Goal: Task Accomplishment & Management: Use online tool/utility

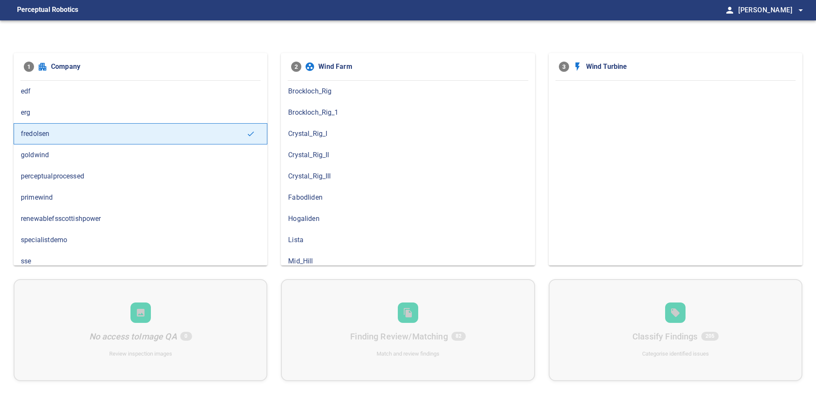
click at [317, 115] on span "Brockloch_Rig_1" at bounding box center [407, 112] width 239 height 10
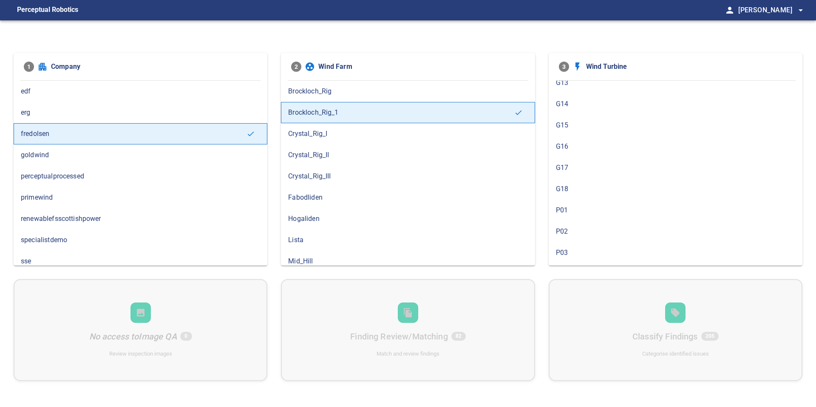
scroll to position [580, 0]
click at [574, 260] on div "P18" at bounding box center [676, 254] width 254 height 21
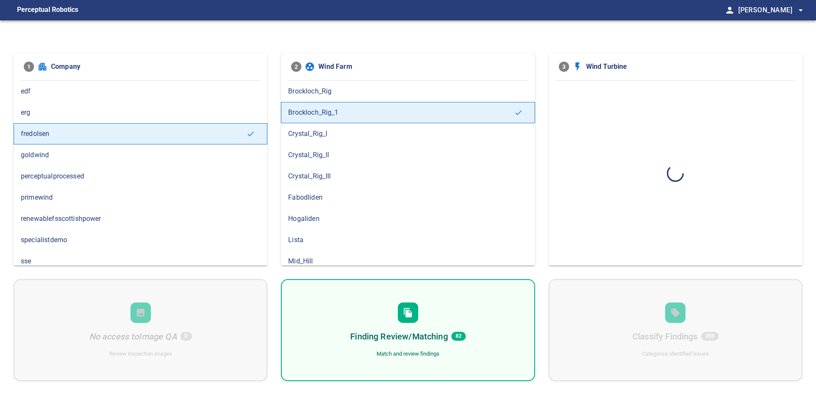
scroll to position [0, 0]
click at [500, 309] on div "Finding Review/Matching 82 Match and review findings" at bounding box center [408, 330] width 254 height 102
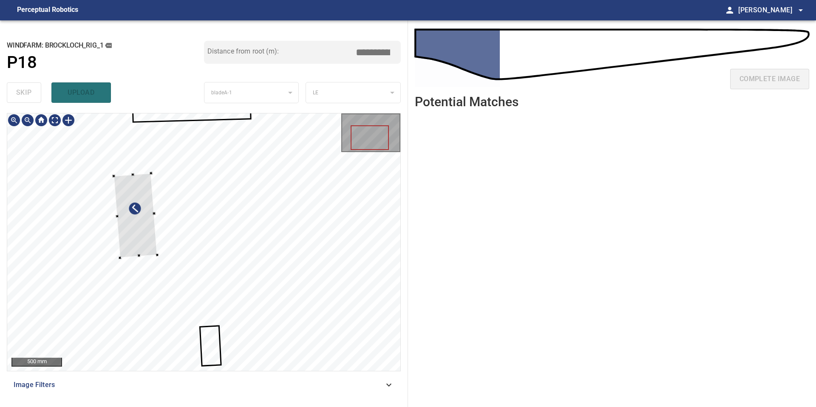
click at [150, 258] on div at bounding box center [135, 215] width 44 height 85
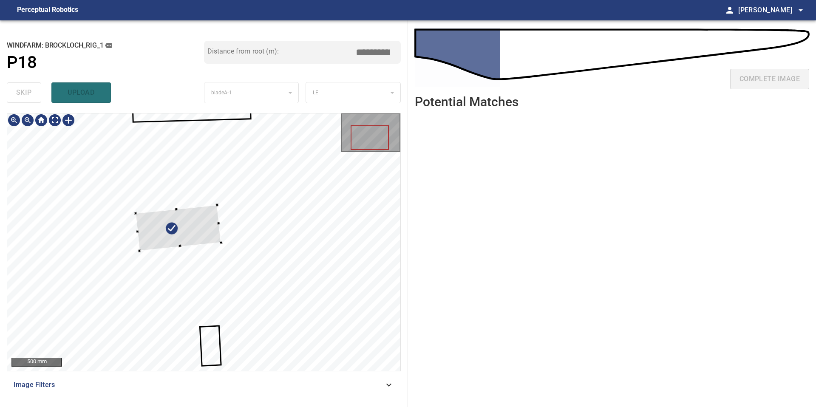
click at [202, 222] on div at bounding box center [178, 228] width 85 height 46
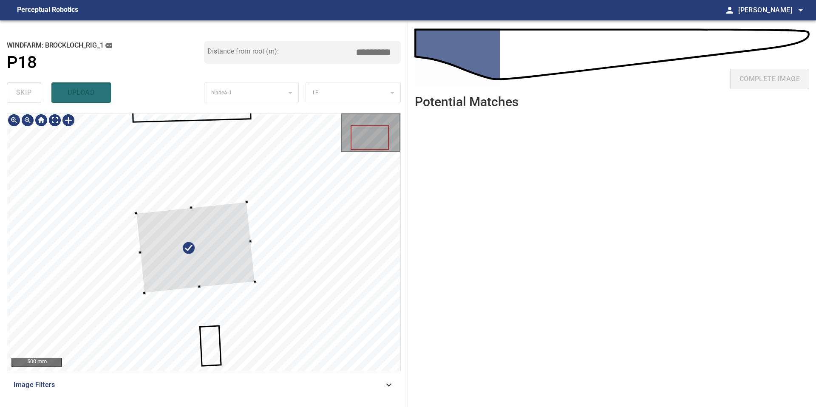
click at [255, 284] on div at bounding box center [203, 241] width 393 height 257
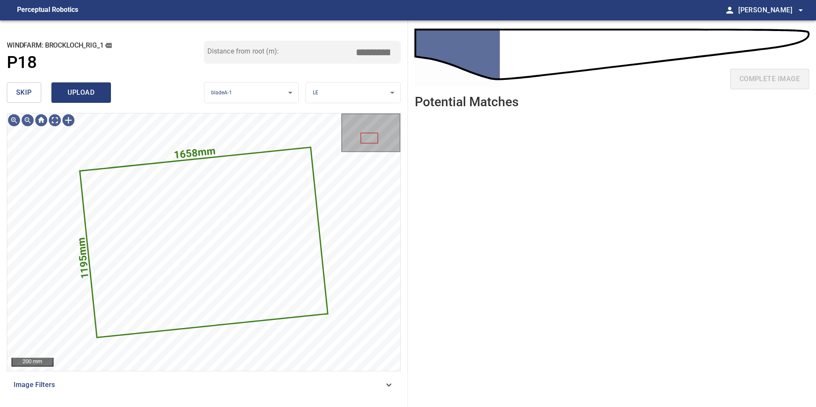
click at [74, 90] on span "upload" at bounding box center [81, 93] width 41 height 12
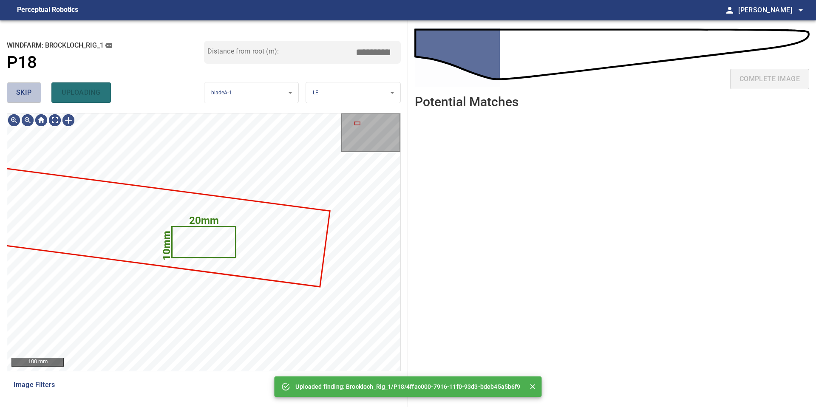
click at [25, 84] on button "skip" at bounding box center [24, 92] width 34 height 20
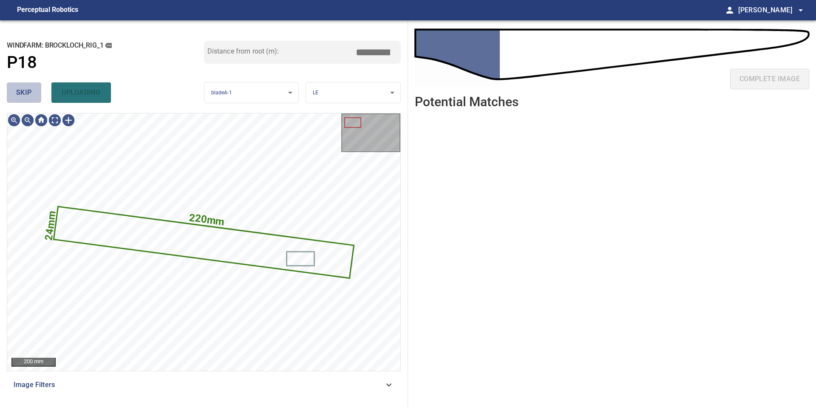
click at [25, 87] on span "skip" at bounding box center [24, 93] width 16 height 12
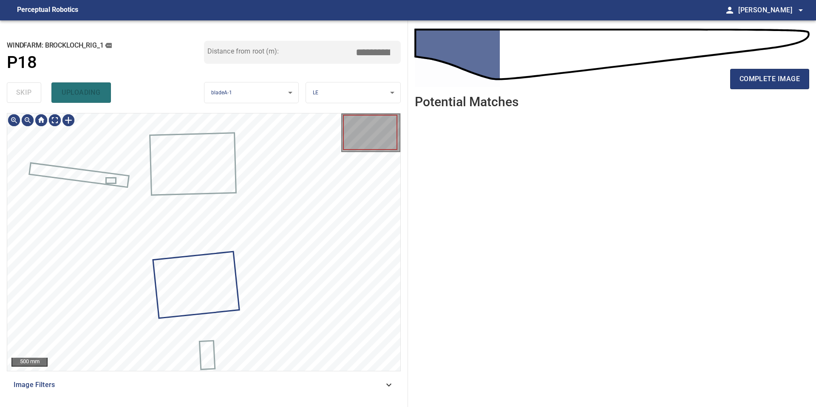
click at [25, 87] on div "skip uploading" at bounding box center [105, 92] width 197 height 27
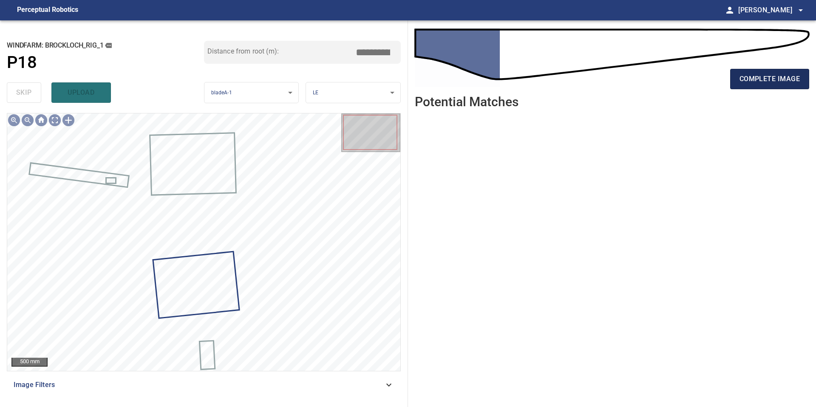
click at [774, 78] on span "complete image" at bounding box center [769, 79] width 60 height 12
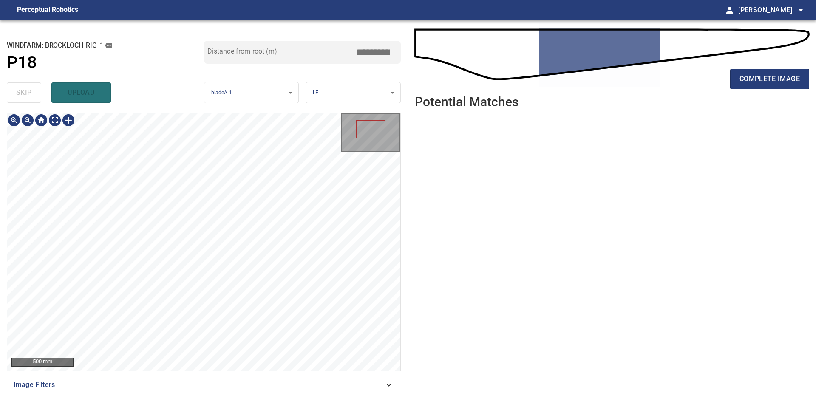
click at [219, 20] on main "**********" at bounding box center [408, 203] width 816 height 407
click at [234, 20] on main "**********" at bounding box center [408, 203] width 816 height 407
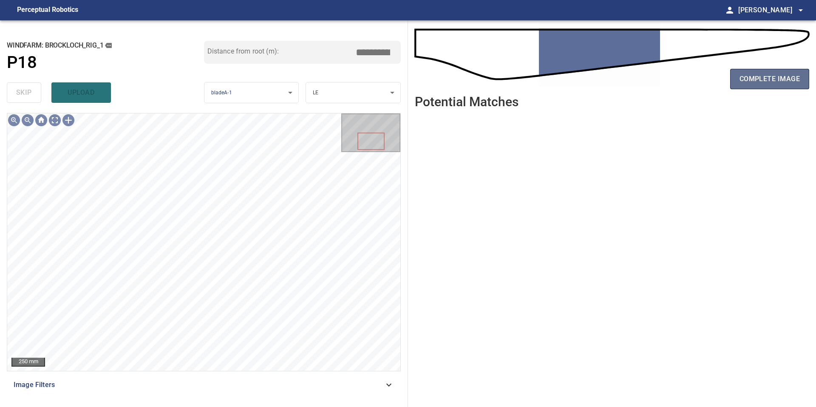
click at [745, 79] on span "complete image" at bounding box center [769, 79] width 60 height 12
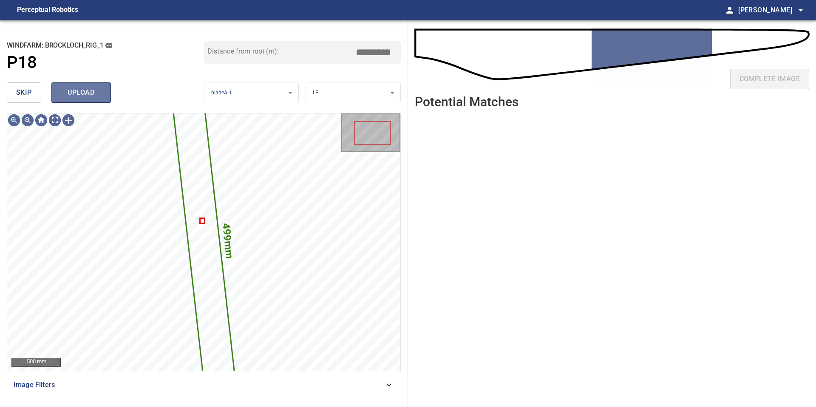
click at [82, 89] on span "upload" at bounding box center [81, 93] width 41 height 12
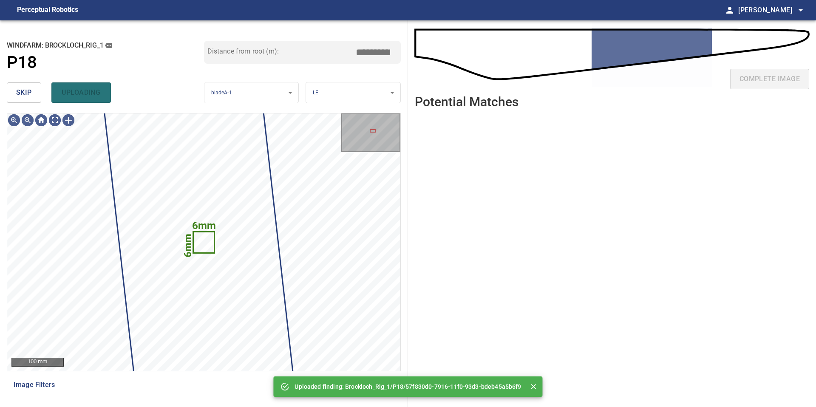
click at [24, 93] on span "skip" at bounding box center [24, 93] width 16 height 12
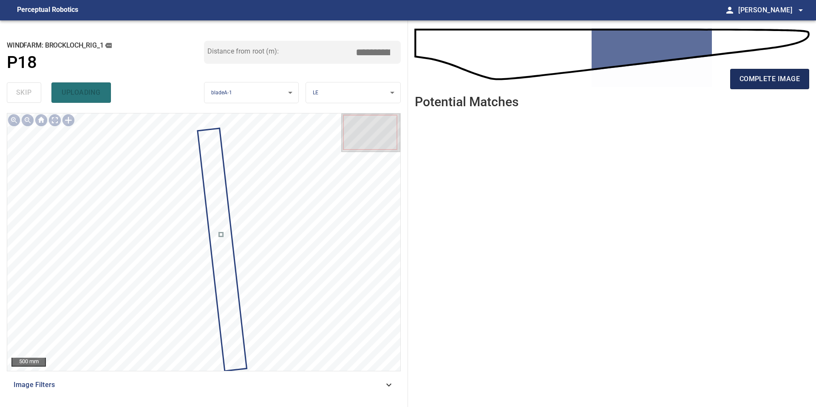
click at [766, 81] on span "complete image" at bounding box center [769, 79] width 60 height 12
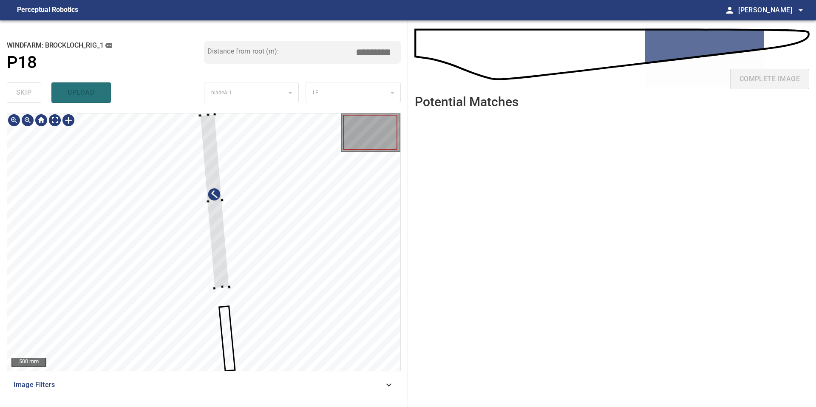
click at [226, 284] on div at bounding box center [214, 201] width 29 height 174
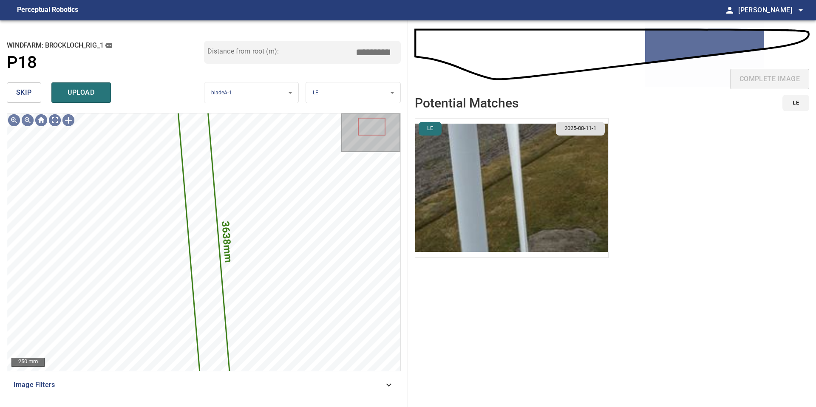
click at [511, 176] on li "LE 2025-08-11-1" at bounding box center [512, 188] width 194 height 140
click at [511, 176] on img "button" at bounding box center [511, 188] width 193 height 139
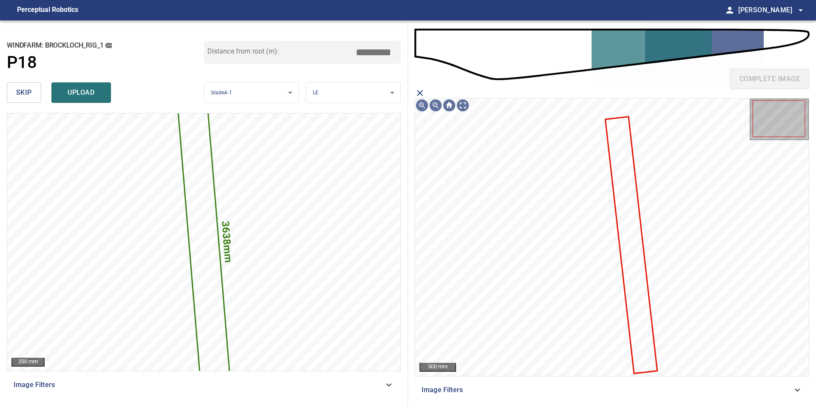
click at [629, 166] on icon at bounding box center [631, 244] width 51 height 255
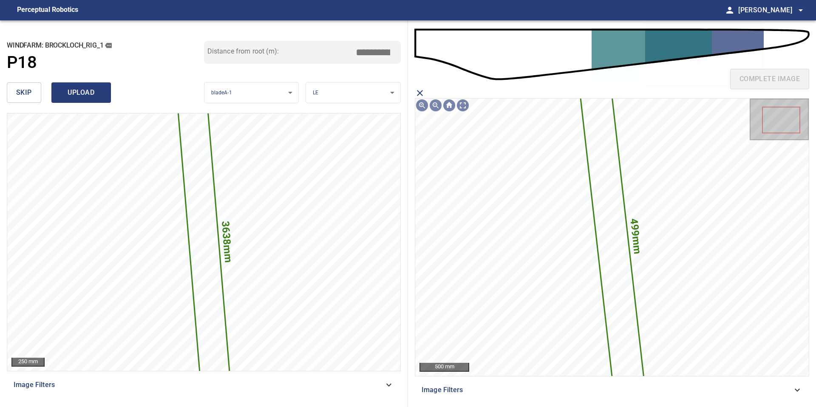
click at [93, 91] on span "upload" at bounding box center [81, 93] width 41 height 12
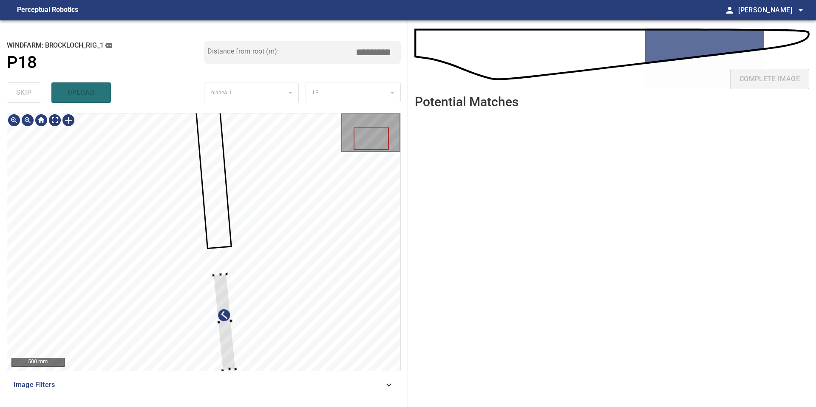
click at [222, 292] on div at bounding box center [224, 322] width 22 height 96
click at [230, 242] on div at bounding box center [203, 241] width 393 height 257
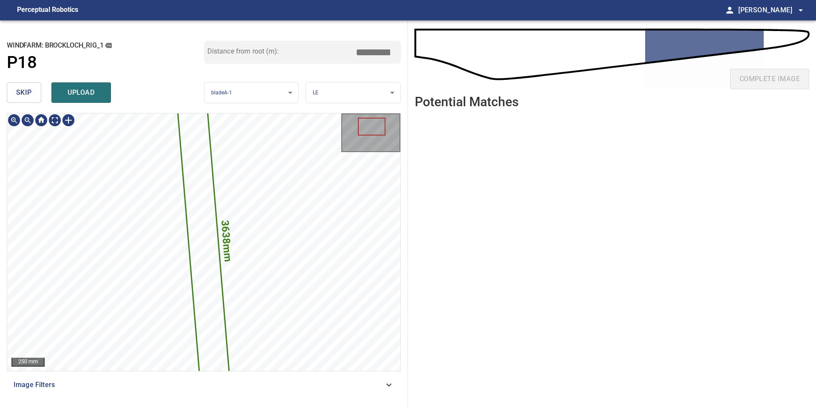
click at [177, 107] on div "**********" at bounding box center [204, 213] width 408 height 387
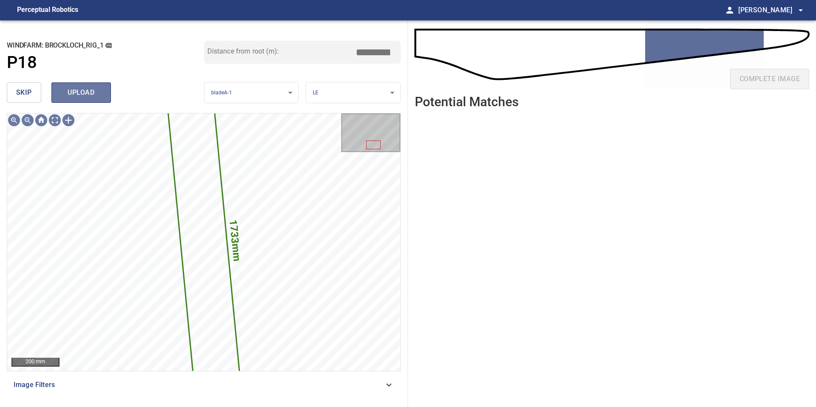
click at [81, 89] on span "upload" at bounding box center [81, 93] width 41 height 12
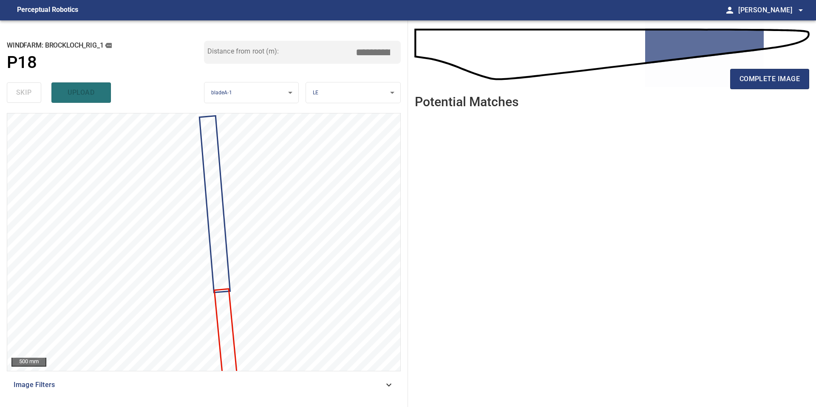
click at [769, 92] on div "complete image" at bounding box center [612, 82] width 394 height 34
click at [767, 81] on span "complete image" at bounding box center [769, 79] width 60 height 12
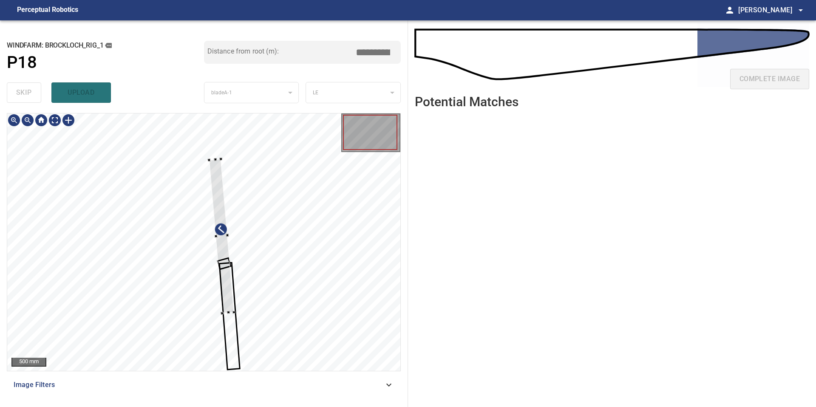
click at [223, 259] on div at bounding box center [221, 236] width 25 height 154
click at [238, 373] on div "500 mm Image Filters" at bounding box center [204, 256] width 394 height 287
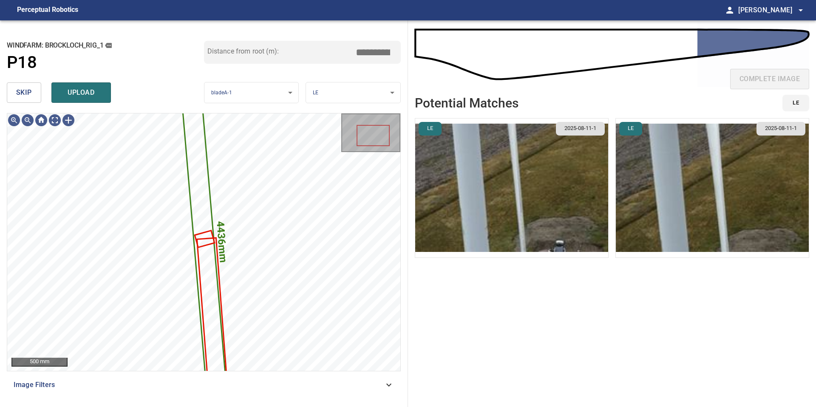
click at [543, 206] on img "button" at bounding box center [511, 188] width 193 height 139
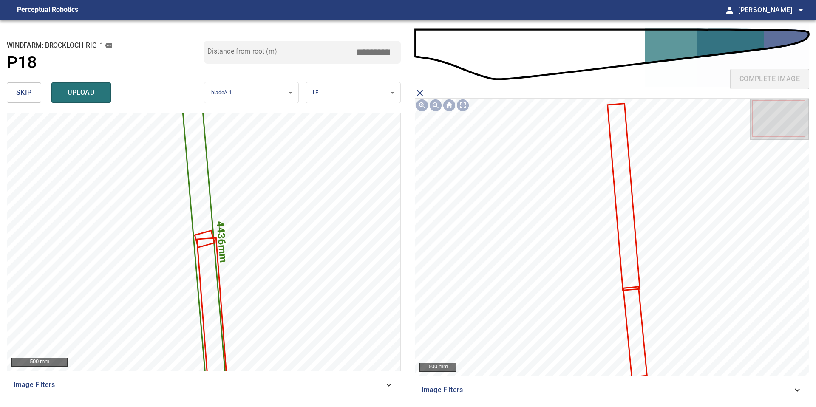
click at [637, 316] on icon at bounding box center [635, 331] width 22 height 89
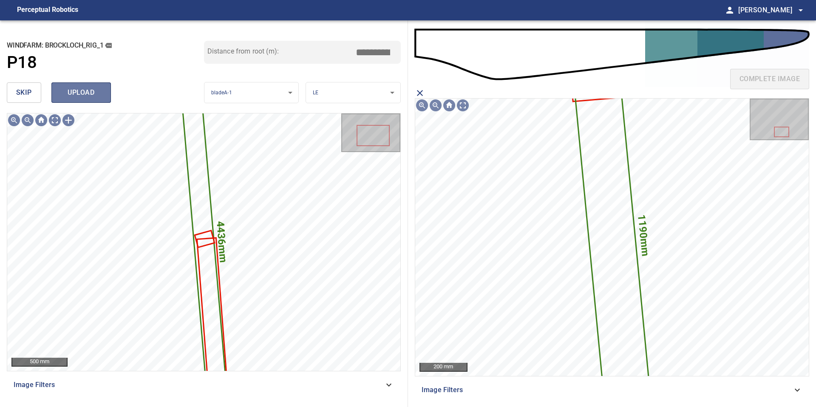
click at [80, 85] on button "upload" at bounding box center [80, 92] width 59 height 20
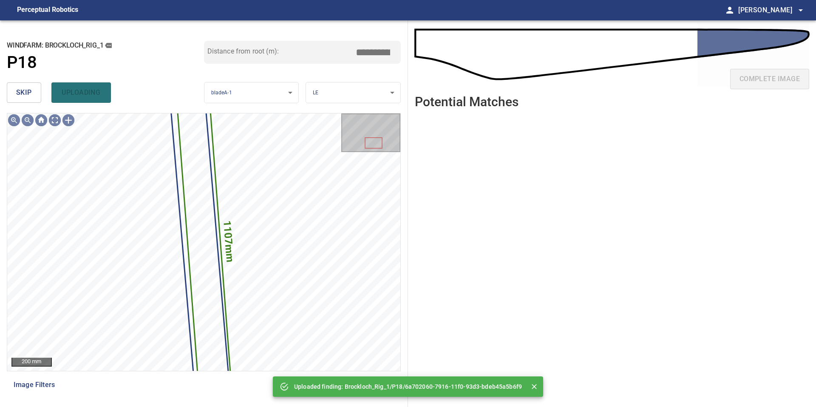
click at [25, 89] on span "skip" at bounding box center [24, 93] width 16 height 12
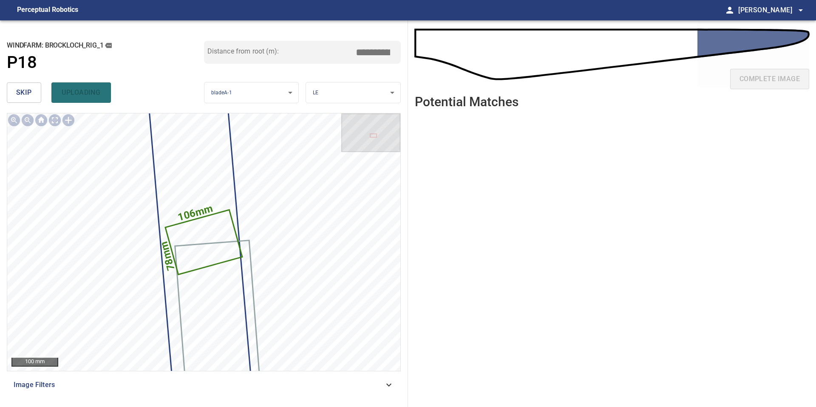
click at [25, 89] on span "skip" at bounding box center [24, 93] width 16 height 12
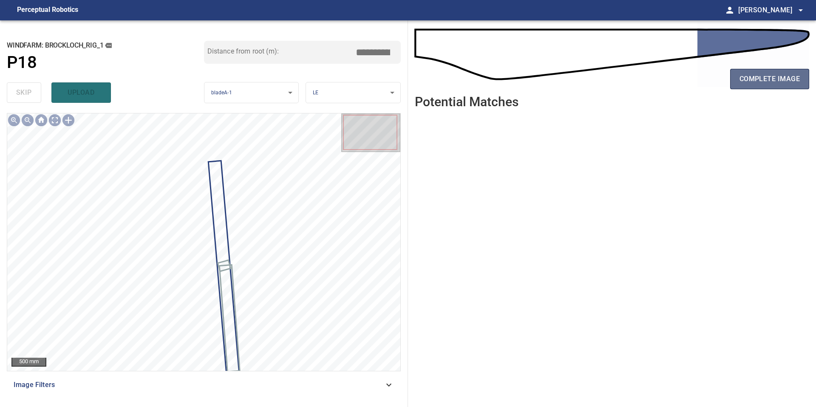
click at [779, 79] on span "complete image" at bounding box center [769, 79] width 60 height 12
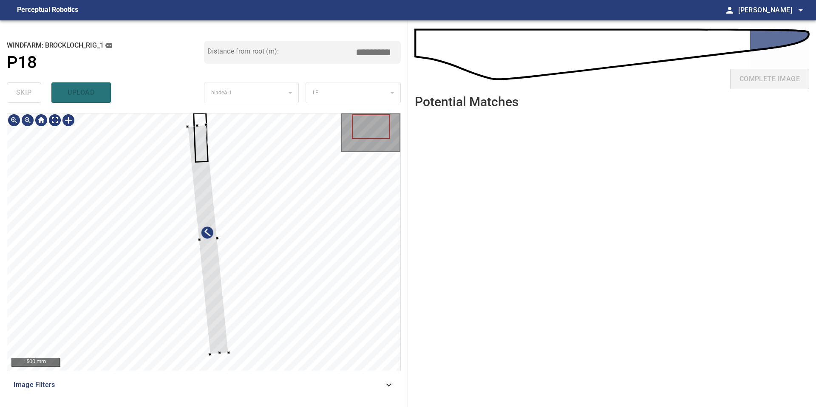
click at [220, 354] on div at bounding box center [203, 241] width 393 height 257
click at [195, 111] on div "**********" at bounding box center [204, 213] width 408 height 387
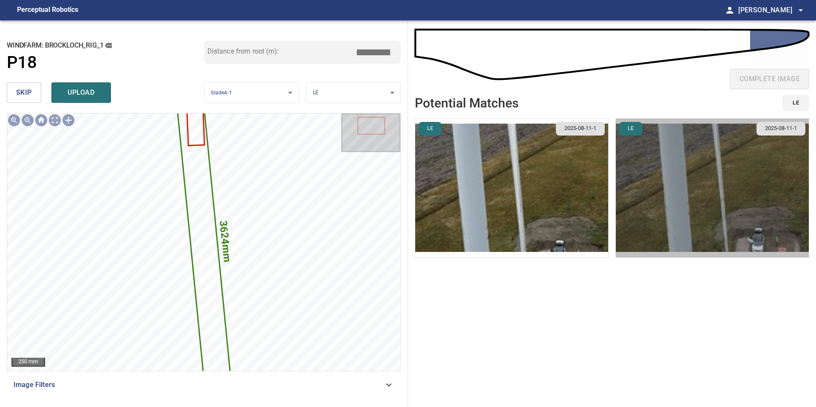
click at [726, 193] on img "button" at bounding box center [712, 188] width 193 height 139
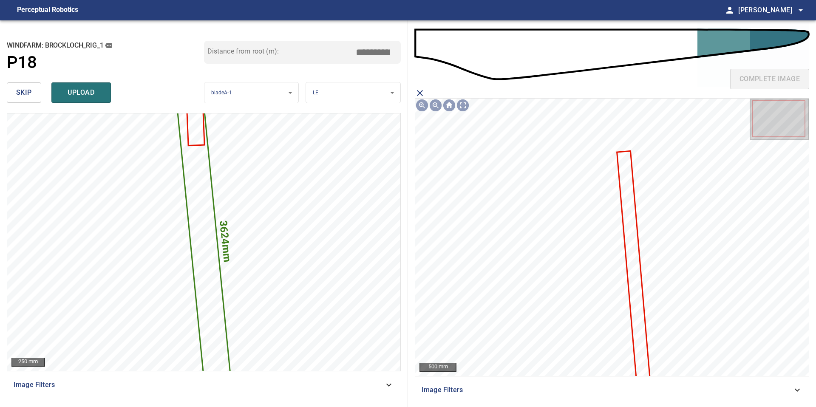
click at [632, 286] on icon at bounding box center [632, 265] width 31 height 226
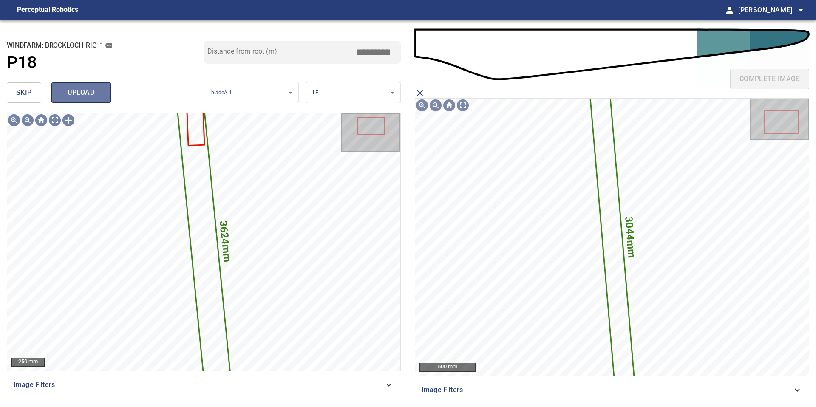
click at [94, 88] on span "upload" at bounding box center [81, 93] width 41 height 12
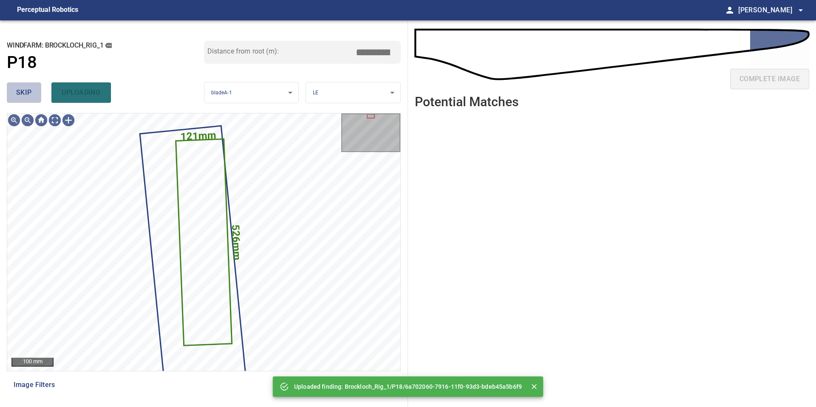
click at [20, 83] on button "skip" at bounding box center [24, 92] width 34 height 20
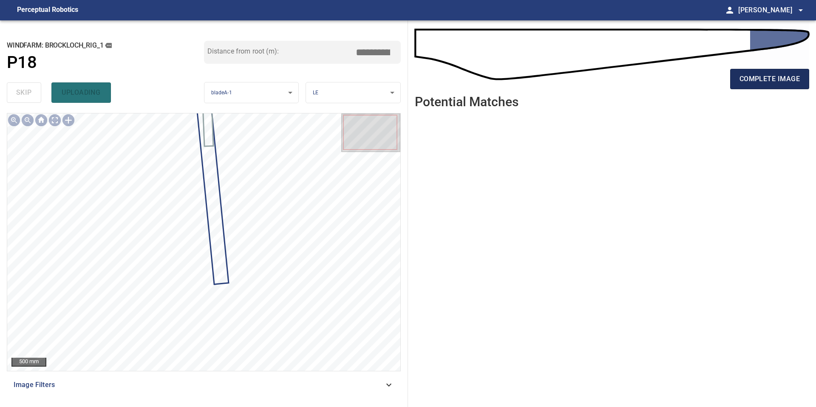
click at [768, 81] on span "complete image" at bounding box center [769, 79] width 60 height 12
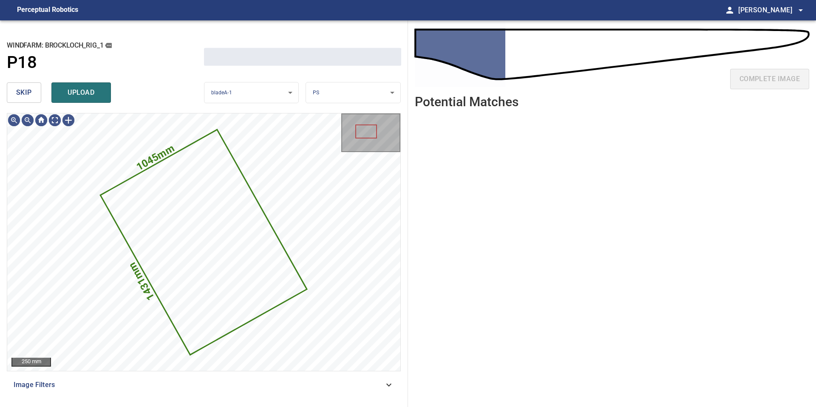
click at [334, 88] on body "**********" at bounding box center [408, 203] width 816 height 407
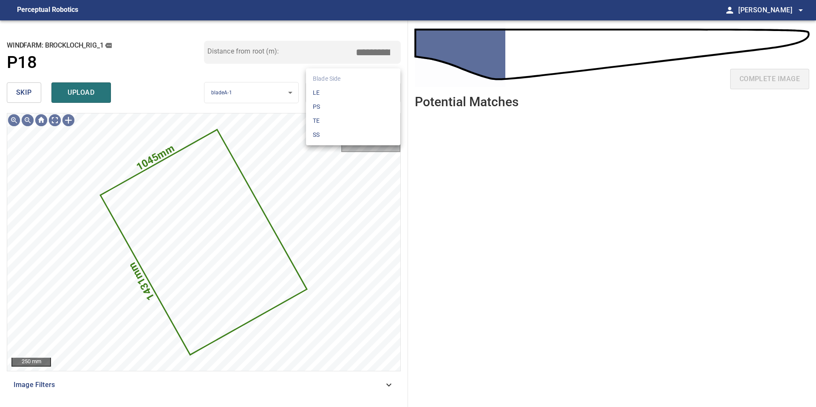
click at [334, 88] on li "LE" at bounding box center [353, 93] width 94 height 14
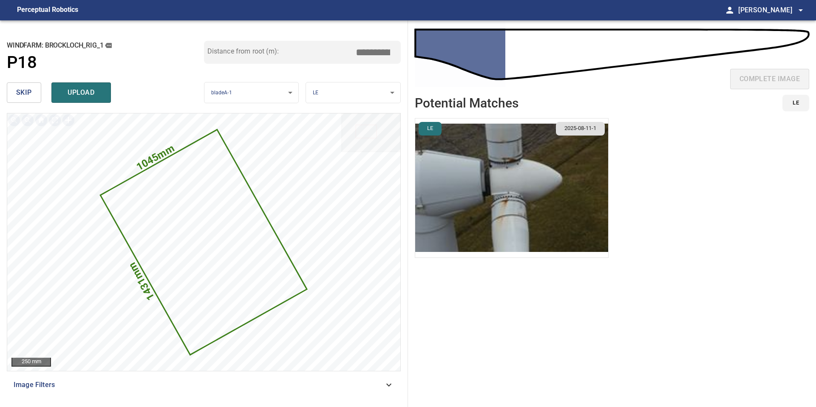
click at [517, 186] on img "button" at bounding box center [511, 188] width 193 height 139
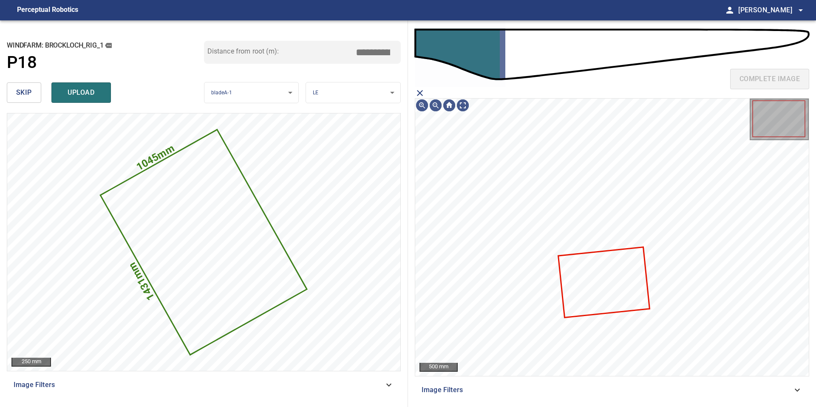
click at [602, 279] on icon at bounding box center [604, 282] width 90 height 69
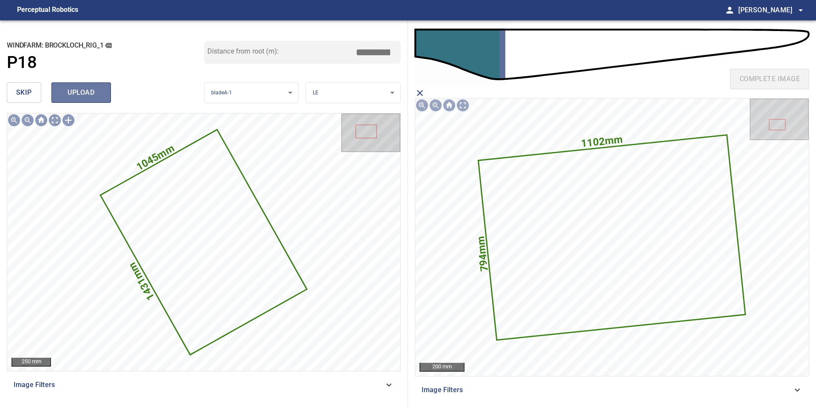
click at [100, 88] on span "upload" at bounding box center [81, 93] width 41 height 12
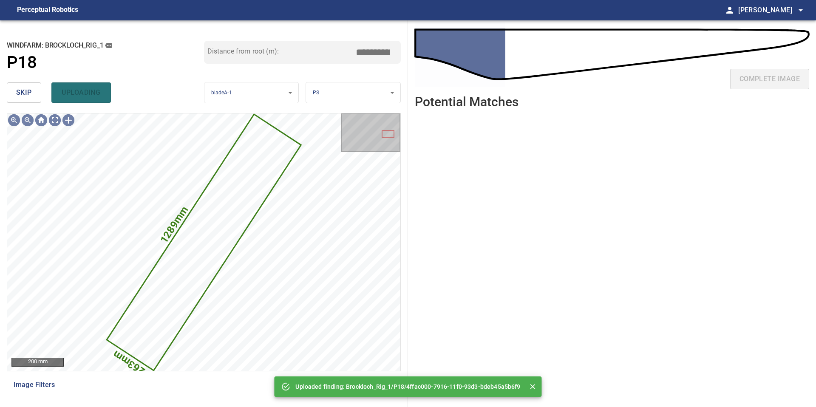
click at [30, 91] on span "skip" at bounding box center [24, 93] width 16 height 12
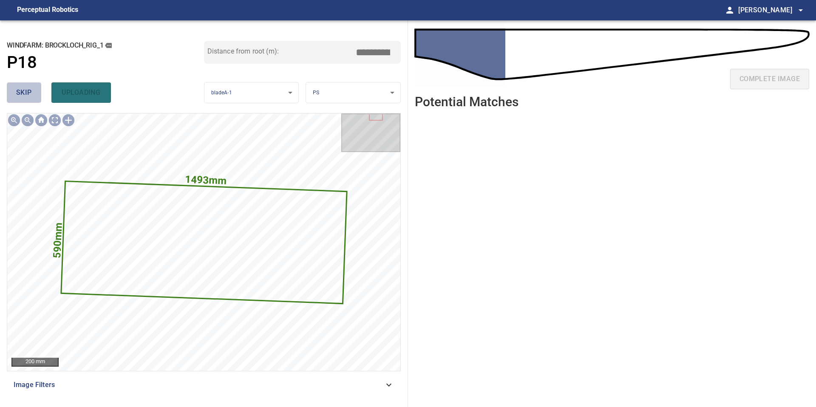
click at [30, 91] on span "skip" at bounding box center [24, 93] width 16 height 12
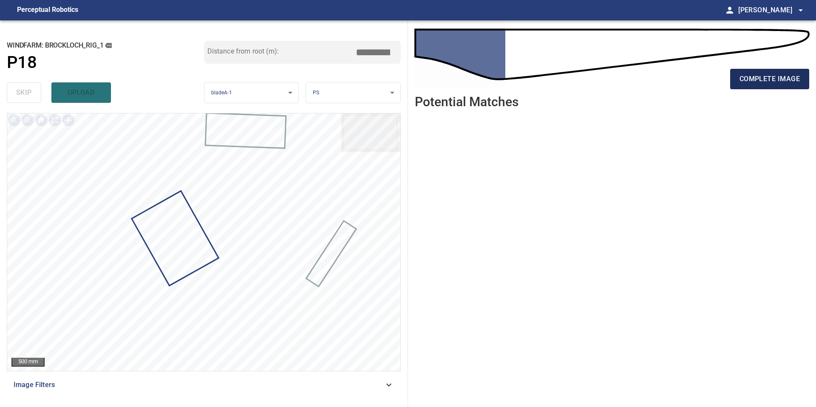
click at [756, 80] on span "complete image" at bounding box center [769, 79] width 60 height 12
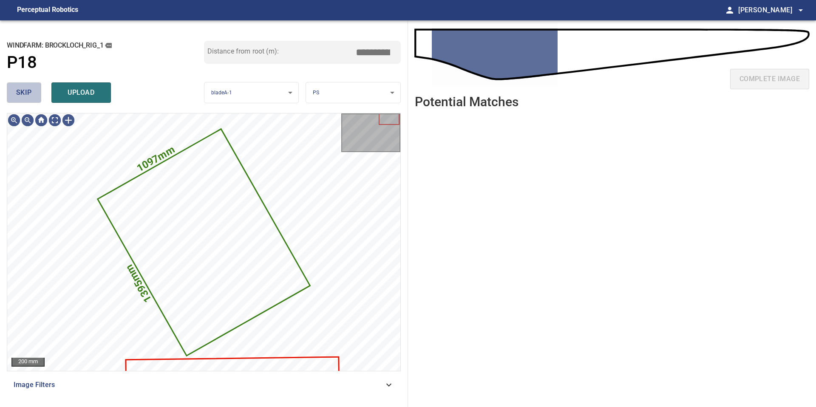
click at [24, 92] on span "skip" at bounding box center [24, 93] width 16 height 12
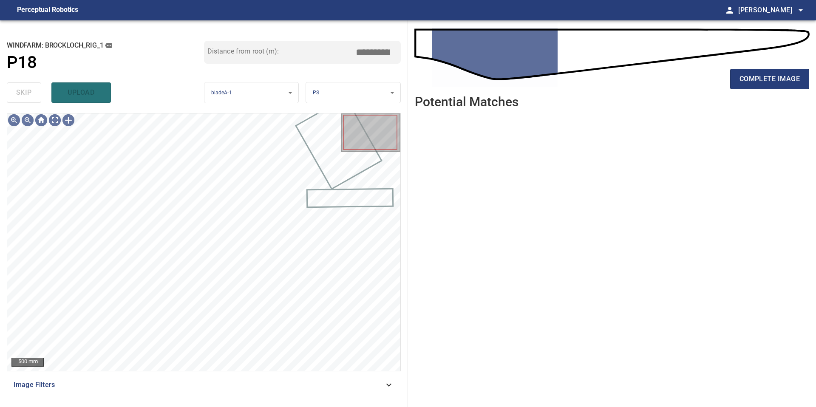
click at [758, 93] on div "complete image" at bounding box center [612, 82] width 394 height 34
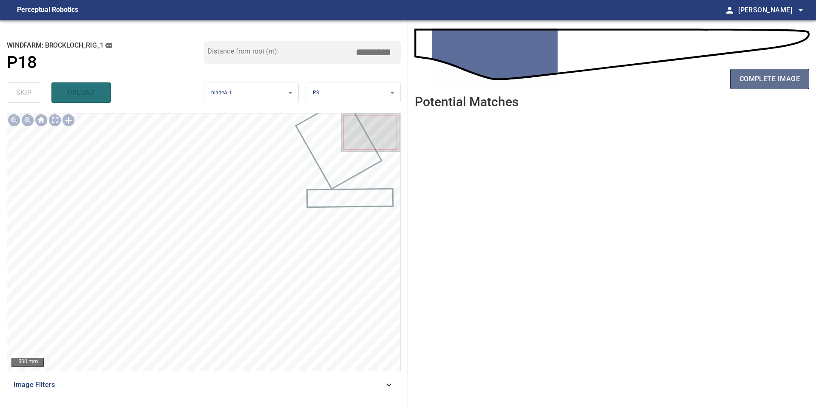
click at [762, 86] on button "complete image" at bounding box center [769, 79] width 79 height 20
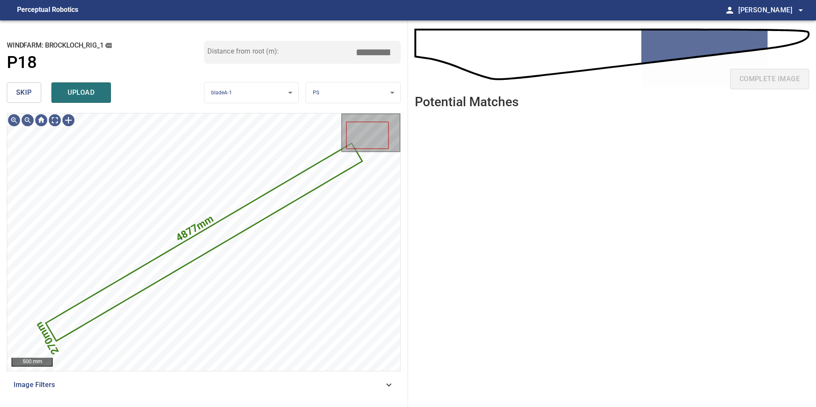
click at [24, 92] on span "skip" at bounding box center [24, 93] width 16 height 12
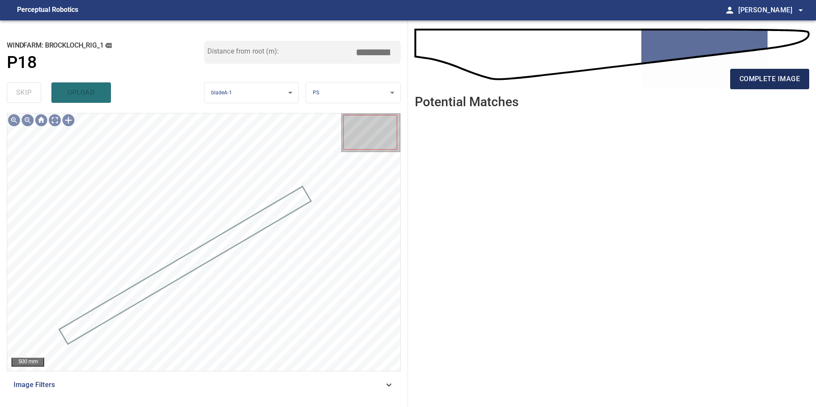
click at [775, 79] on span "complete image" at bounding box center [769, 79] width 60 height 12
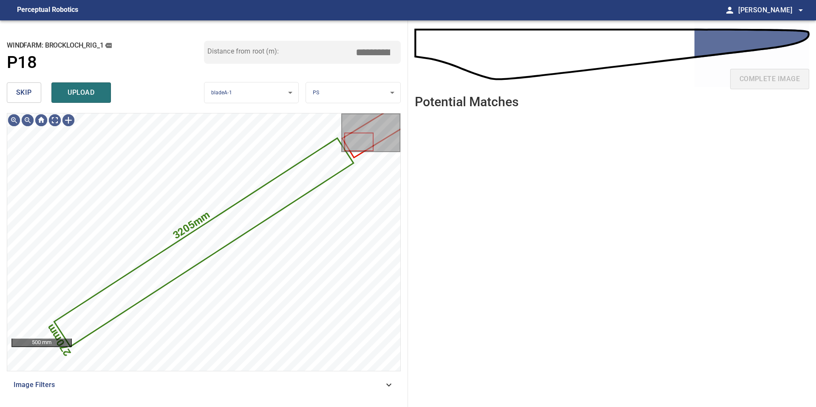
click at [33, 93] on button "skip" at bounding box center [24, 92] width 34 height 20
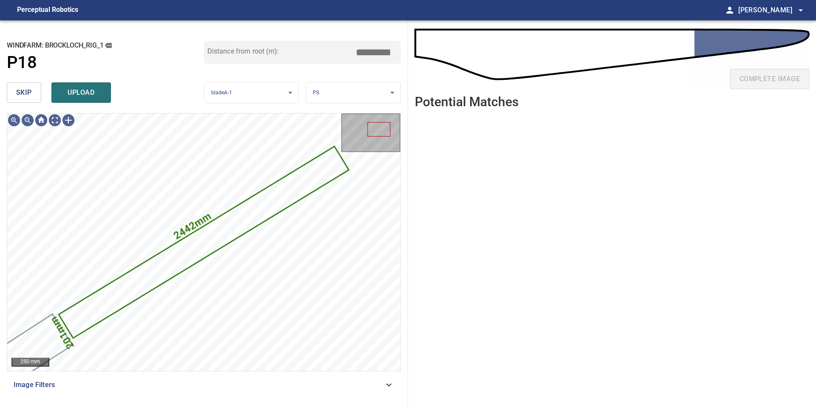
click at [33, 93] on button "skip" at bounding box center [24, 92] width 34 height 20
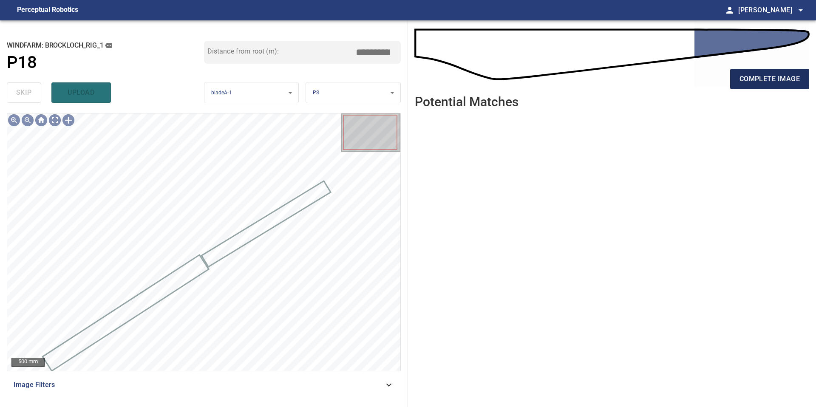
click at [758, 75] on span "complete image" at bounding box center [769, 79] width 60 height 12
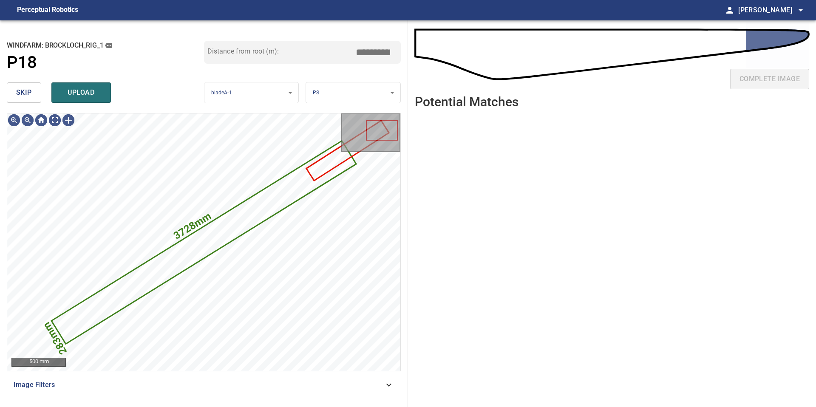
click at [34, 94] on button "skip" at bounding box center [24, 92] width 34 height 20
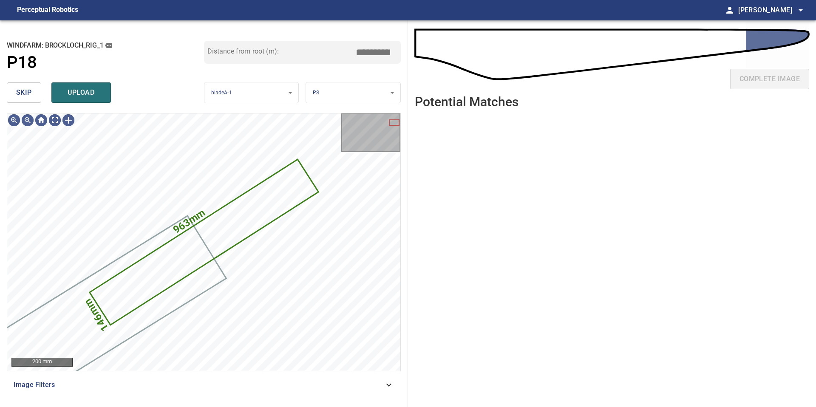
click at [34, 94] on button "skip" at bounding box center [24, 92] width 34 height 20
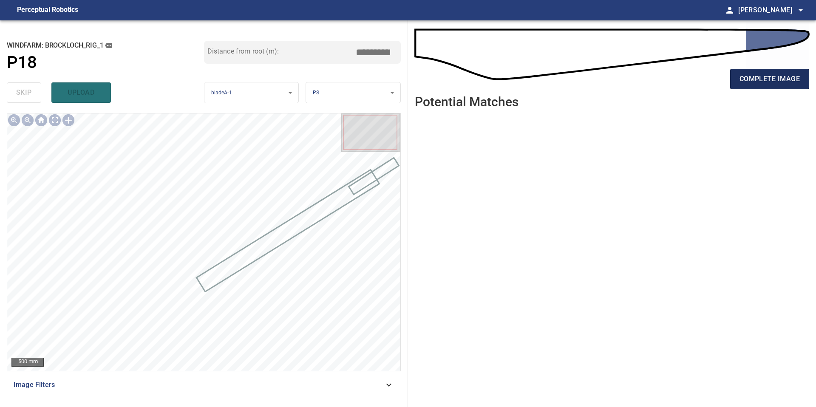
click at [762, 82] on span "complete image" at bounding box center [769, 79] width 60 height 12
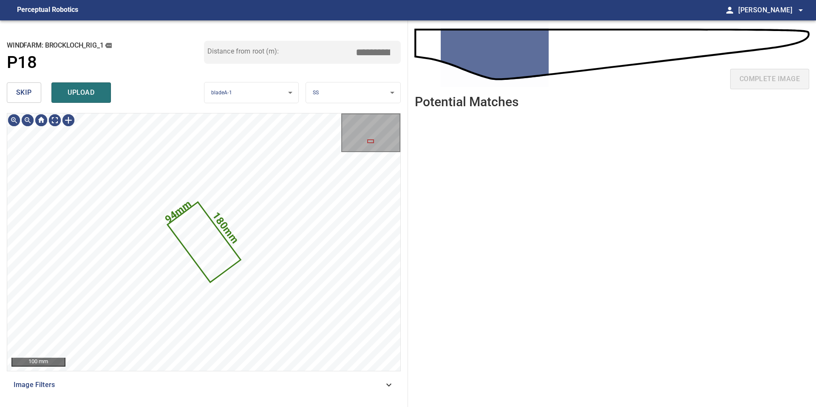
click at [31, 93] on button "skip" at bounding box center [24, 92] width 34 height 20
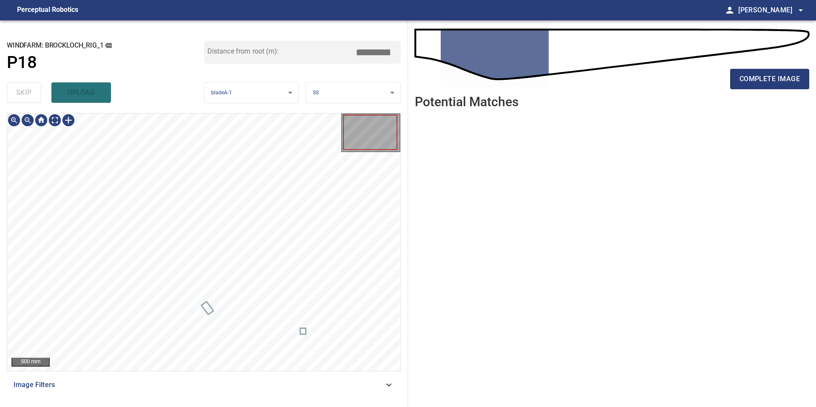
click at [31, 93] on div "skip upload" at bounding box center [105, 92] width 197 height 27
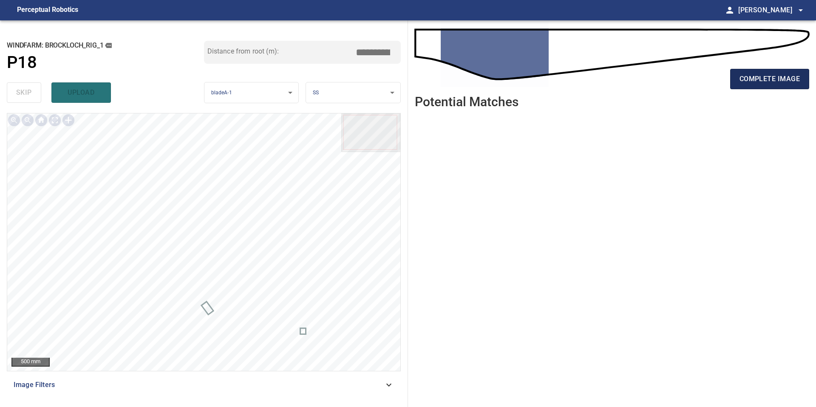
click at [771, 83] on span "complete image" at bounding box center [769, 79] width 60 height 12
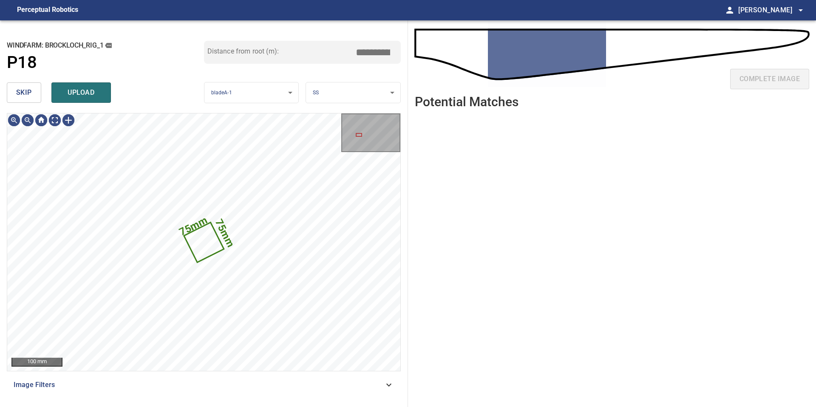
click at [27, 95] on span "skip" at bounding box center [24, 93] width 16 height 12
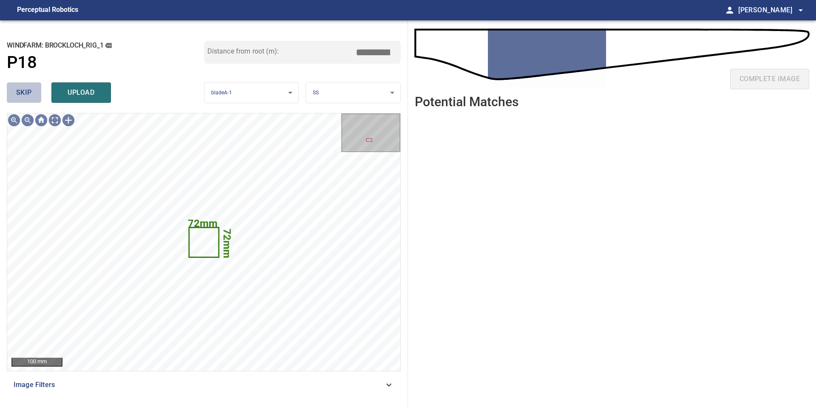
click at [27, 95] on span "skip" at bounding box center [24, 93] width 16 height 12
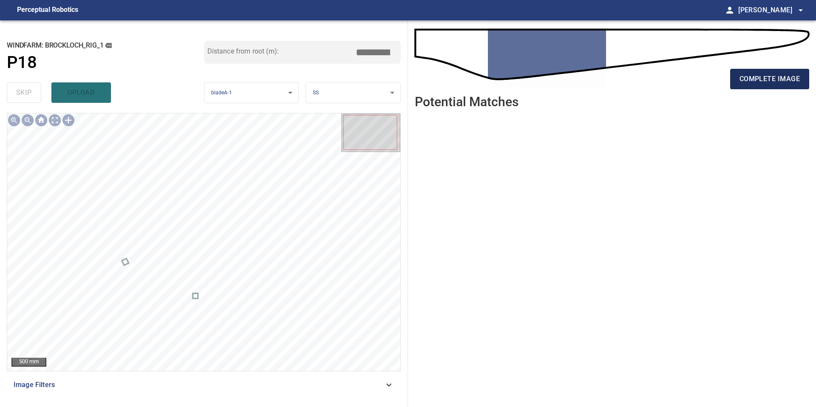
click at [776, 85] on button "complete image" at bounding box center [769, 79] width 79 height 20
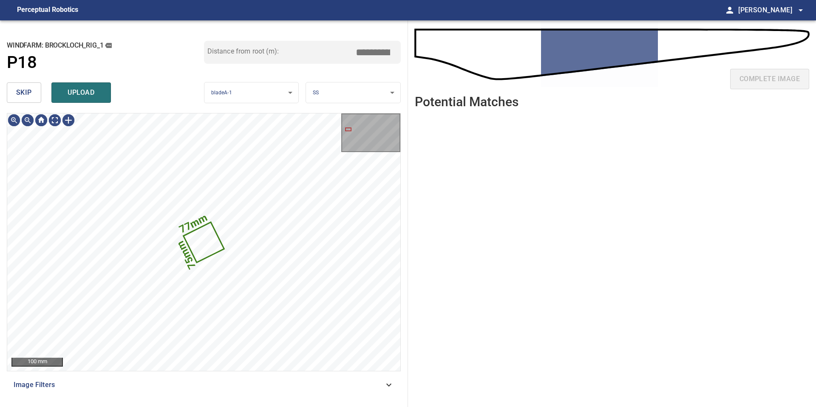
click at [26, 95] on span "skip" at bounding box center [24, 93] width 16 height 12
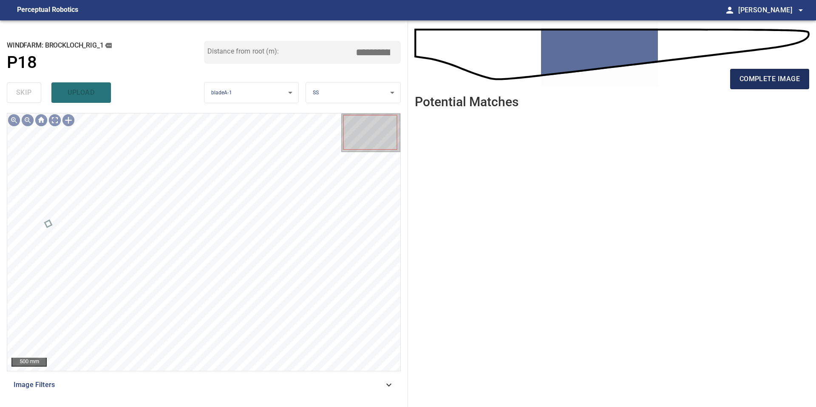
click at [780, 74] on span "complete image" at bounding box center [769, 79] width 60 height 12
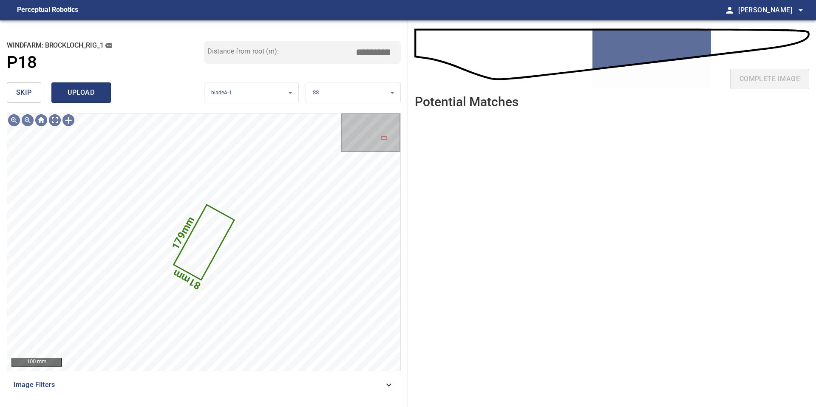
click at [77, 92] on span "upload" at bounding box center [81, 93] width 41 height 12
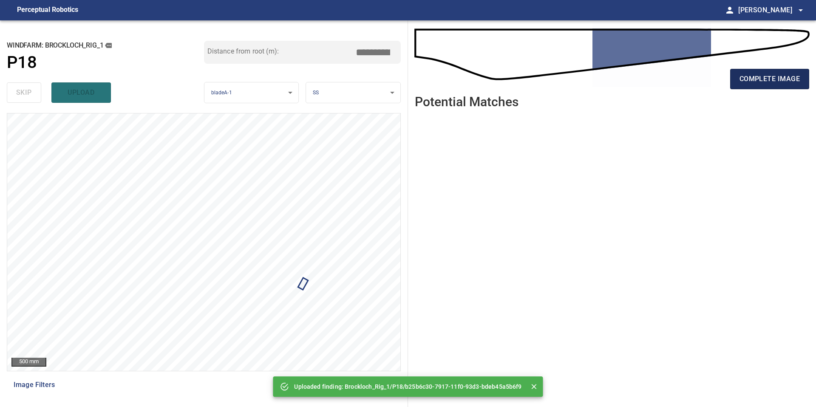
click at [738, 78] on button "complete image" at bounding box center [769, 79] width 79 height 20
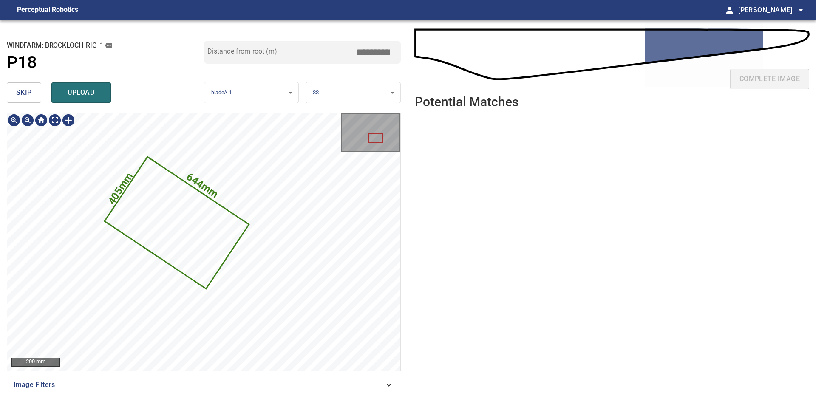
click at [167, 167] on div "644mm 405mm" at bounding box center [203, 241] width 393 height 257
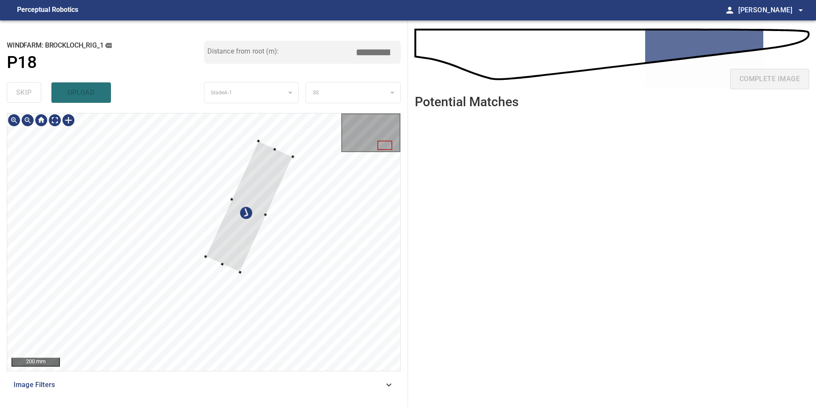
click at [238, 268] on div at bounding box center [249, 206] width 87 height 131
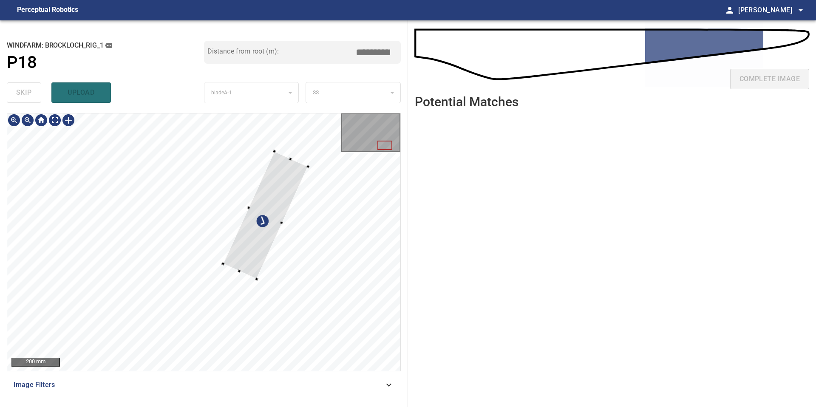
click at [248, 256] on div at bounding box center [265, 215] width 85 height 128
click at [263, 255] on div at bounding box center [273, 194] width 85 height 128
click at [295, 163] on div at bounding box center [269, 204] width 76 height 108
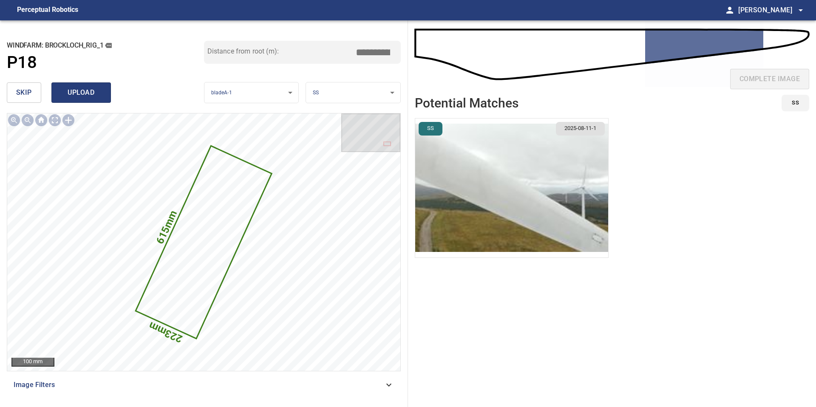
click at [96, 94] on span "upload" at bounding box center [81, 93] width 41 height 12
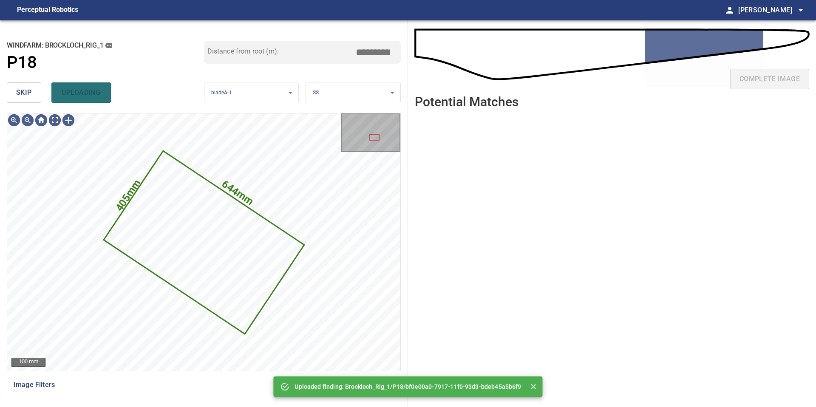
click at [35, 87] on button "skip" at bounding box center [24, 92] width 34 height 20
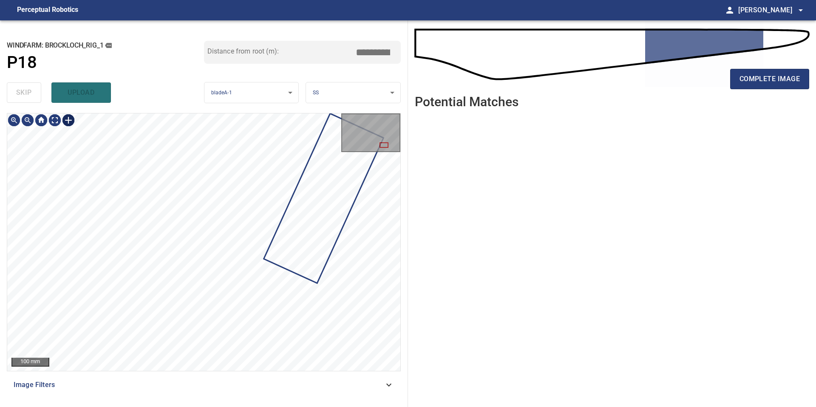
click at [69, 121] on div at bounding box center [69, 120] width 14 height 14
click at [281, 288] on div at bounding box center [203, 241] width 393 height 257
click at [274, 282] on div at bounding box center [267, 270] width 28 height 28
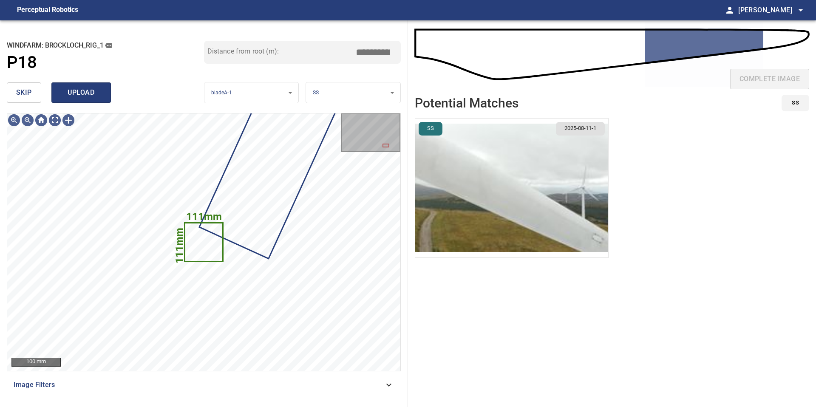
click at [86, 93] on span "upload" at bounding box center [81, 93] width 41 height 12
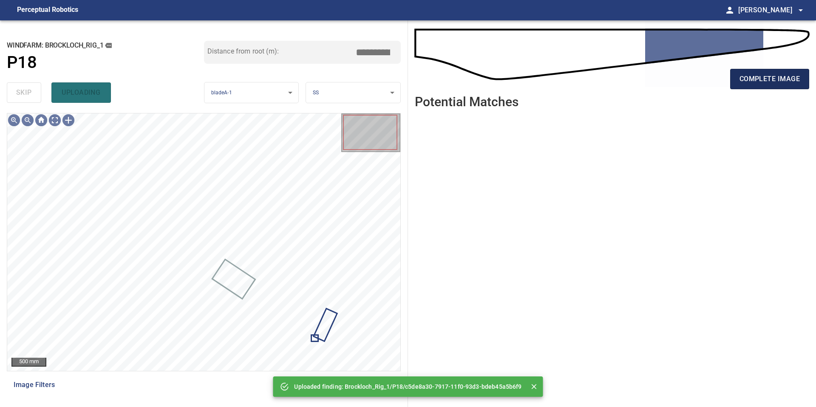
click at [758, 74] on span "complete image" at bounding box center [769, 79] width 60 height 12
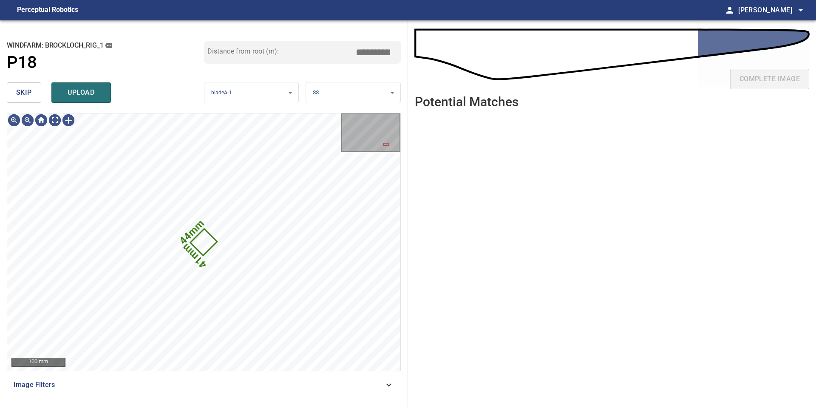
click at [33, 101] on button "skip" at bounding box center [24, 92] width 34 height 20
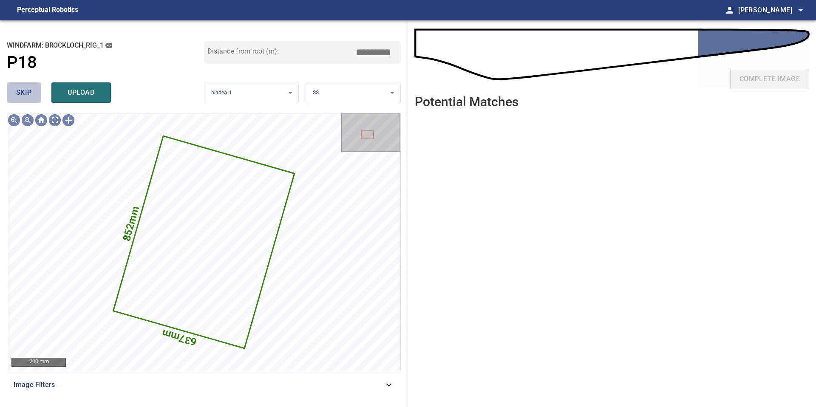
click at [33, 101] on button "skip" at bounding box center [24, 92] width 34 height 20
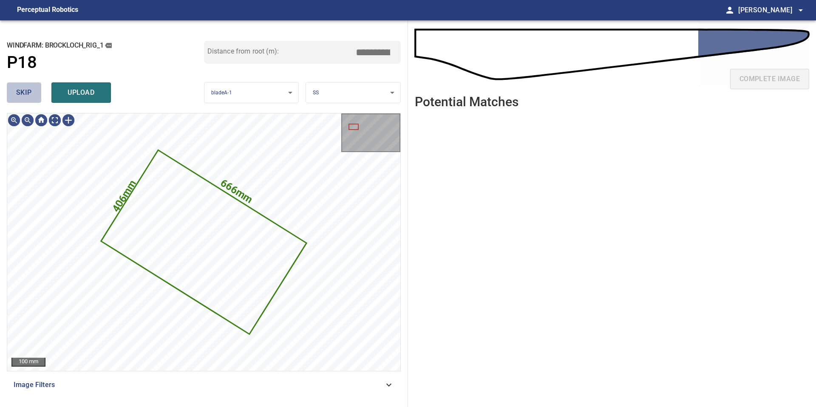
click at [33, 101] on button "skip" at bounding box center [24, 92] width 34 height 20
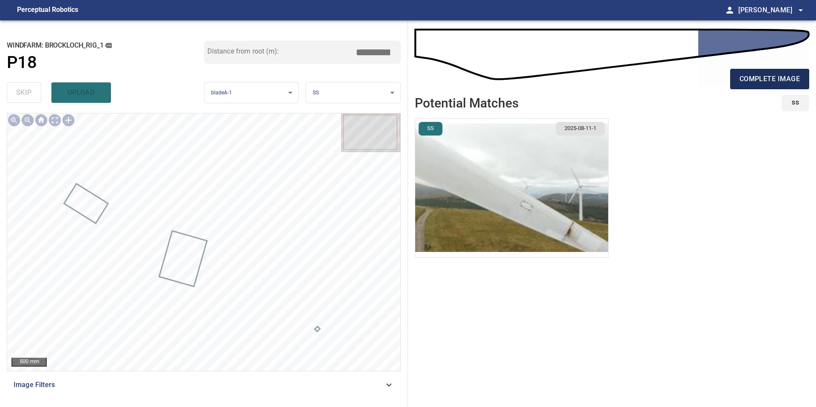
click at [732, 77] on button "complete image" at bounding box center [769, 79] width 79 height 20
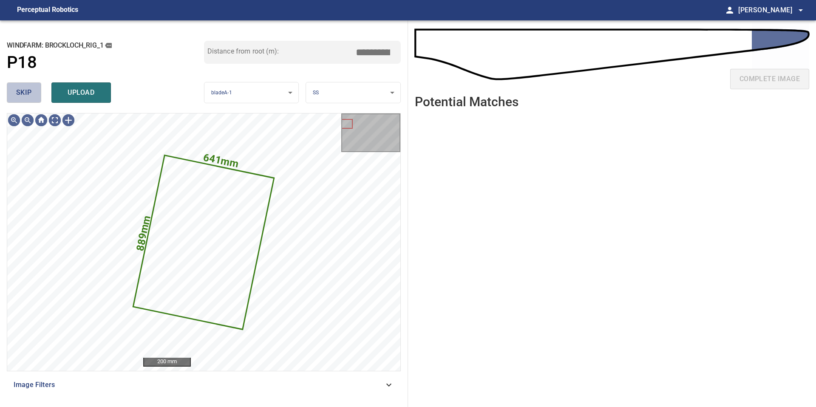
click at [19, 90] on span "skip" at bounding box center [24, 93] width 16 height 12
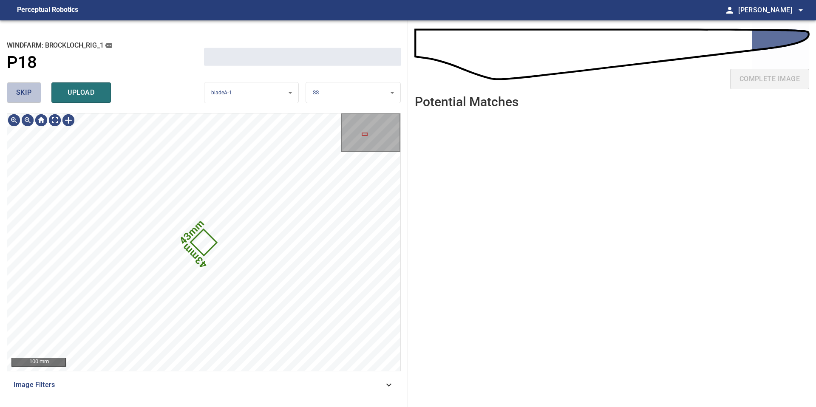
click at [19, 90] on span "skip" at bounding box center [24, 93] width 16 height 12
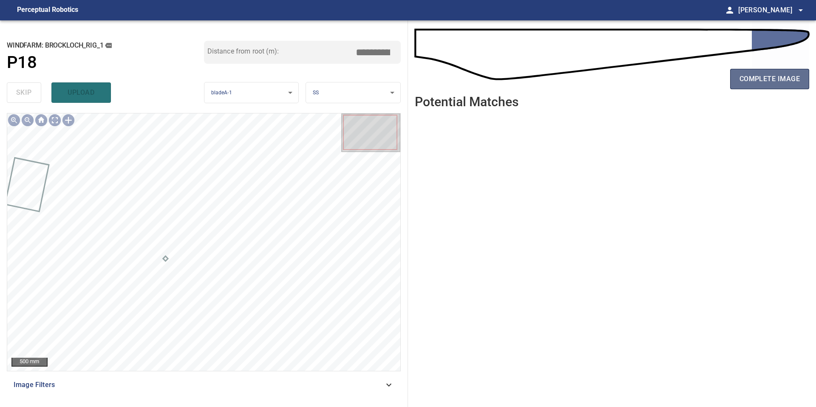
click at [758, 81] on span "complete image" at bounding box center [769, 79] width 60 height 12
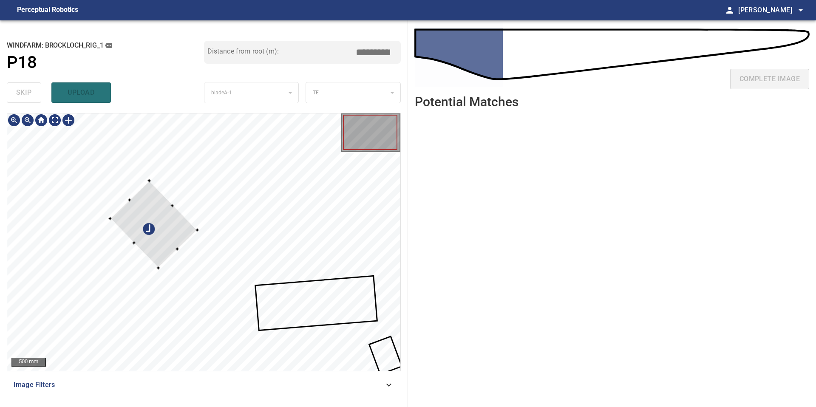
click at [172, 229] on div at bounding box center [153, 224] width 87 height 87
click at [192, 253] on div at bounding box center [203, 241] width 393 height 257
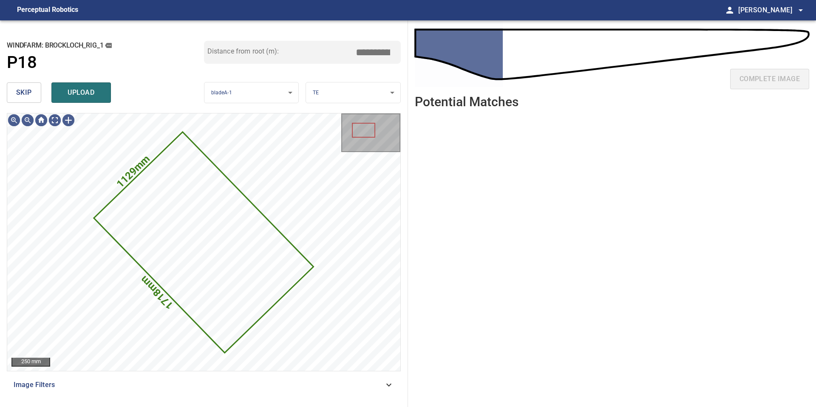
click at [327, 92] on body "**********" at bounding box center [408, 203] width 816 height 407
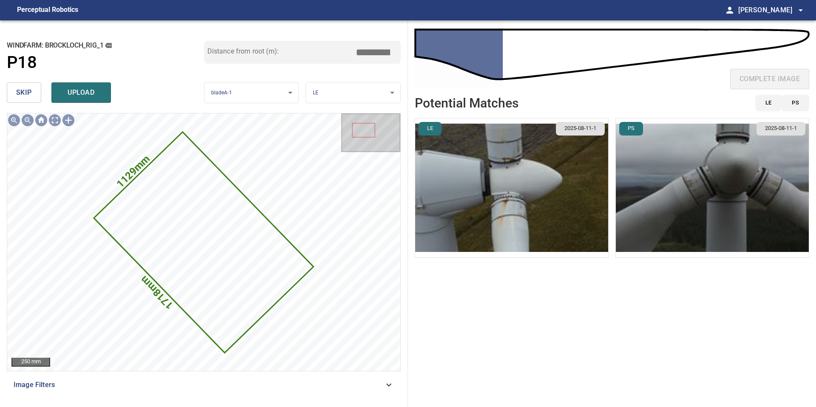
click at [538, 218] on img "button" at bounding box center [511, 188] width 193 height 139
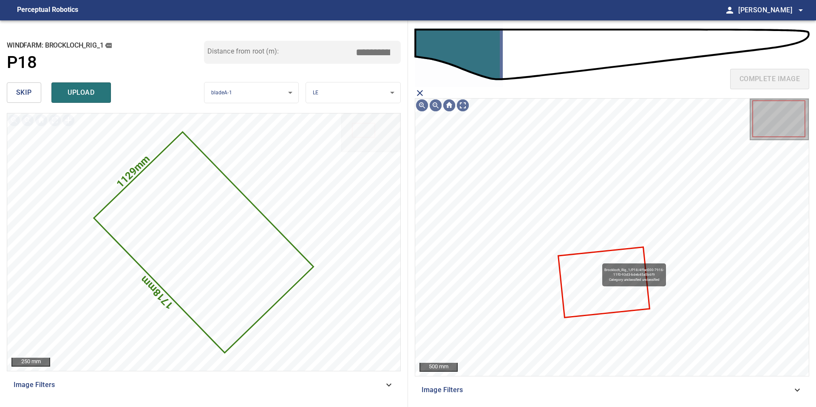
click at [598, 260] on icon at bounding box center [604, 282] width 90 height 69
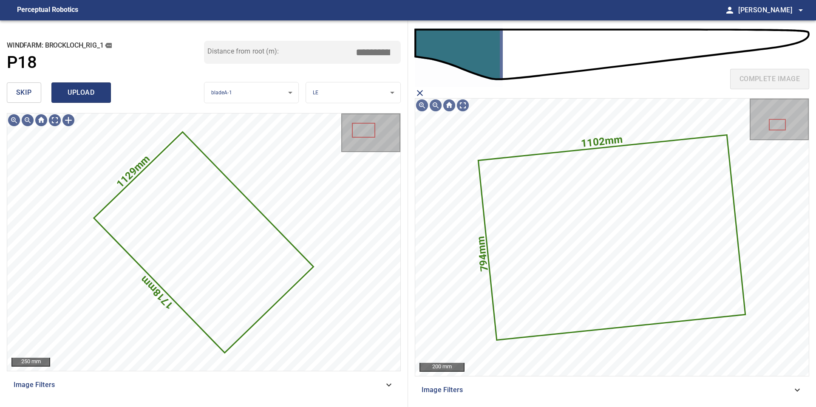
click at [92, 92] on span "upload" at bounding box center [81, 93] width 41 height 12
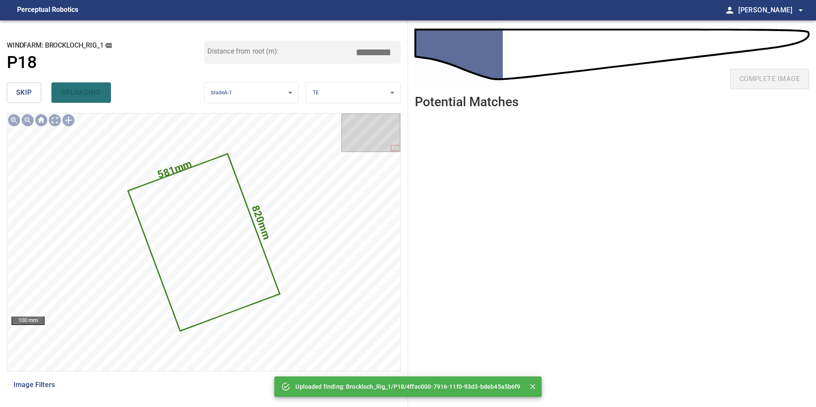
click at [27, 97] on span "skip" at bounding box center [24, 93] width 16 height 12
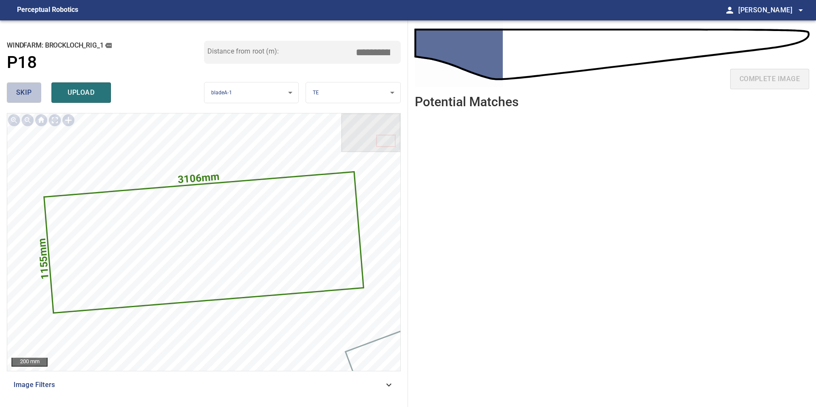
click at [33, 88] on button "skip" at bounding box center [24, 92] width 34 height 20
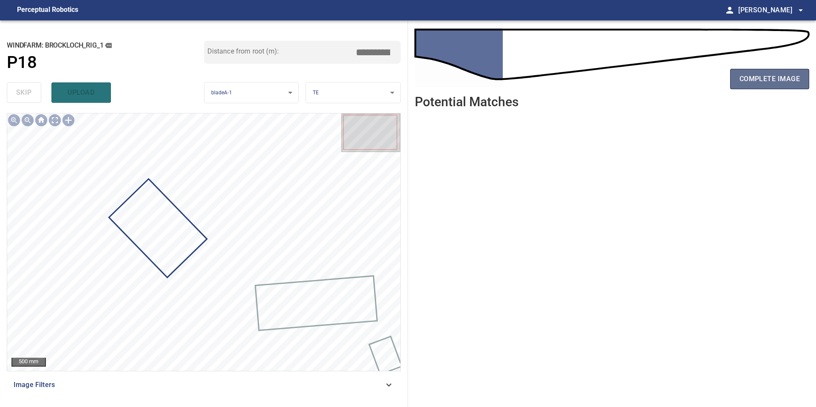
click at [752, 78] on span "complete image" at bounding box center [769, 79] width 60 height 12
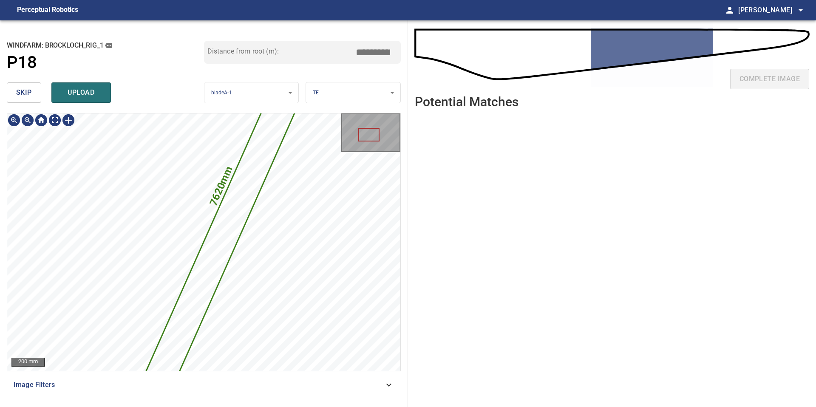
click at [226, 36] on div "**********" at bounding box center [204, 213] width 408 height 387
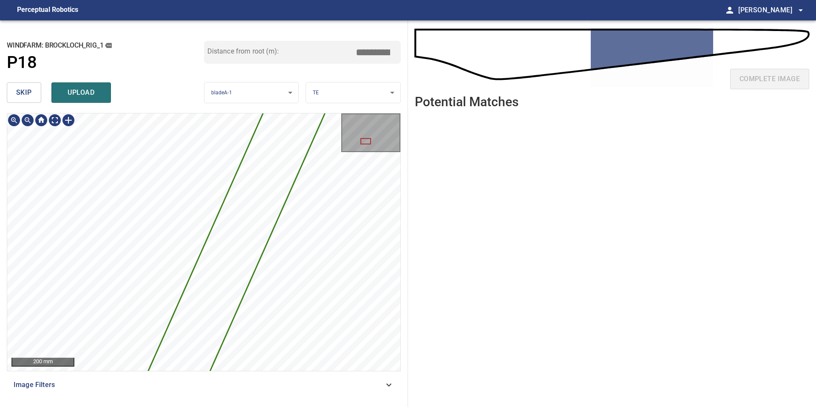
click at [214, 23] on div "**********" at bounding box center [204, 213] width 408 height 387
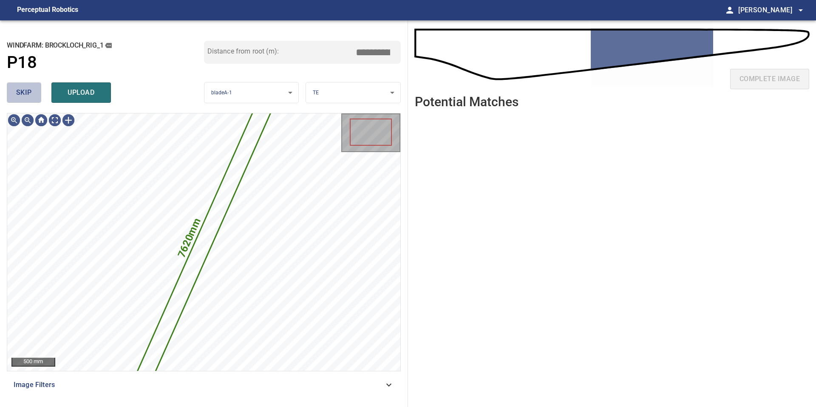
click at [31, 95] on span "skip" at bounding box center [24, 93] width 16 height 12
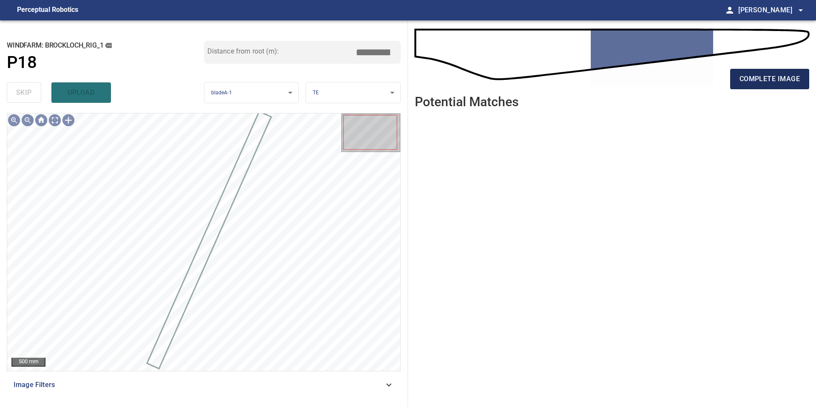
click at [775, 75] on span "complete image" at bounding box center [769, 79] width 60 height 12
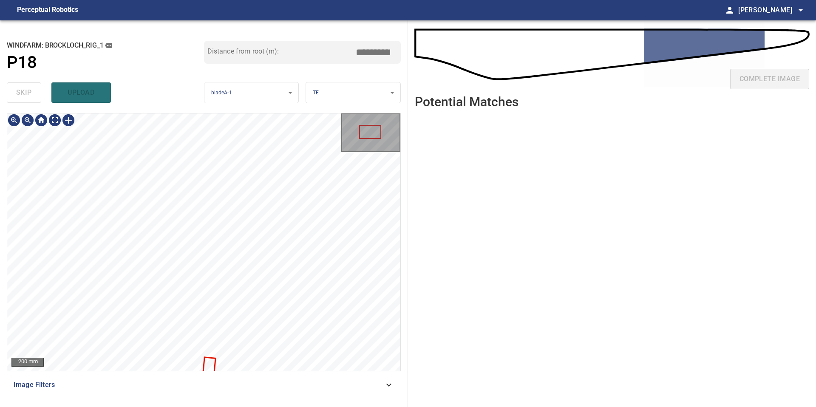
click at [208, 51] on div "**********" at bounding box center [204, 213] width 408 height 387
click at [172, 77] on div "**********" at bounding box center [204, 213] width 408 height 387
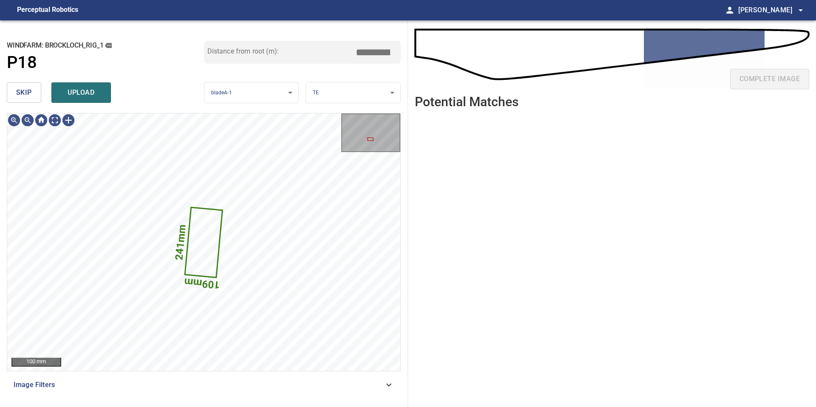
click at [30, 96] on span "skip" at bounding box center [24, 93] width 16 height 12
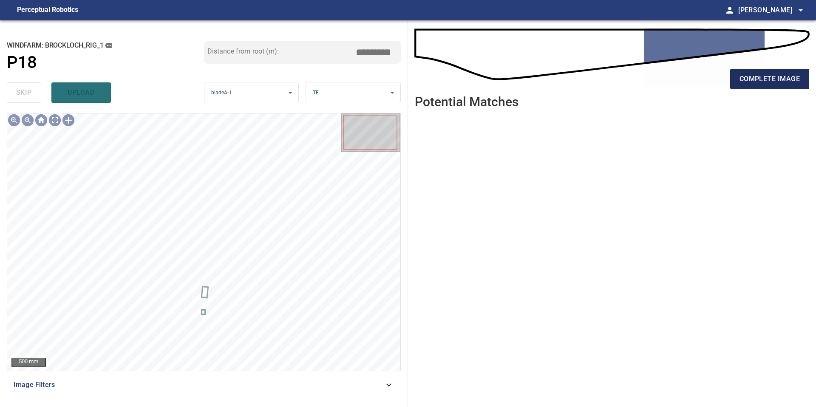
click at [749, 81] on span "complete image" at bounding box center [769, 79] width 60 height 12
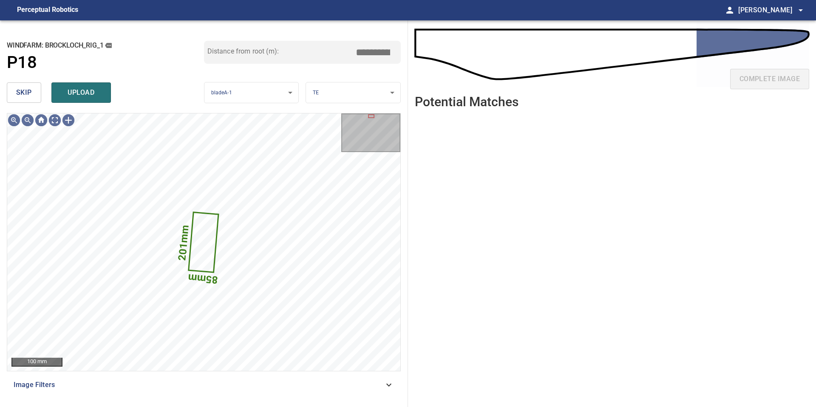
click at [29, 96] on span "skip" at bounding box center [24, 93] width 16 height 12
click at [34, 96] on button "skip" at bounding box center [24, 92] width 34 height 20
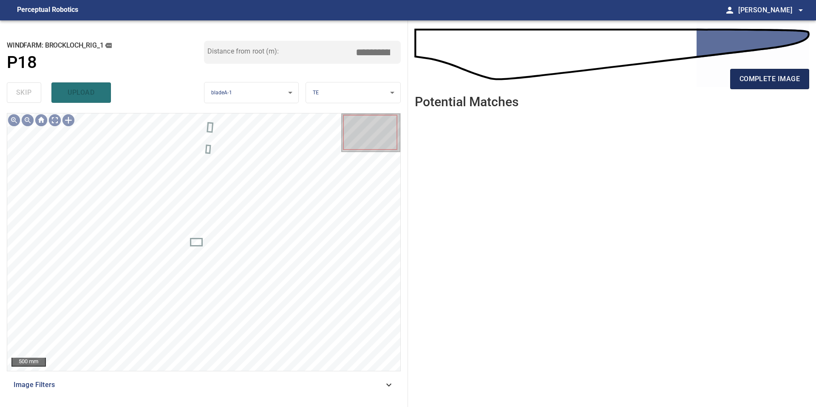
click at [769, 72] on button "complete image" at bounding box center [769, 79] width 79 height 20
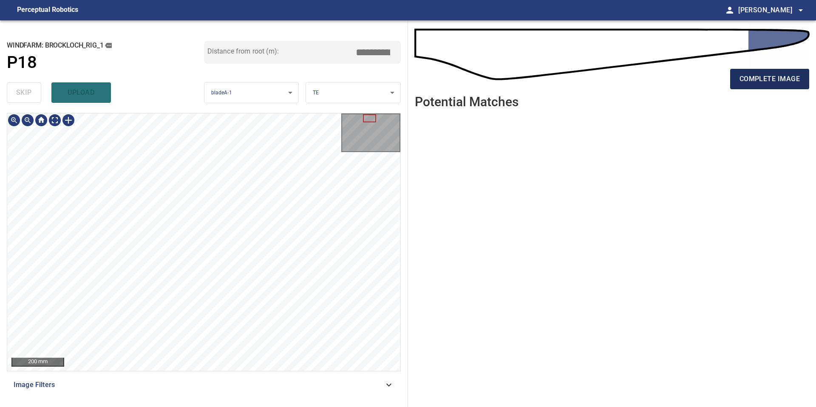
click at [773, 82] on span "complete image" at bounding box center [769, 79] width 60 height 12
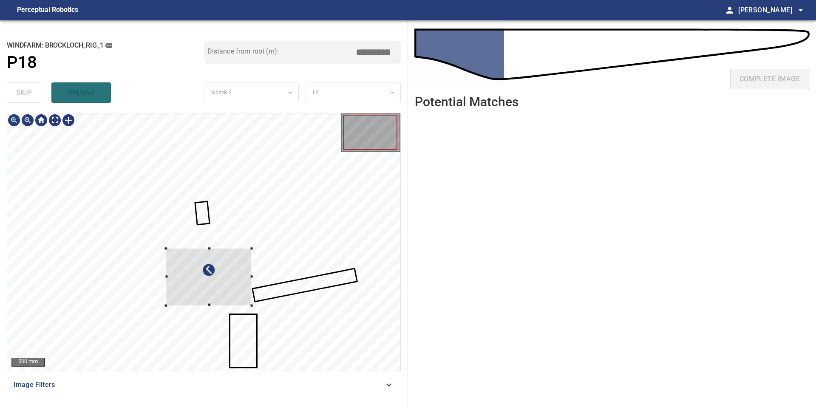
click at [228, 281] on div at bounding box center [209, 276] width 86 height 57
click at [231, 277] on div at bounding box center [208, 283] width 86 height 57
click at [240, 254] on div at bounding box center [203, 283] width 77 height 58
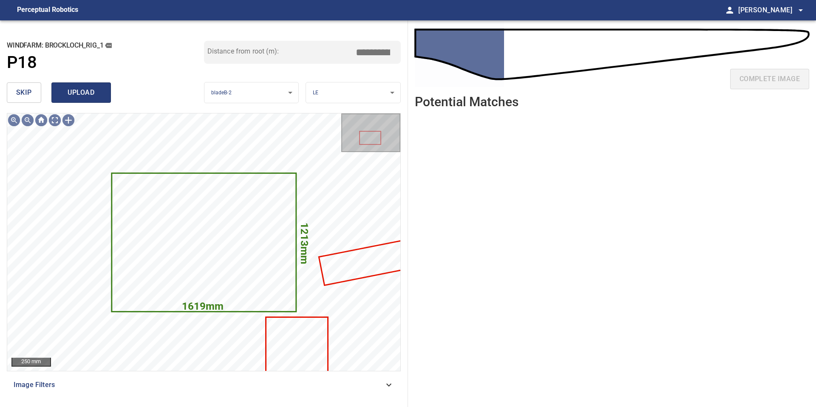
click at [77, 96] on span "upload" at bounding box center [81, 93] width 41 height 12
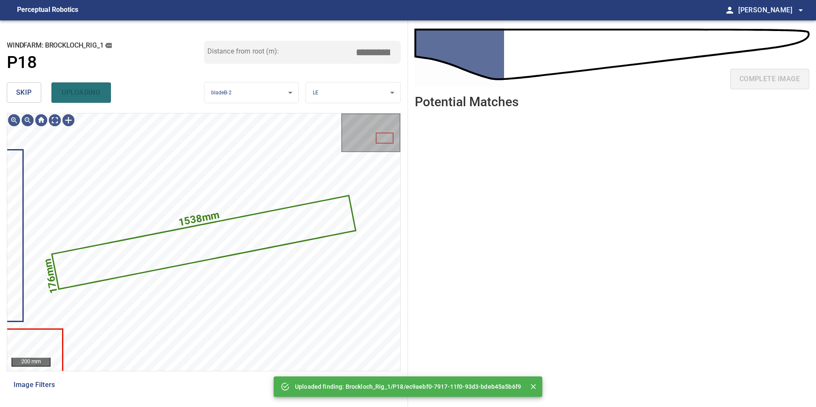
click at [36, 96] on button "skip" at bounding box center [24, 92] width 34 height 20
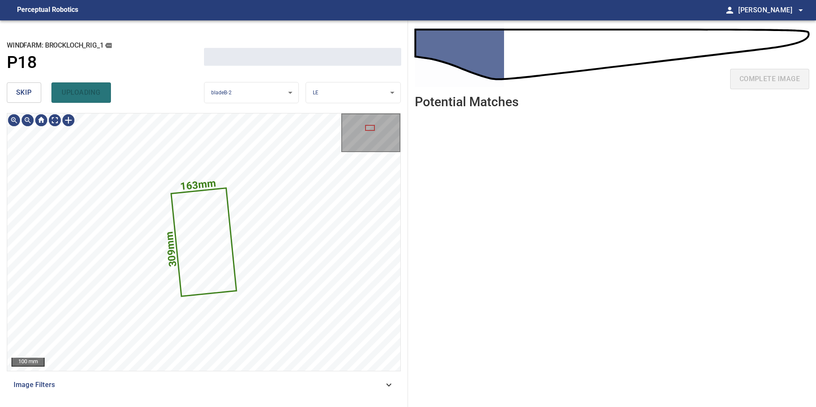
click at [36, 96] on button "skip" at bounding box center [24, 92] width 34 height 20
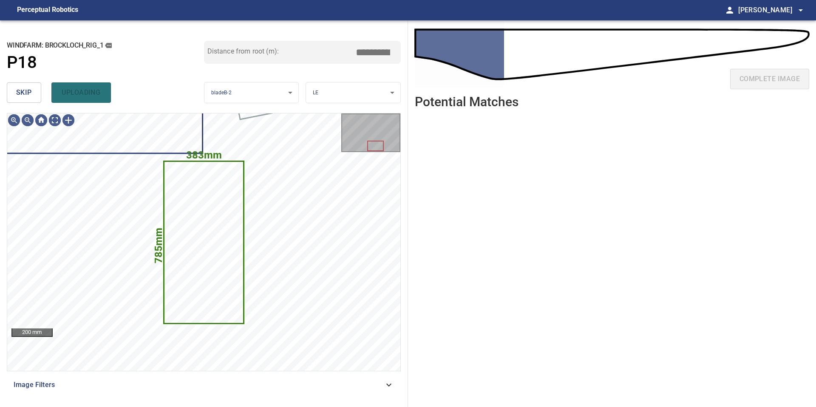
click at [36, 96] on button "skip" at bounding box center [24, 92] width 34 height 20
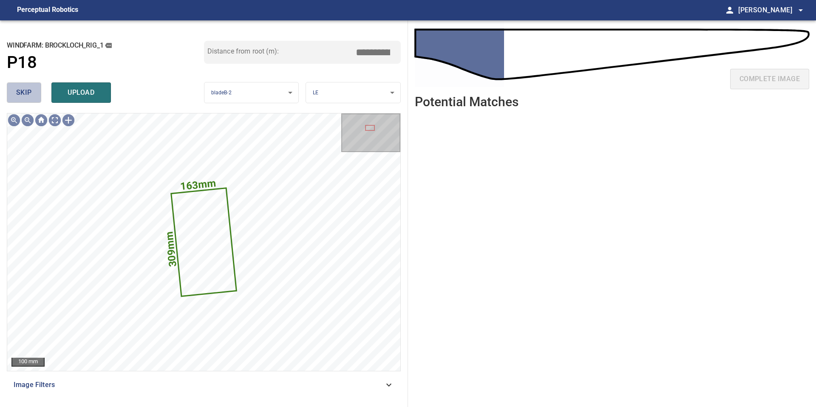
click at [29, 89] on span "skip" at bounding box center [24, 93] width 16 height 12
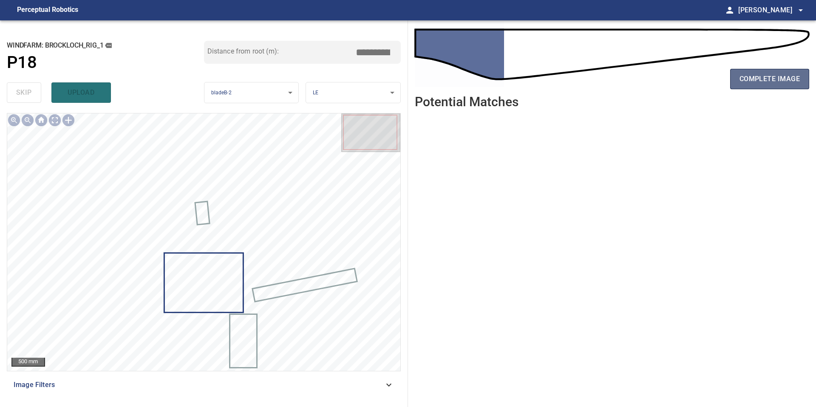
click at [784, 73] on span "complete image" at bounding box center [769, 79] width 60 height 12
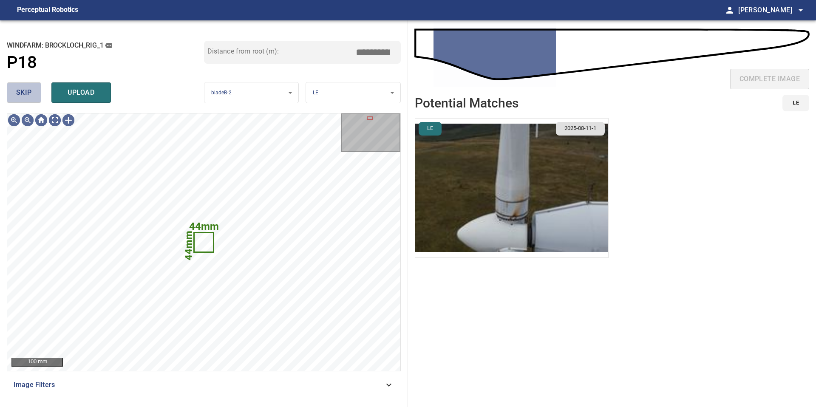
click at [31, 97] on button "skip" at bounding box center [24, 92] width 34 height 20
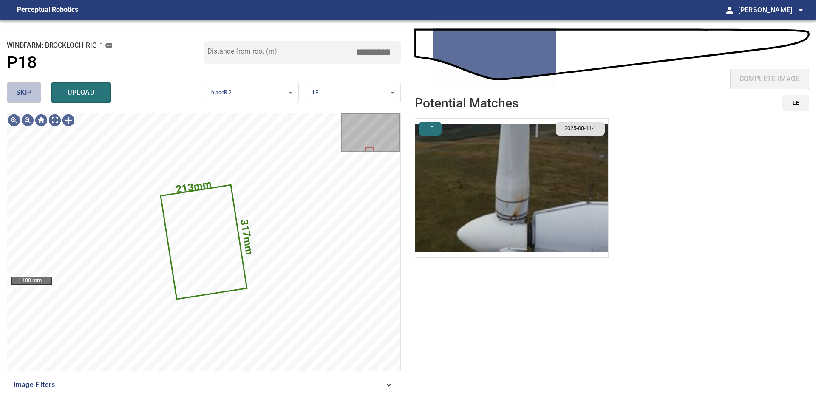
click at [31, 97] on button "skip" at bounding box center [24, 92] width 34 height 20
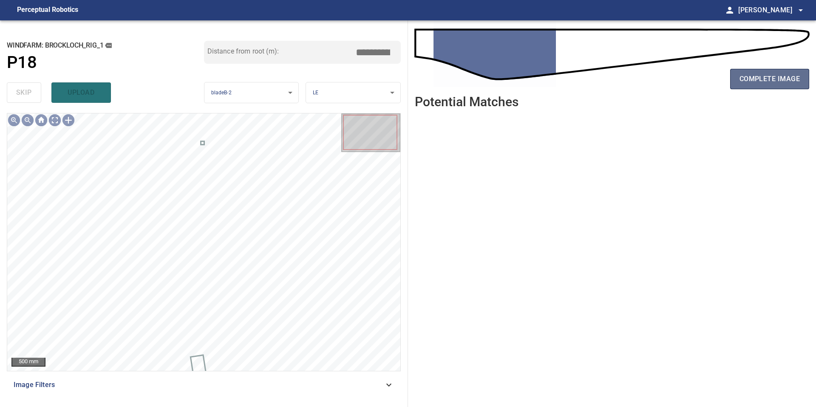
click at [761, 82] on span "complete image" at bounding box center [769, 79] width 60 height 12
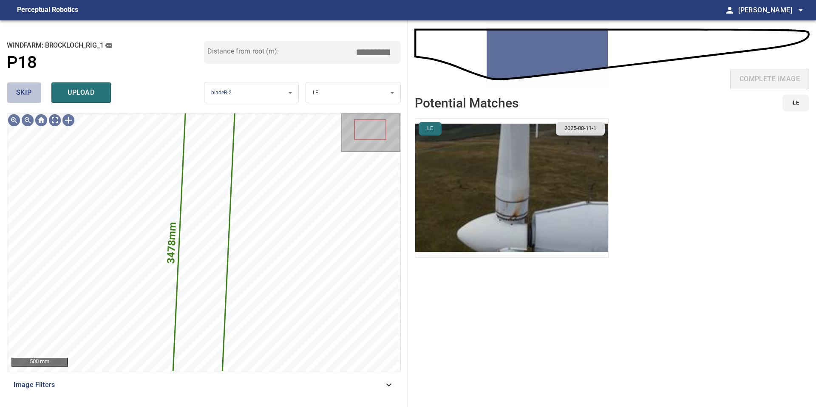
click at [16, 90] on button "skip" at bounding box center [24, 92] width 34 height 20
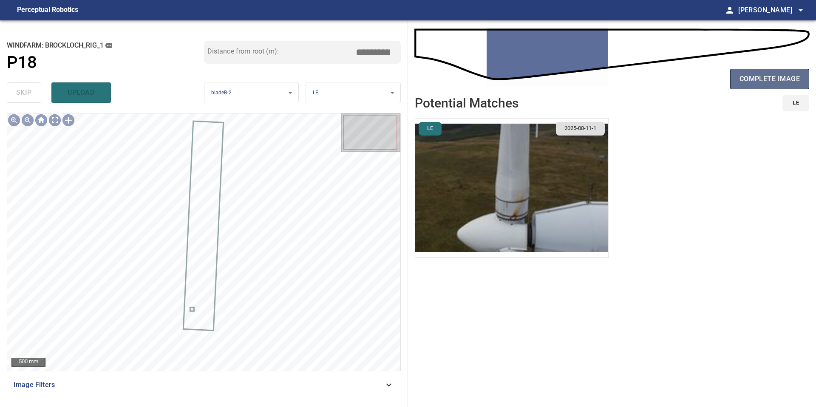
click at [753, 77] on span "complete image" at bounding box center [769, 79] width 60 height 12
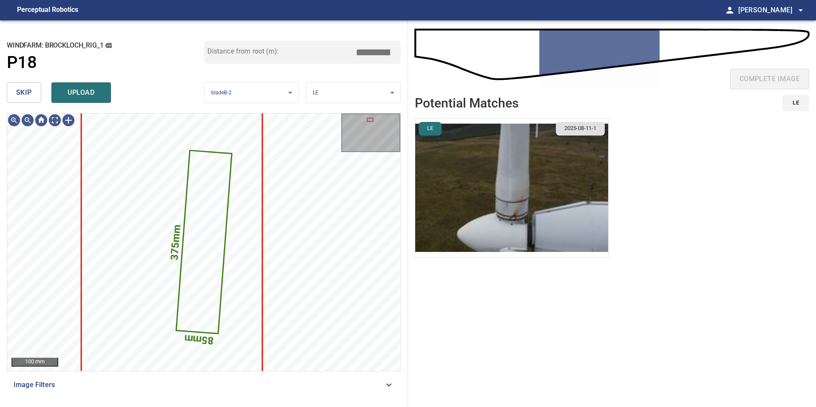
click at [31, 93] on button "skip" at bounding box center [24, 92] width 34 height 20
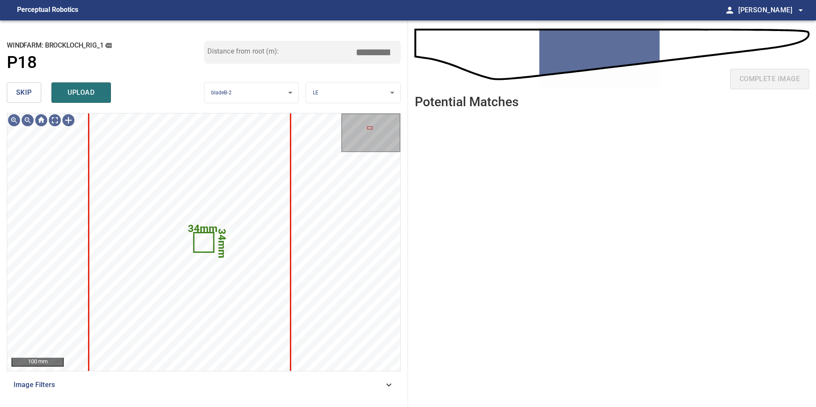
click at [31, 93] on button "skip" at bounding box center [24, 92] width 34 height 20
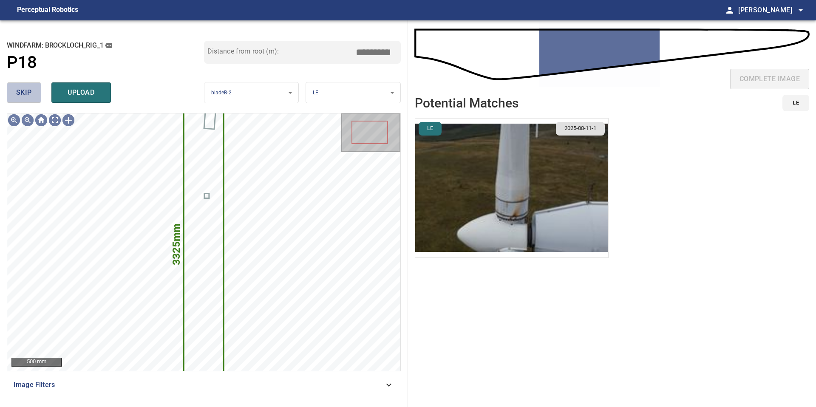
click at [31, 93] on button "skip" at bounding box center [24, 92] width 34 height 20
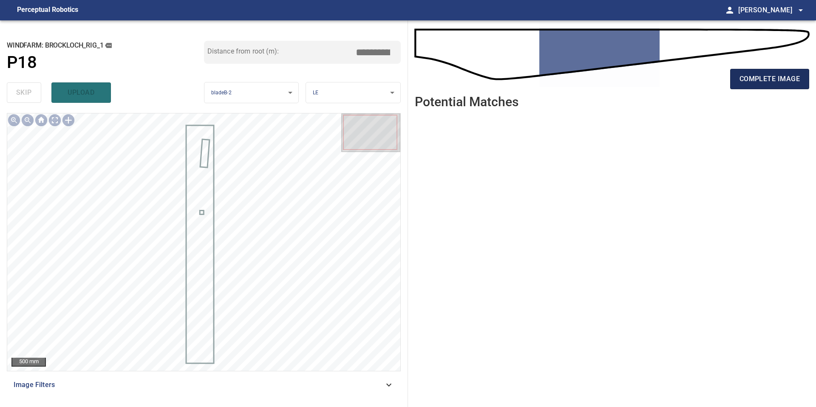
click at [767, 79] on span "complete image" at bounding box center [769, 79] width 60 height 12
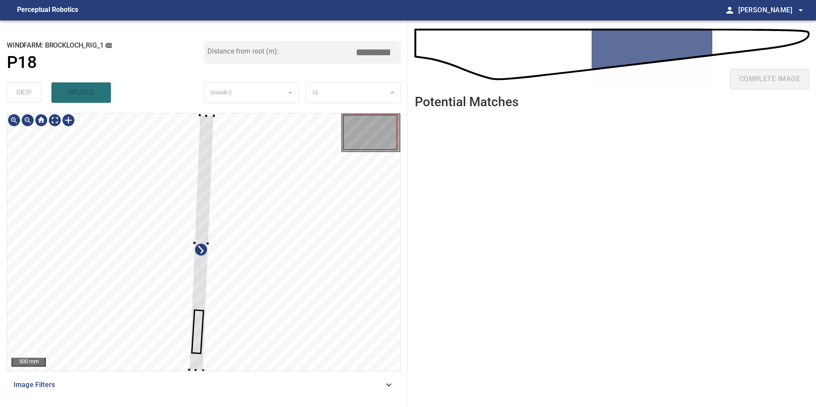
click at [198, 379] on div "500 mm Image Filters" at bounding box center [204, 256] width 394 height 287
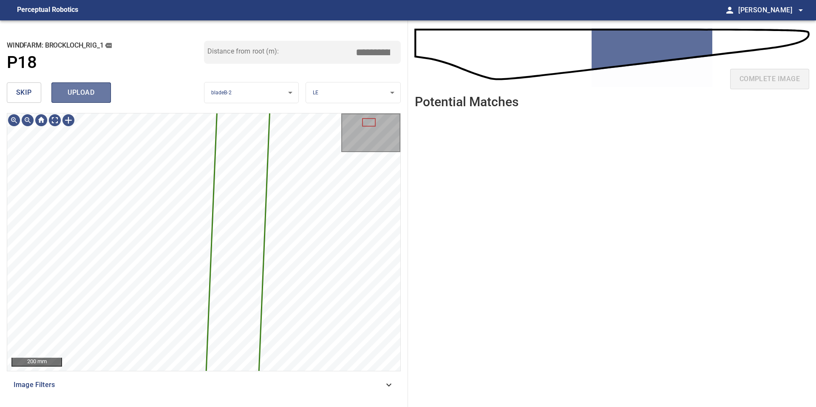
click at [79, 88] on span "upload" at bounding box center [81, 93] width 41 height 12
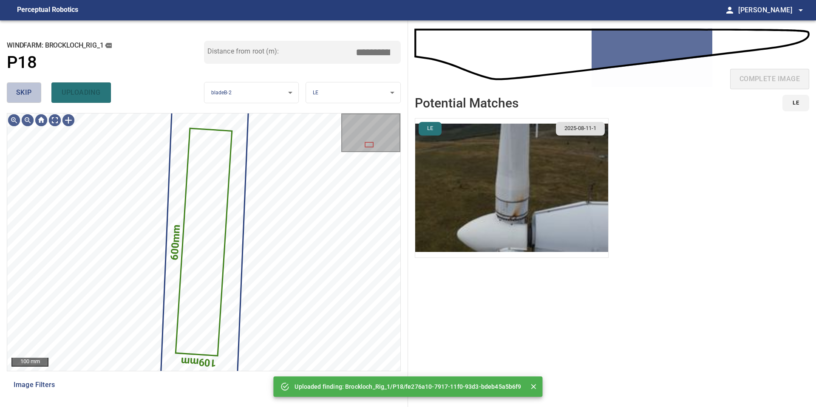
click at [25, 90] on span "skip" at bounding box center [24, 93] width 16 height 12
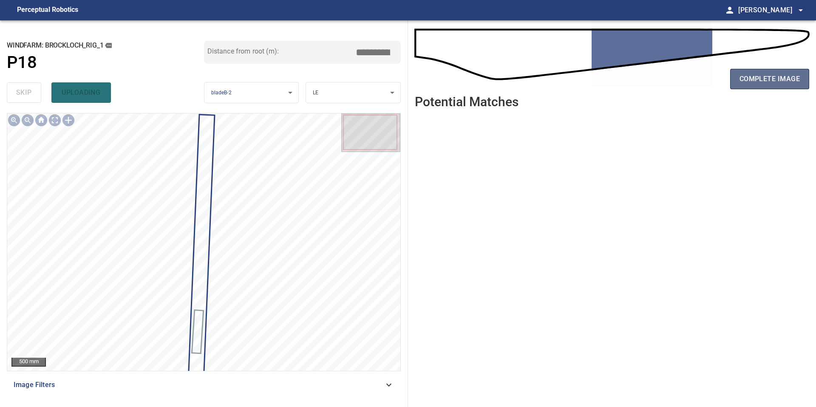
click at [777, 77] on span "complete image" at bounding box center [769, 79] width 60 height 12
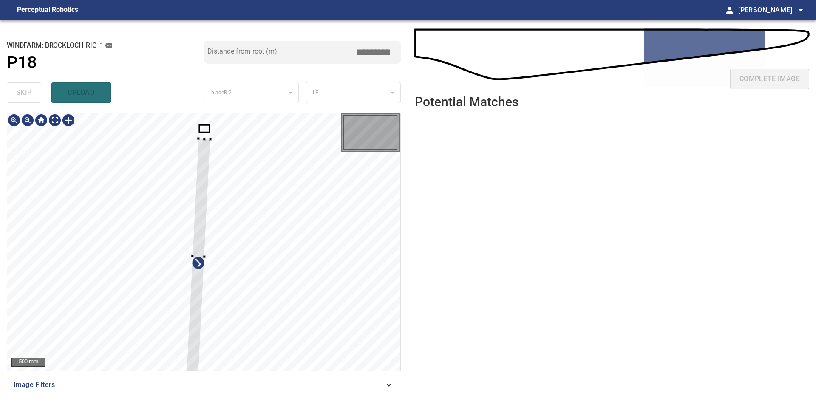
click at [197, 226] on div at bounding box center [198, 256] width 24 height 235
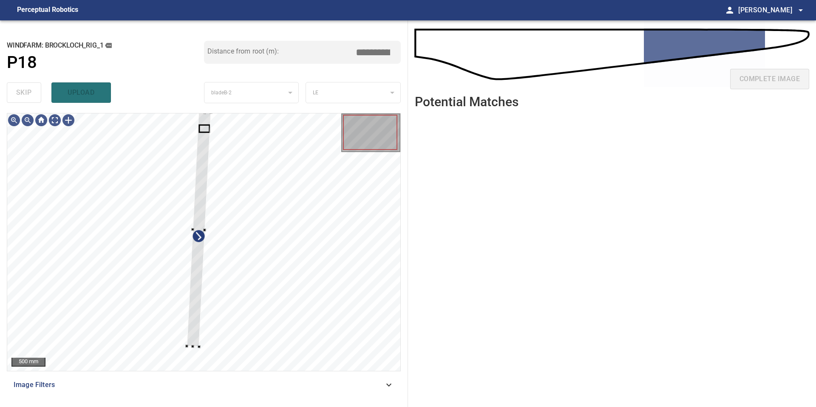
click at [204, 111] on div "**********" at bounding box center [204, 213] width 408 height 387
click at [199, 378] on div "500 mm Image Filters" at bounding box center [204, 256] width 394 height 287
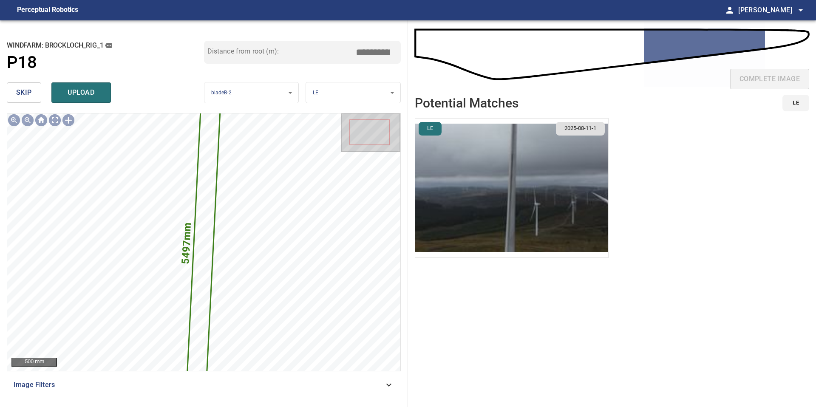
click at [522, 179] on img "button" at bounding box center [511, 188] width 193 height 139
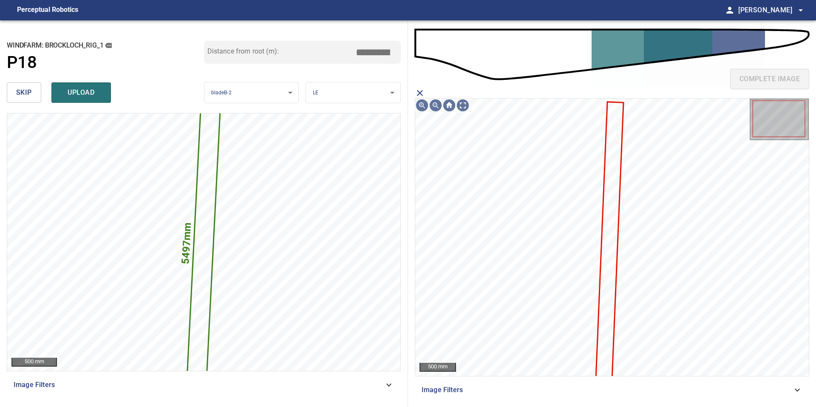
click at [608, 160] on icon at bounding box center [609, 242] width 26 height 278
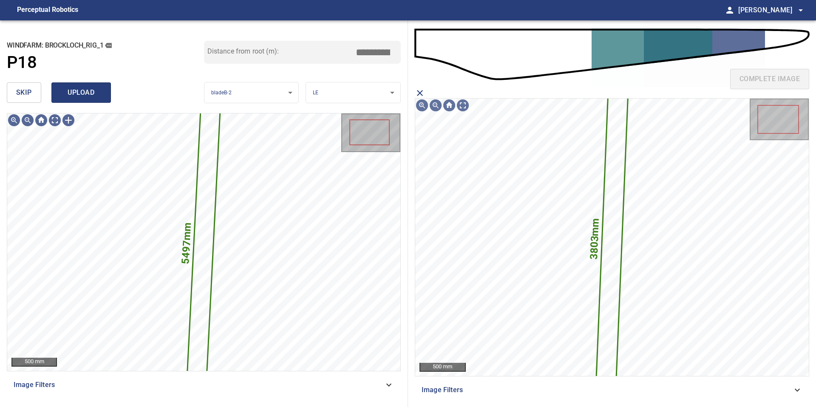
click at [96, 92] on span "upload" at bounding box center [81, 93] width 41 height 12
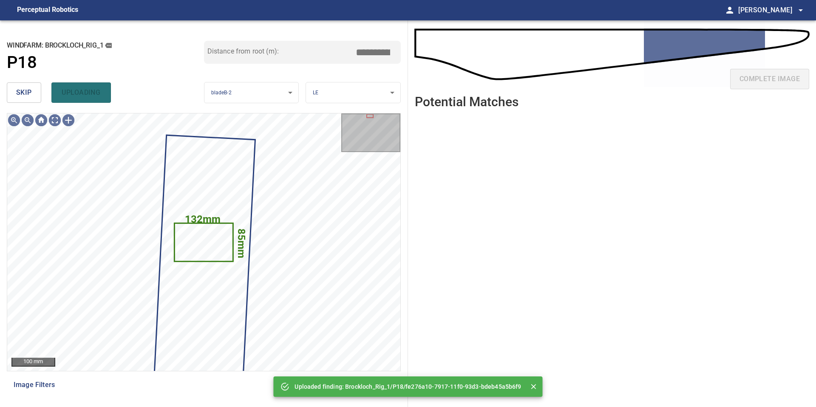
click at [19, 92] on span "skip" at bounding box center [24, 93] width 16 height 12
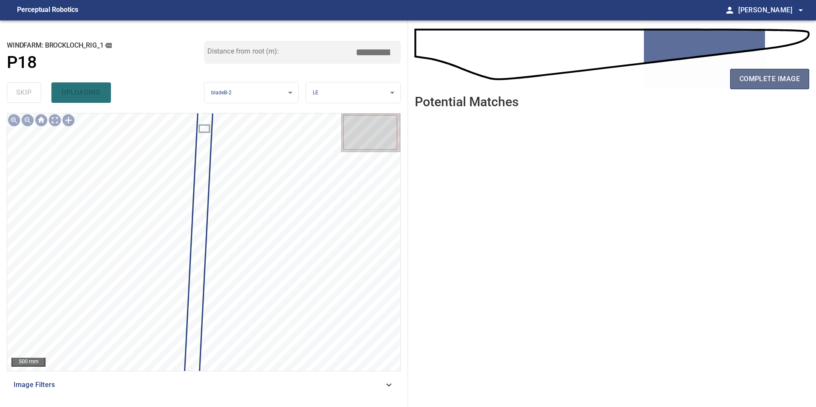
click at [757, 74] on span "complete image" at bounding box center [769, 79] width 60 height 12
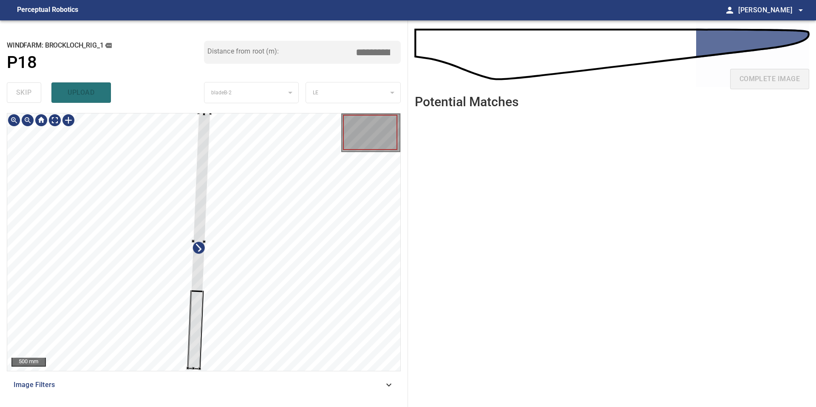
click at [200, 377] on div "500 mm Image Filters" at bounding box center [204, 256] width 394 height 287
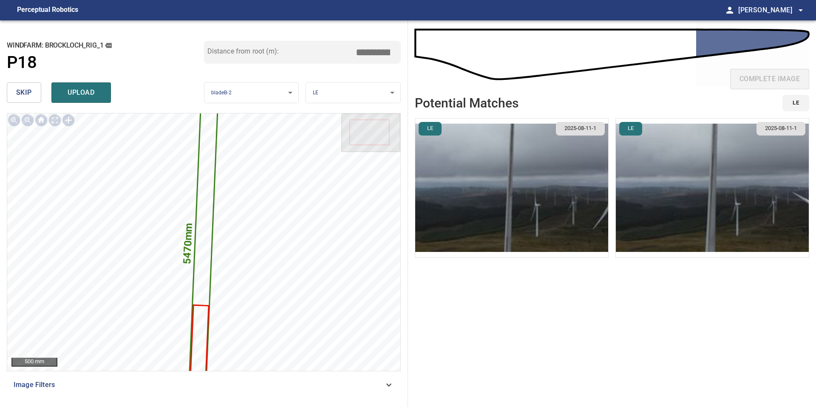
click at [503, 181] on img "button" at bounding box center [511, 188] width 193 height 139
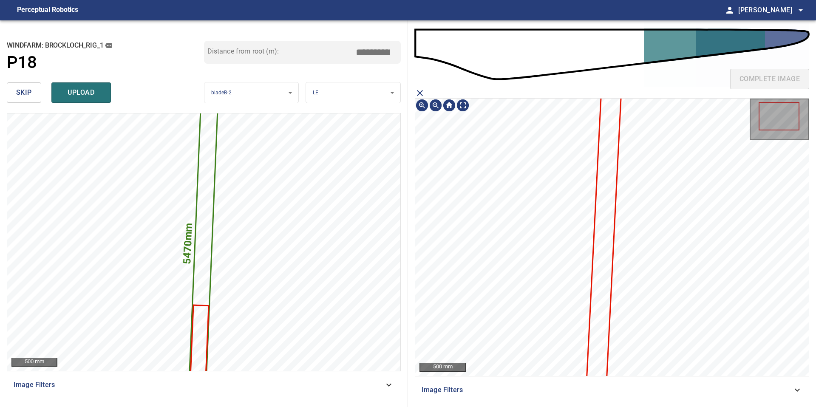
click at [612, 158] on icon at bounding box center [602, 263] width 37 height 362
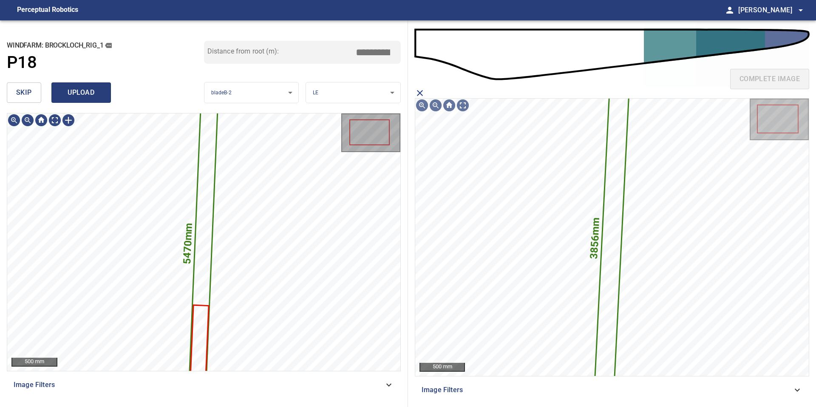
click at [95, 96] on span "upload" at bounding box center [81, 93] width 41 height 12
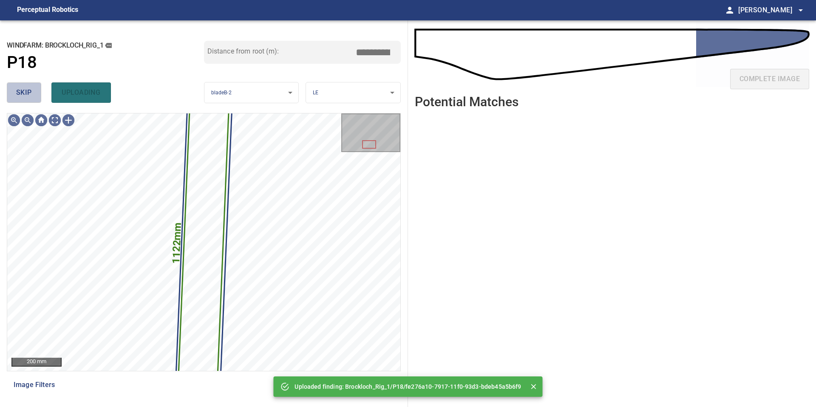
click at [32, 92] on button "skip" at bounding box center [24, 92] width 34 height 20
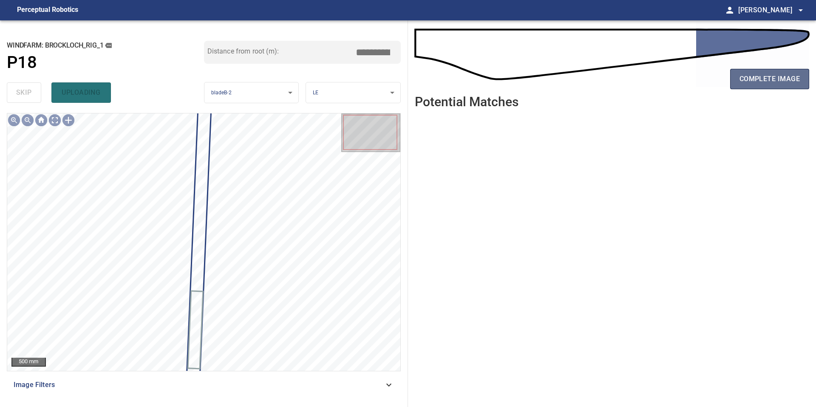
click at [756, 78] on span "complete image" at bounding box center [769, 79] width 60 height 12
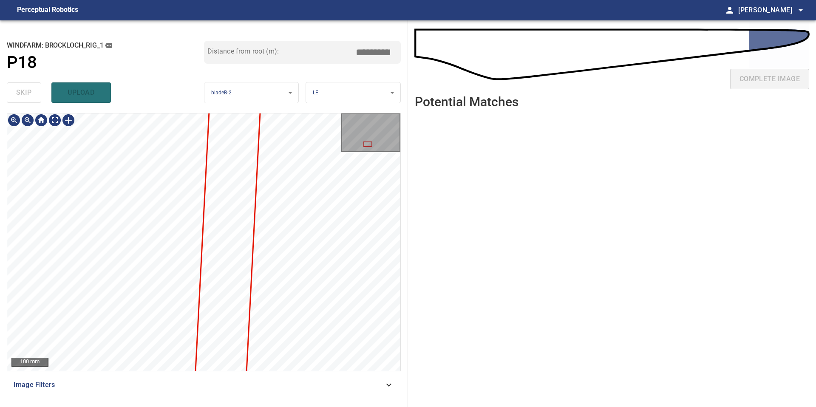
click at [161, 407] on div "**********" at bounding box center [204, 213] width 408 height 387
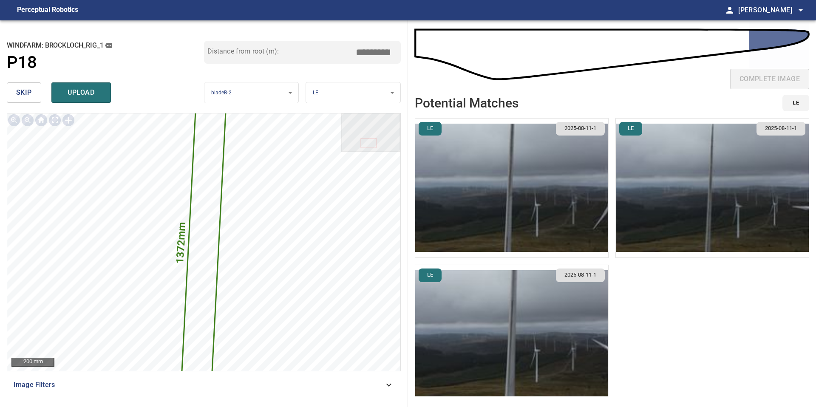
click at [574, 222] on img "button" at bounding box center [511, 188] width 193 height 139
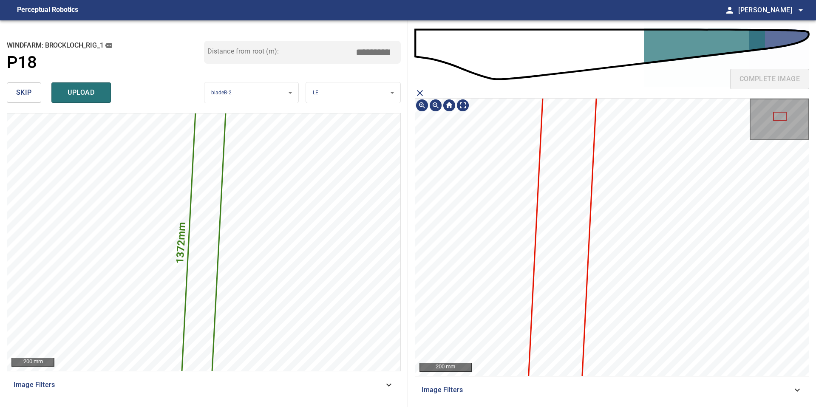
click at [616, 405] on div "complete image 200 mm Image Filters" at bounding box center [612, 213] width 408 height 387
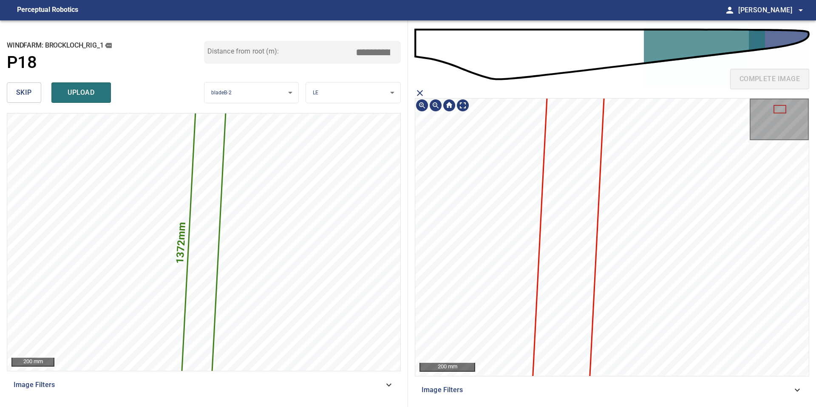
click at [602, 407] on div "complete image 200 mm Image Filters" at bounding box center [612, 213] width 408 height 387
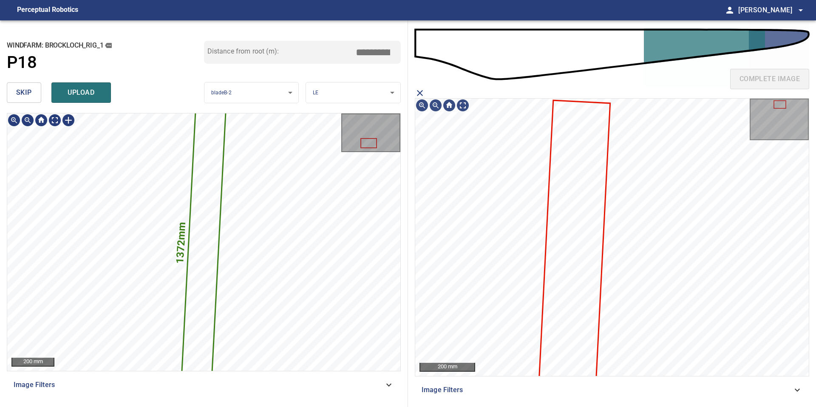
click at [181, 236] on text "1372mm" at bounding box center [181, 243] width 14 height 42
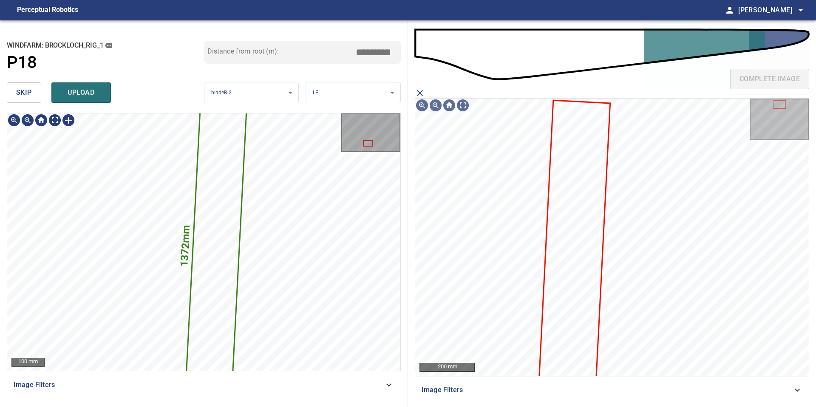
click at [181, 236] on text "1372mm" at bounding box center [185, 246] width 14 height 42
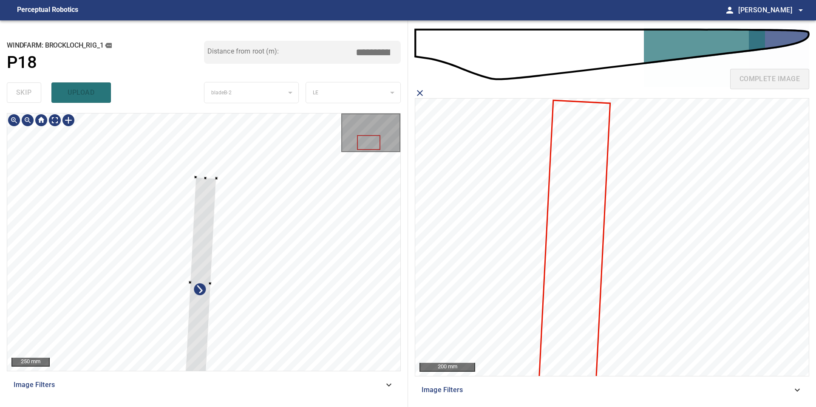
click at [206, 204] on div at bounding box center [200, 282] width 32 height 211
click at [204, 277] on div at bounding box center [198, 314] width 28 height 147
click at [206, 183] on div at bounding box center [207, 207] width 27 height 115
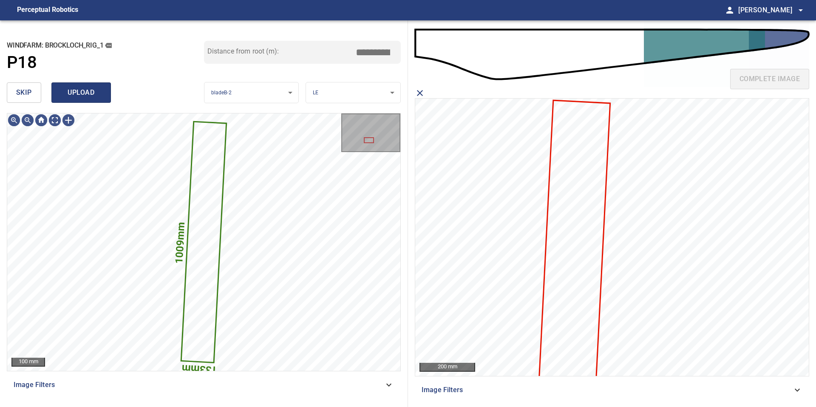
click at [105, 89] on button "upload" at bounding box center [80, 92] width 59 height 20
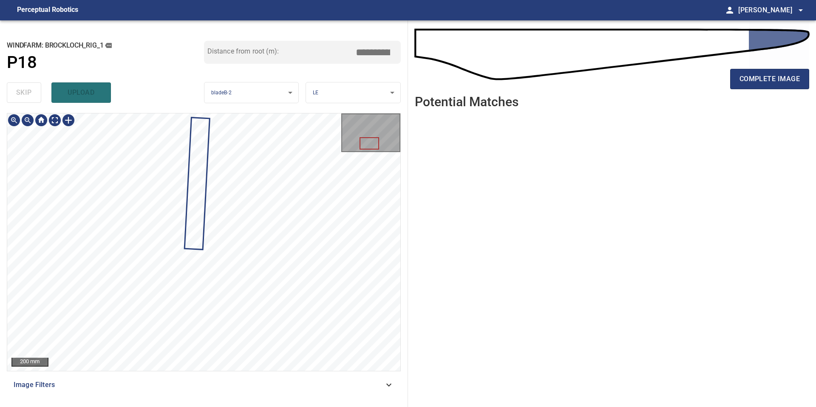
click at [194, 150] on div at bounding box center [203, 241] width 393 height 257
click at [67, 122] on div at bounding box center [69, 120] width 14 height 14
click at [186, 360] on div at bounding box center [203, 241] width 393 height 257
click at [184, 333] on div at bounding box center [193, 291] width 30 height 124
click at [189, 381] on div "200 mm Image Filters" at bounding box center [204, 256] width 394 height 287
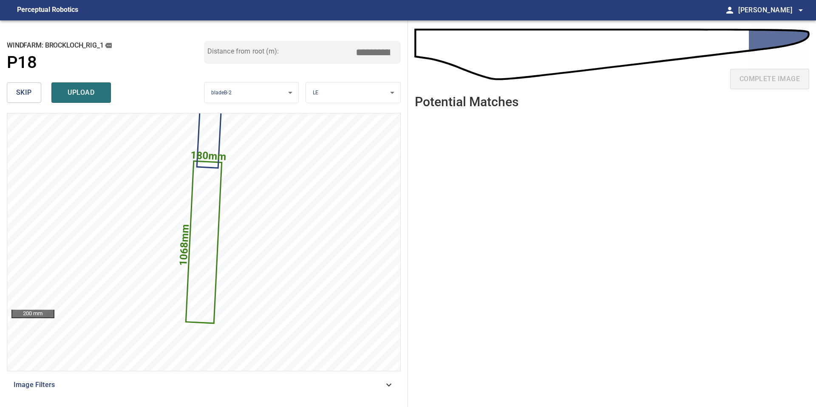
click at [377, 52] on input "*****" at bounding box center [376, 52] width 42 height 16
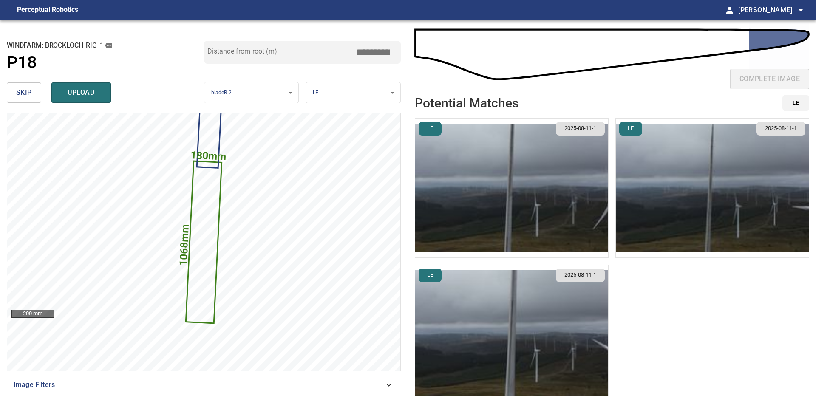
type input "*****"
click at [496, 161] on img "button" at bounding box center [511, 188] width 193 height 139
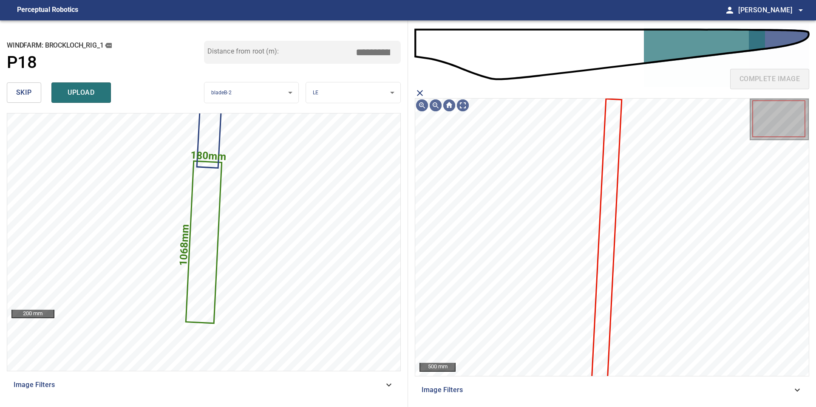
click at [611, 139] on icon at bounding box center [606, 239] width 29 height 280
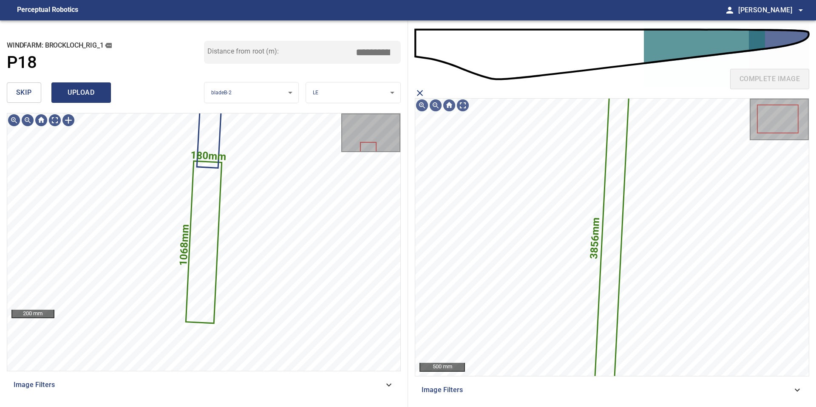
click at [99, 94] on span "upload" at bounding box center [81, 93] width 41 height 12
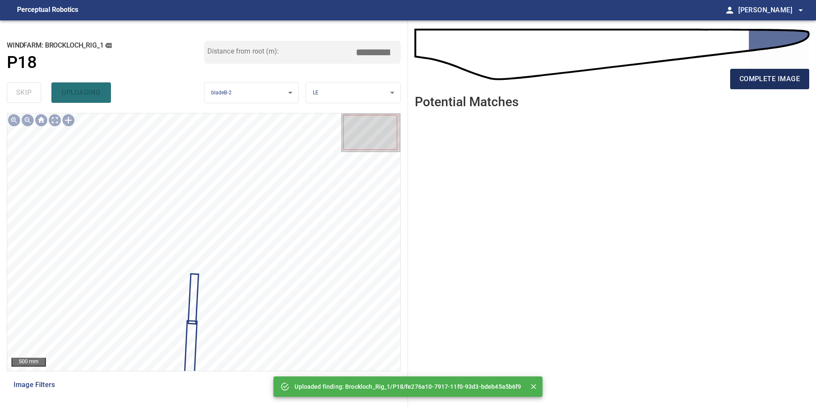
click at [755, 79] on span "complete image" at bounding box center [769, 79] width 60 height 12
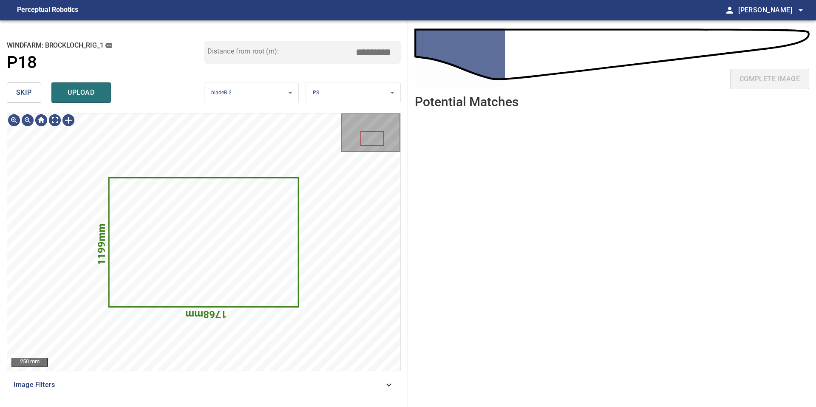
click at [324, 90] on body "**********" at bounding box center [408, 203] width 816 height 407
click at [324, 90] on li "LE" at bounding box center [353, 93] width 94 height 14
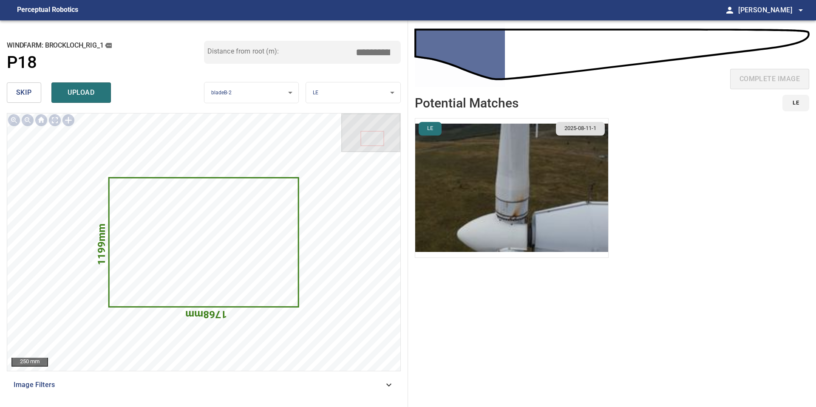
click at [567, 185] on img "button" at bounding box center [511, 188] width 193 height 139
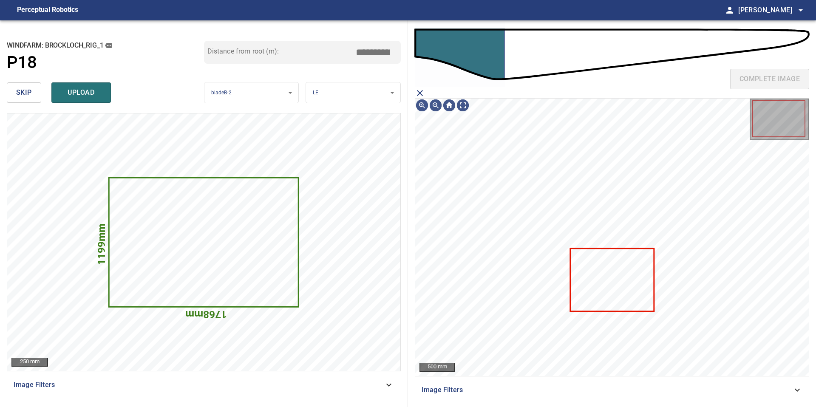
click at [601, 286] on icon at bounding box center [612, 280] width 82 height 62
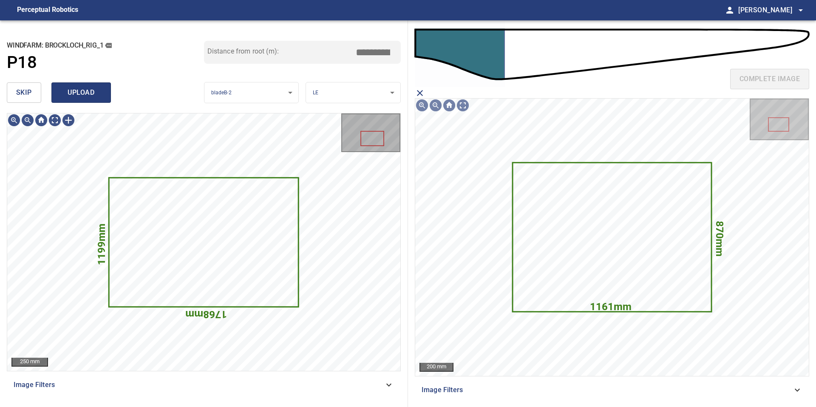
click at [82, 95] on span "upload" at bounding box center [81, 93] width 41 height 12
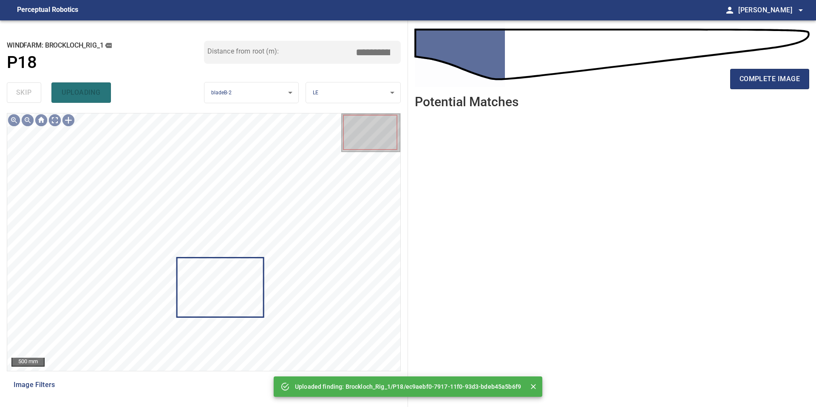
click at [742, 91] on div "complete image" at bounding box center [612, 82] width 394 height 34
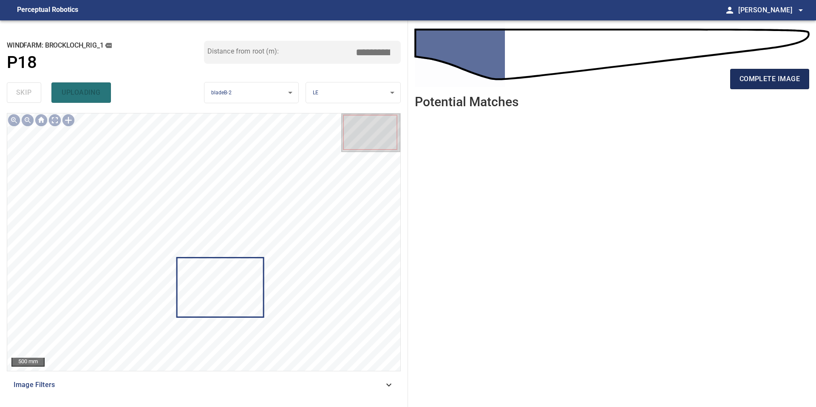
click at [743, 79] on span "complete image" at bounding box center [769, 79] width 60 height 12
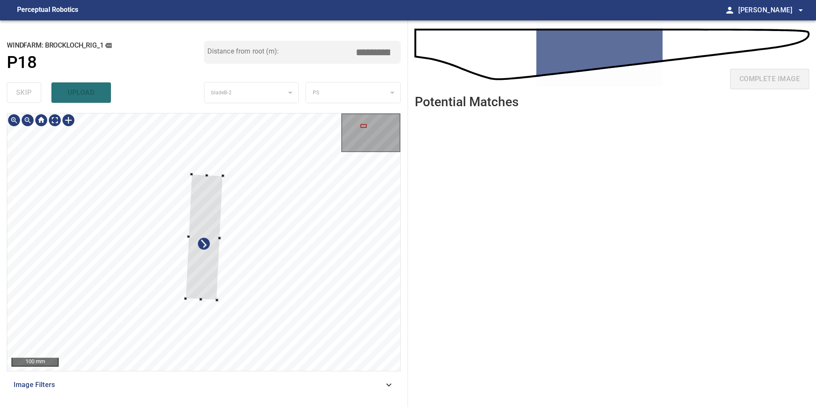
click at [206, 172] on div at bounding box center [203, 241] width 393 height 257
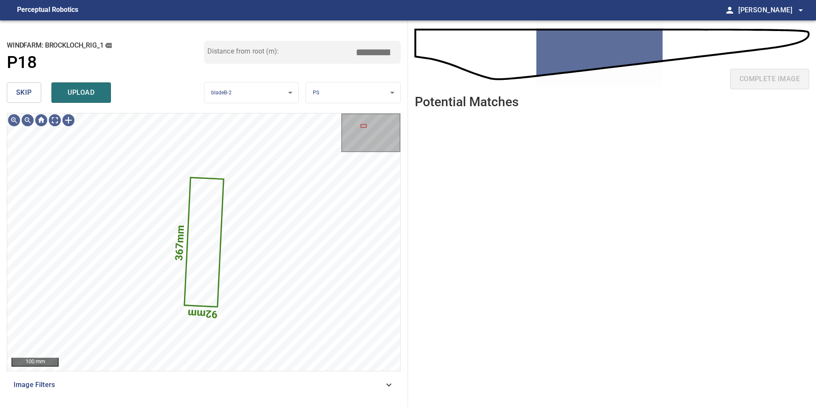
click at [320, 91] on body "**********" at bounding box center [408, 203] width 816 height 407
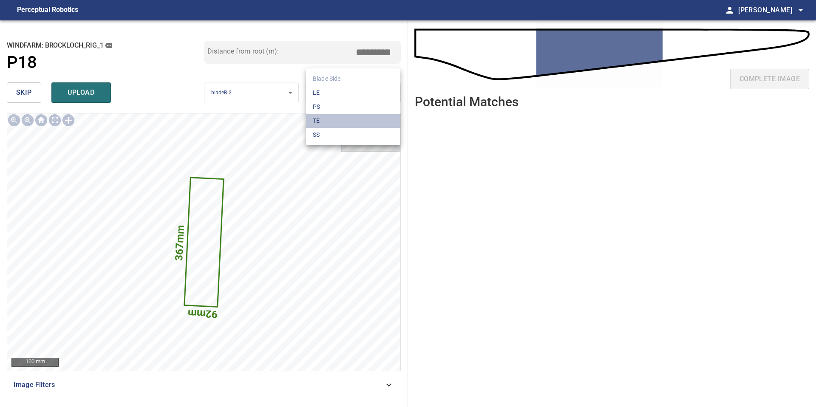
click at [320, 122] on li "TE" at bounding box center [353, 121] width 94 height 14
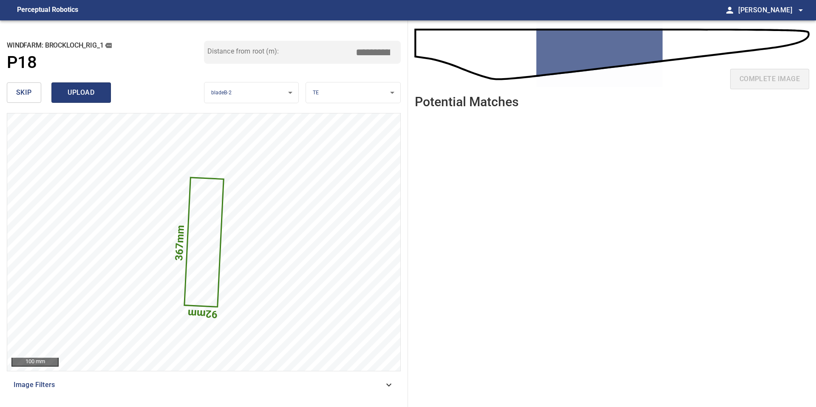
click at [63, 93] on span "upload" at bounding box center [81, 93] width 41 height 12
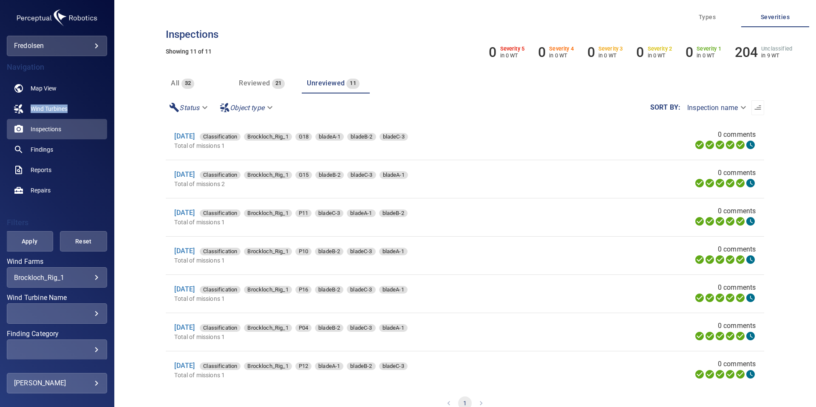
scroll to position [156, 0]
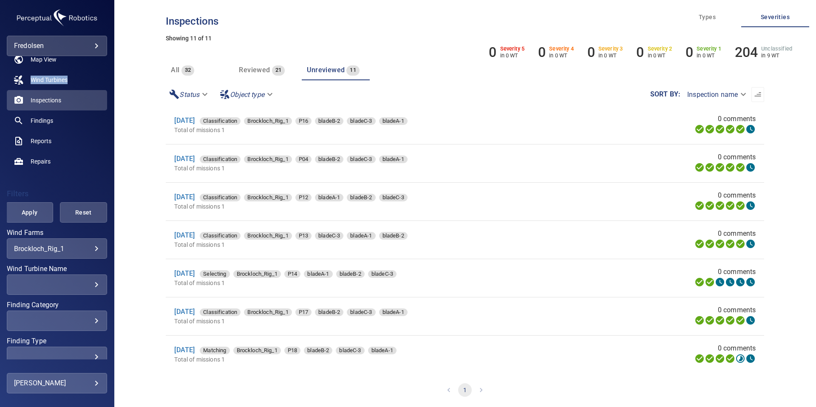
click at [252, 75] on div "Reviewed 21" at bounding box center [262, 70] width 46 height 12
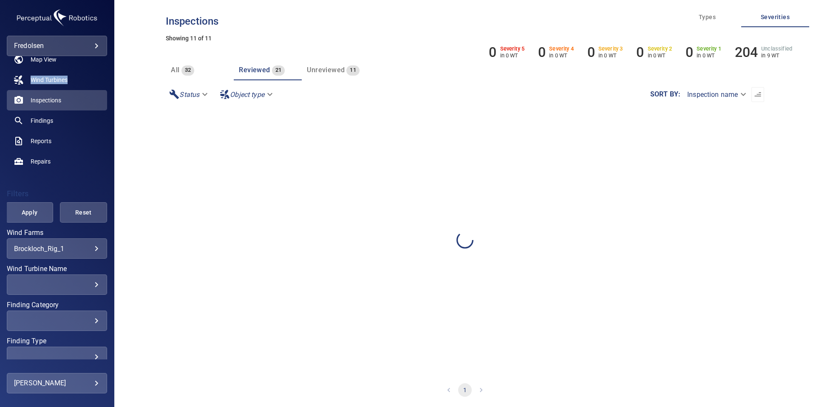
scroll to position [0, 0]
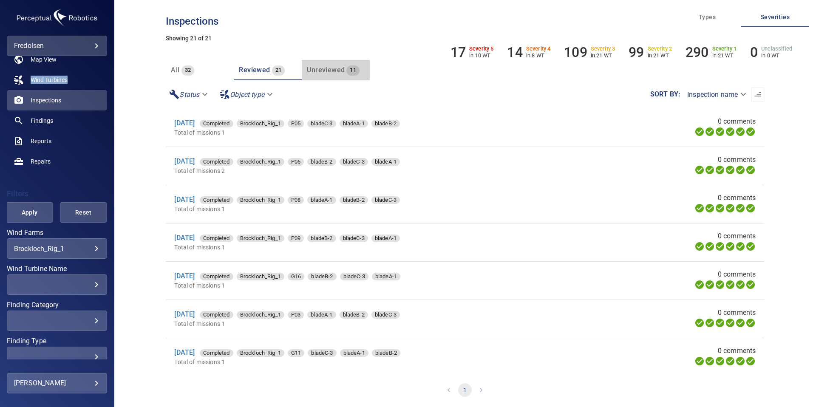
click at [331, 71] on span "Unreviewed" at bounding box center [326, 70] width 38 height 8
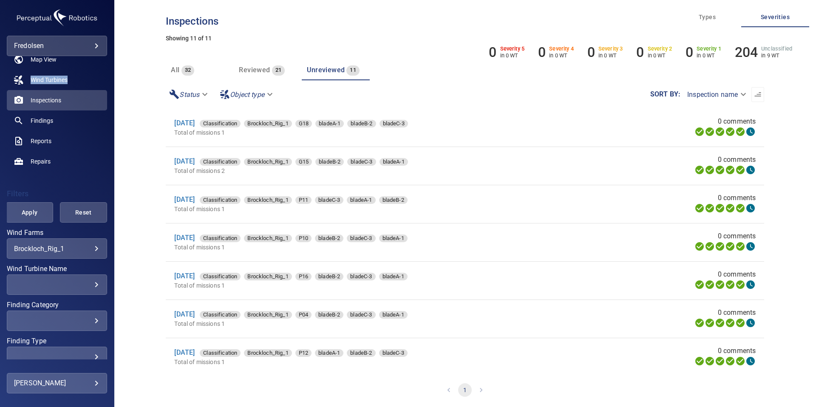
scroll to position [158, 0]
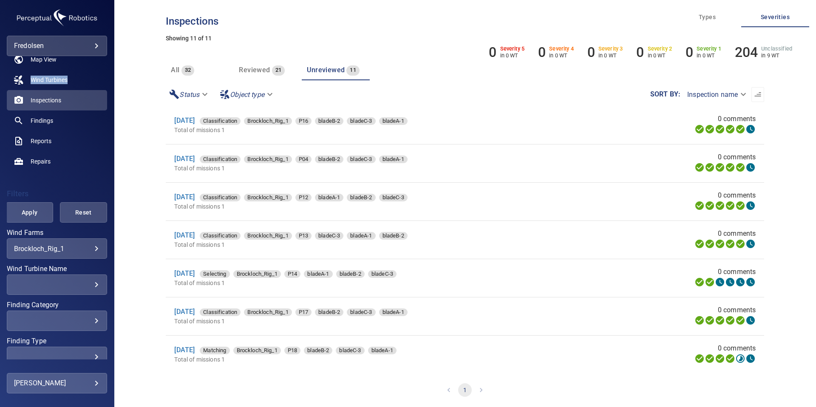
click at [261, 68] on span "Reviewed" at bounding box center [254, 70] width 31 height 8
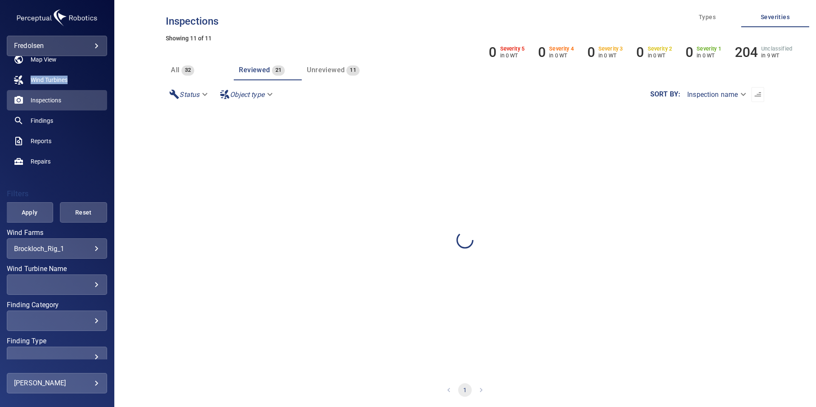
scroll to position [0, 0]
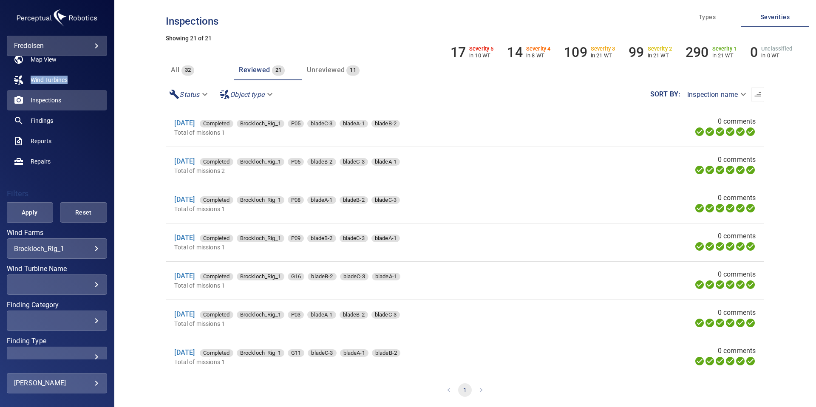
click at [340, 71] on span "Unreviewed" at bounding box center [326, 70] width 38 height 8
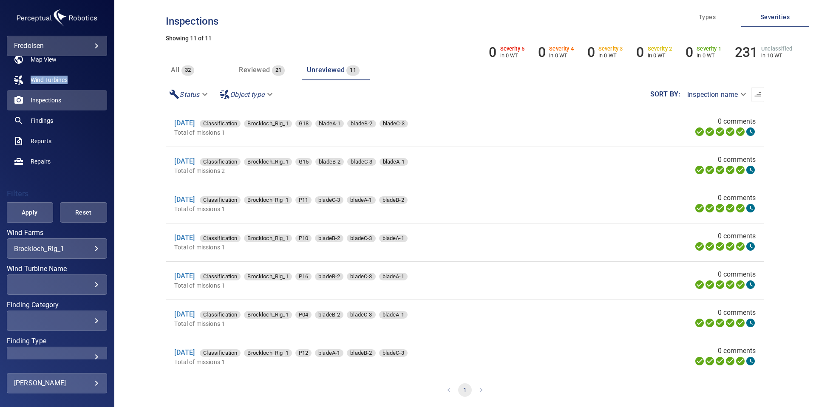
scroll to position [158, 0]
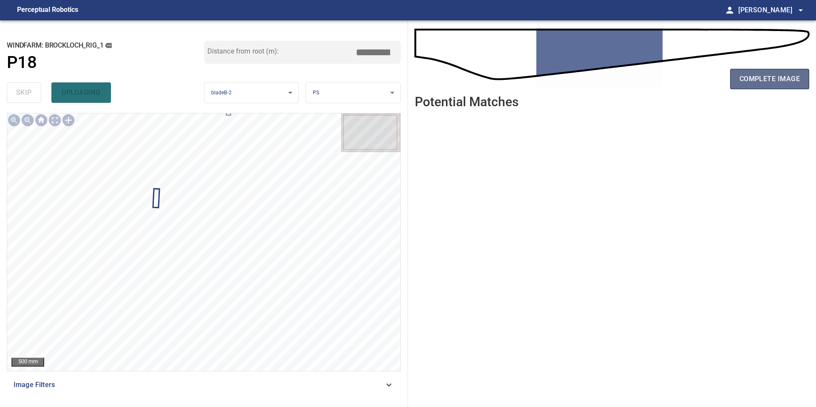
click at [762, 80] on span "complete image" at bounding box center [769, 79] width 60 height 12
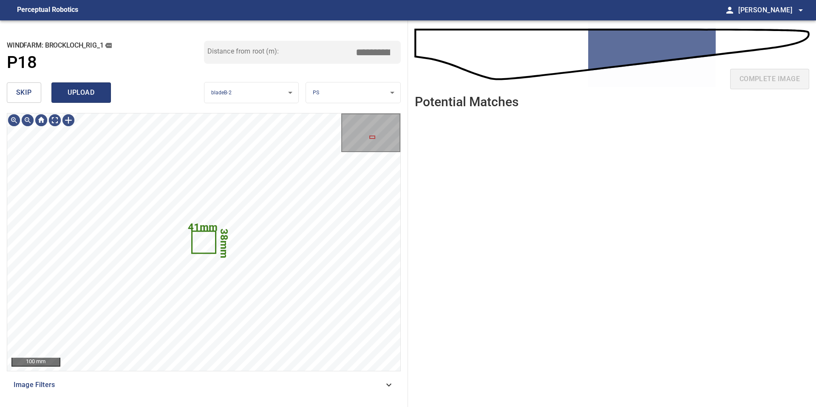
click at [92, 96] on span "upload" at bounding box center [81, 93] width 41 height 12
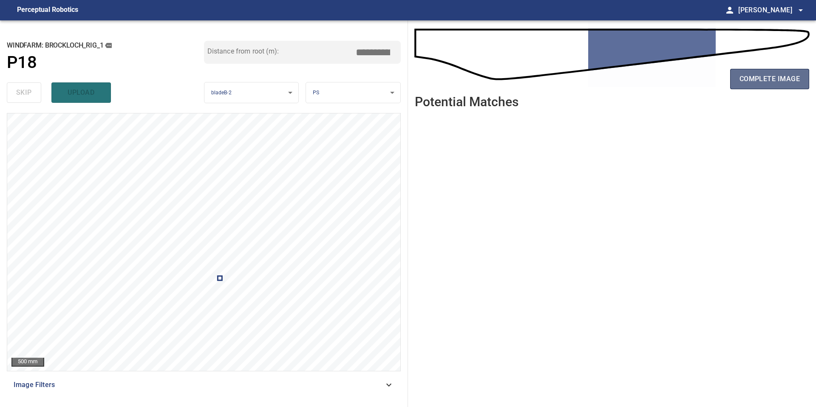
click at [780, 75] on span "complete image" at bounding box center [769, 79] width 60 height 12
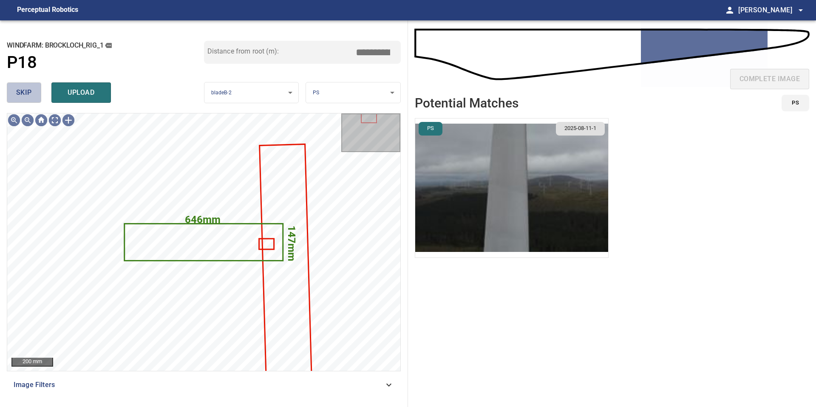
click at [22, 91] on span "skip" at bounding box center [24, 93] width 16 height 12
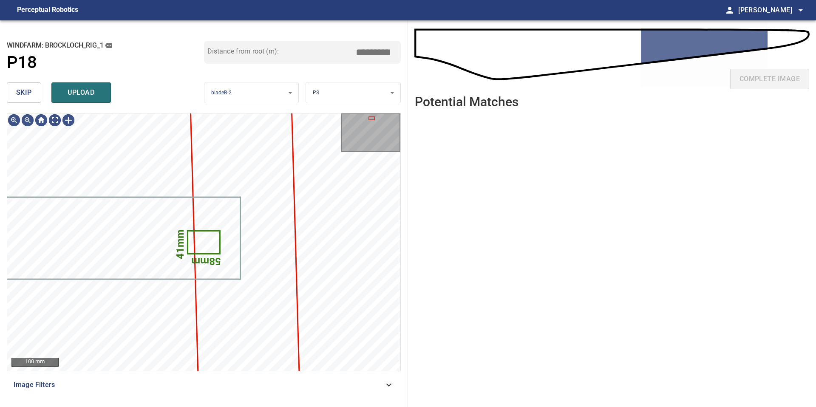
click at [22, 91] on span "skip" at bounding box center [24, 93] width 16 height 12
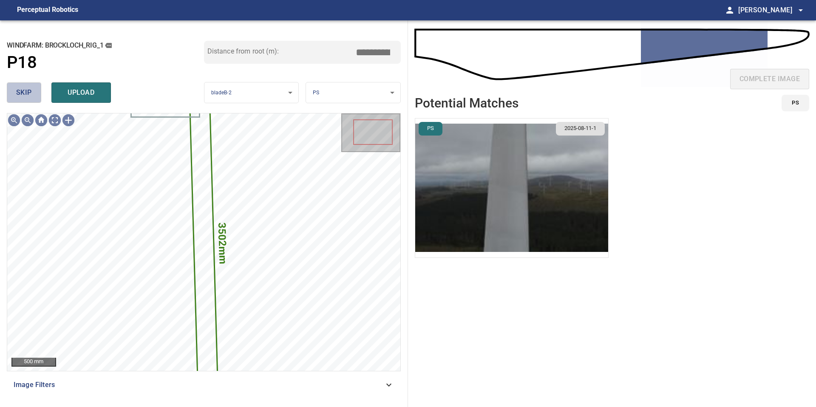
click at [22, 91] on span "skip" at bounding box center [24, 93] width 16 height 12
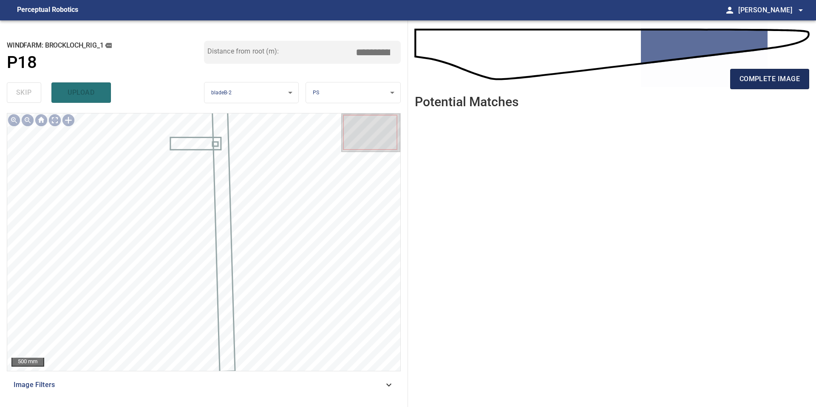
click at [758, 74] on span "complete image" at bounding box center [769, 79] width 60 height 12
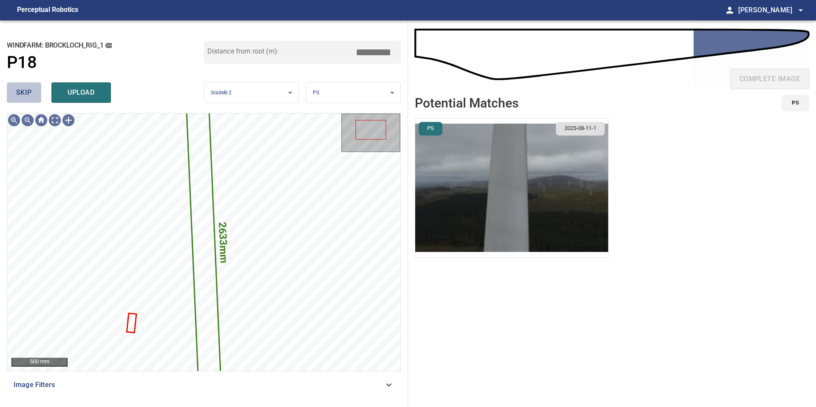
click at [30, 90] on span "skip" at bounding box center [24, 93] width 16 height 12
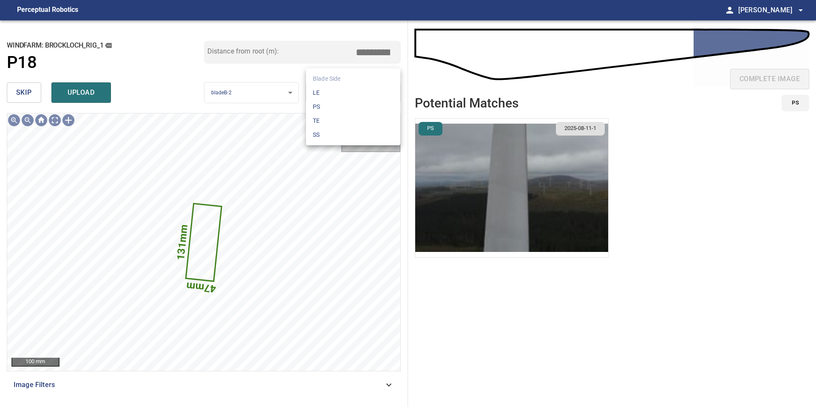
click at [351, 96] on body "**********" at bounding box center [408, 203] width 816 height 407
click at [344, 118] on li "TE" at bounding box center [353, 121] width 94 height 14
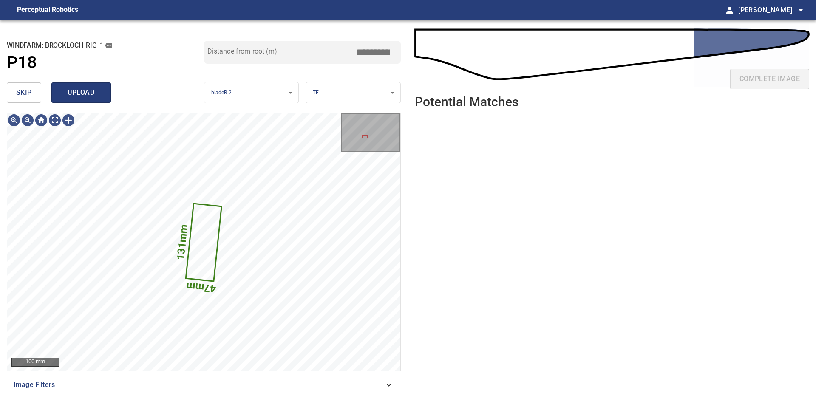
click at [94, 91] on span "upload" at bounding box center [81, 93] width 41 height 12
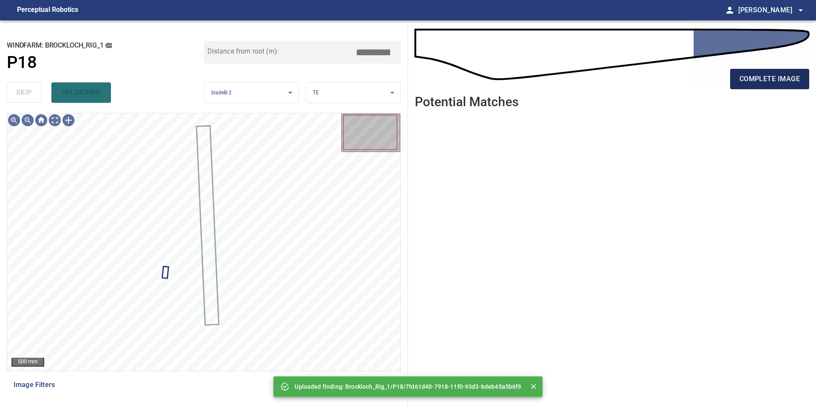
click at [770, 78] on span "complete image" at bounding box center [769, 79] width 60 height 12
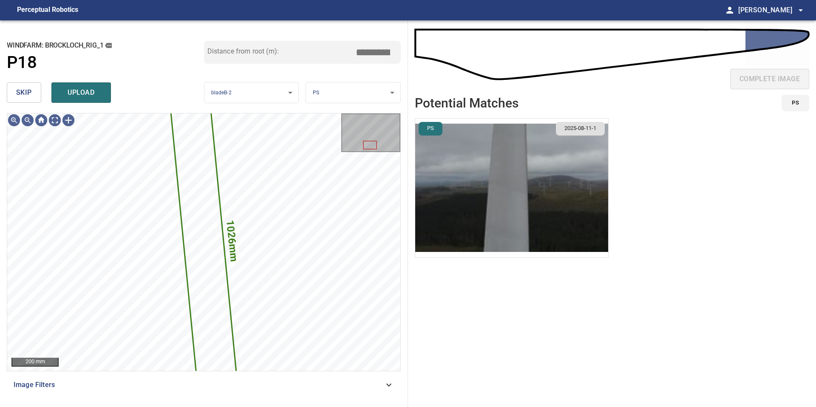
click at [34, 89] on button "skip" at bounding box center [24, 92] width 34 height 20
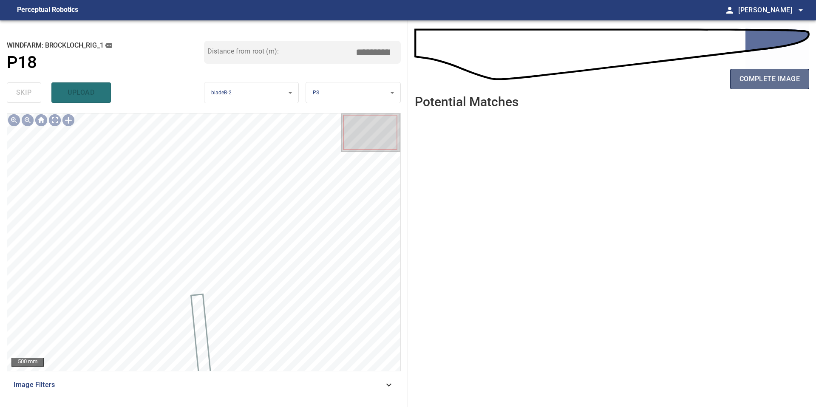
click at [752, 76] on span "complete image" at bounding box center [769, 79] width 60 height 12
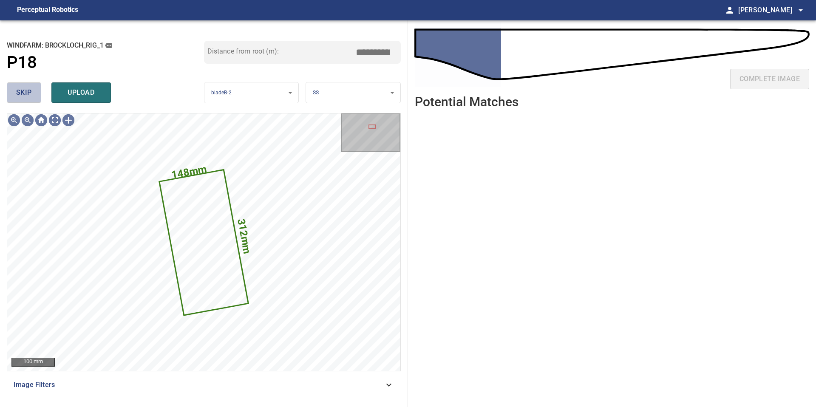
click at [32, 90] on button "skip" at bounding box center [24, 92] width 34 height 20
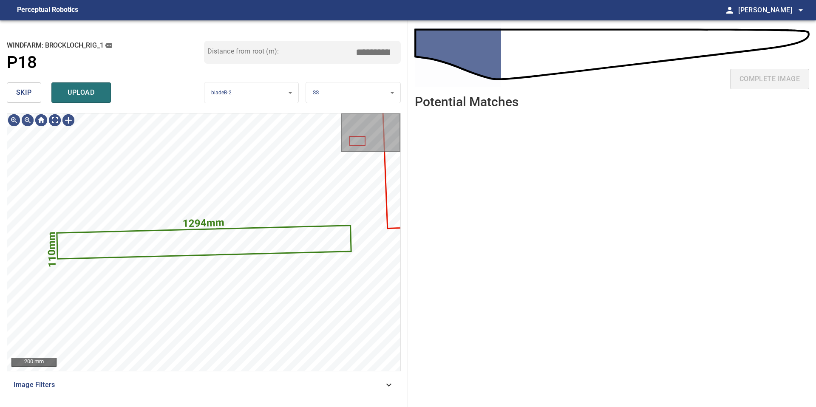
click at [32, 90] on button "skip" at bounding box center [24, 92] width 34 height 20
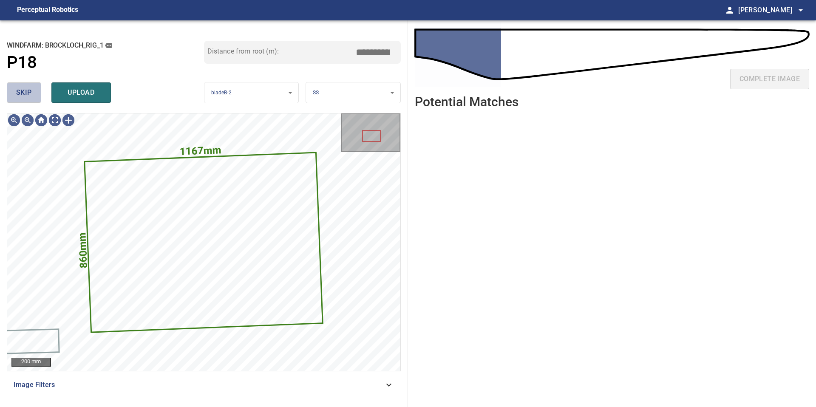
click at [32, 90] on button "skip" at bounding box center [24, 92] width 34 height 20
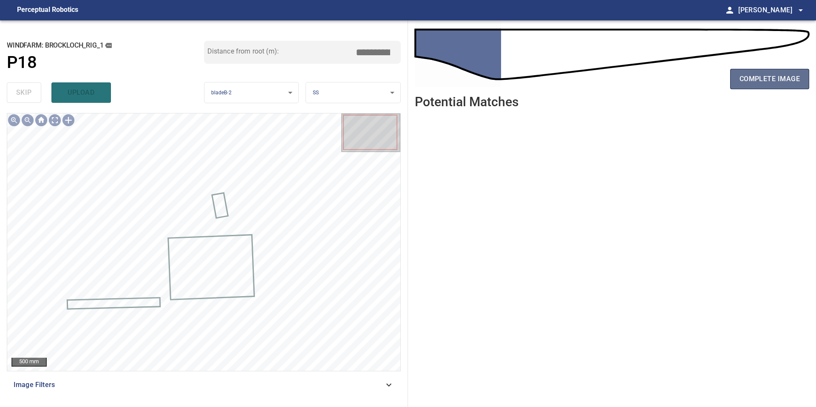
click at [783, 82] on span "complete image" at bounding box center [769, 79] width 60 height 12
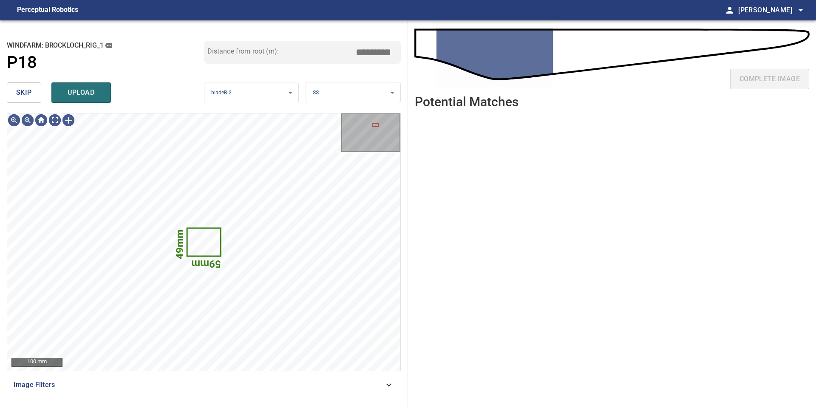
click at [17, 86] on button "skip" at bounding box center [24, 92] width 34 height 20
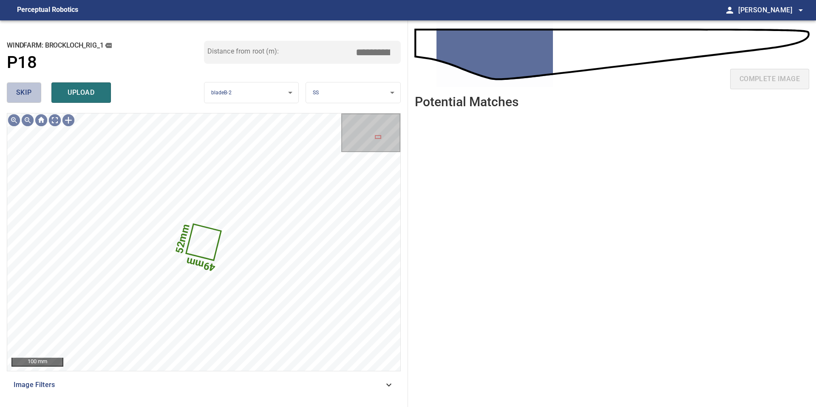
click at [17, 86] on button "skip" at bounding box center [24, 92] width 34 height 20
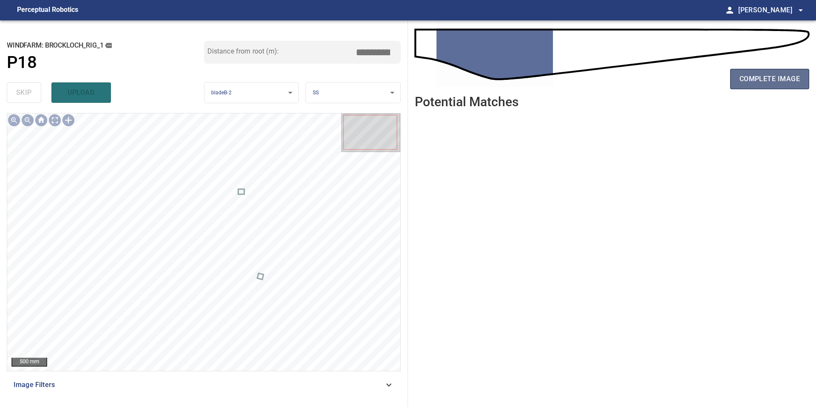
click at [741, 76] on span "complete image" at bounding box center [769, 79] width 60 height 12
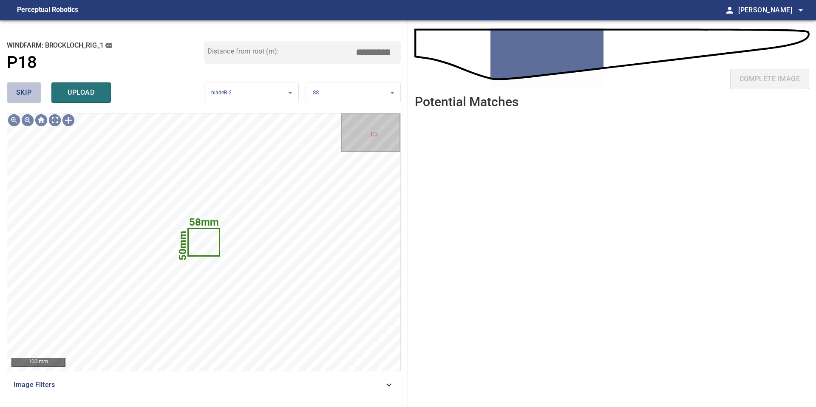
click at [22, 95] on span "skip" at bounding box center [24, 93] width 16 height 12
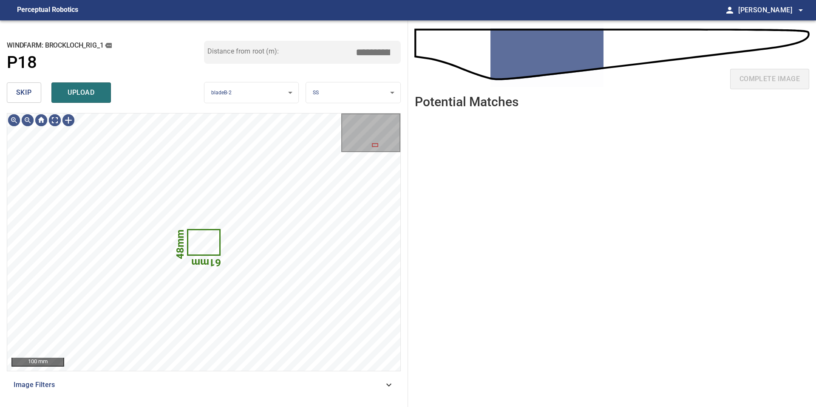
click at [22, 95] on span "skip" at bounding box center [24, 93] width 16 height 12
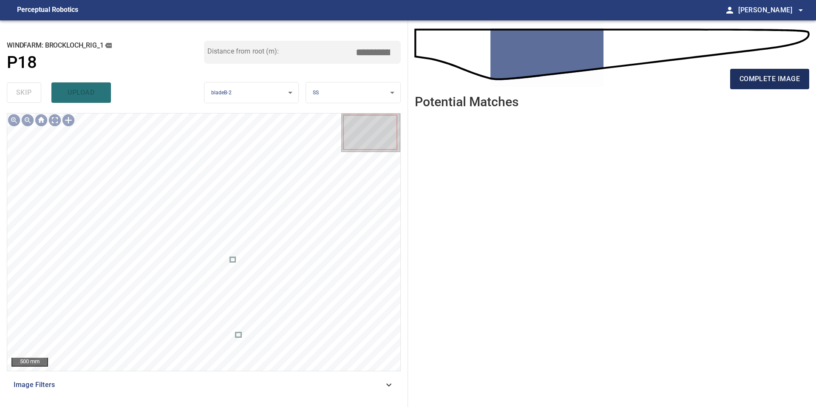
click at [756, 82] on span "complete image" at bounding box center [769, 79] width 60 height 12
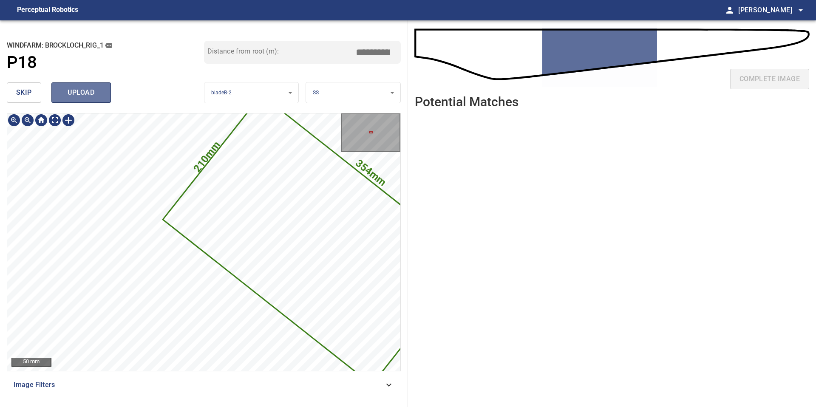
click at [76, 95] on span "upload" at bounding box center [81, 93] width 41 height 12
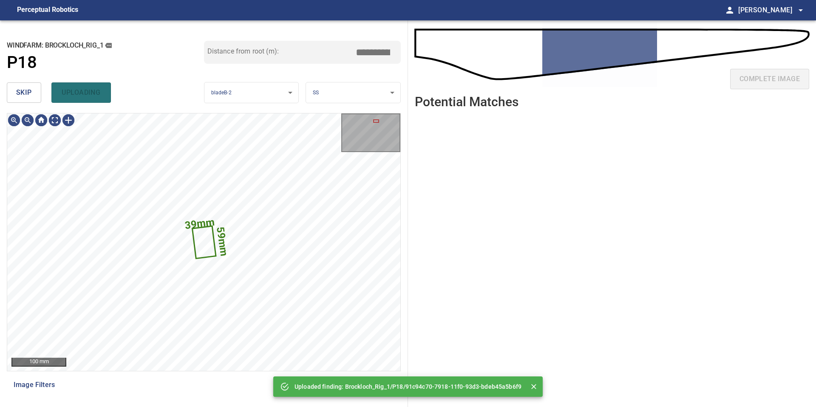
click at [25, 99] on button "skip" at bounding box center [24, 92] width 34 height 20
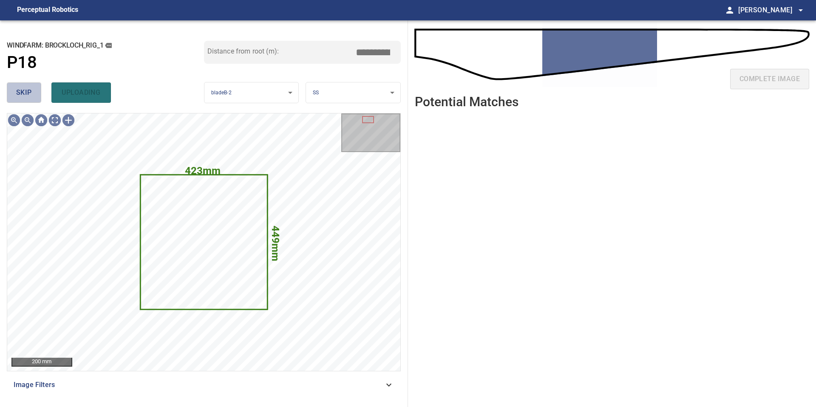
click at [25, 99] on button "skip" at bounding box center [24, 92] width 34 height 20
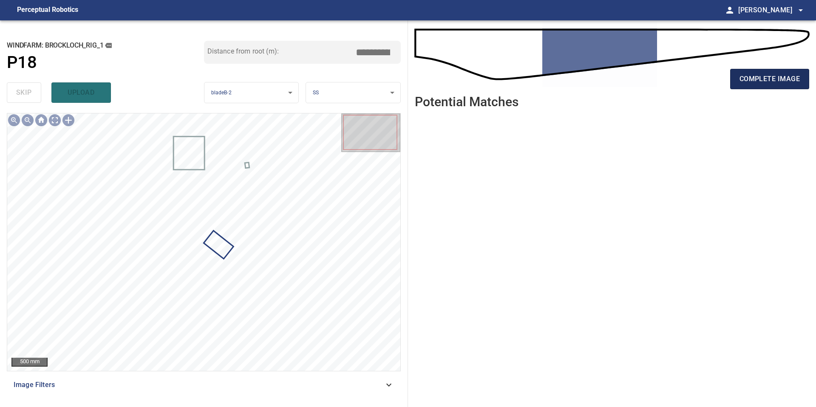
click at [785, 80] on span "complete image" at bounding box center [769, 79] width 60 height 12
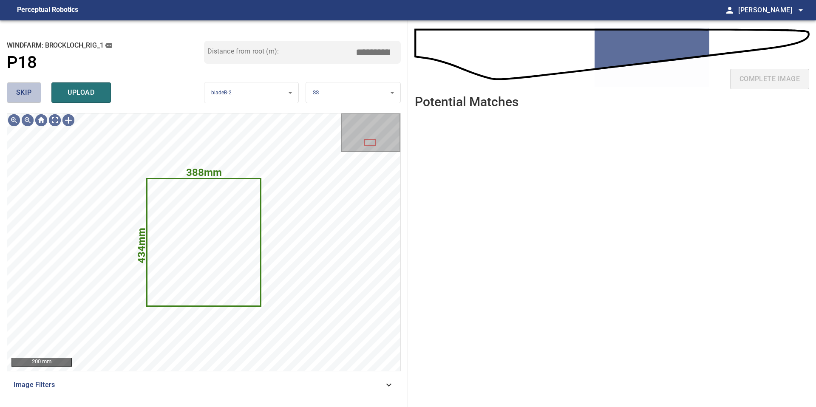
click at [16, 93] on button "skip" at bounding box center [24, 92] width 34 height 20
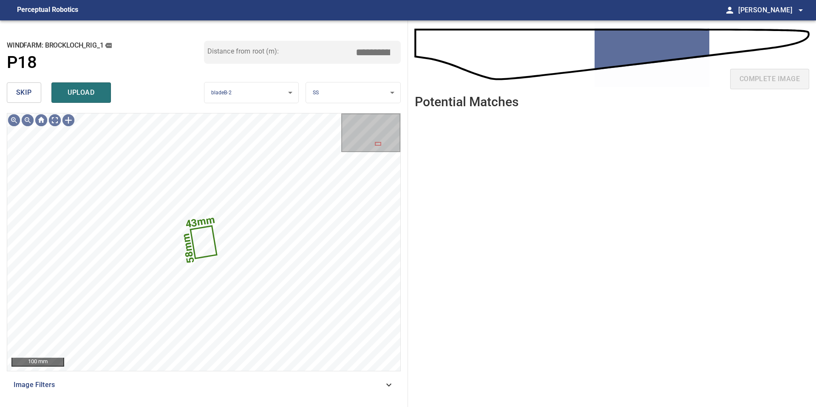
click at [16, 93] on span "skip" at bounding box center [24, 93] width 16 height 12
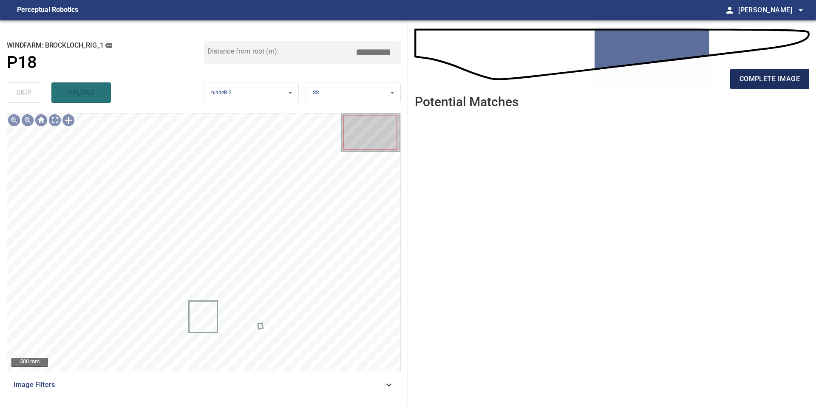
click at [775, 72] on button "complete image" at bounding box center [769, 79] width 79 height 20
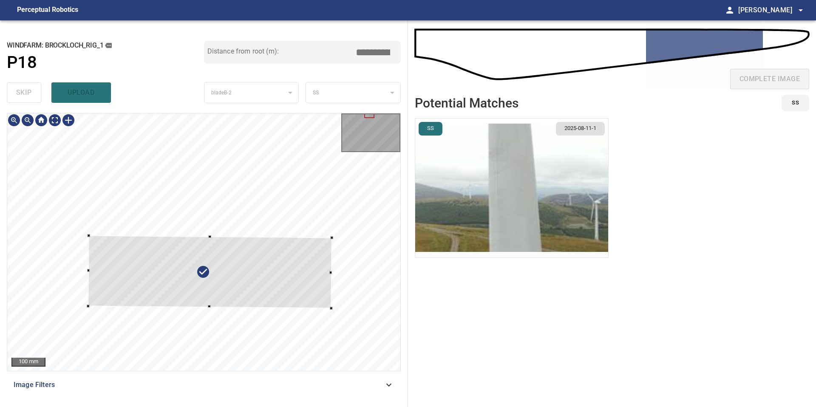
click at [253, 305] on div at bounding box center [209, 272] width 243 height 73
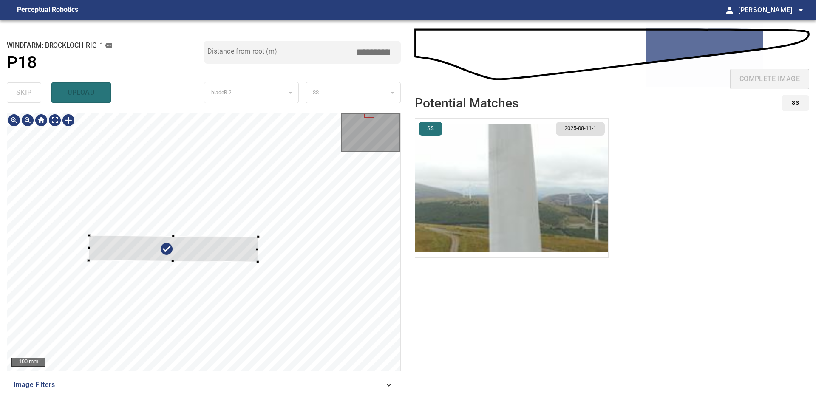
click at [258, 259] on div at bounding box center [203, 241] width 393 height 257
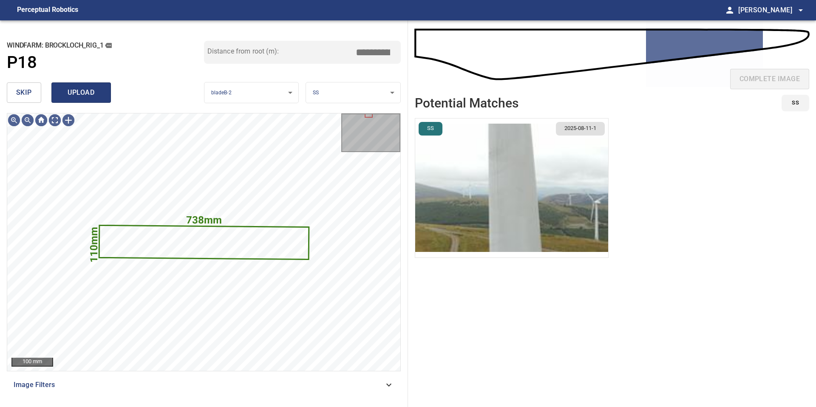
click at [76, 94] on span "upload" at bounding box center [81, 93] width 41 height 12
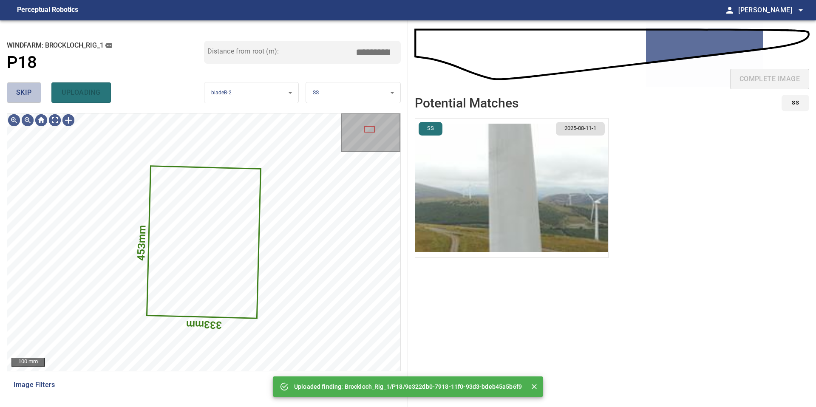
click at [22, 91] on span "skip" at bounding box center [24, 93] width 16 height 12
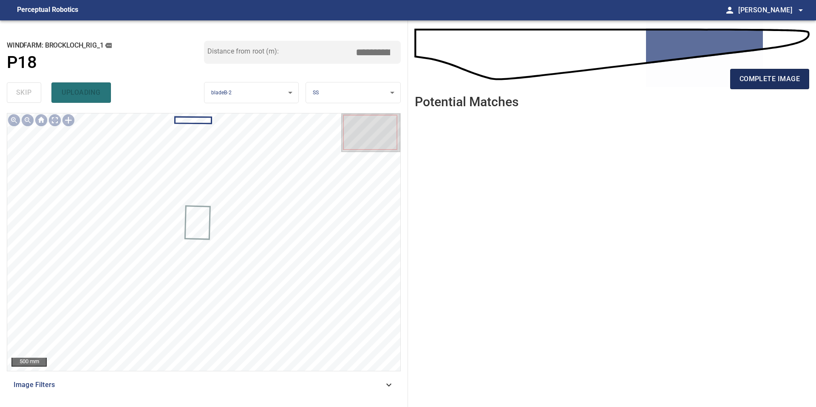
click at [763, 74] on span "complete image" at bounding box center [769, 79] width 60 height 12
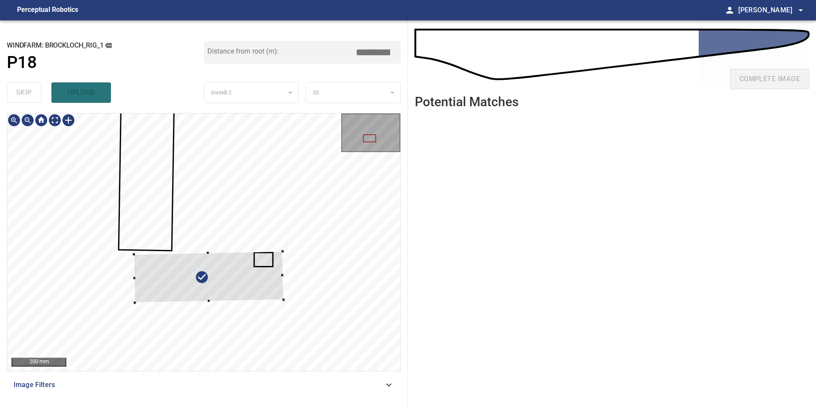
click at [249, 289] on div at bounding box center [209, 277] width 150 height 51
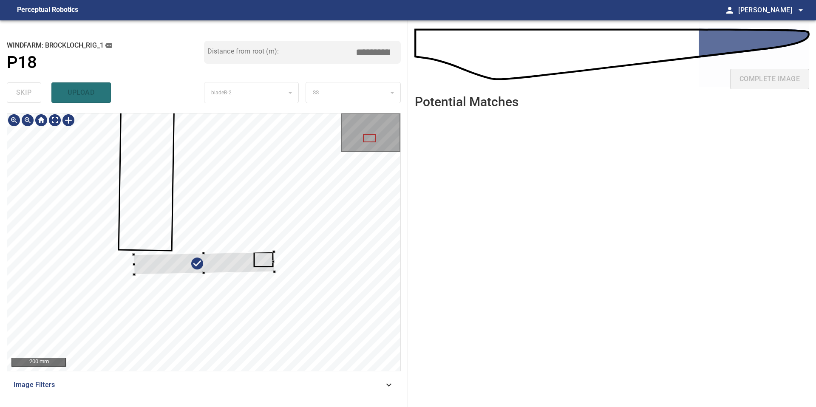
click at [272, 269] on div at bounding box center [204, 263] width 140 height 23
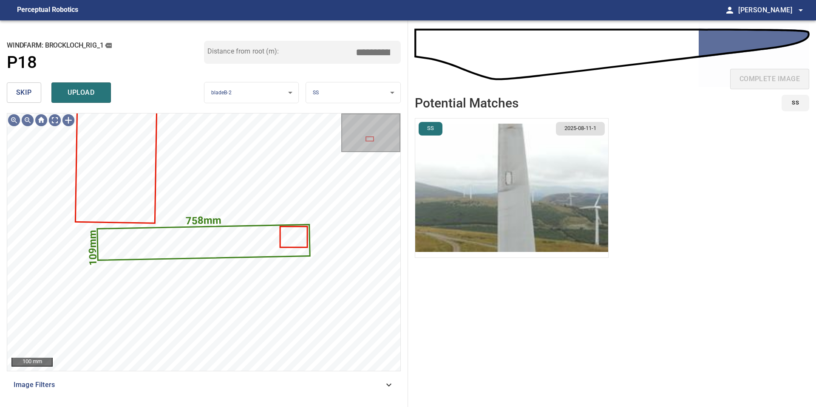
click at [523, 190] on img "button" at bounding box center [511, 188] width 193 height 139
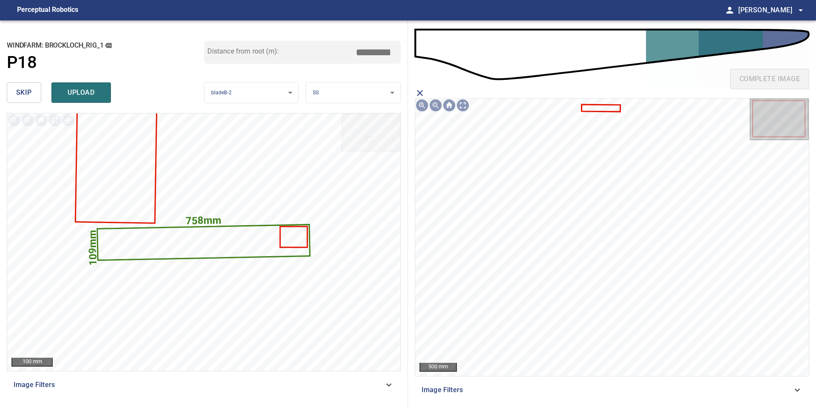
click at [588, 110] on icon at bounding box center [600, 108] width 37 height 6
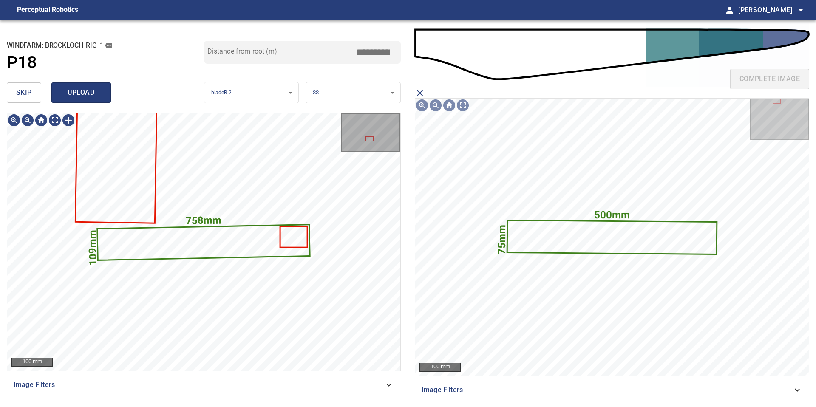
click at [88, 94] on span "upload" at bounding box center [81, 93] width 41 height 12
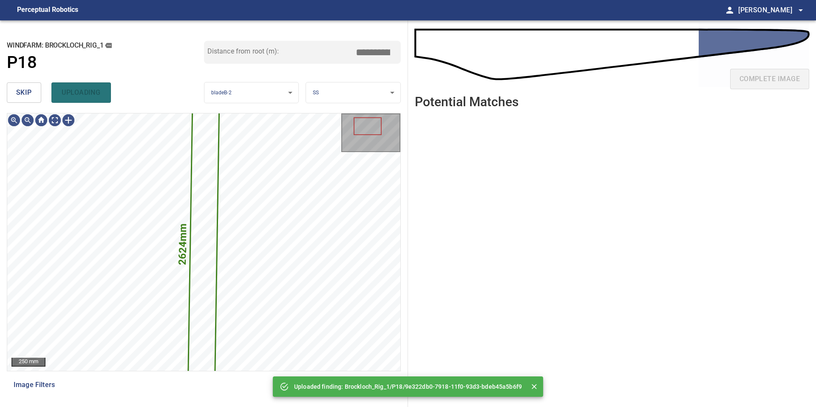
click at [25, 96] on span "skip" at bounding box center [24, 93] width 16 height 12
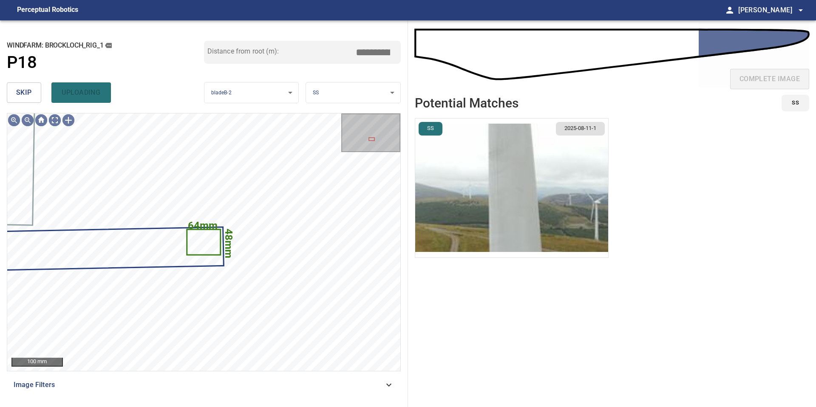
click at [25, 96] on span "skip" at bounding box center [24, 93] width 16 height 12
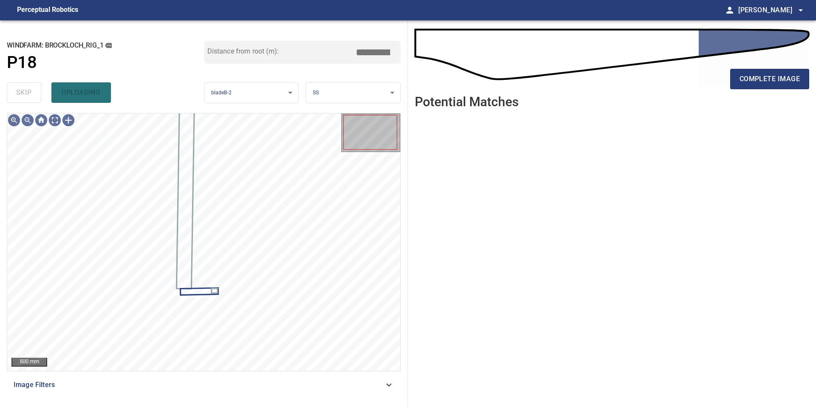
click at [25, 96] on div "skip uploading" at bounding box center [105, 92] width 197 height 27
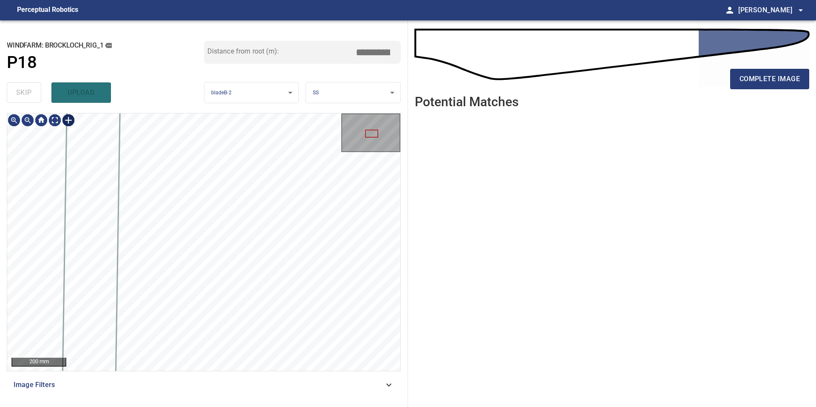
click at [74, 119] on div at bounding box center [69, 120] width 14 height 14
click at [259, 252] on div at bounding box center [203, 241] width 393 height 257
click at [254, 246] on div at bounding box center [254, 228] width 21 height 56
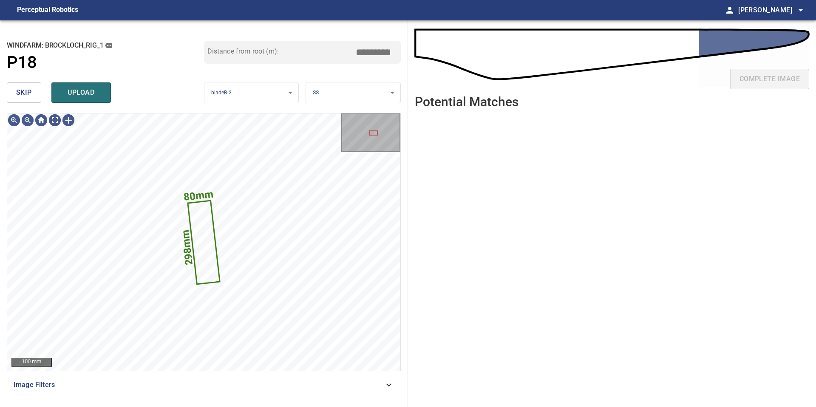
click at [316, 98] on body "**********" at bounding box center [408, 203] width 816 height 407
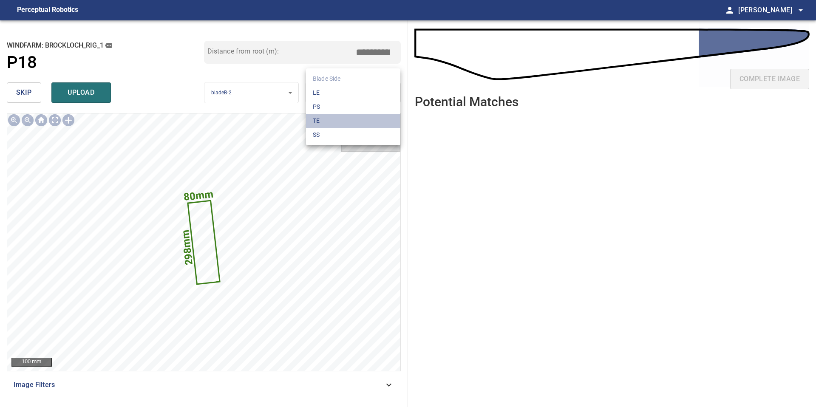
click at [316, 115] on li "TE" at bounding box center [353, 121] width 94 height 14
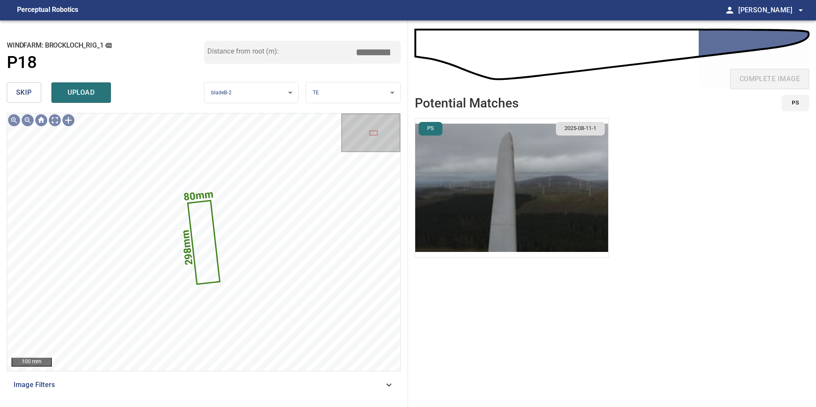
click at [489, 194] on img "button" at bounding box center [511, 188] width 193 height 139
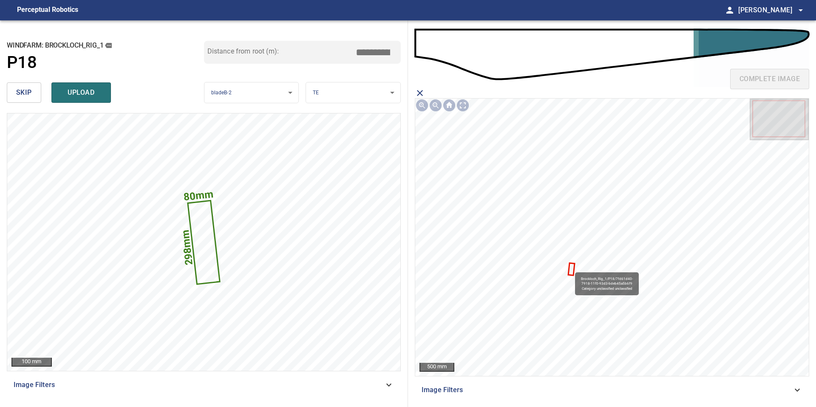
click at [571, 268] on icon at bounding box center [571, 268] width 5 height 11
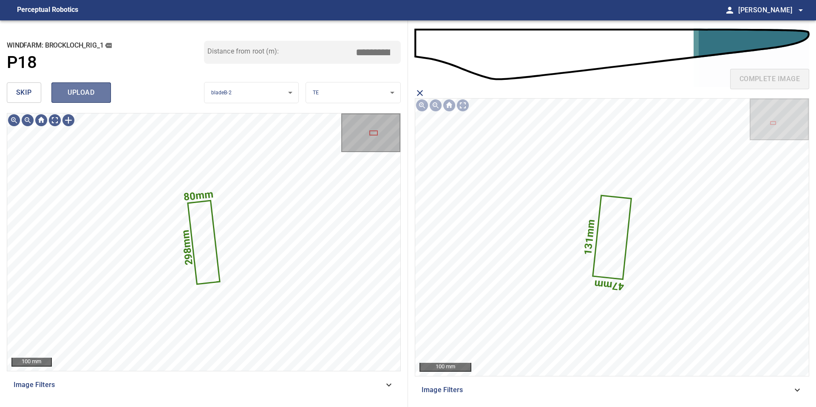
click at [85, 88] on span "upload" at bounding box center [81, 93] width 41 height 12
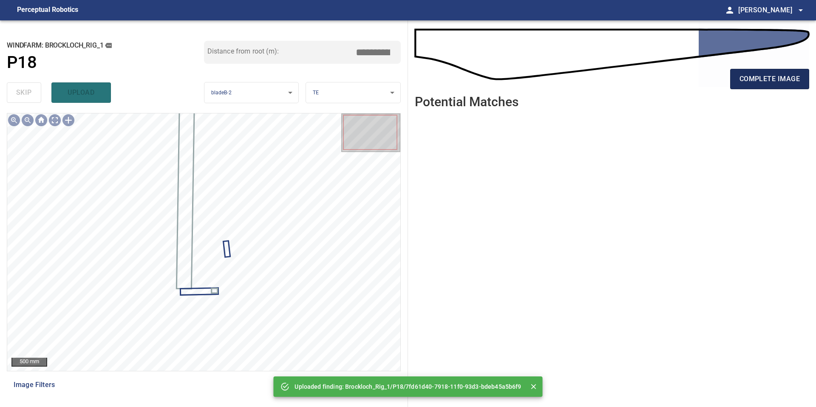
click at [747, 81] on span "complete image" at bounding box center [769, 79] width 60 height 12
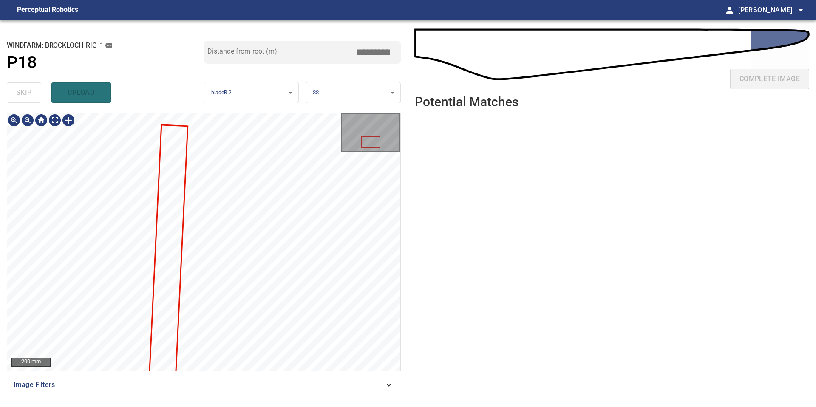
click at [204, 109] on div "**********" at bounding box center [204, 213] width 408 height 387
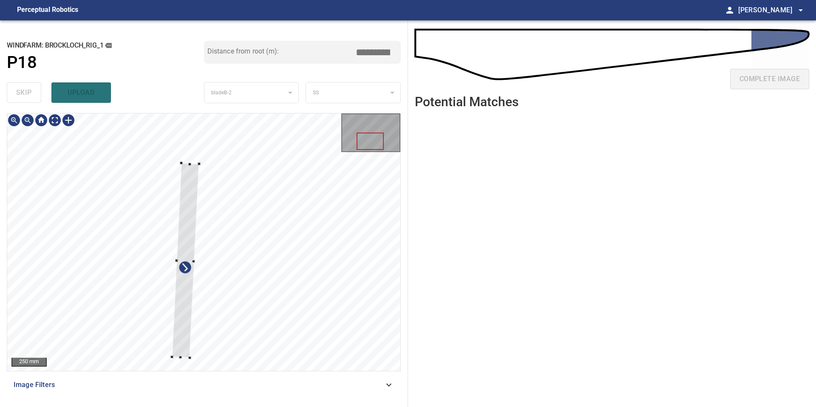
click at [189, 189] on div at bounding box center [185, 260] width 27 height 195
click at [181, 388] on div "250 mm Image Filters" at bounding box center [204, 256] width 394 height 287
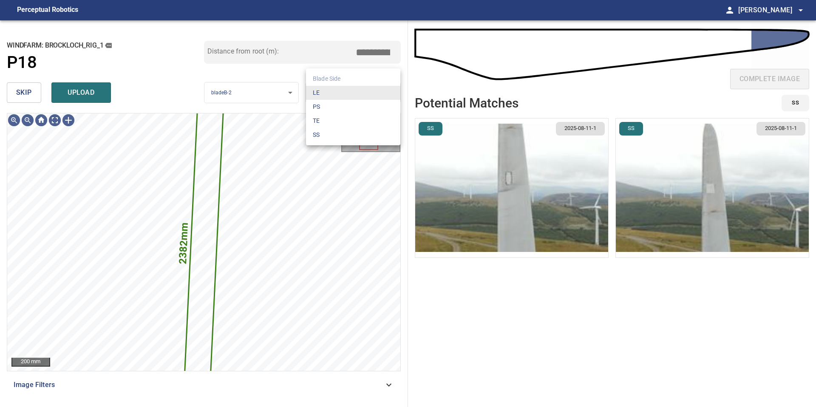
click at [321, 90] on body "**********" at bounding box center [408, 203] width 816 height 407
click at [321, 90] on li "LE" at bounding box center [353, 93] width 94 height 14
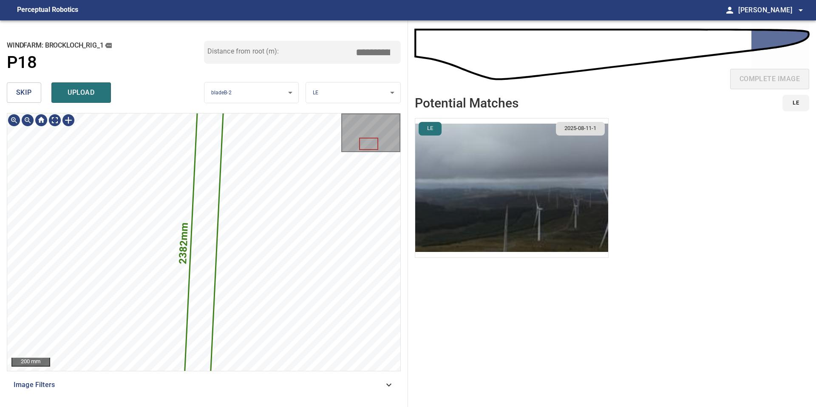
click at [430, 177] on img "button" at bounding box center [511, 188] width 193 height 139
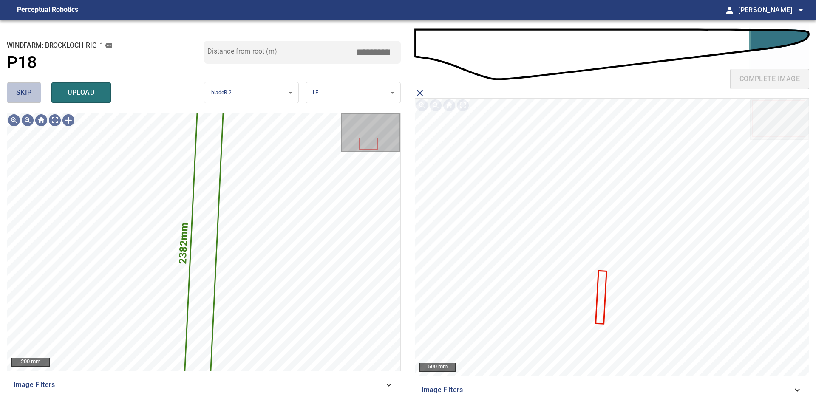
click at [28, 90] on span "skip" at bounding box center [24, 93] width 16 height 12
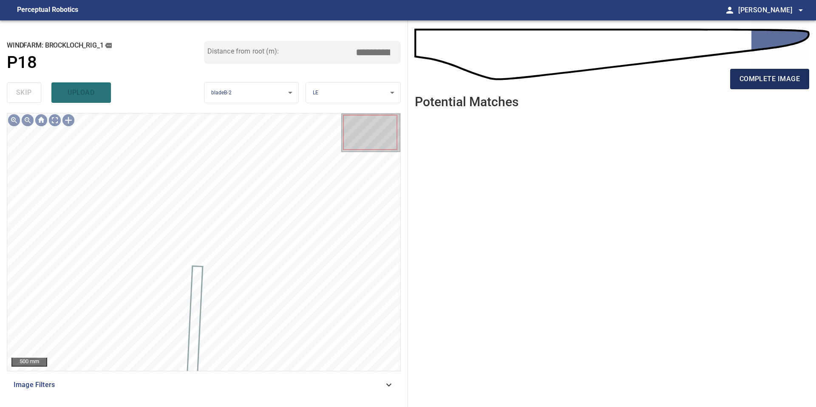
click at [757, 76] on span "complete image" at bounding box center [769, 79] width 60 height 12
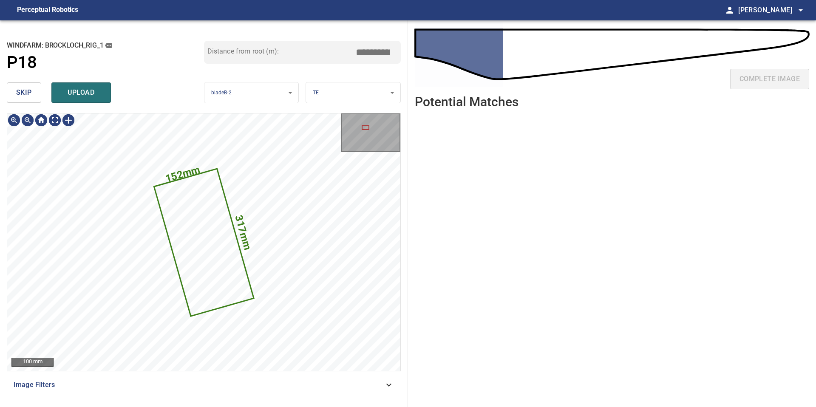
click at [26, 92] on span "skip" at bounding box center [24, 93] width 16 height 12
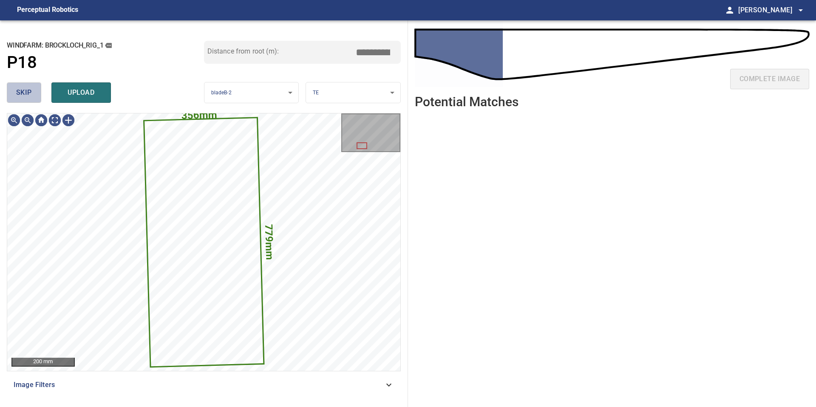
click at [26, 92] on span "skip" at bounding box center [24, 93] width 16 height 12
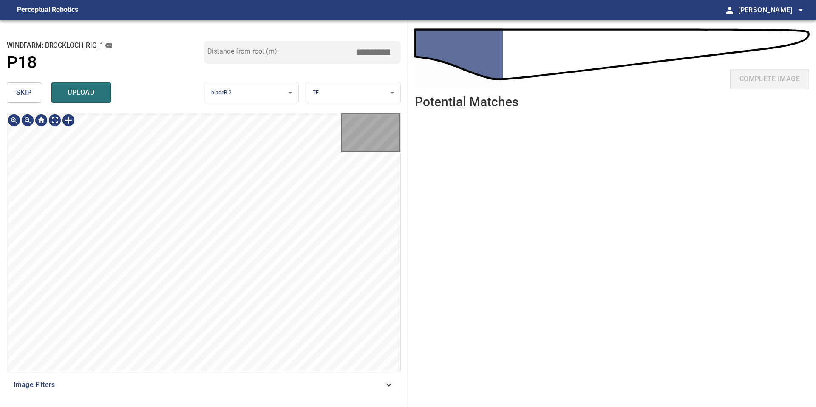
click at [26, 92] on span "skip" at bounding box center [24, 93] width 16 height 12
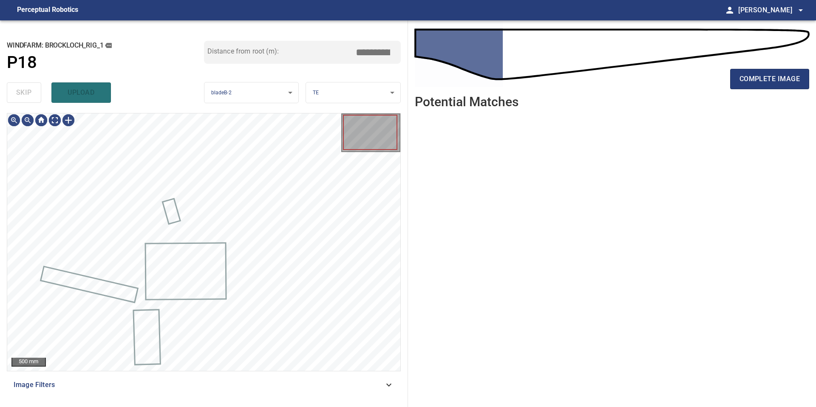
click at [26, 92] on div "skip upload" at bounding box center [105, 92] width 197 height 27
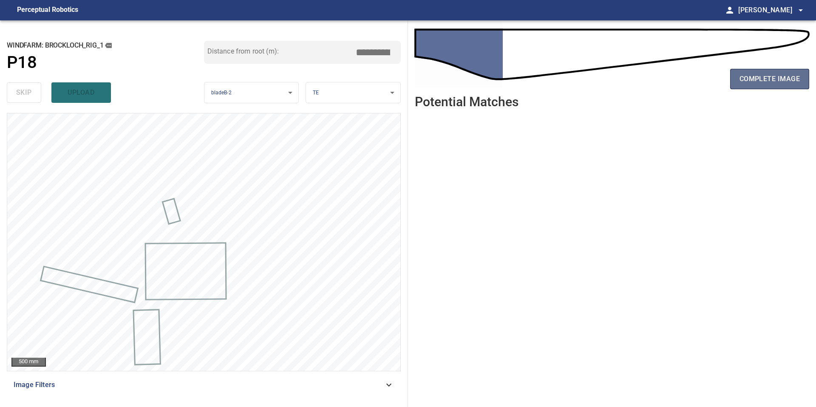
click at [747, 85] on button "complete image" at bounding box center [769, 79] width 79 height 20
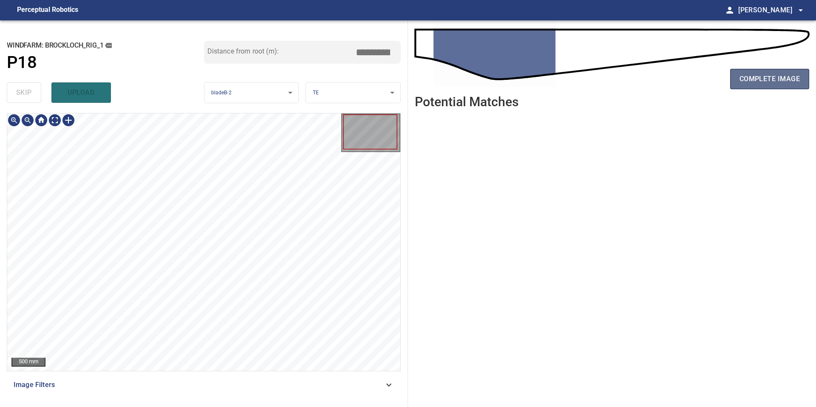
click at [757, 78] on span "complete image" at bounding box center [769, 79] width 60 height 12
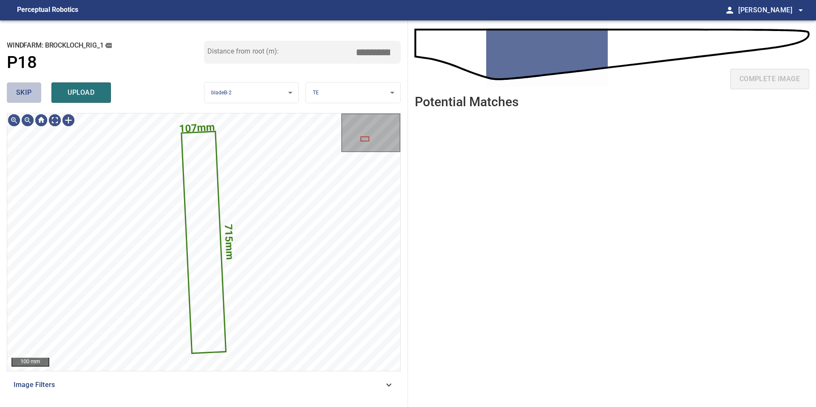
click at [25, 98] on span "skip" at bounding box center [24, 93] width 16 height 12
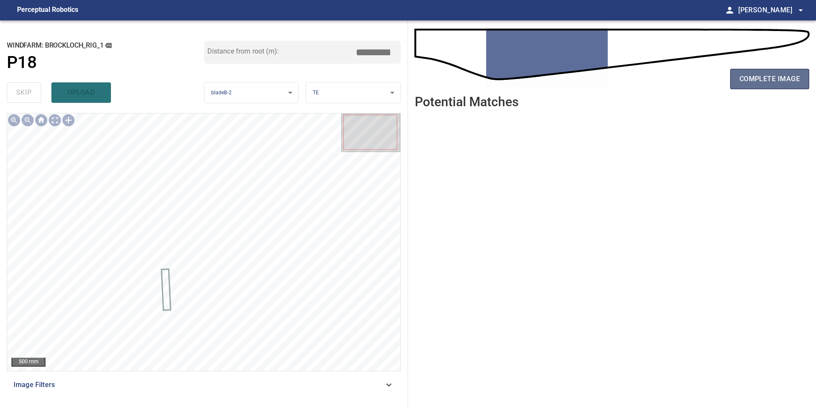
click at [780, 72] on button "complete image" at bounding box center [769, 79] width 79 height 20
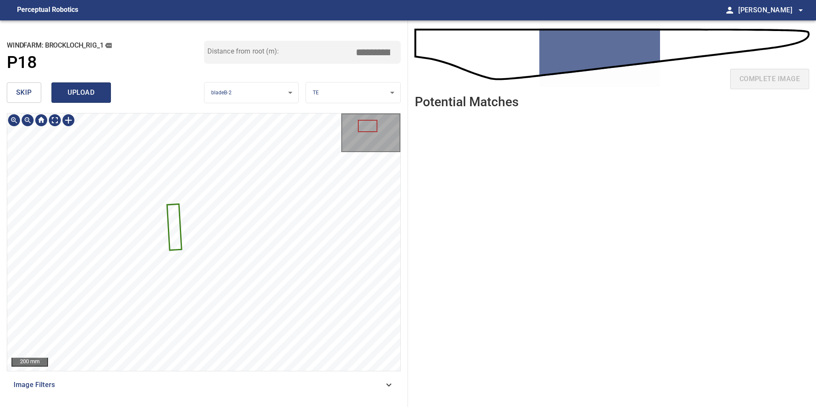
click at [93, 87] on span "upload" at bounding box center [81, 93] width 41 height 12
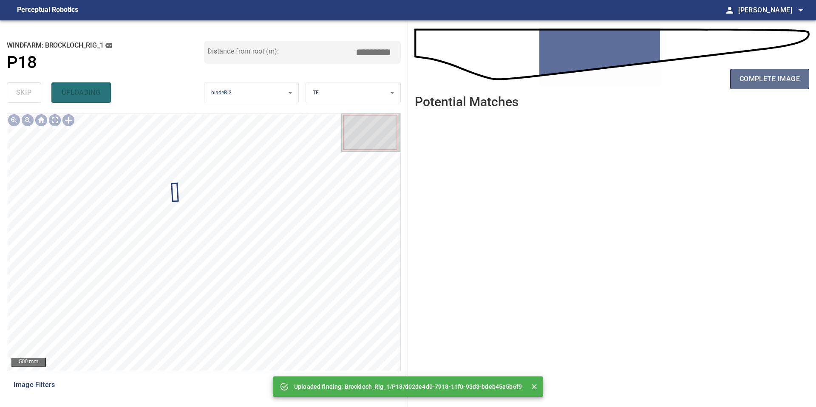
click at [749, 71] on button "complete image" at bounding box center [769, 79] width 79 height 20
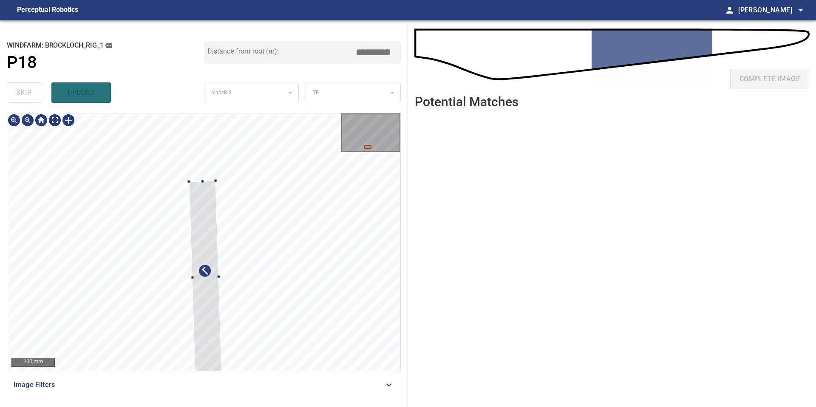
click at [213, 342] on div at bounding box center [205, 278] width 33 height 194
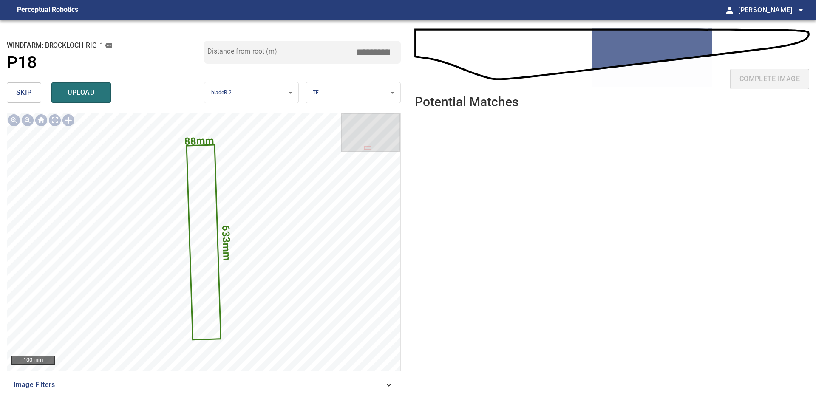
drag, startPoint x: 376, startPoint y: 50, endPoint x: 266, endPoint y: 46, distance: 109.3
click at [274, 48] on div "Distance from root (m): *****" at bounding box center [302, 52] width 197 height 23
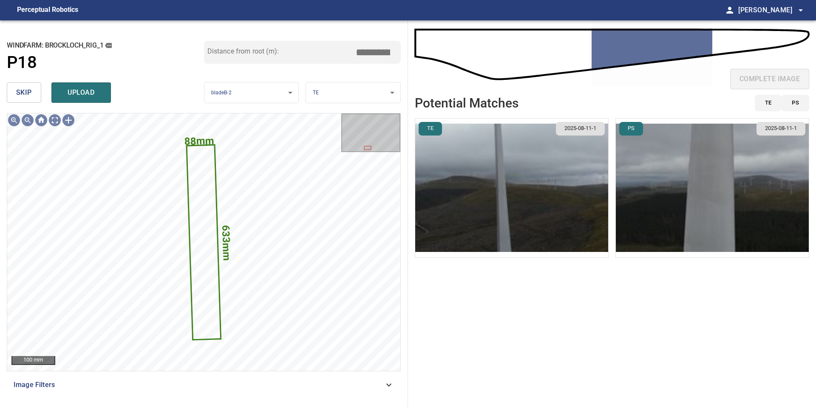
type input "****"
click at [509, 216] on img "button" at bounding box center [511, 188] width 193 height 139
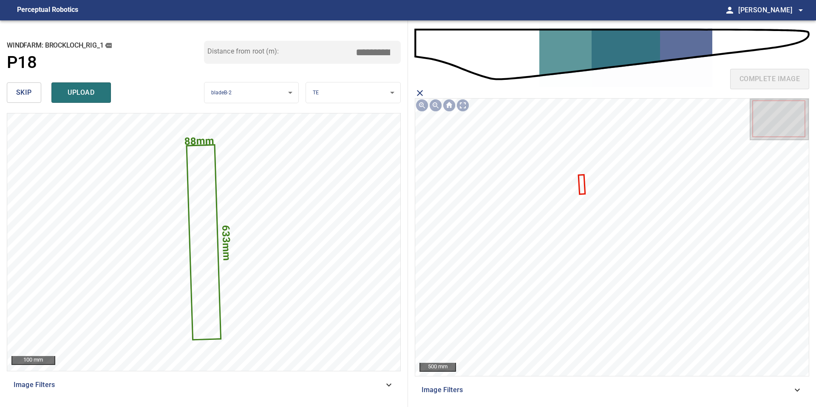
click at [582, 182] on icon at bounding box center [582, 184] width 6 height 18
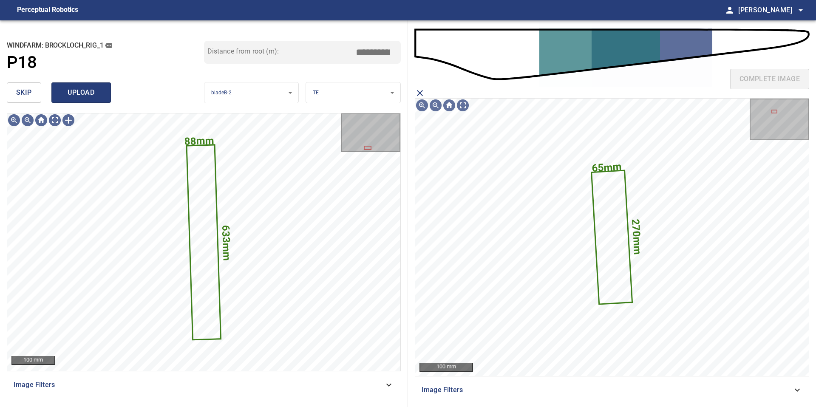
click at [90, 93] on span "upload" at bounding box center [81, 93] width 41 height 12
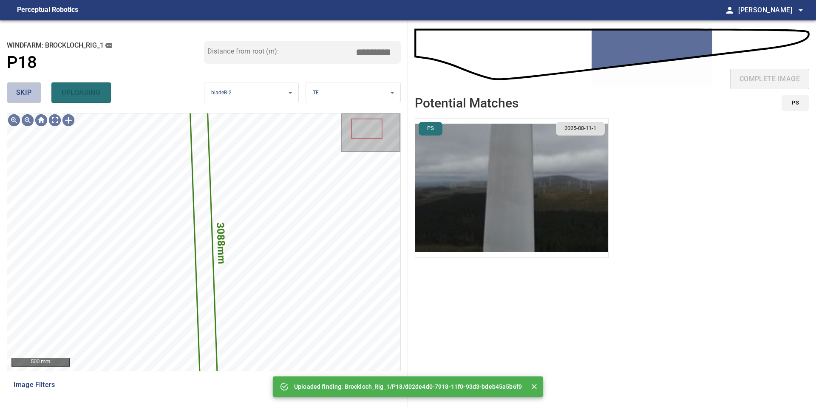
click at [15, 94] on button "skip" at bounding box center [24, 92] width 34 height 20
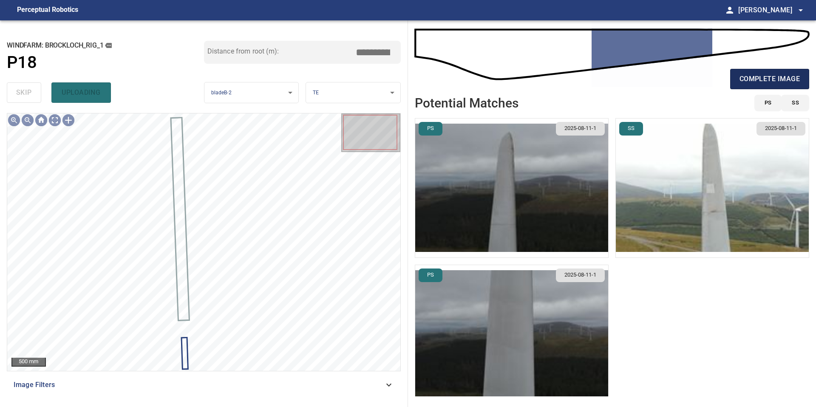
click at [743, 76] on span "complete image" at bounding box center [769, 79] width 60 height 12
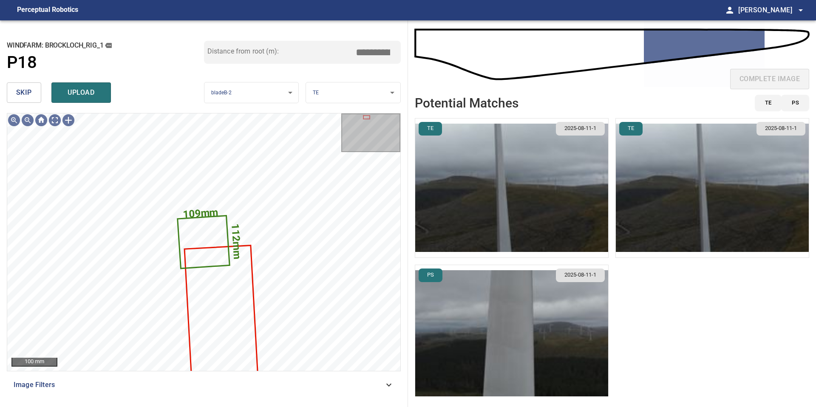
click at [36, 94] on button "skip" at bounding box center [24, 92] width 34 height 20
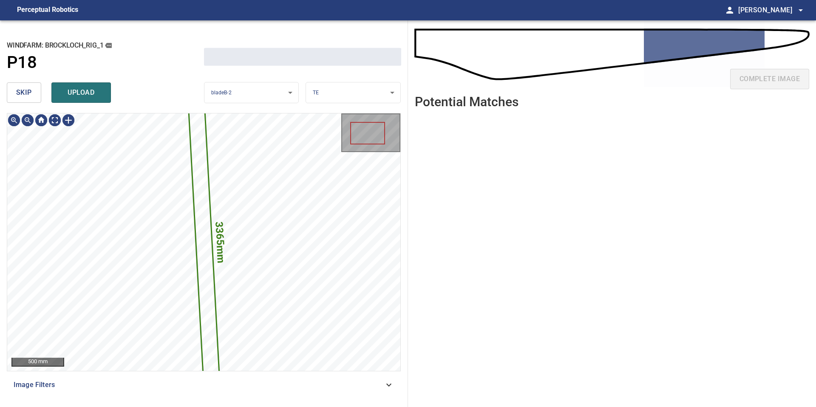
click at [36, 94] on button "skip" at bounding box center [24, 92] width 34 height 20
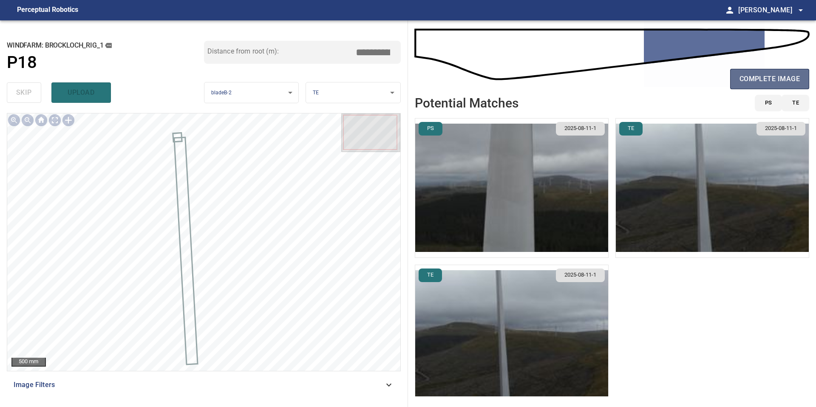
click at [761, 75] on span "complete image" at bounding box center [769, 79] width 60 height 12
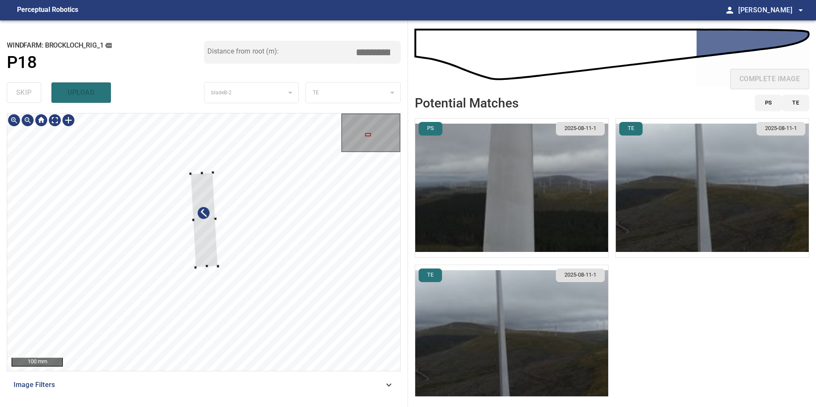
click at [209, 268] on div at bounding box center [203, 241] width 393 height 257
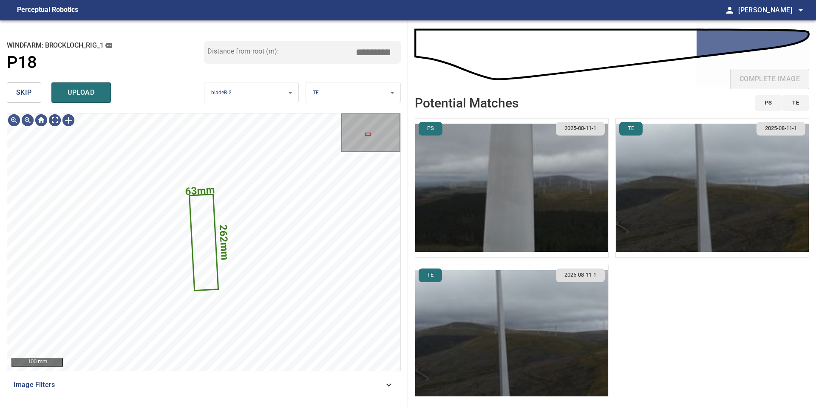
click at [529, 232] on img "button" at bounding box center [511, 188] width 193 height 139
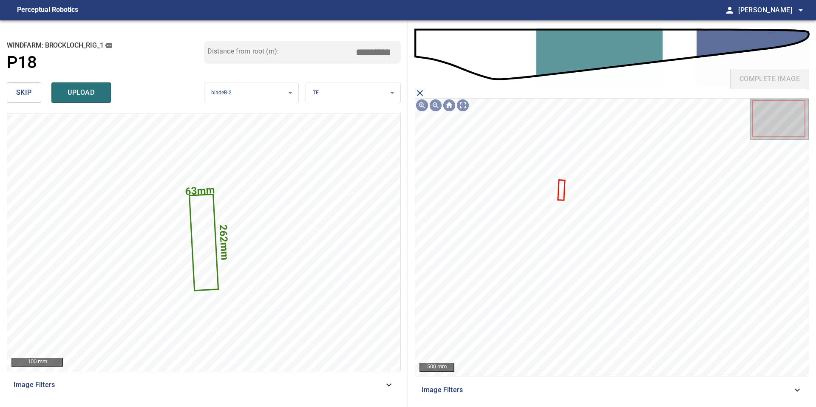
click at [418, 93] on icon "close matching imageResolution:" at bounding box center [420, 93] width 10 height 10
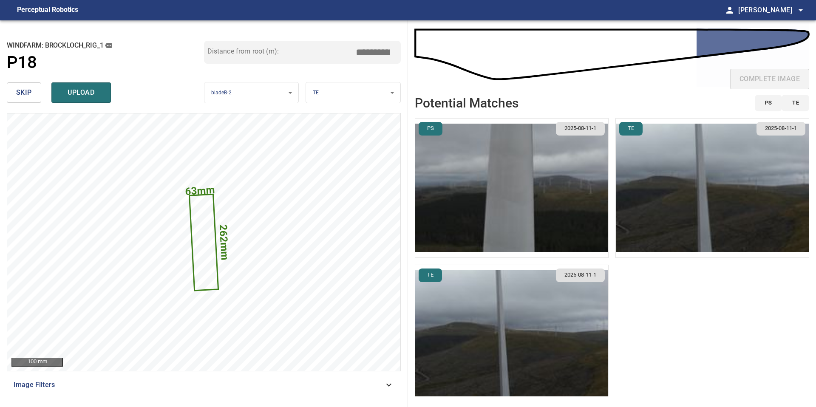
click at [529, 277] on img "button" at bounding box center [511, 334] width 193 height 139
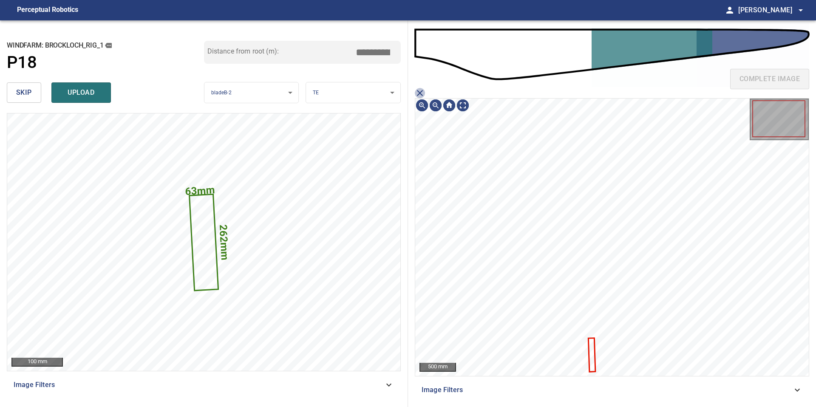
click at [424, 97] on icon "close matching imageResolution:" at bounding box center [420, 93] width 10 height 10
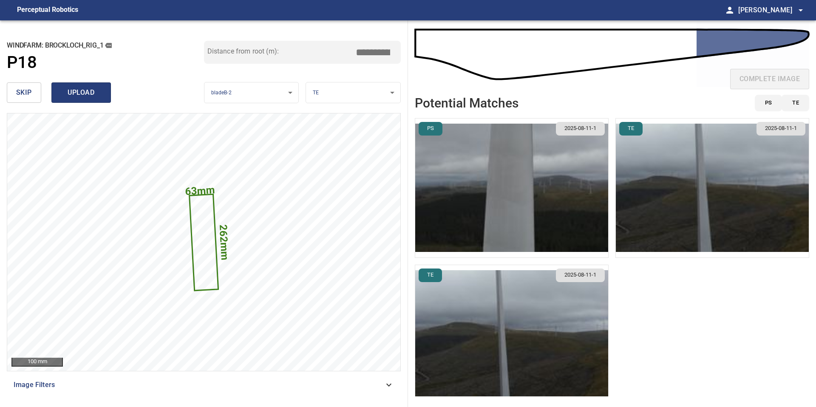
click at [87, 93] on span "upload" at bounding box center [81, 93] width 41 height 12
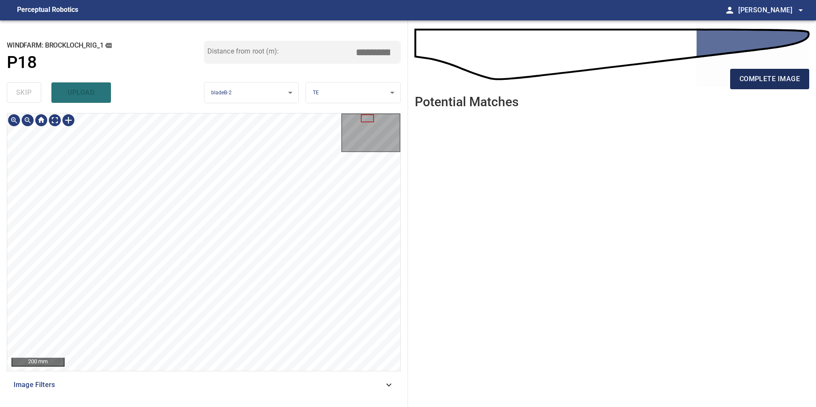
click at [768, 77] on span "complete image" at bounding box center [769, 79] width 60 height 12
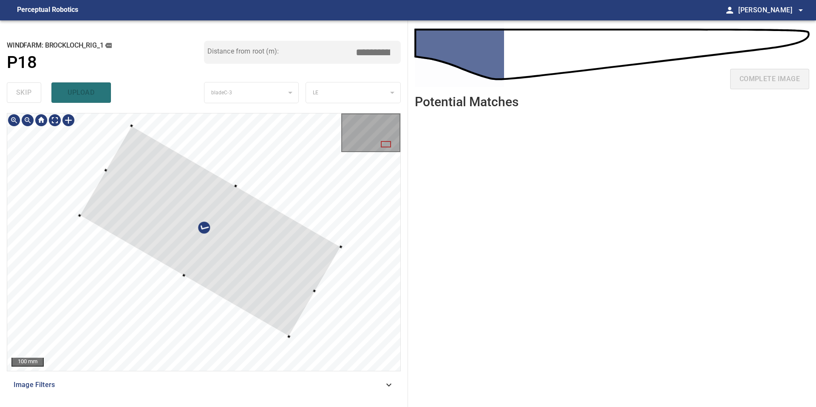
click at [233, 181] on div at bounding box center [203, 241] width 393 height 257
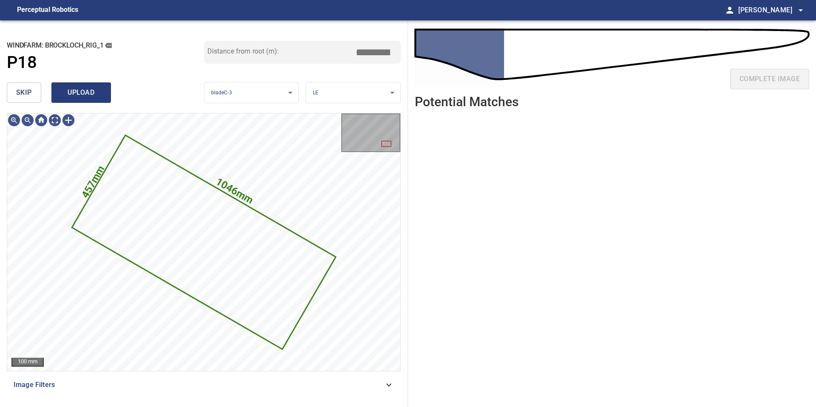
click at [75, 91] on span "upload" at bounding box center [81, 93] width 41 height 12
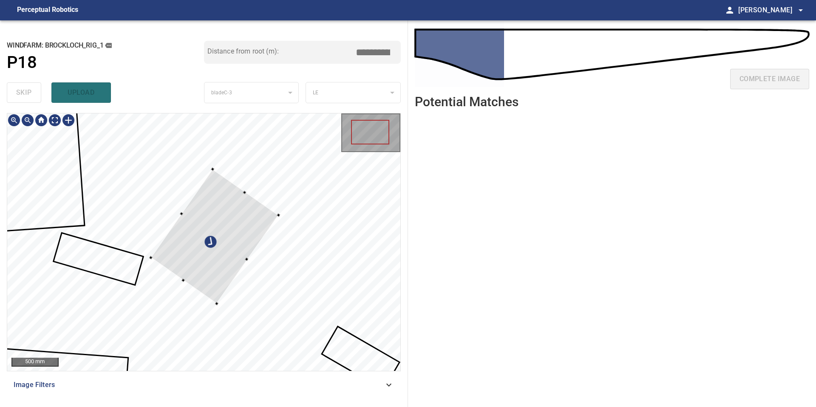
click at [178, 215] on div at bounding box center [203, 241] width 393 height 257
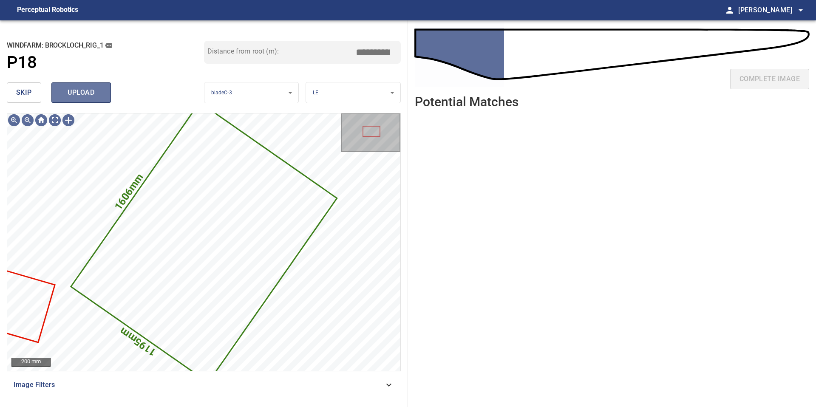
click at [84, 85] on button "upload" at bounding box center [80, 92] width 59 height 20
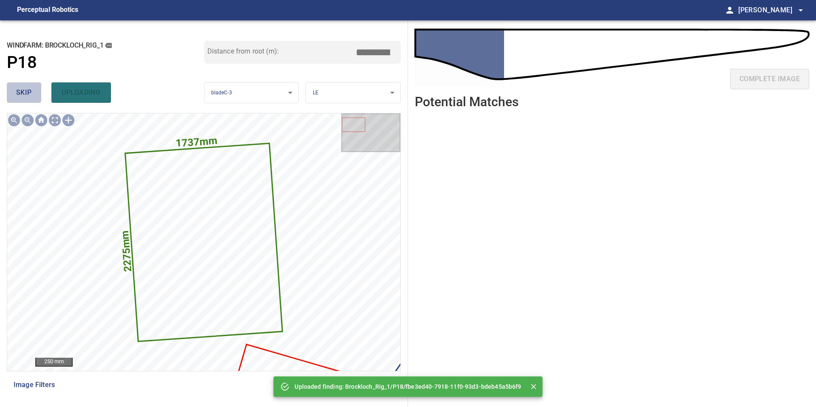
click at [28, 88] on span "skip" at bounding box center [24, 93] width 16 height 12
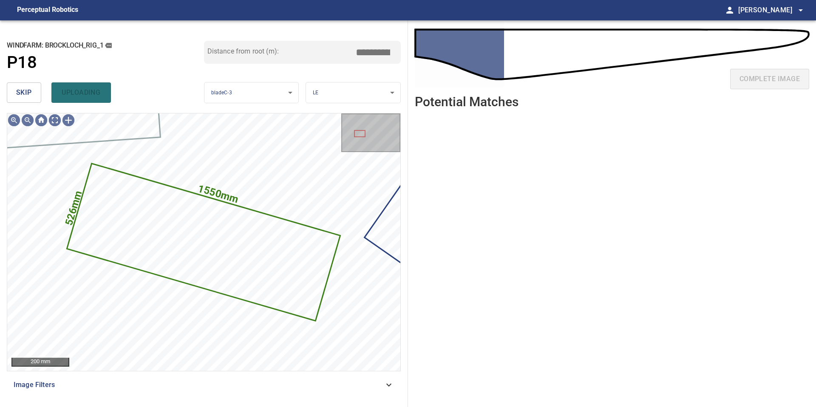
click at [28, 88] on span "skip" at bounding box center [24, 93] width 16 height 12
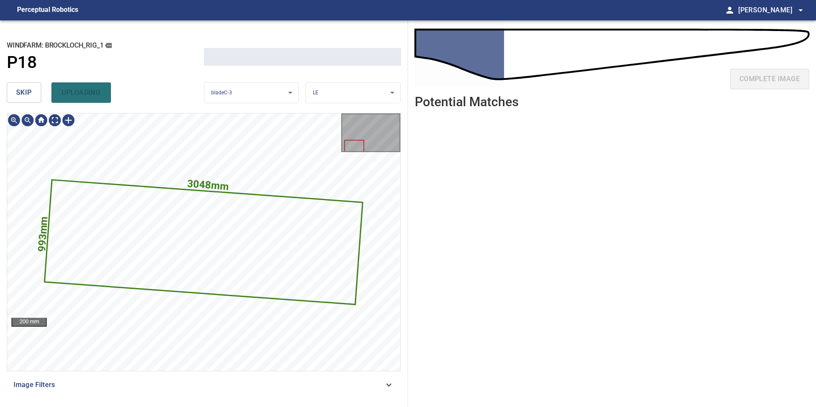
click at [28, 88] on span "skip" at bounding box center [24, 93] width 16 height 12
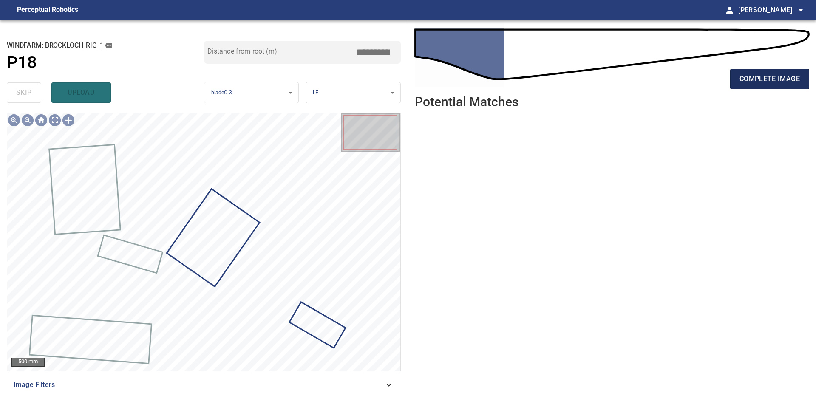
click at [766, 73] on span "complete image" at bounding box center [769, 79] width 60 height 12
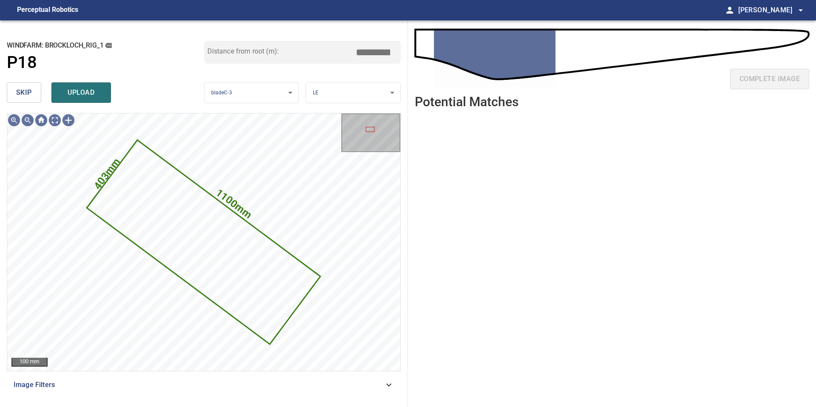
click at [22, 87] on span "skip" at bounding box center [24, 93] width 16 height 12
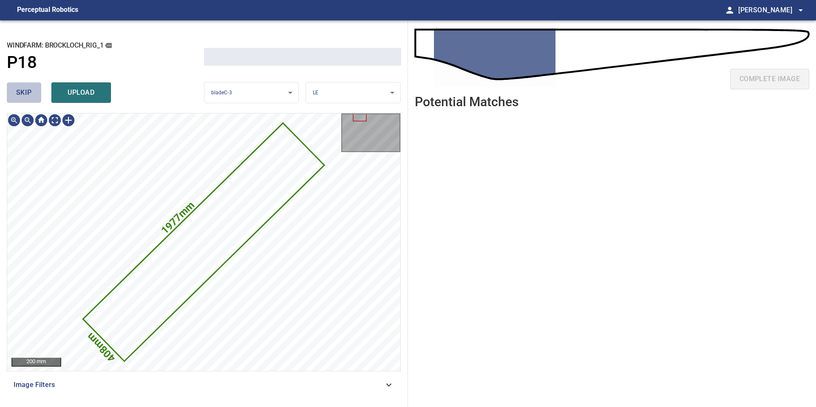
click at [22, 87] on span "skip" at bounding box center [24, 93] width 16 height 12
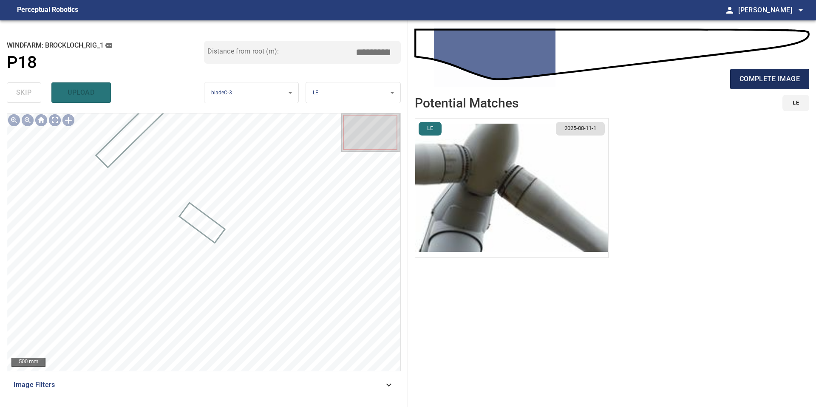
click at [780, 79] on span "complete image" at bounding box center [769, 79] width 60 height 12
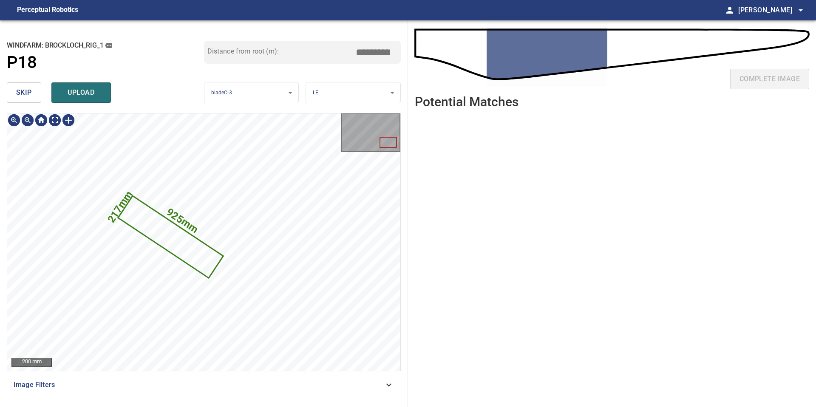
click at [25, 93] on span "skip" at bounding box center [24, 93] width 16 height 12
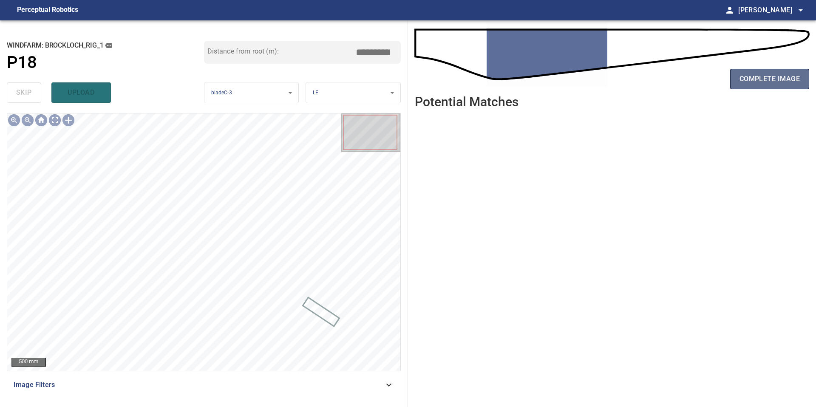
click at [745, 69] on button "complete image" at bounding box center [769, 79] width 79 height 20
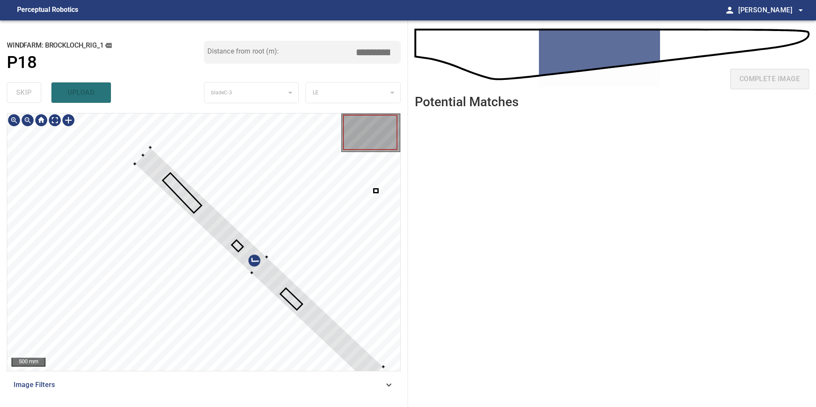
click at [262, 263] on div at bounding box center [259, 265] width 249 height 236
click at [121, 147] on div at bounding box center [203, 241] width 393 height 257
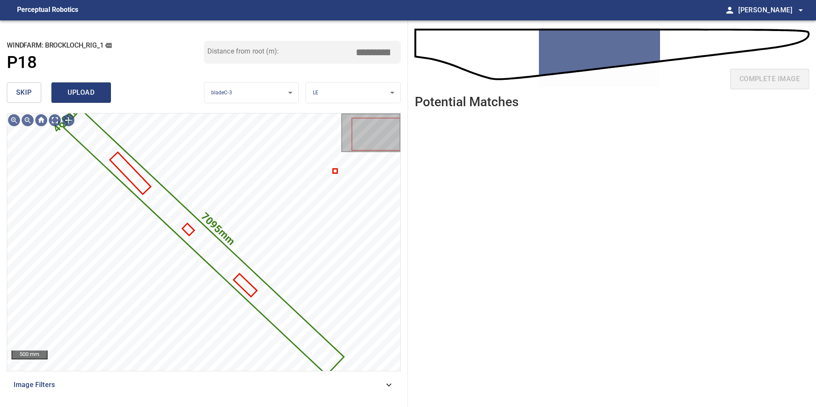
click at [80, 96] on span "upload" at bounding box center [81, 93] width 41 height 12
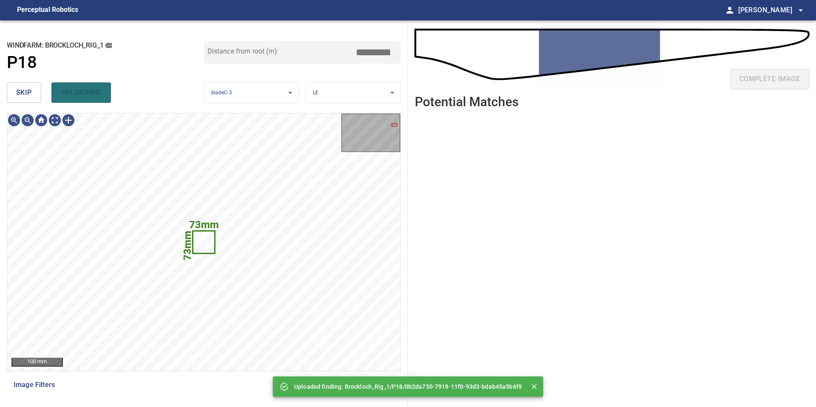
click at [26, 94] on span "skip" at bounding box center [24, 93] width 16 height 12
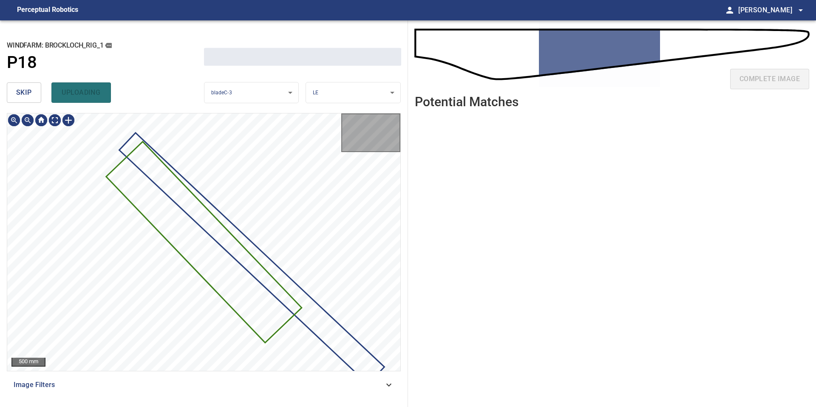
click at [26, 94] on span "skip" at bounding box center [24, 93] width 16 height 12
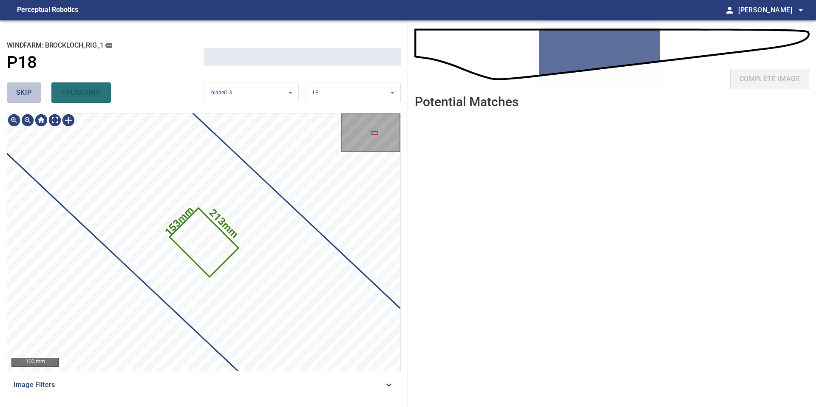
click at [26, 94] on span "skip" at bounding box center [24, 93] width 16 height 12
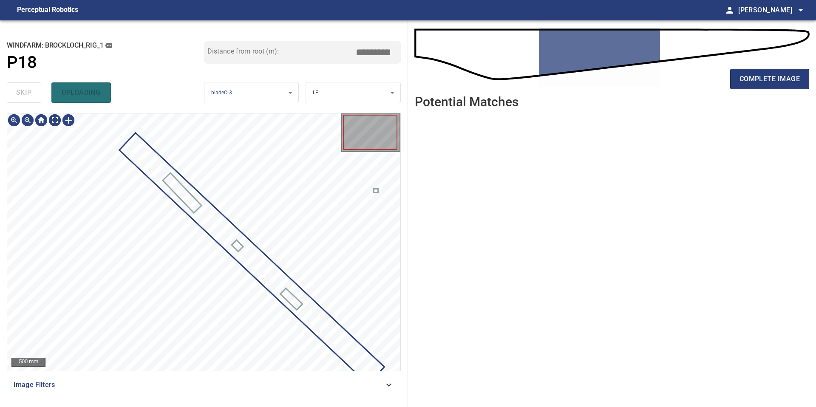
click at [26, 94] on div "skip uploading" at bounding box center [105, 92] width 197 height 27
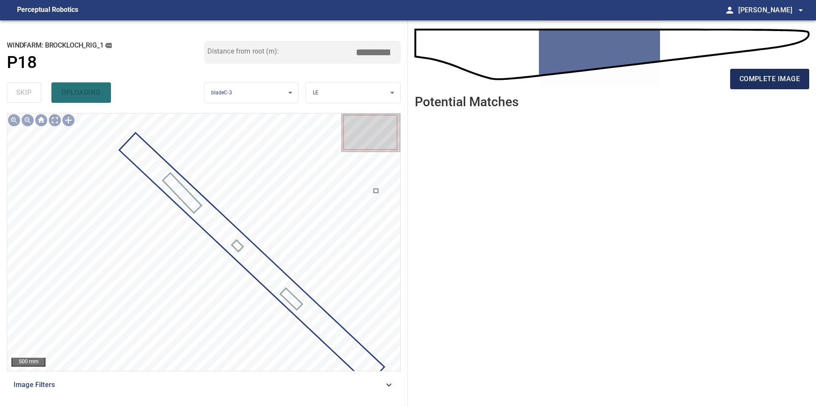
click at [784, 80] on span "complete image" at bounding box center [769, 79] width 60 height 12
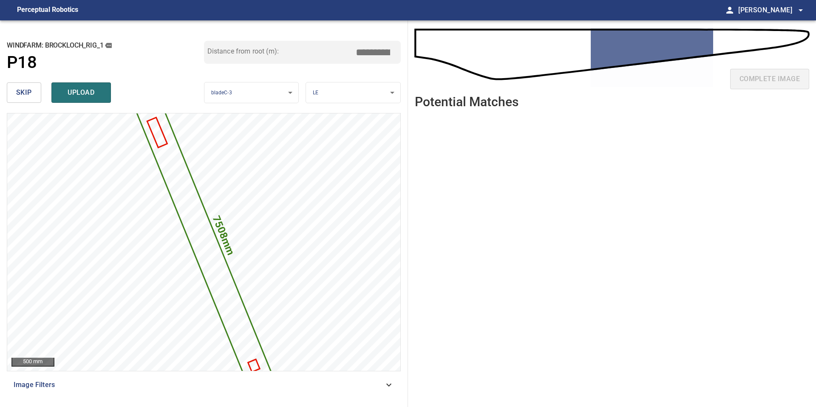
drag, startPoint x: 377, startPoint y: 53, endPoint x: 322, endPoint y: 50, distance: 54.9
click at [322, 50] on div "Distance from root (m): *****" at bounding box center [302, 52] width 197 height 23
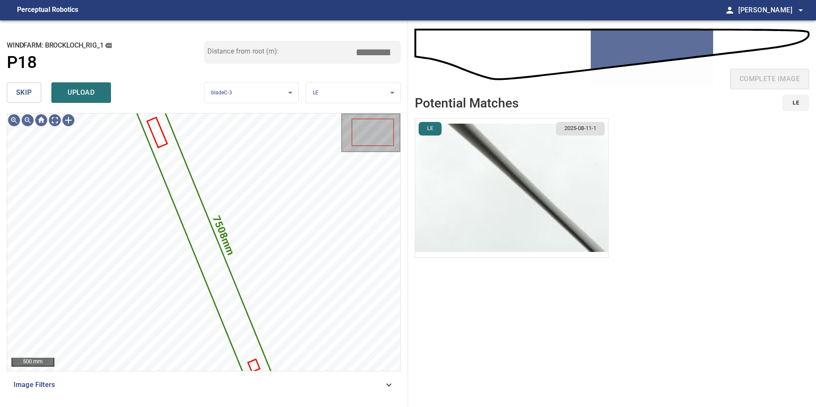
type input "****"
click at [511, 190] on img "button" at bounding box center [511, 188] width 193 height 139
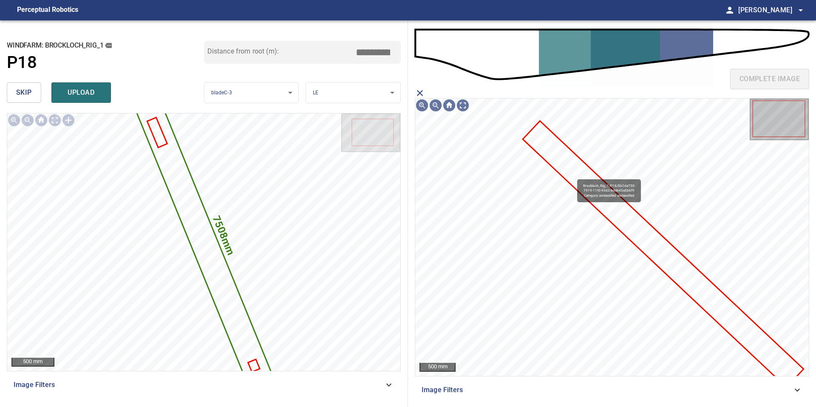
click at [573, 175] on icon at bounding box center [662, 254] width 279 height 264
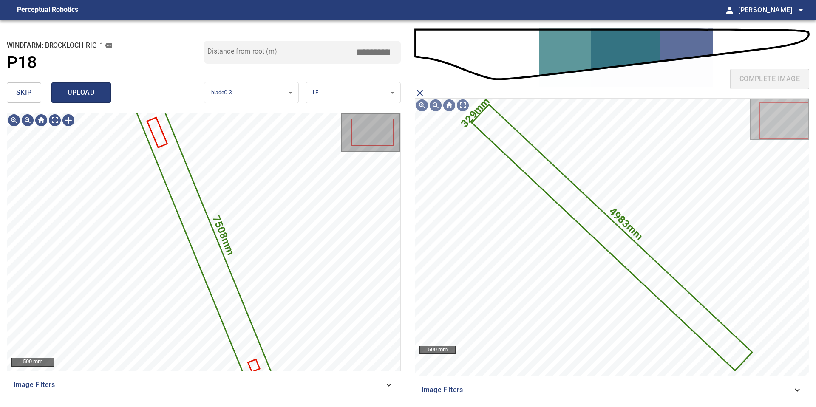
click at [92, 89] on span "upload" at bounding box center [81, 93] width 41 height 12
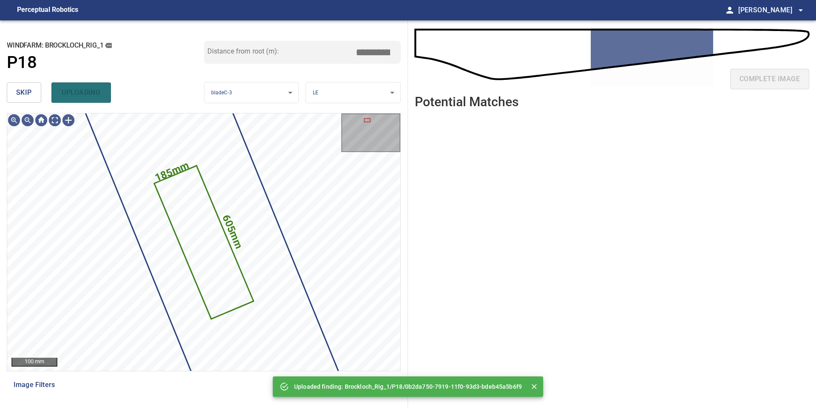
click at [24, 97] on span "skip" at bounding box center [24, 93] width 16 height 12
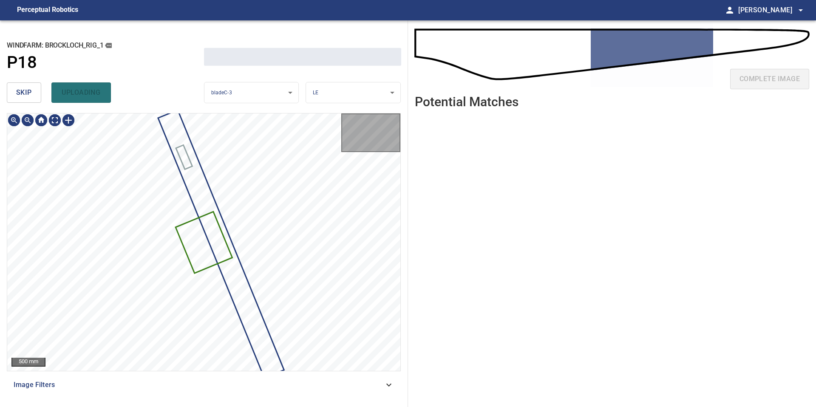
click at [24, 97] on span "skip" at bounding box center [24, 93] width 16 height 12
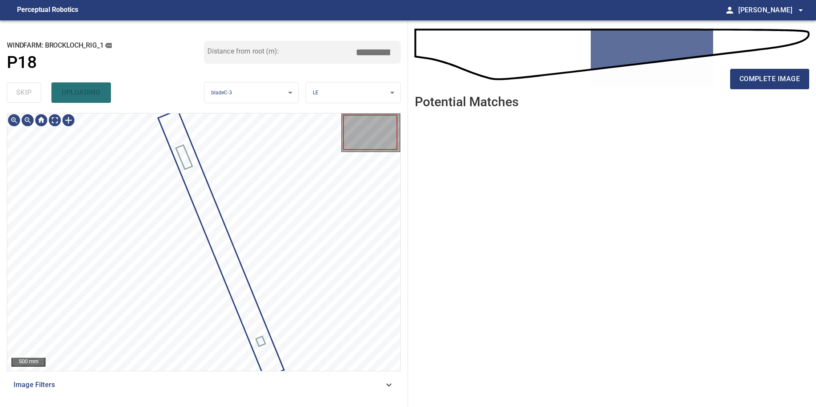
click at [24, 97] on div "skip uploading" at bounding box center [105, 92] width 197 height 27
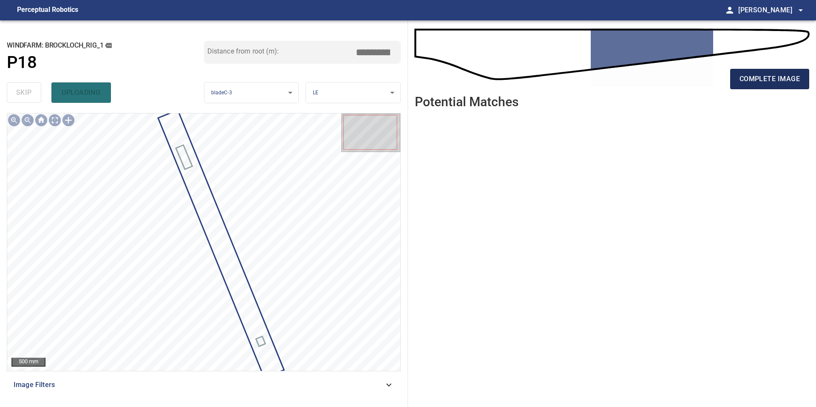
click at [762, 78] on span "complete image" at bounding box center [769, 79] width 60 height 12
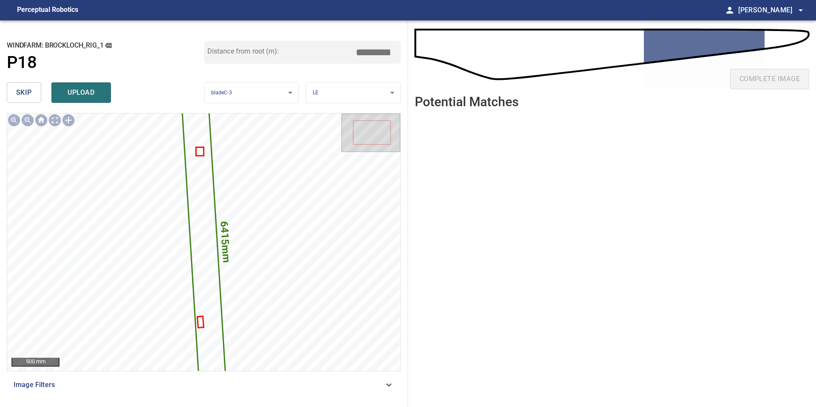
drag, startPoint x: 377, startPoint y: 48, endPoint x: 292, endPoint y: 48, distance: 84.6
click at [297, 48] on div "Distance from root (m): *****" at bounding box center [302, 52] width 197 height 23
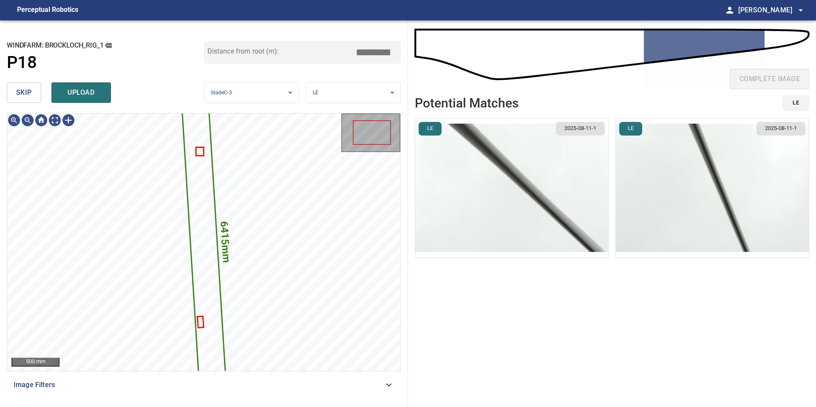
type input "****"
click at [575, 213] on li "LE 2025-08-11-1" at bounding box center [512, 188] width 194 height 140
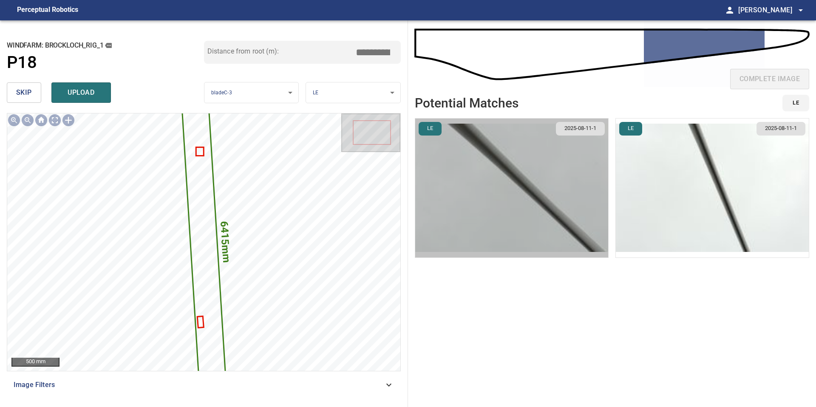
click at [575, 213] on img "button" at bounding box center [511, 188] width 193 height 139
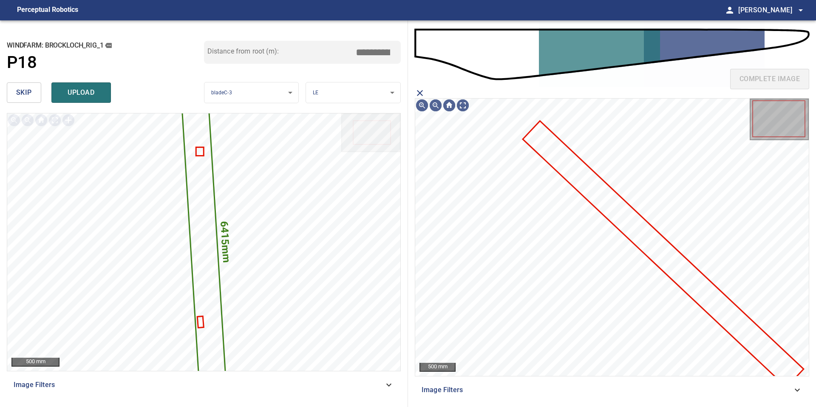
click at [622, 221] on icon at bounding box center [662, 254] width 279 height 264
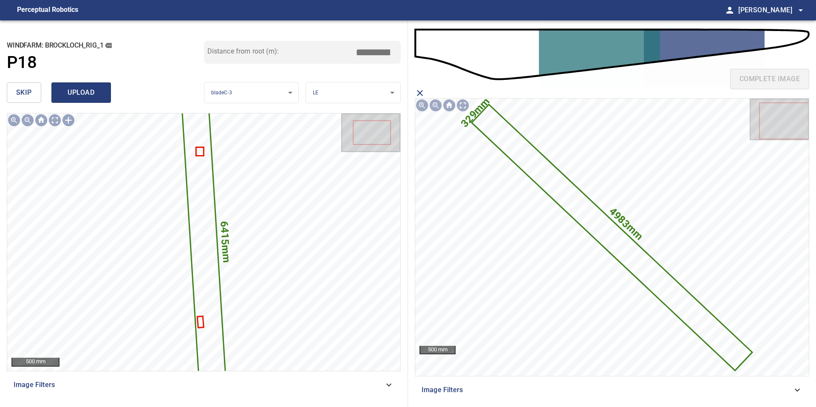
click at [89, 89] on span "upload" at bounding box center [81, 93] width 41 height 12
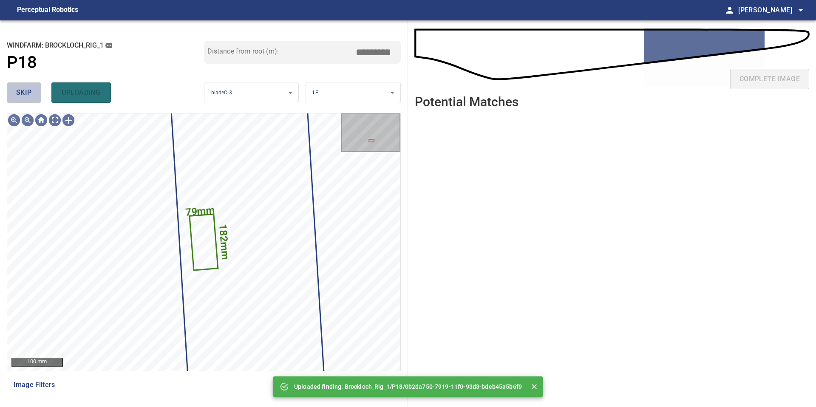
click at [25, 88] on span "skip" at bounding box center [24, 93] width 16 height 12
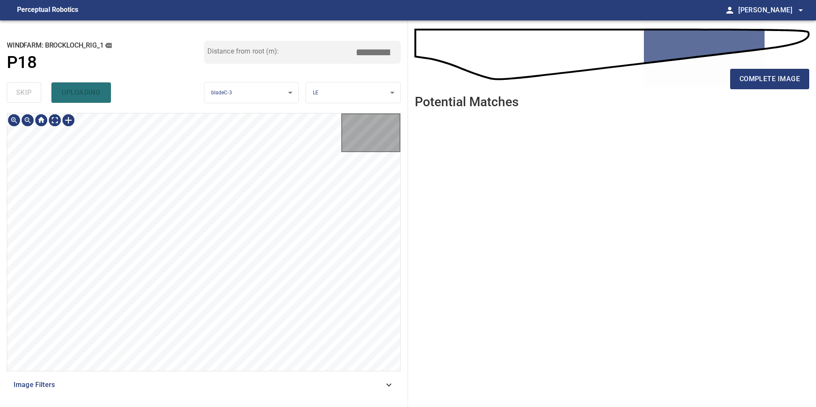
click at [25, 88] on div "skip uploading" at bounding box center [105, 92] width 197 height 27
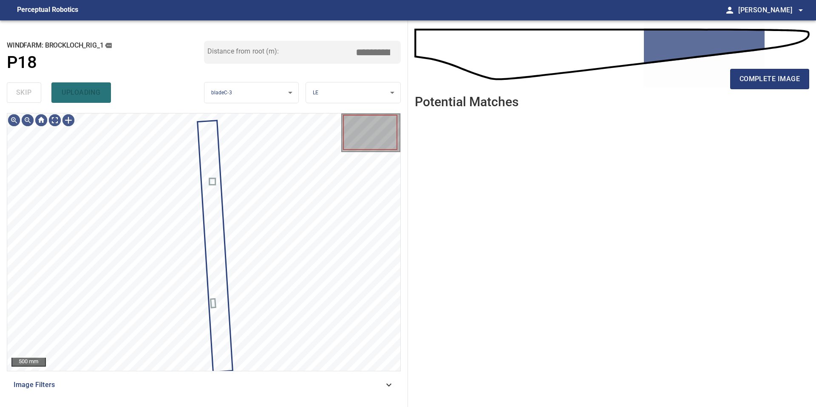
click at [25, 88] on div "skip uploading" at bounding box center [105, 92] width 197 height 27
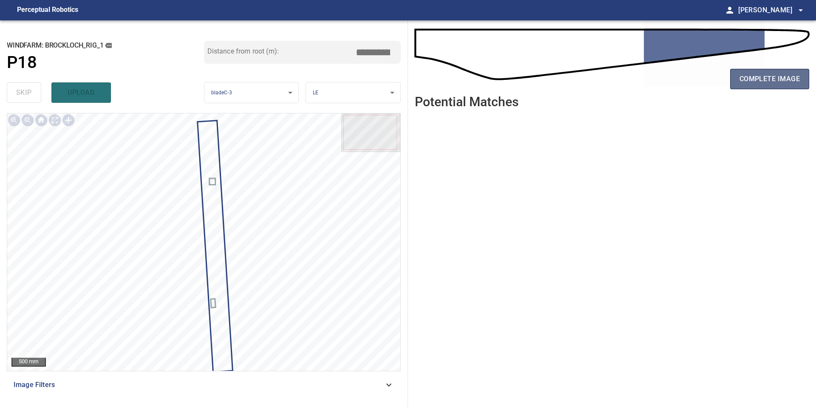
click at [762, 75] on span "complete image" at bounding box center [769, 79] width 60 height 12
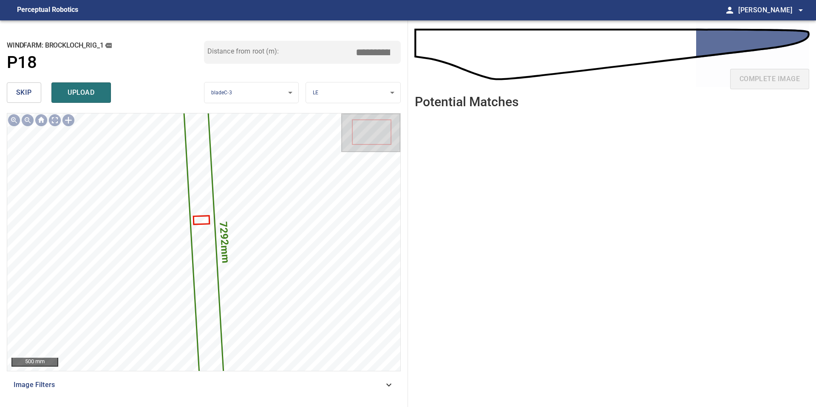
drag, startPoint x: 374, startPoint y: 51, endPoint x: 226, endPoint y: 51, distance: 148.7
click at [241, 51] on div "Distance from root (m): *****" at bounding box center [302, 52] width 197 height 23
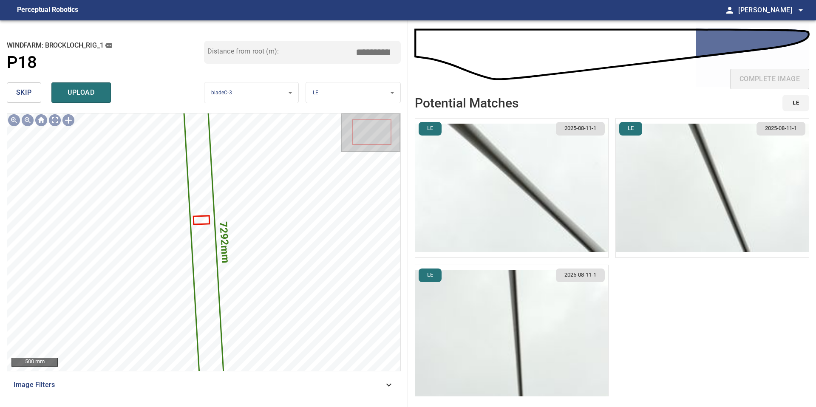
type input "****"
click at [545, 212] on li "LE 2025-08-11-1" at bounding box center [512, 188] width 194 height 140
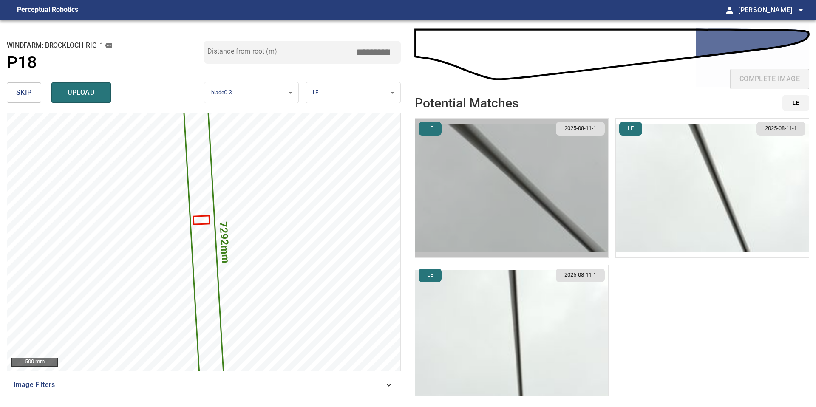
click at [545, 212] on img "button" at bounding box center [511, 188] width 193 height 139
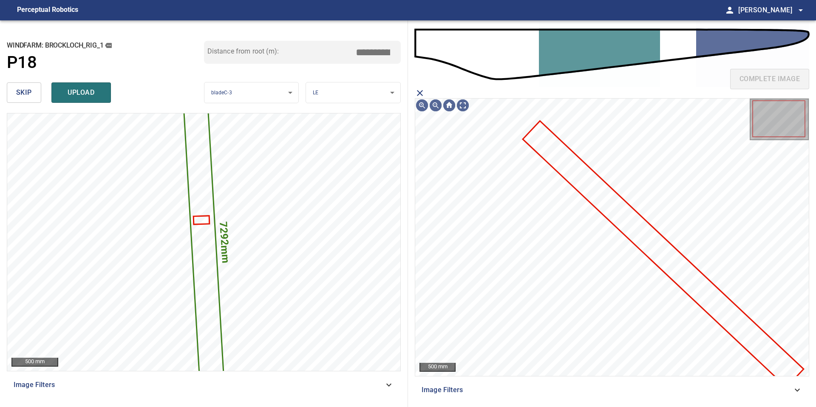
click at [611, 218] on icon at bounding box center [662, 254] width 279 height 264
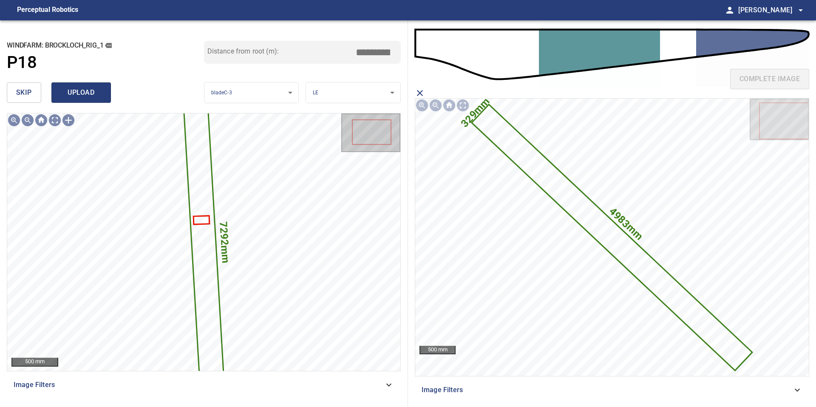
click at [83, 90] on span "upload" at bounding box center [81, 93] width 41 height 12
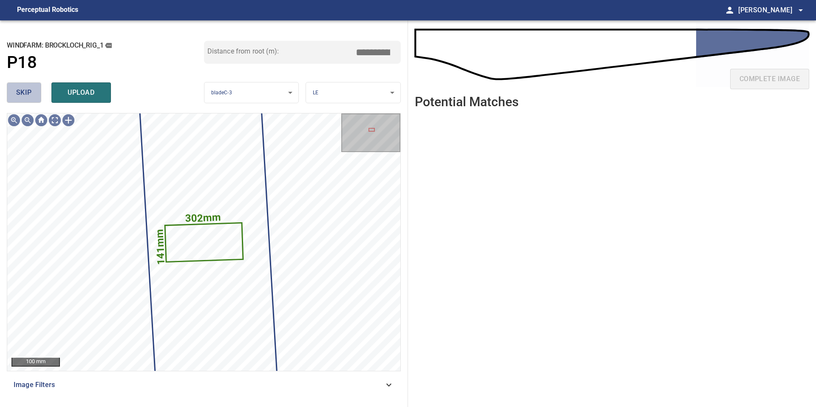
click at [29, 87] on span "skip" at bounding box center [24, 93] width 16 height 12
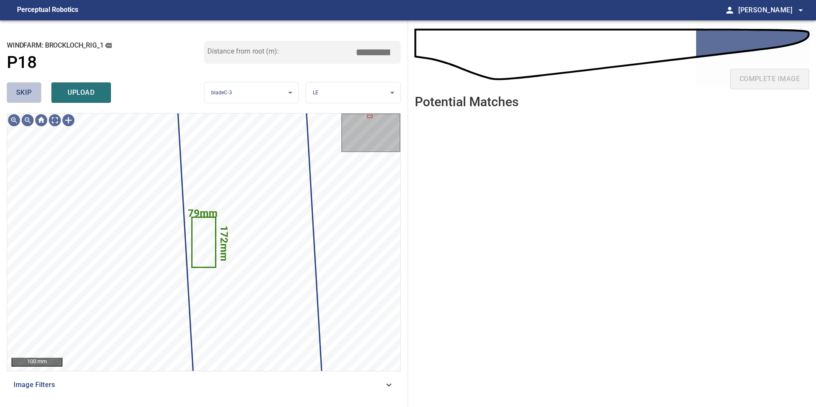
click at [29, 93] on span "skip" at bounding box center [24, 93] width 16 height 12
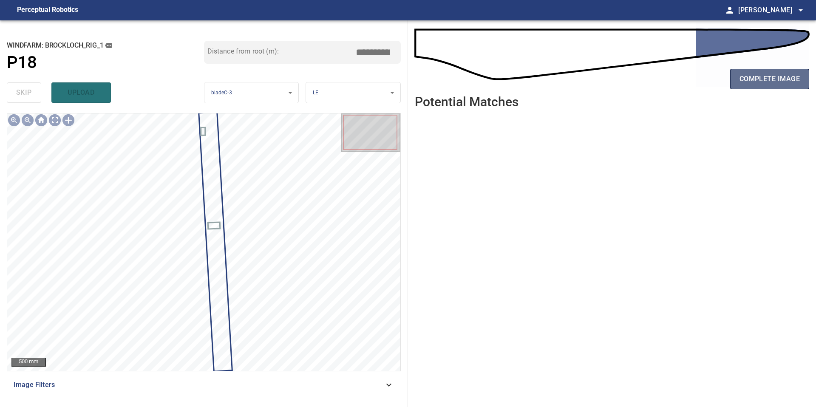
click at [780, 72] on button "complete image" at bounding box center [769, 79] width 79 height 20
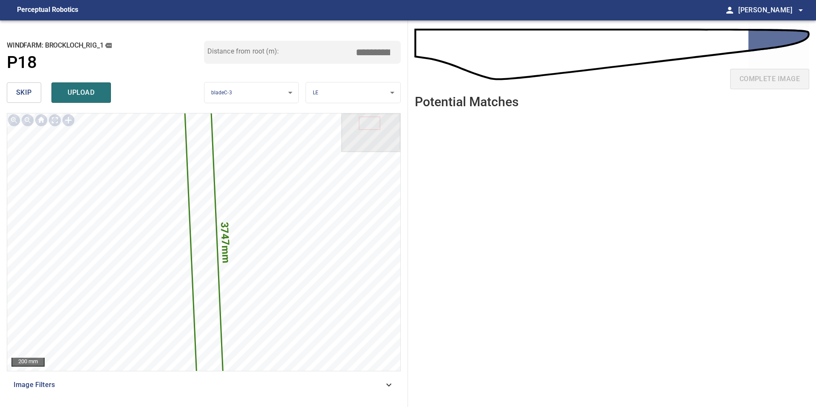
click at [372, 52] on input "*****" at bounding box center [376, 52] width 42 height 16
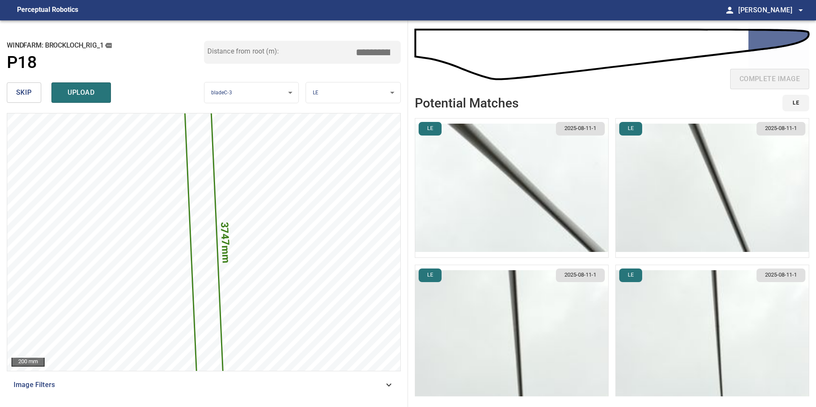
type input "*****"
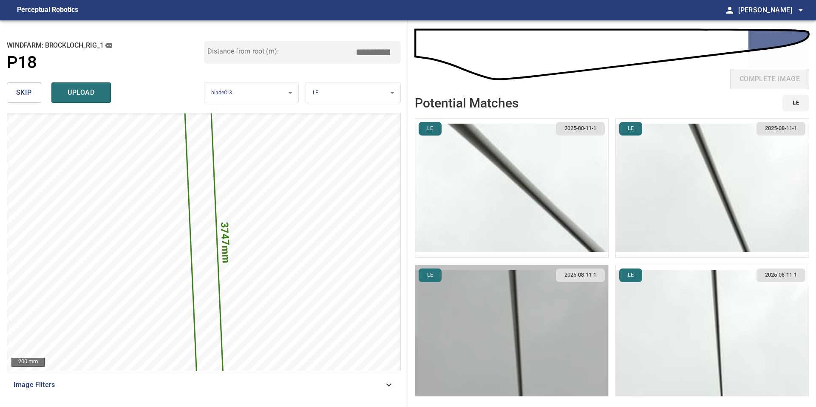
click at [549, 324] on img "button" at bounding box center [511, 334] width 193 height 139
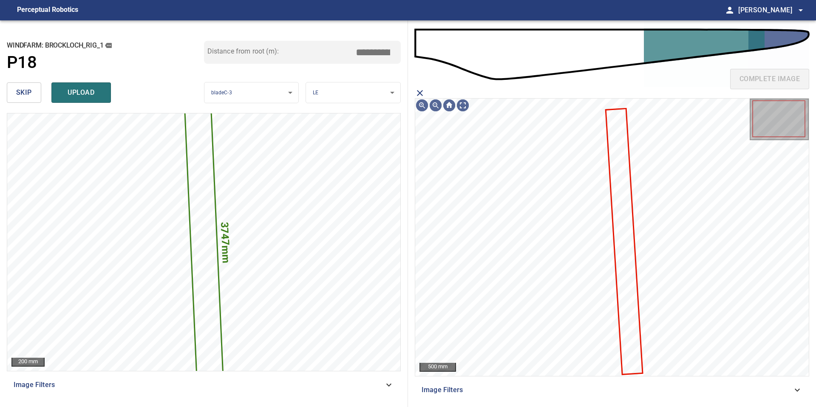
click at [622, 245] on icon at bounding box center [624, 241] width 36 height 265
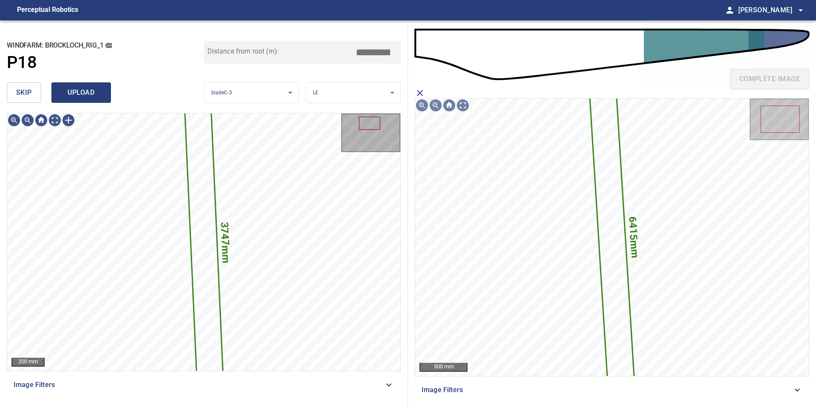
click at [87, 92] on span "upload" at bounding box center [81, 93] width 41 height 12
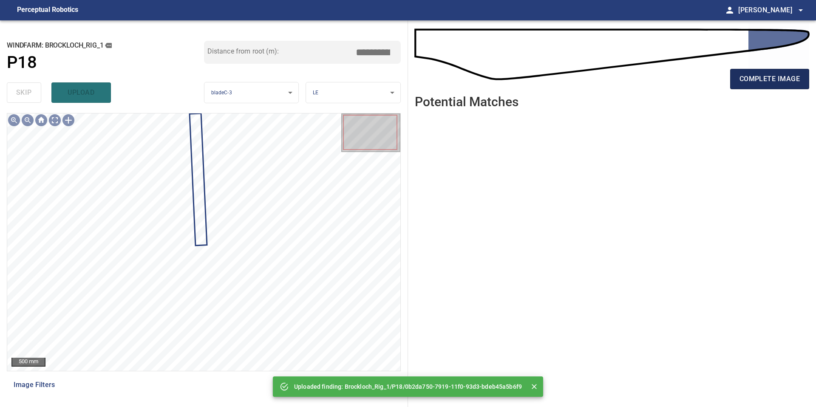
click at [773, 78] on span "complete image" at bounding box center [769, 79] width 60 height 12
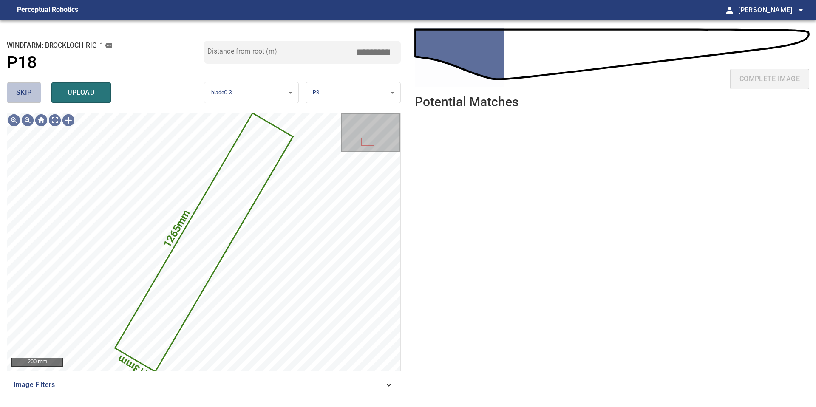
click at [29, 93] on span "skip" at bounding box center [24, 93] width 16 height 12
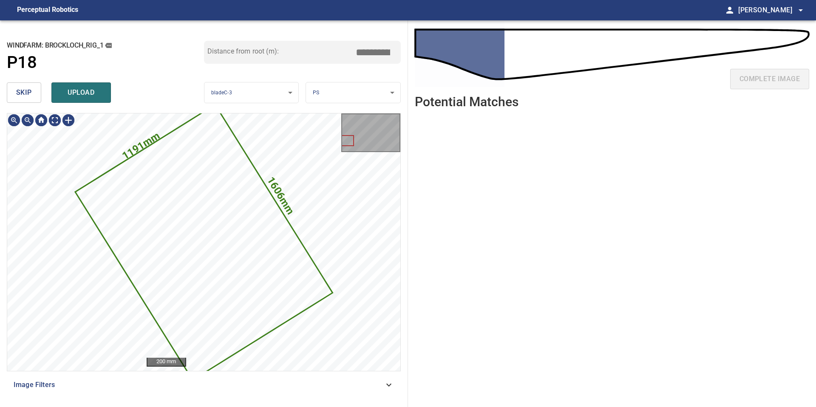
click at [29, 93] on span "skip" at bounding box center [24, 93] width 16 height 12
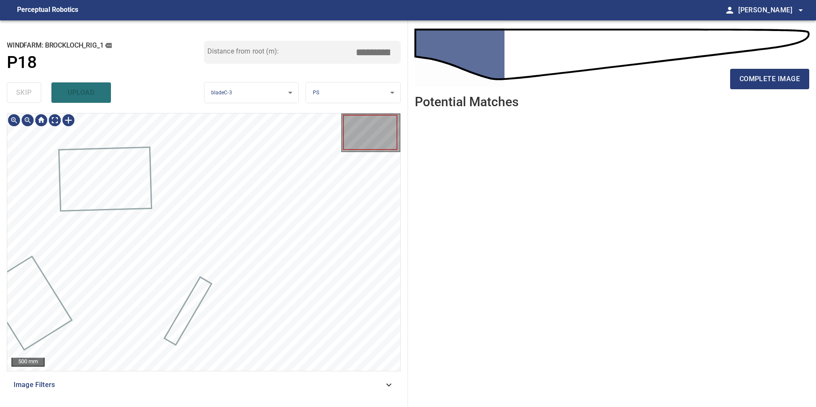
click at [29, 93] on div "skip upload" at bounding box center [105, 92] width 197 height 27
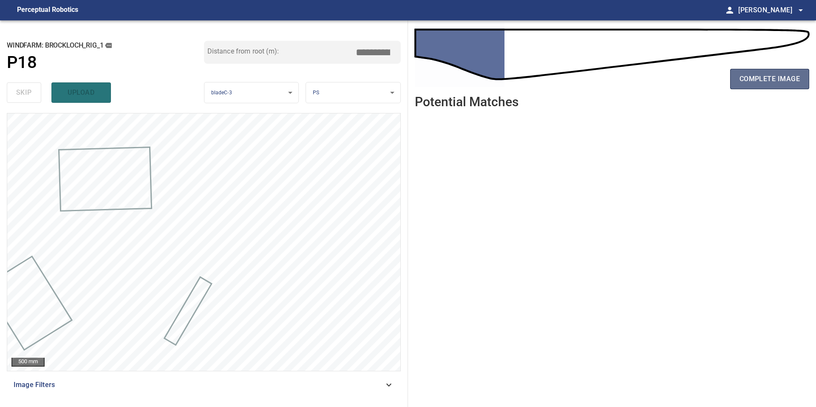
click at [777, 79] on span "complete image" at bounding box center [769, 79] width 60 height 12
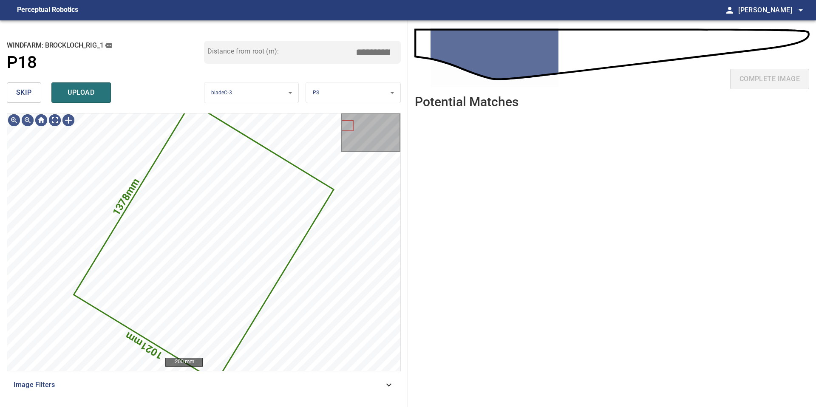
click at [36, 94] on button "skip" at bounding box center [24, 92] width 34 height 20
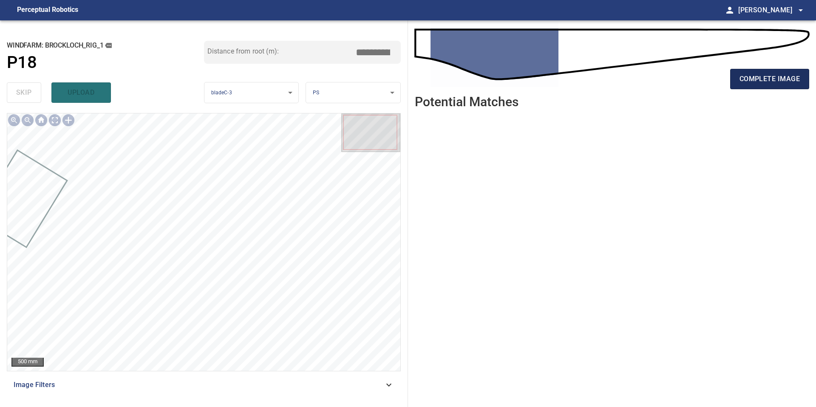
click at [771, 74] on span "complete image" at bounding box center [769, 79] width 60 height 12
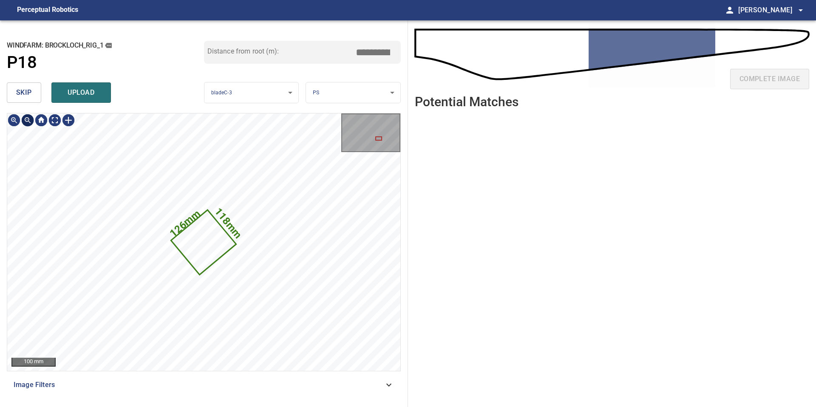
click at [28, 101] on button "skip" at bounding box center [24, 92] width 34 height 20
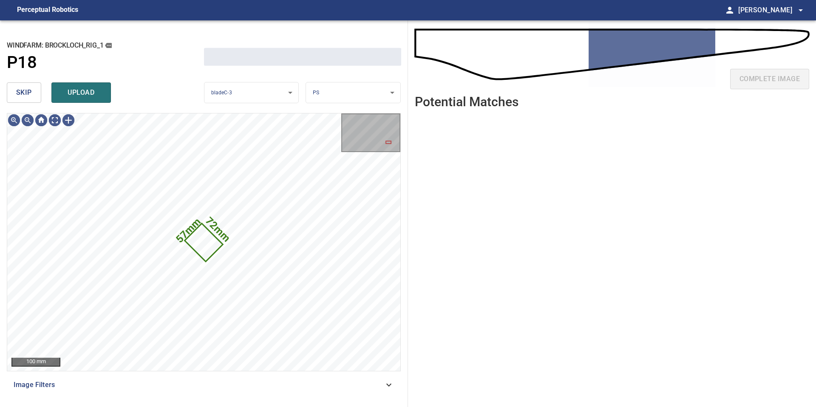
click at [28, 101] on button "skip" at bounding box center [24, 92] width 34 height 20
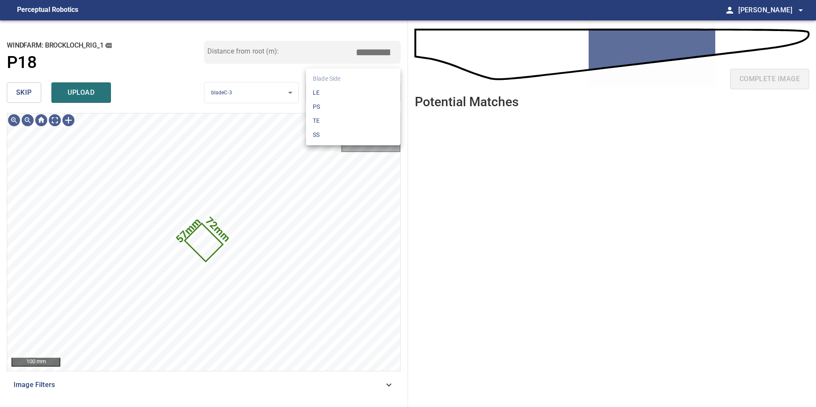
click at [326, 95] on body "**********" at bounding box center [408, 203] width 816 height 407
click at [326, 123] on li "TE" at bounding box center [353, 121] width 94 height 14
click at [89, 91] on span "upload" at bounding box center [81, 93] width 41 height 12
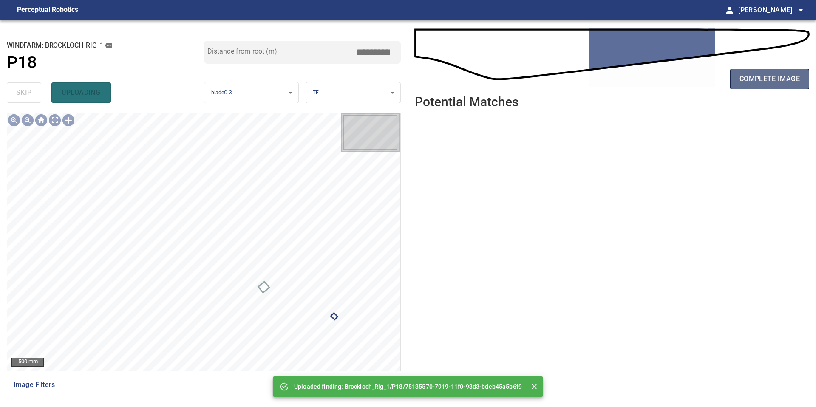
click at [769, 82] on span "complete image" at bounding box center [769, 79] width 60 height 12
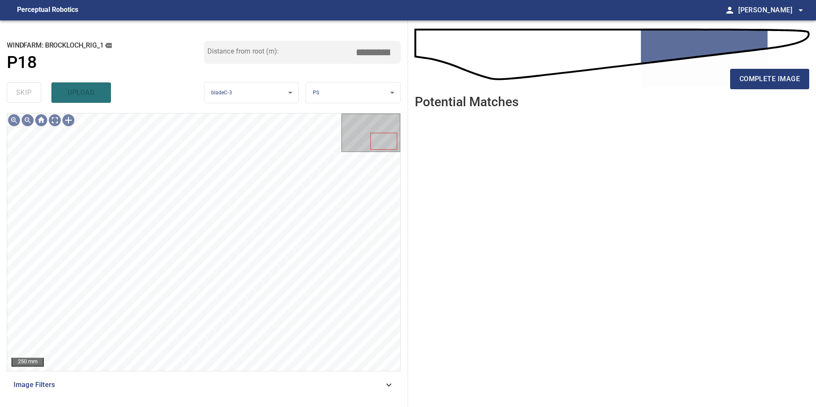
click at [780, 63] on div "complete image" at bounding box center [612, 57] width 394 height 61
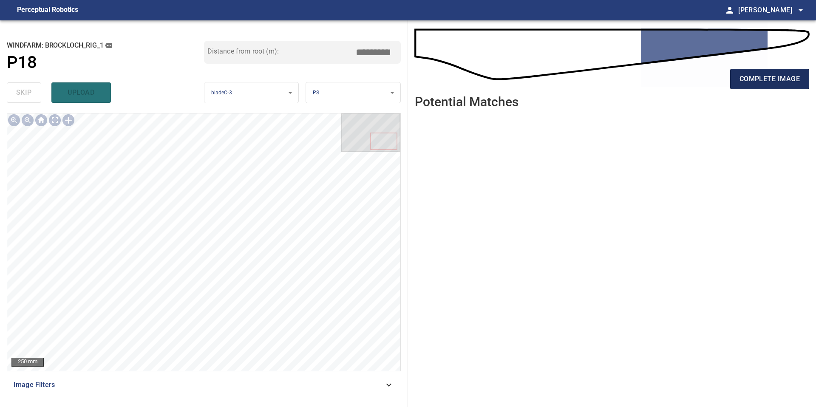
click at [780, 81] on span "complete image" at bounding box center [769, 79] width 60 height 12
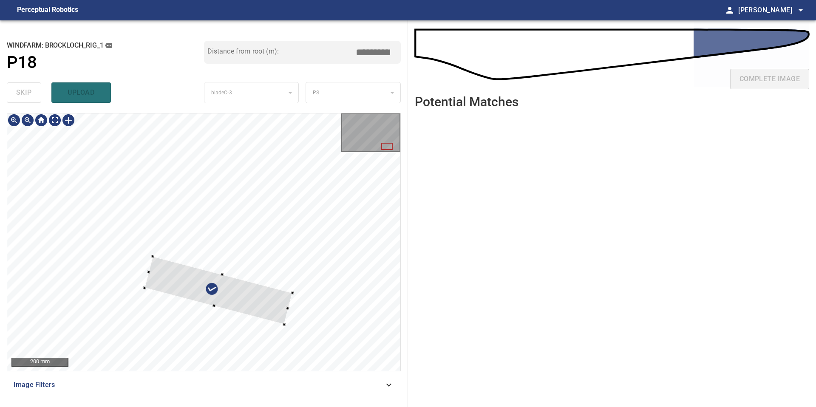
click at [254, 301] on div at bounding box center [218, 290] width 148 height 68
click at [178, 294] on div at bounding box center [203, 241] width 393 height 257
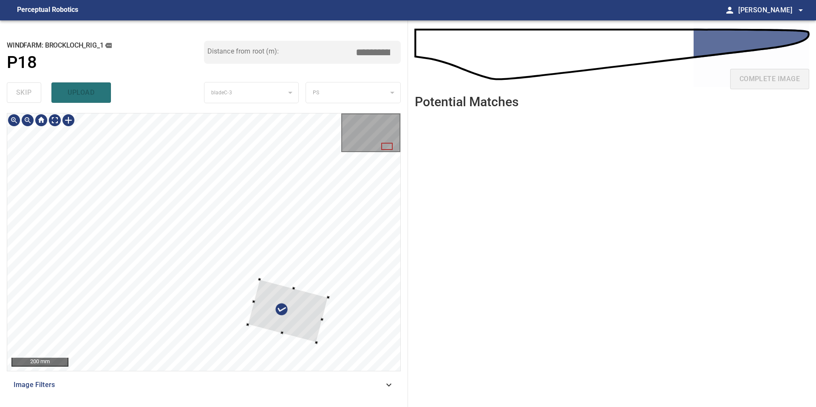
click at [250, 324] on div at bounding box center [288, 310] width 81 height 63
click at [222, 317] on div at bounding box center [203, 241] width 393 height 257
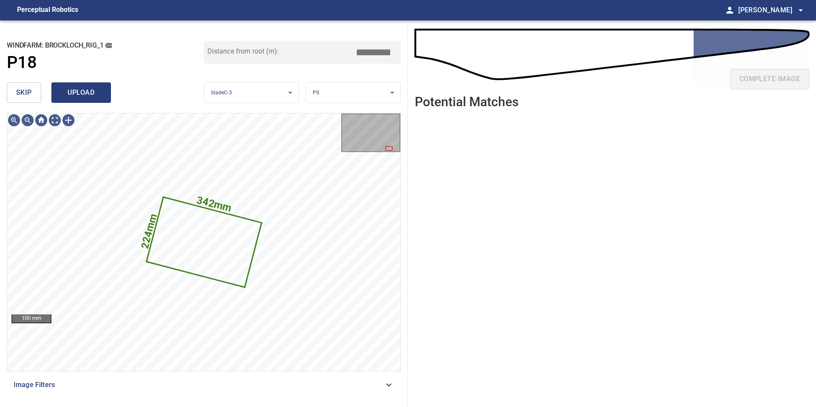
click at [85, 89] on span "upload" at bounding box center [81, 93] width 41 height 12
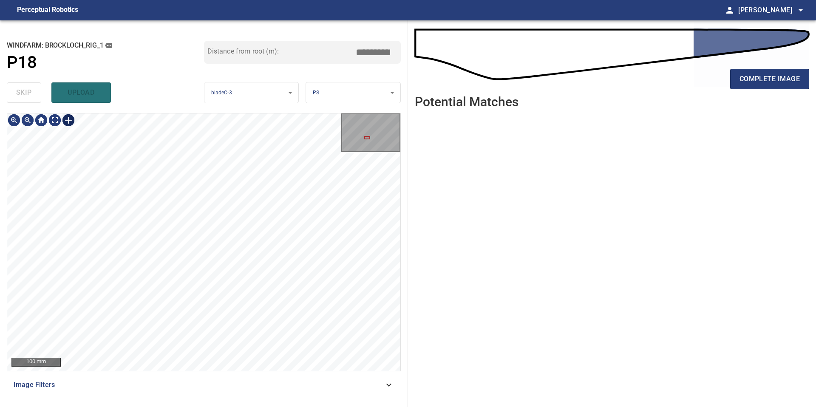
click at [68, 120] on div at bounding box center [69, 120] width 14 height 14
click at [213, 248] on div at bounding box center [203, 241] width 393 height 257
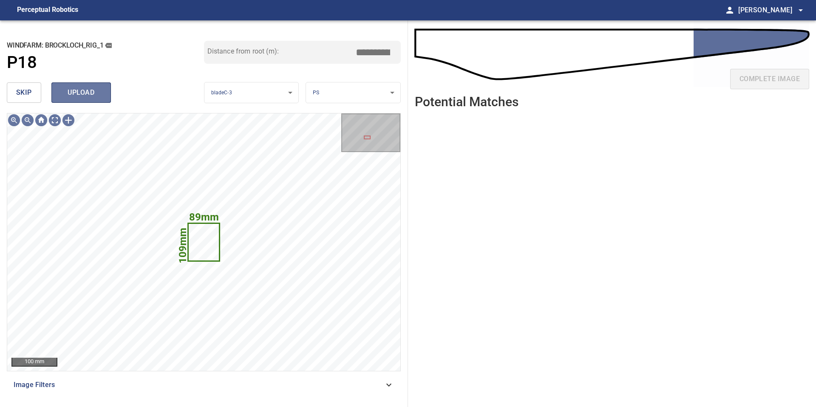
click at [91, 95] on span "upload" at bounding box center [81, 93] width 41 height 12
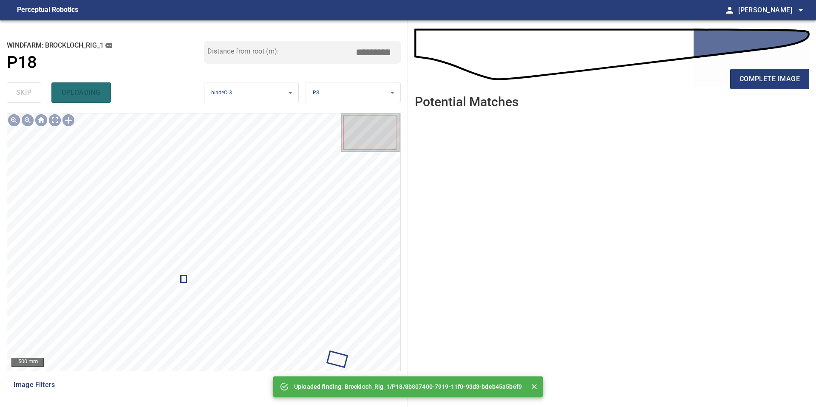
click at [756, 91] on div "complete image" at bounding box center [612, 82] width 394 height 34
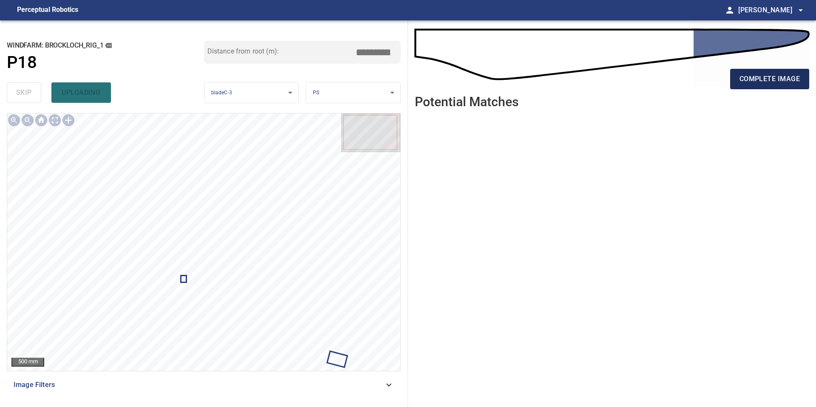
click at [756, 77] on span "complete image" at bounding box center [769, 79] width 60 height 12
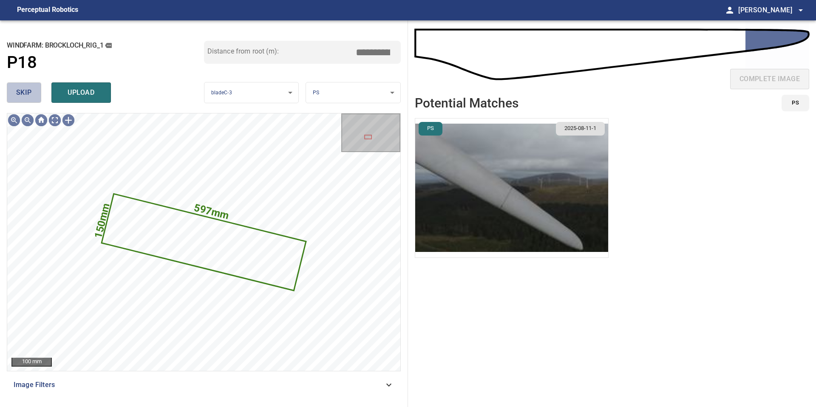
click at [27, 91] on span "skip" at bounding box center [24, 93] width 16 height 12
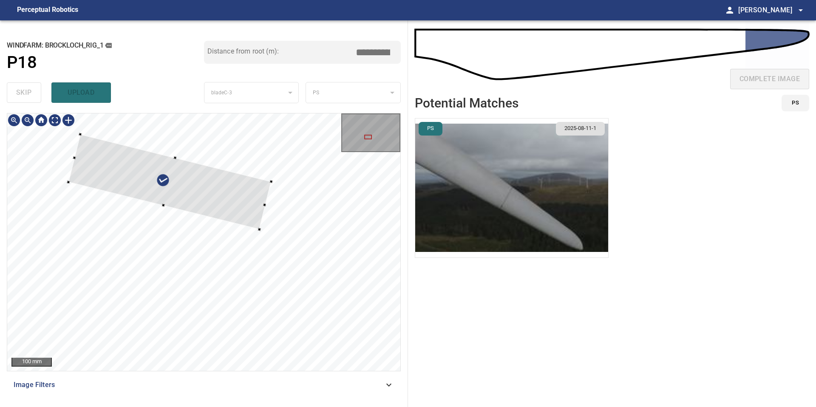
click at [188, 186] on div at bounding box center [169, 181] width 203 height 95
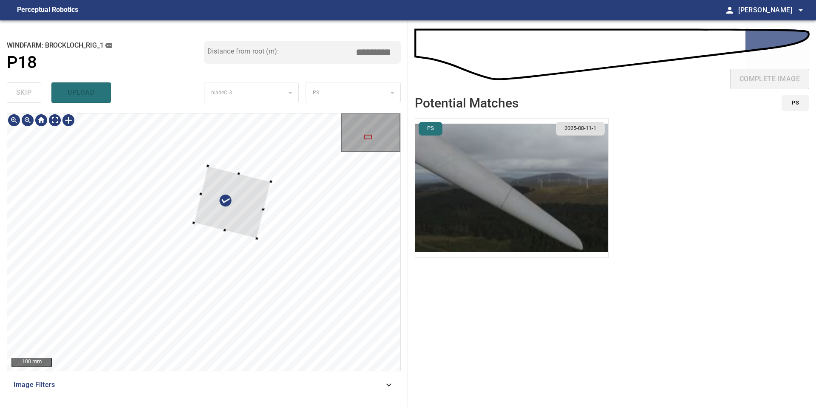
click at [196, 224] on div at bounding box center [203, 241] width 393 height 257
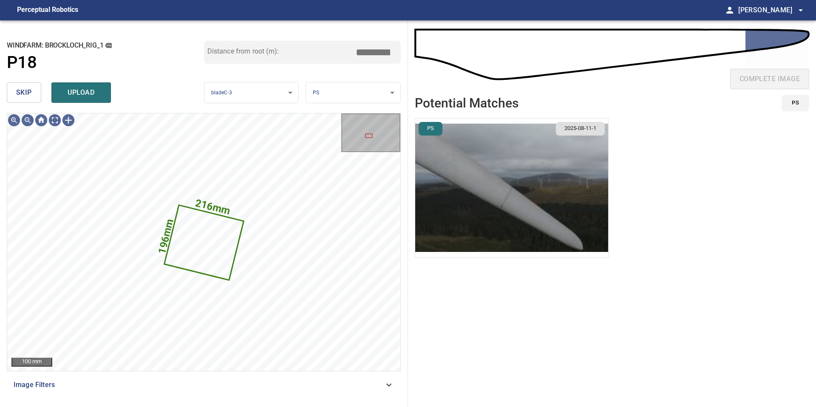
click at [594, 214] on img "button" at bounding box center [511, 188] width 193 height 139
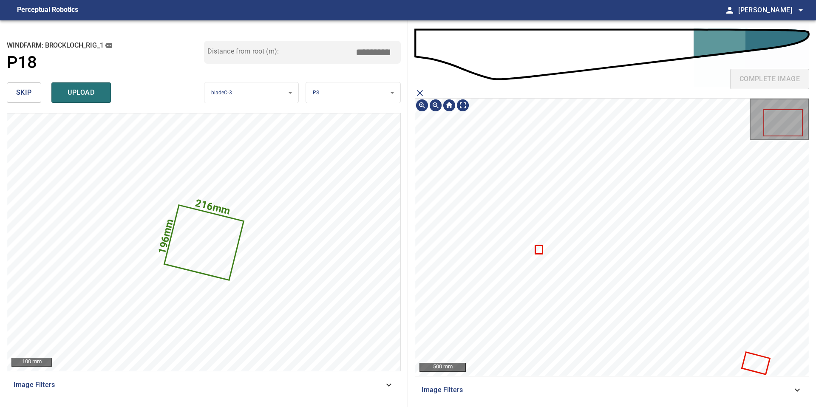
click at [750, 356] on icon at bounding box center [756, 363] width 26 height 20
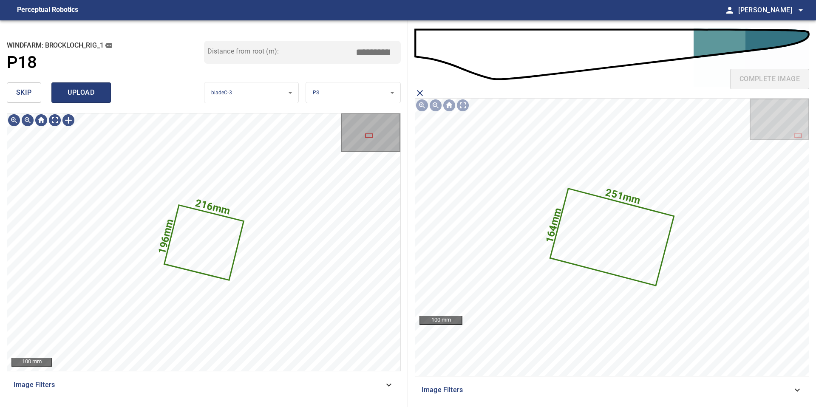
click at [88, 91] on span "upload" at bounding box center [81, 93] width 41 height 12
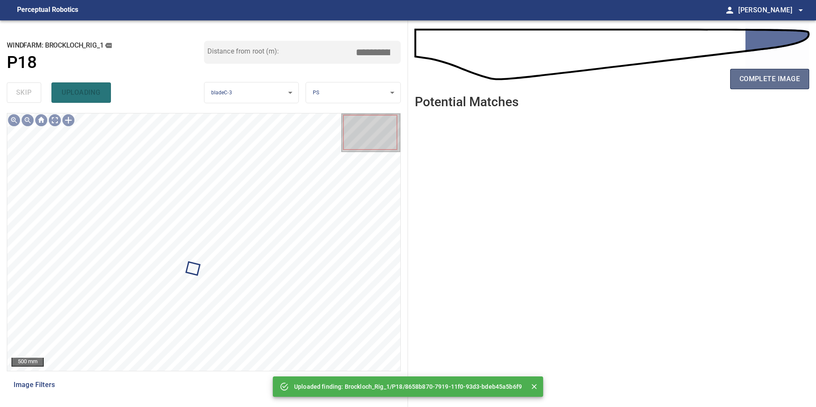
click at [775, 74] on span "complete image" at bounding box center [769, 79] width 60 height 12
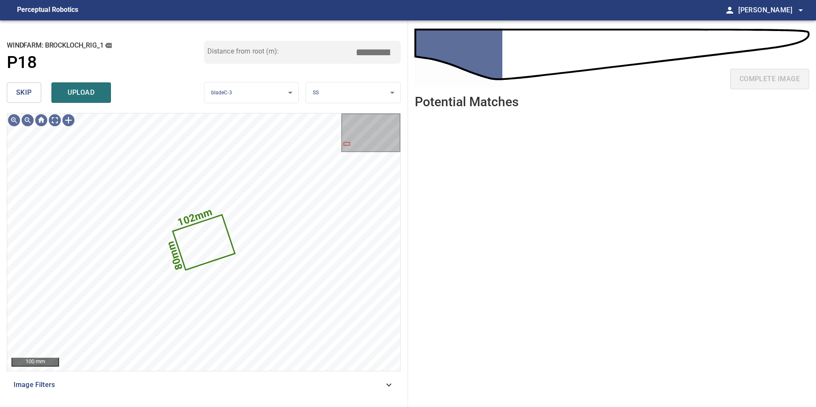
click at [25, 92] on span "skip" at bounding box center [24, 93] width 16 height 12
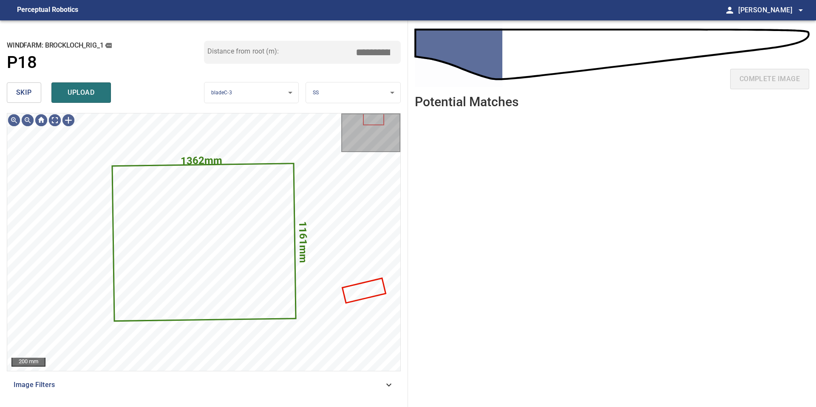
click at [25, 92] on span "skip" at bounding box center [24, 93] width 16 height 12
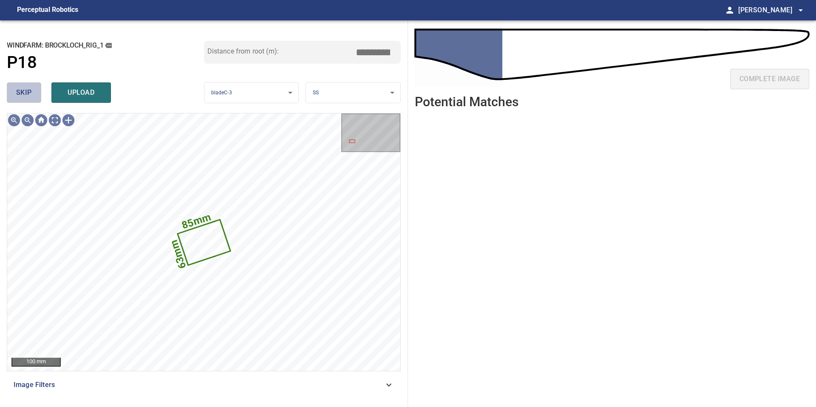
click at [25, 92] on span "skip" at bounding box center [24, 93] width 16 height 12
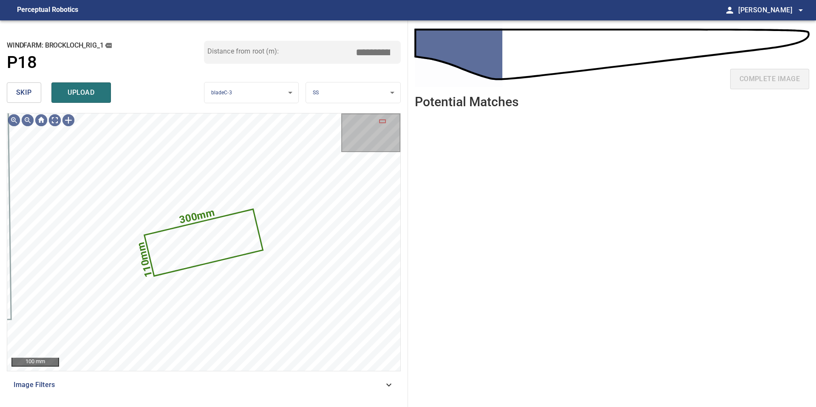
click at [25, 92] on span "skip" at bounding box center [24, 93] width 16 height 12
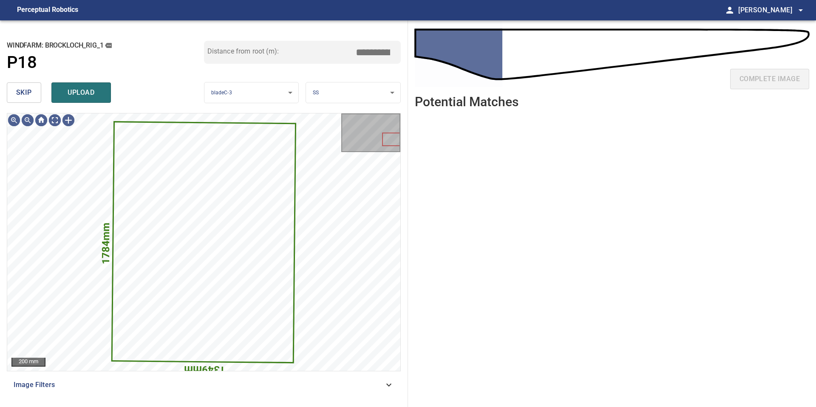
click at [25, 92] on span "skip" at bounding box center [24, 93] width 16 height 12
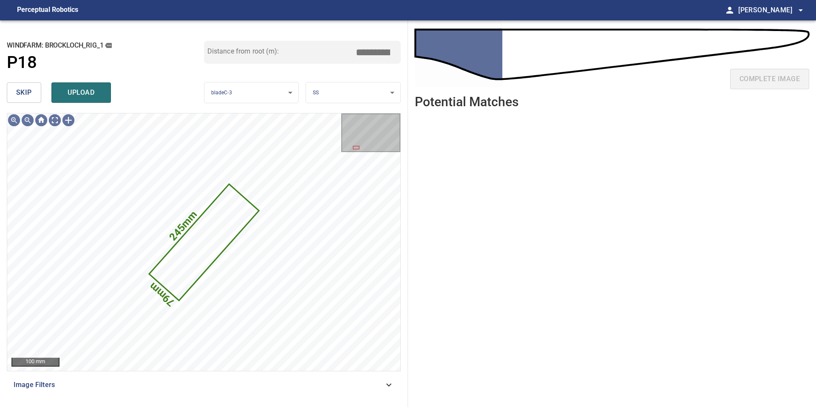
click at [25, 92] on span "skip" at bounding box center [24, 93] width 16 height 12
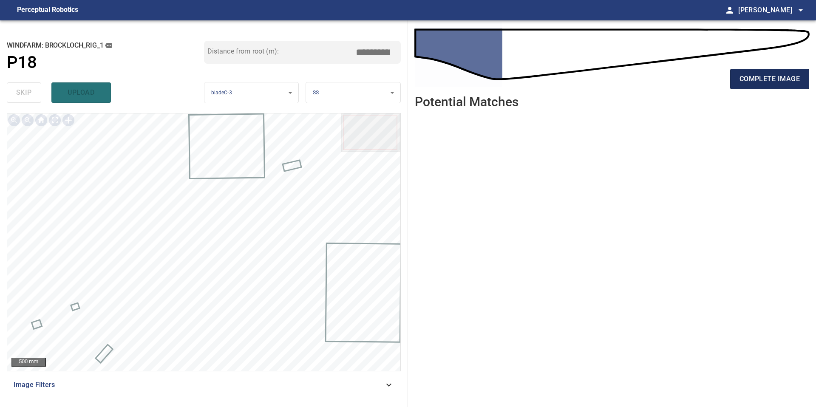
click at [780, 81] on span "complete image" at bounding box center [769, 79] width 60 height 12
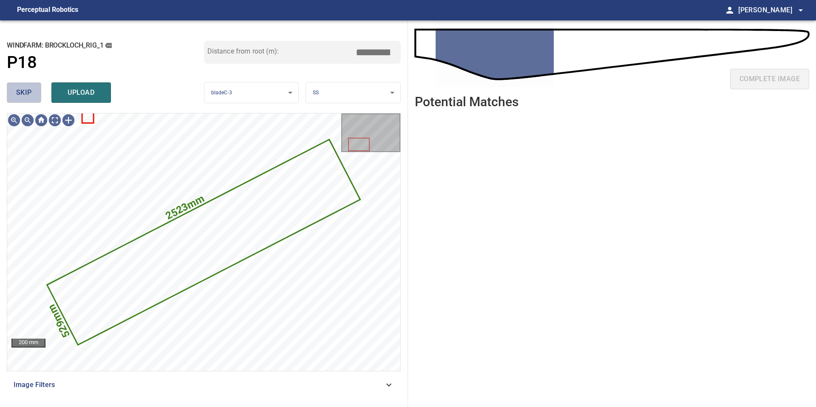
click at [27, 94] on span "skip" at bounding box center [24, 93] width 16 height 12
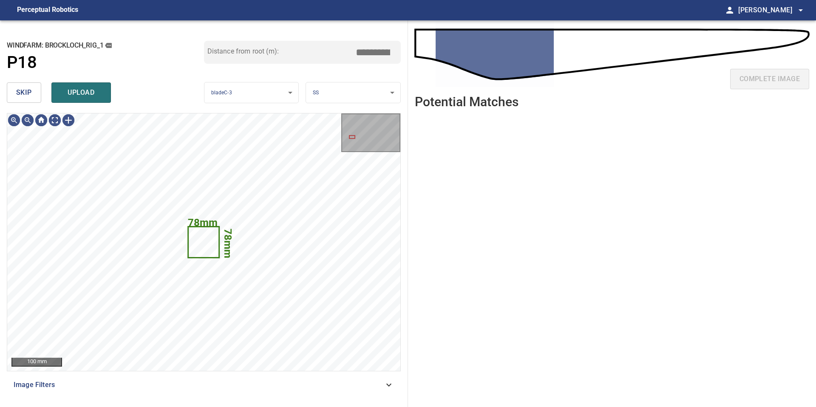
click at [27, 94] on span "skip" at bounding box center [24, 93] width 16 height 12
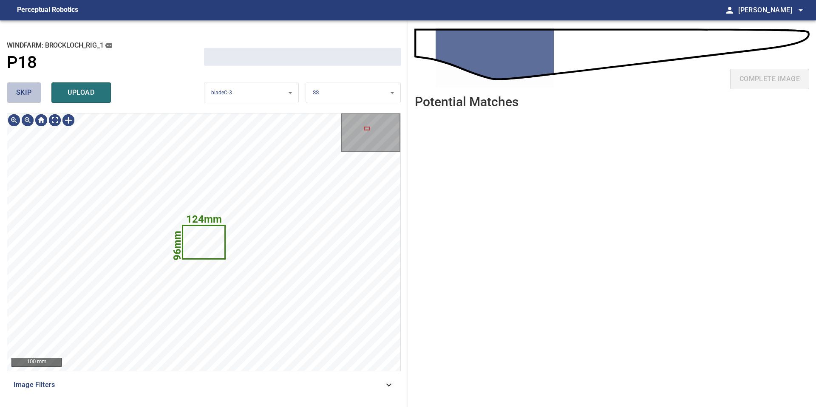
click at [27, 94] on span "skip" at bounding box center [24, 93] width 16 height 12
click at [27, 94] on div "skip upload" at bounding box center [105, 92] width 197 height 27
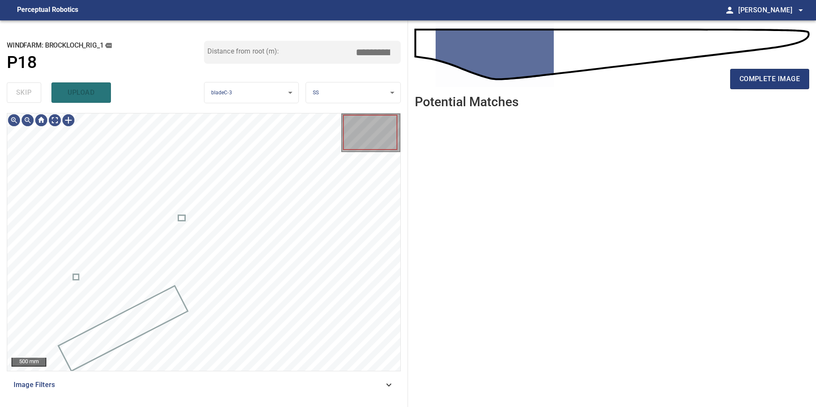
click at [27, 94] on div "skip upload" at bounding box center [105, 92] width 197 height 27
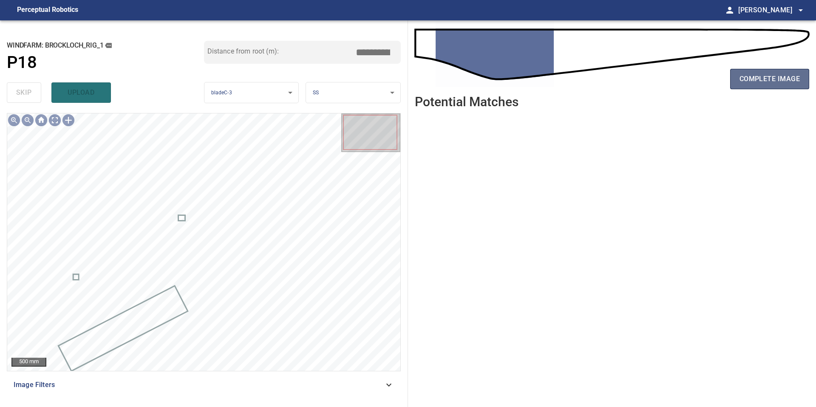
click at [764, 78] on span "complete image" at bounding box center [769, 79] width 60 height 12
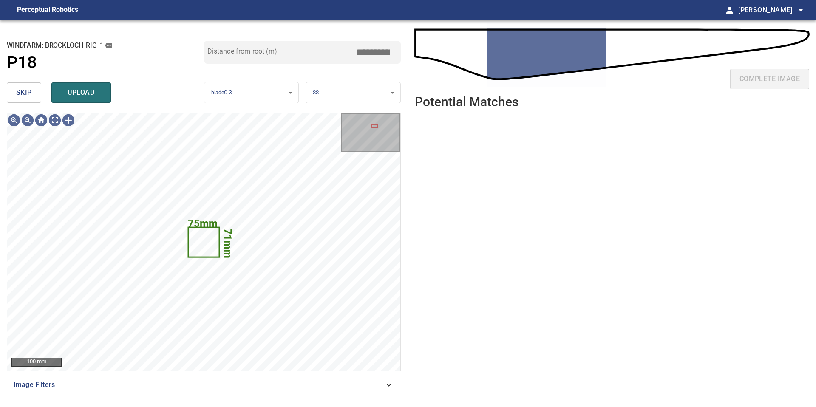
click at [26, 86] on button "skip" at bounding box center [24, 92] width 34 height 20
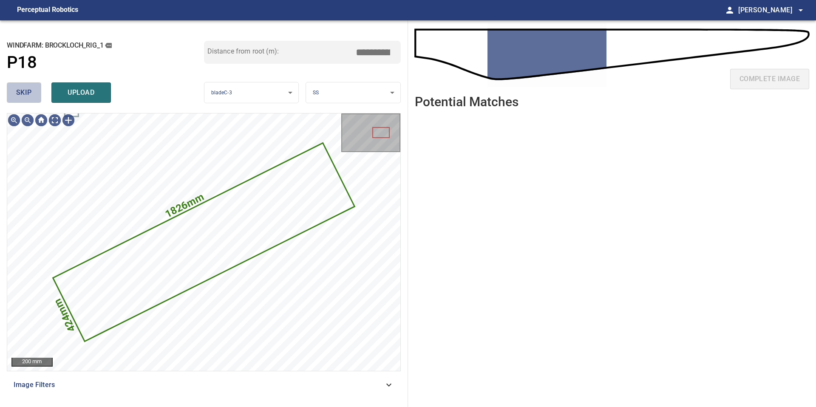
click at [27, 85] on button "skip" at bounding box center [24, 92] width 34 height 20
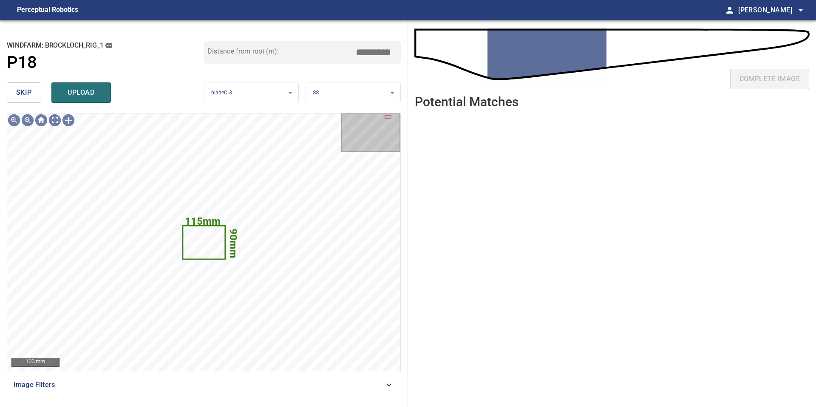
click at [19, 101] on button "skip" at bounding box center [24, 92] width 34 height 20
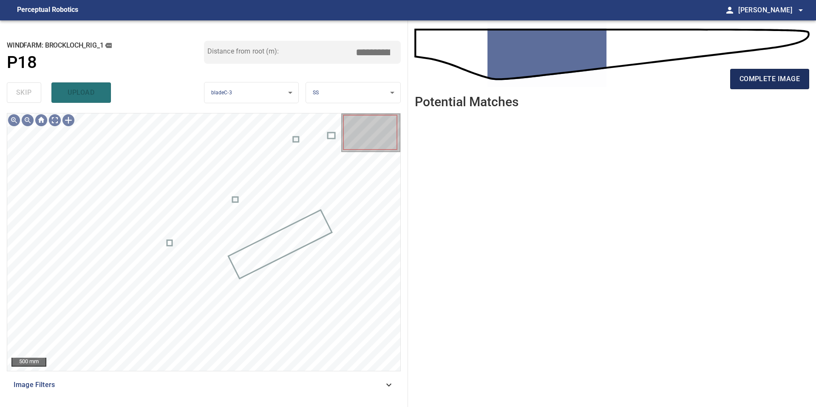
click at [745, 79] on span "complete image" at bounding box center [769, 79] width 60 height 12
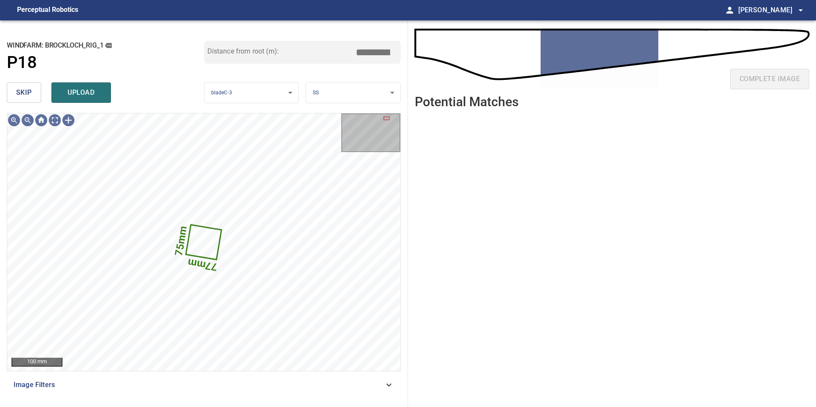
click at [32, 88] on button "skip" at bounding box center [24, 92] width 34 height 20
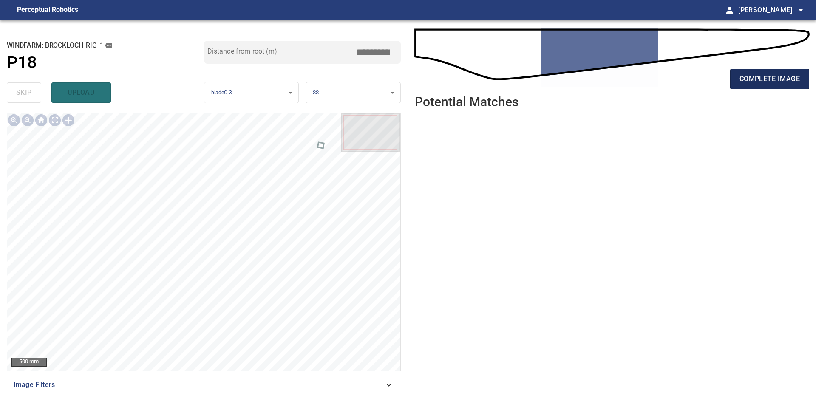
click at [769, 74] on span "complete image" at bounding box center [769, 79] width 60 height 12
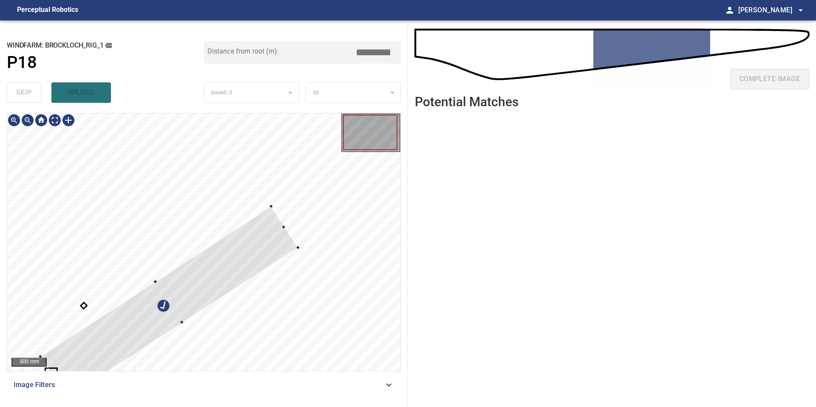
click at [254, 254] on div at bounding box center [168, 302] width 257 height 192
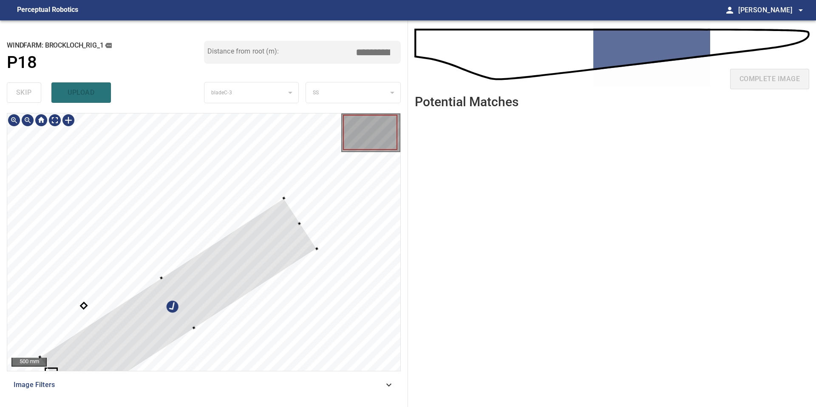
click at [305, 246] on div at bounding box center [178, 302] width 277 height 209
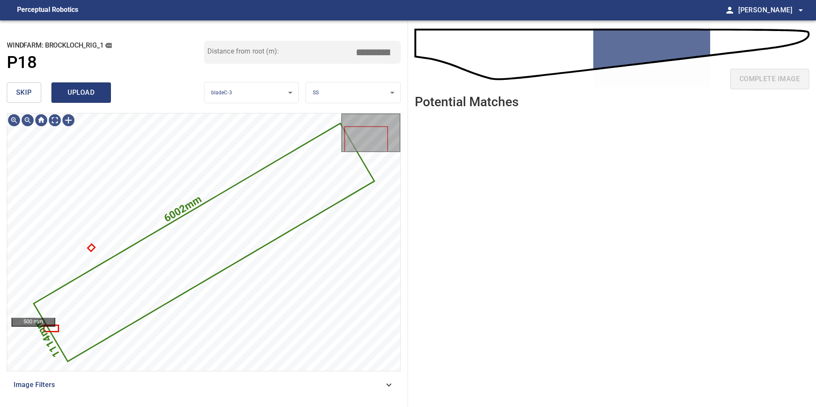
click at [76, 91] on span "upload" at bounding box center [81, 93] width 41 height 12
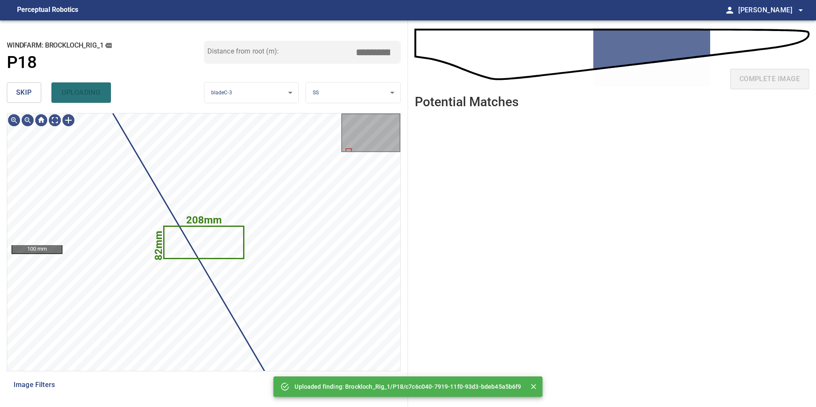
click at [17, 95] on span "skip" at bounding box center [24, 93] width 16 height 12
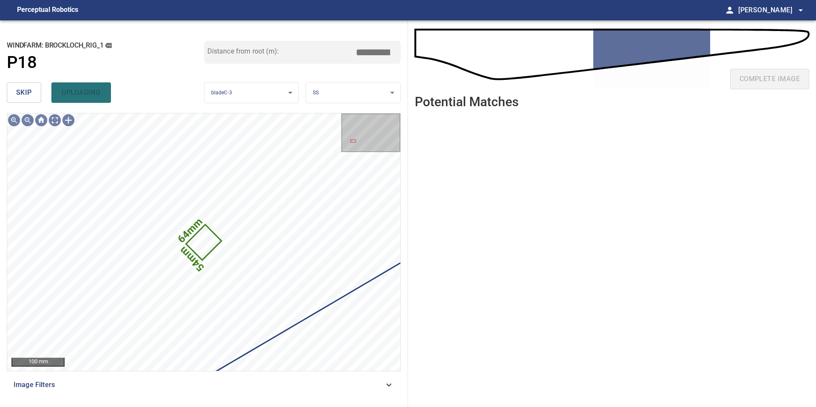
click at [20, 95] on span "skip" at bounding box center [24, 93] width 16 height 12
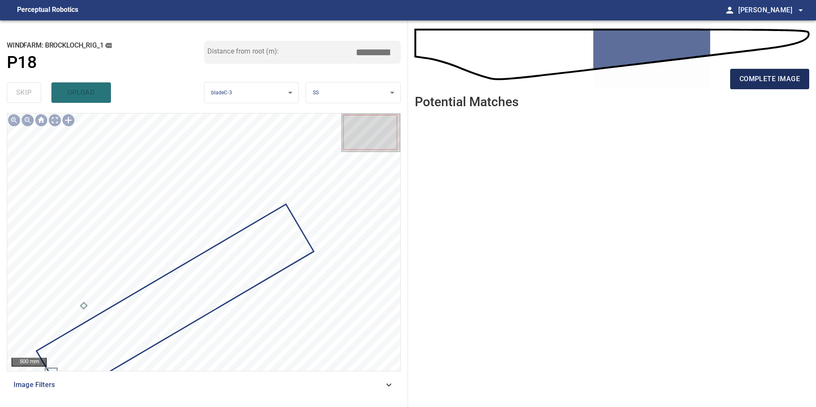
click at [765, 71] on button "complete image" at bounding box center [769, 79] width 79 height 20
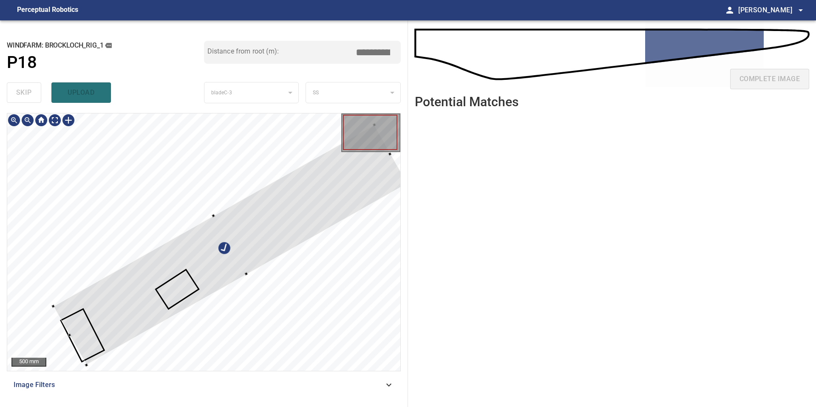
click at [218, 252] on div at bounding box center [230, 245] width 354 height 240
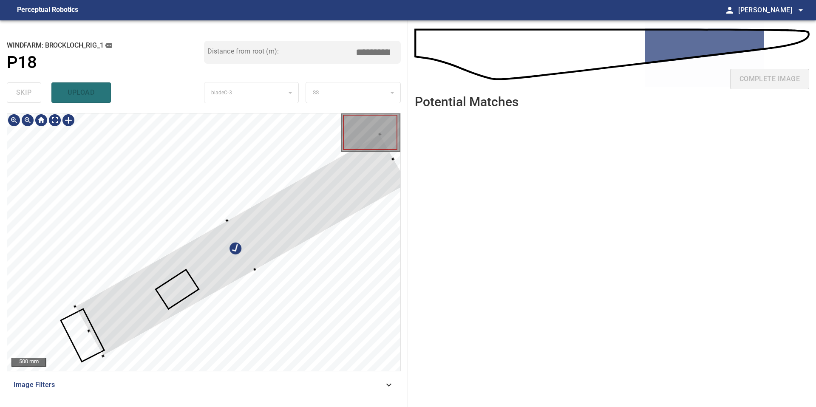
click at [78, 307] on div at bounding box center [241, 245] width 333 height 222
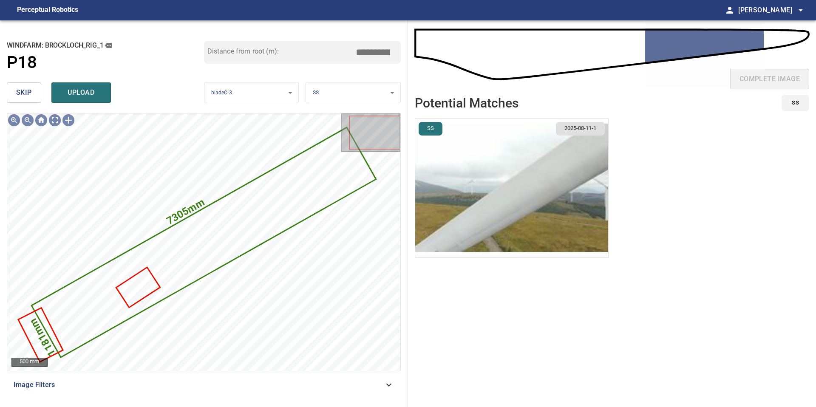
click at [498, 196] on img "button" at bounding box center [511, 188] width 193 height 139
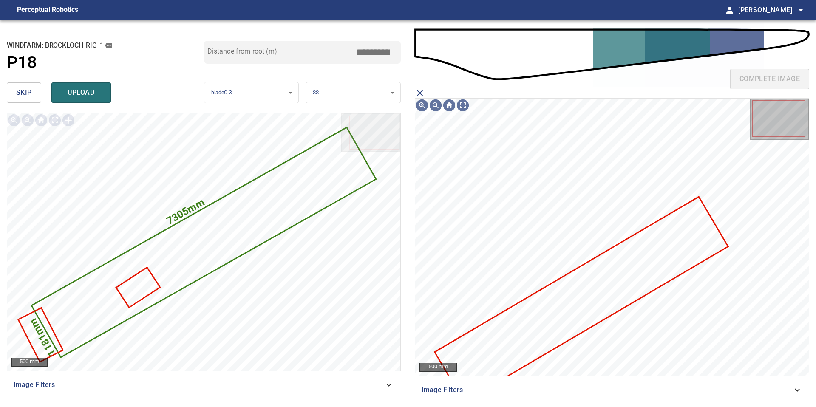
click at [594, 279] on icon at bounding box center [580, 300] width 291 height 204
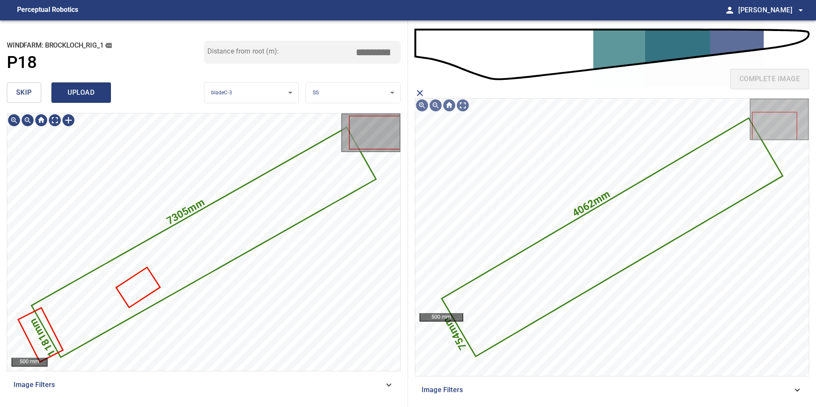
click at [78, 94] on span "upload" at bounding box center [81, 93] width 41 height 12
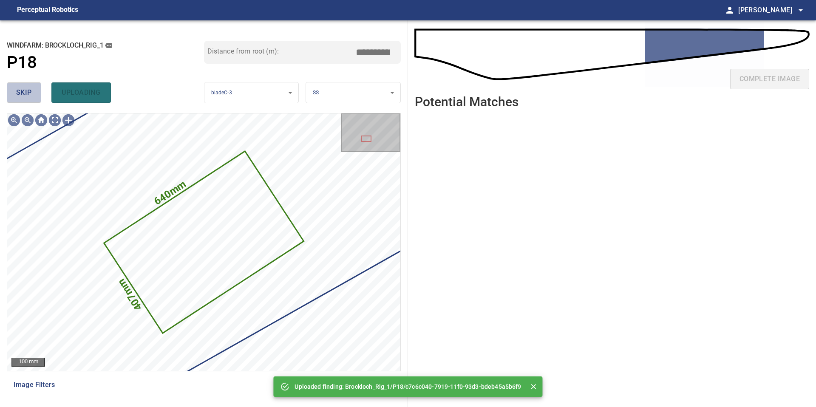
click at [23, 99] on button "skip" at bounding box center [24, 92] width 34 height 20
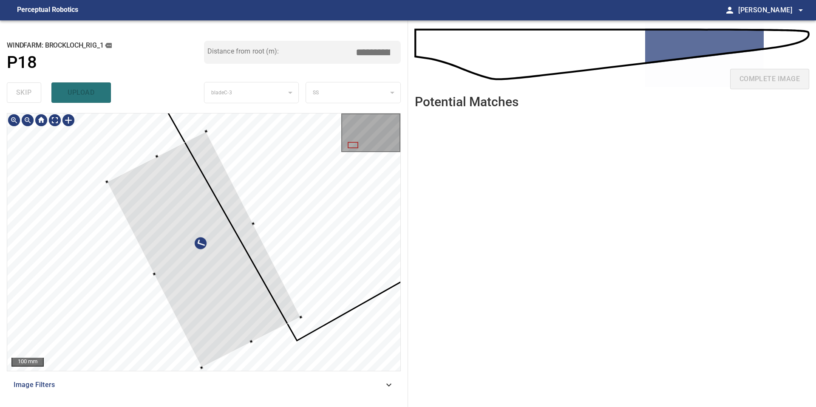
click at [155, 211] on div at bounding box center [204, 249] width 194 height 236
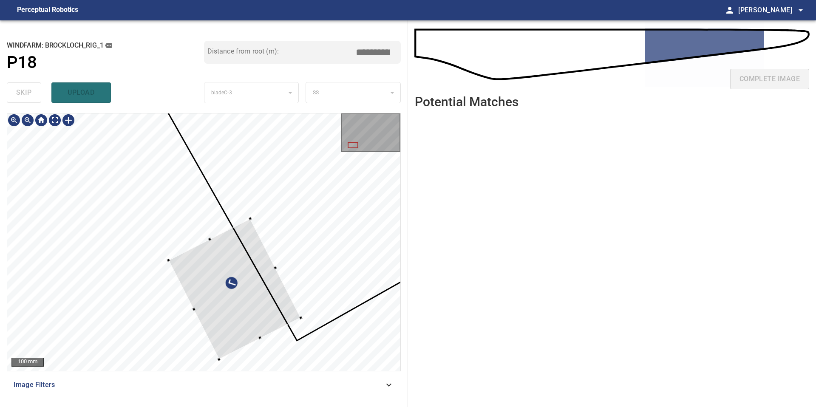
click at [180, 257] on div at bounding box center [203, 241] width 393 height 257
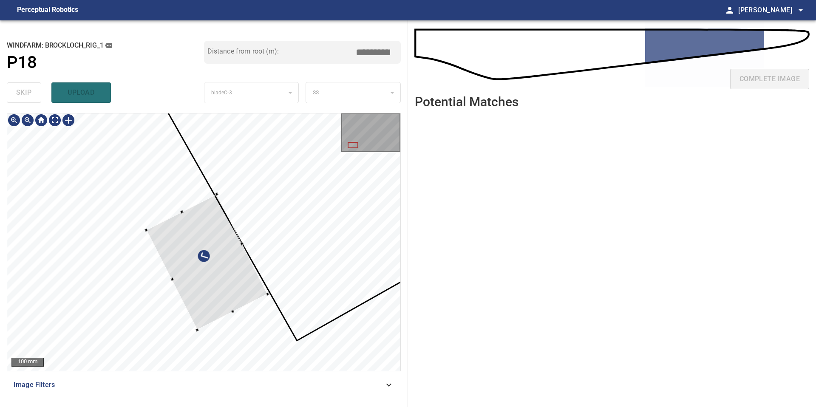
click at [177, 234] on div at bounding box center [207, 262] width 121 height 136
click at [196, 305] on div at bounding box center [207, 251] width 104 height 114
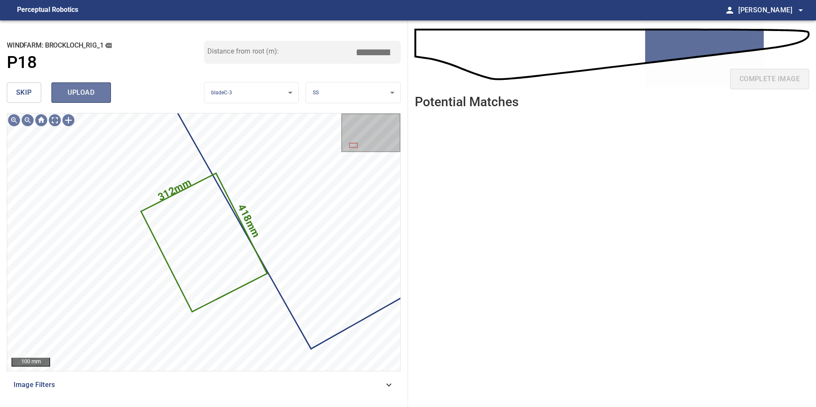
click at [91, 93] on span "upload" at bounding box center [81, 93] width 41 height 12
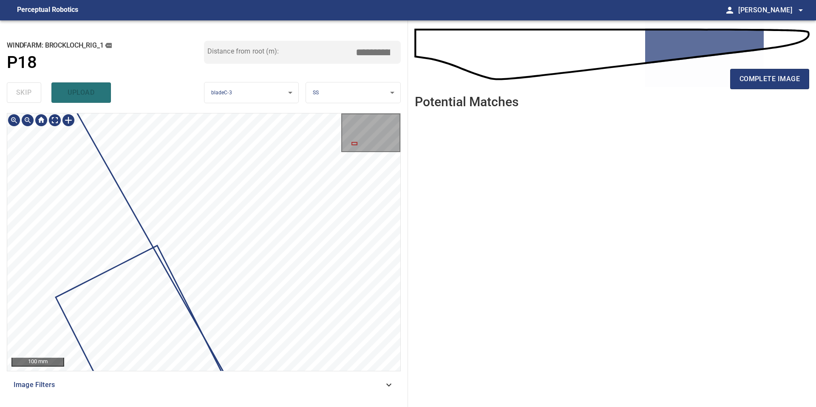
click at [68, 123] on div at bounding box center [69, 120] width 14 height 14
click at [116, 250] on div at bounding box center [203, 241] width 393 height 257
click at [150, 283] on div at bounding box center [151, 265] width 49 height 67
click at [117, 215] on div at bounding box center [203, 241] width 393 height 257
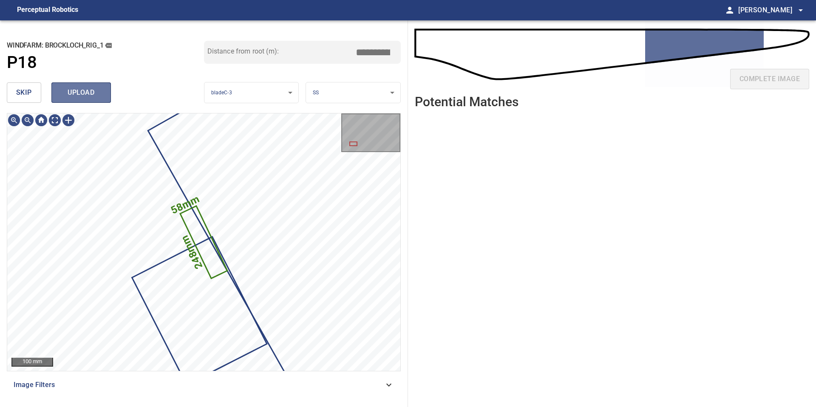
click at [82, 101] on button "upload" at bounding box center [80, 92] width 59 height 20
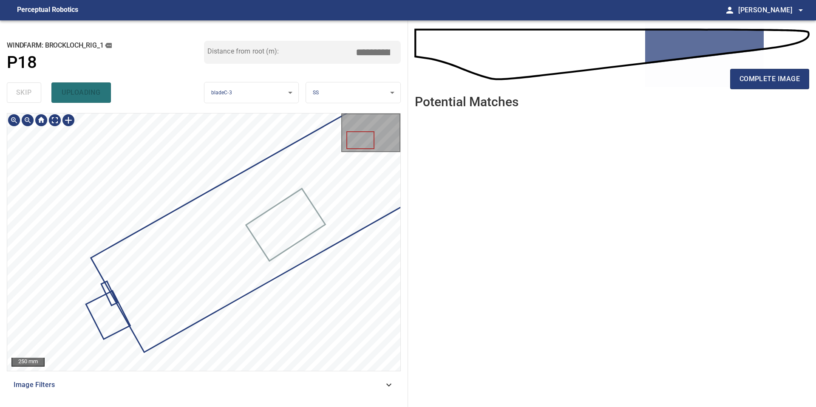
click at [226, 246] on div at bounding box center [203, 241] width 393 height 257
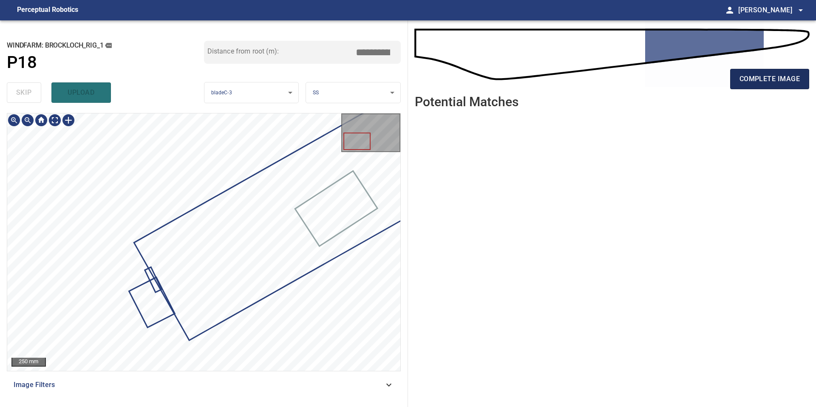
click at [753, 82] on span "complete image" at bounding box center [769, 79] width 60 height 12
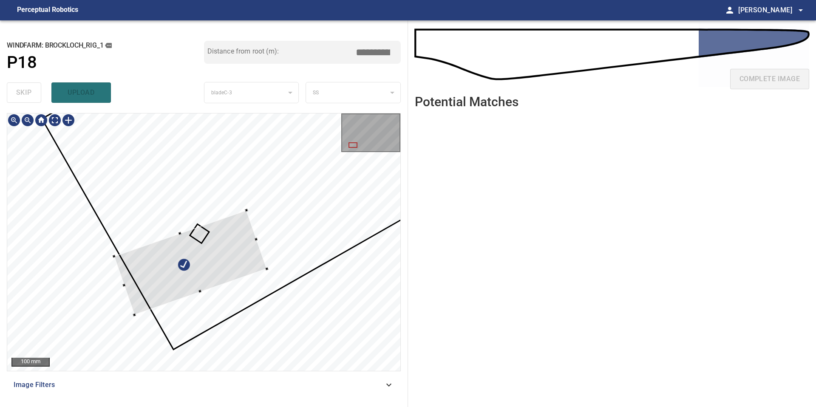
click at [246, 242] on div at bounding box center [190, 262] width 153 height 105
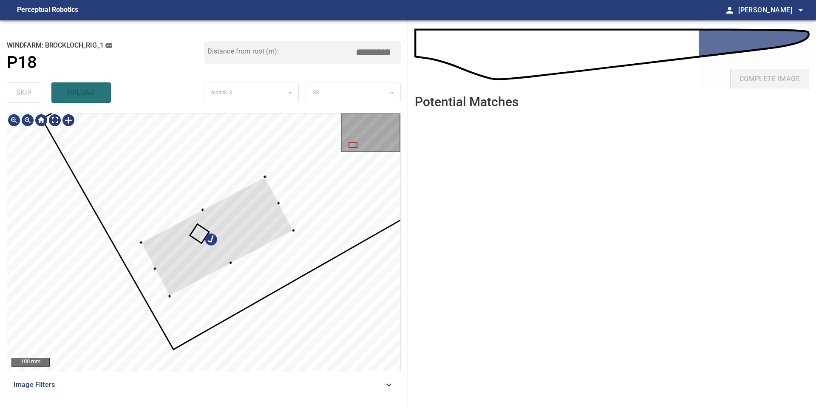
click at [243, 223] on div at bounding box center [217, 236] width 153 height 119
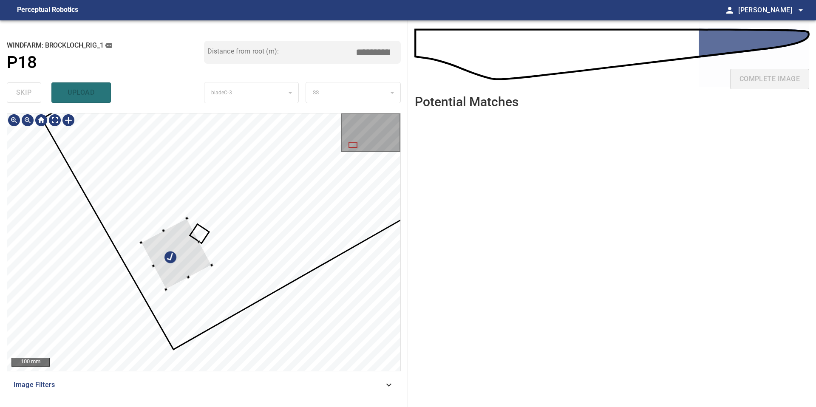
click at [209, 265] on div at bounding box center [176, 253] width 71 height 71
click at [191, 263] on div at bounding box center [177, 254] width 71 height 71
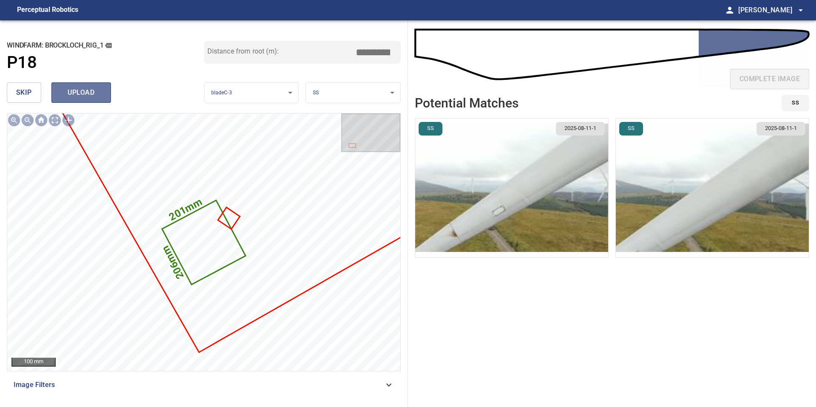
click at [82, 90] on span "upload" at bounding box center [81, 93] width 41 height 12
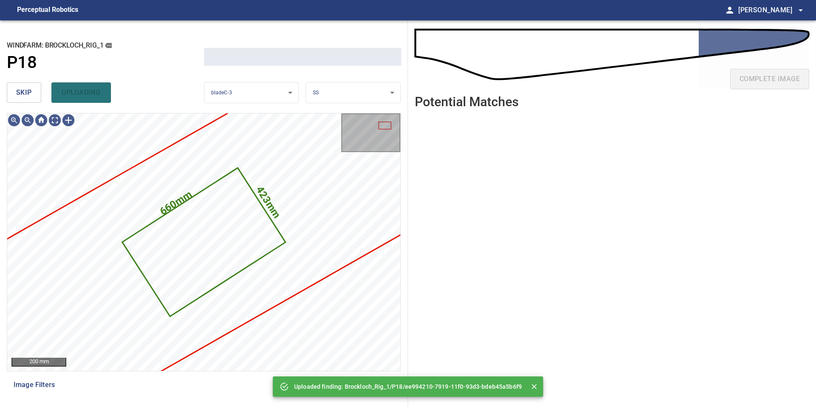
click at [30, 99] on button "skip" at bounding box center [24, 92] width 34 height 20
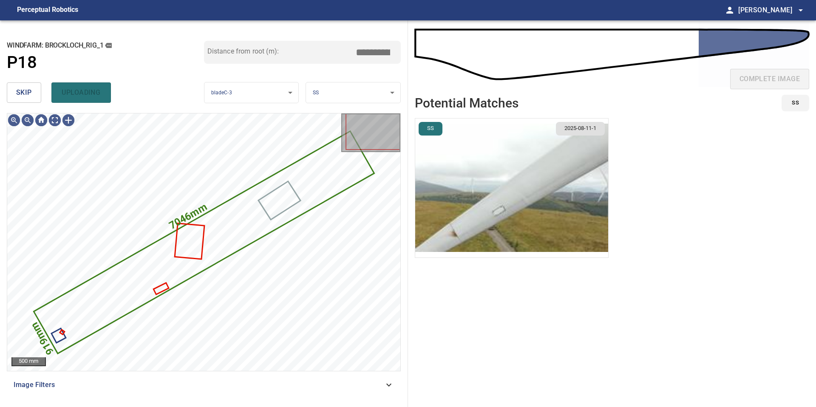
click at [30, 99] on button "skip" at bounding box center [24, 92] width 34 height 20
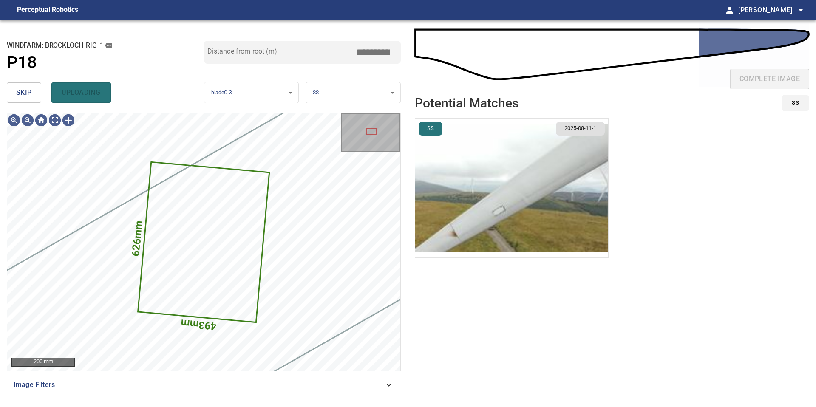
click at [30, 99] on button "skip" at bounding box center [24, 92] width 34 height 20
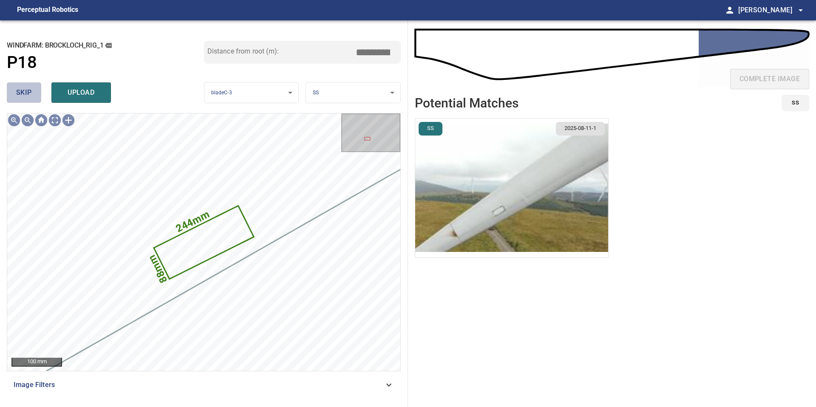
click at [30, 99] on button "skip" at bounding box center [24, 92] width 34 height 20
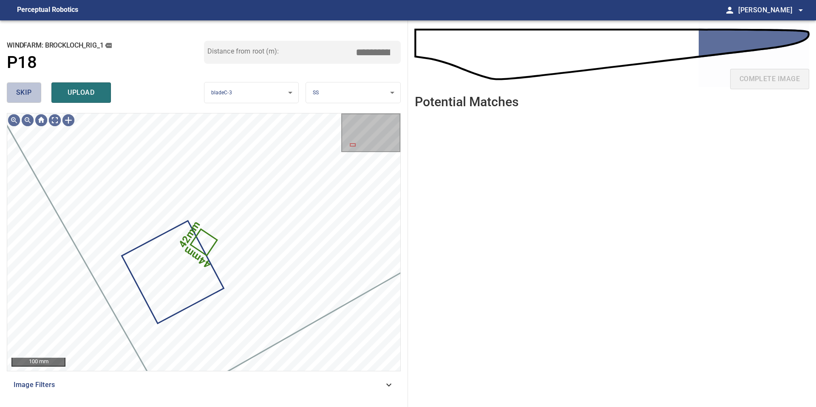
click at [30, 99] on button "skip" at bounding box center [24, 92] width 34 height 20
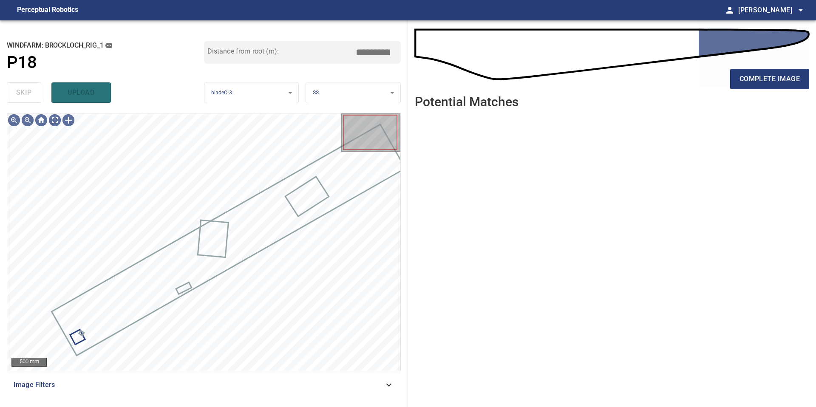
click at [30, 99] on div "skip upload" at bounding box center [105, 92] width 197 height 27
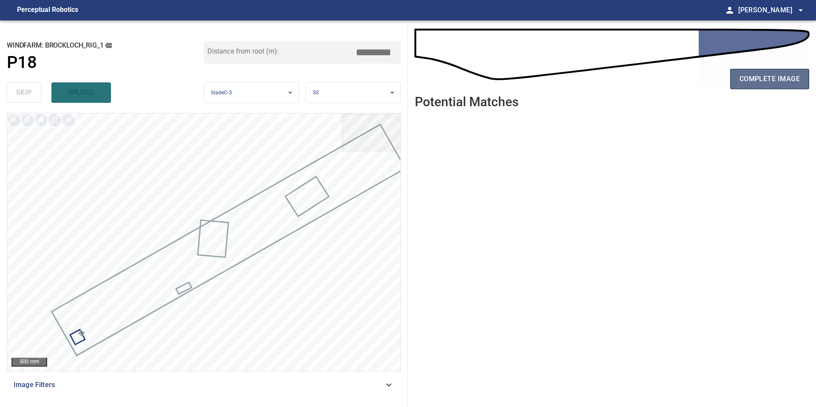
click at [766, 74] on span "complete image" at bounding box center [769, 79] width 60 height 12
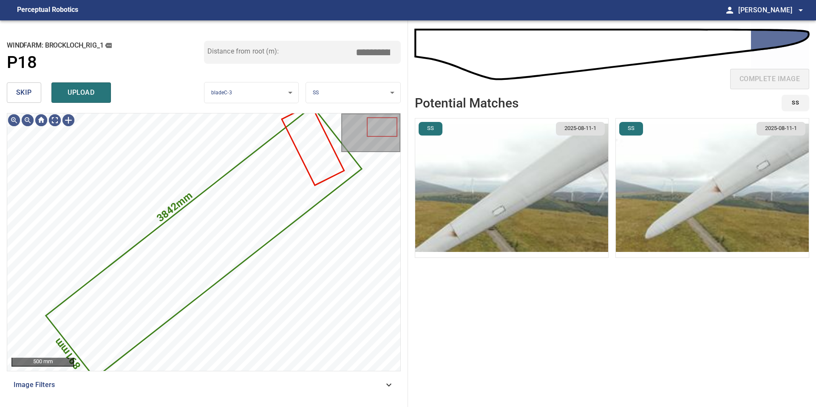
click at [23, 96] on span "skip" at bounding box center [24, 93] width 16 height 12
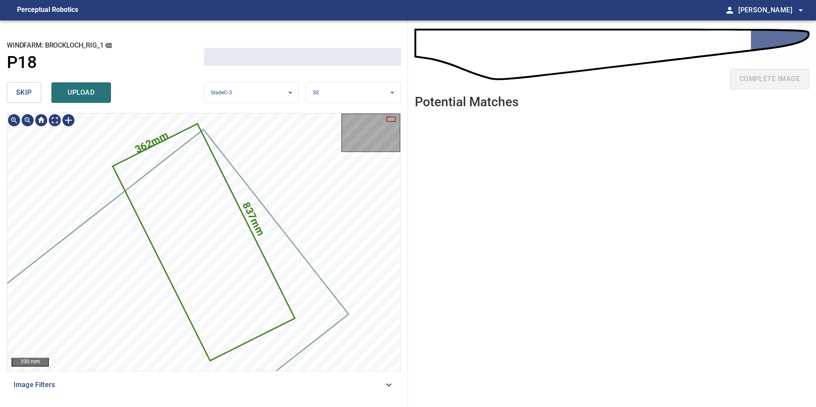
click at [23, 96] on span "skip" at bounding box center [24, 93] width 16 height 12
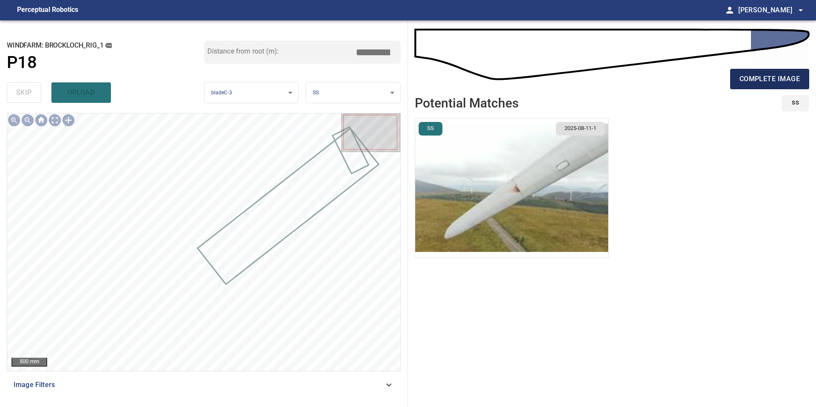
click at [773, 79] on span "complete image" at bounding box center [769, 79] width 60 height 12
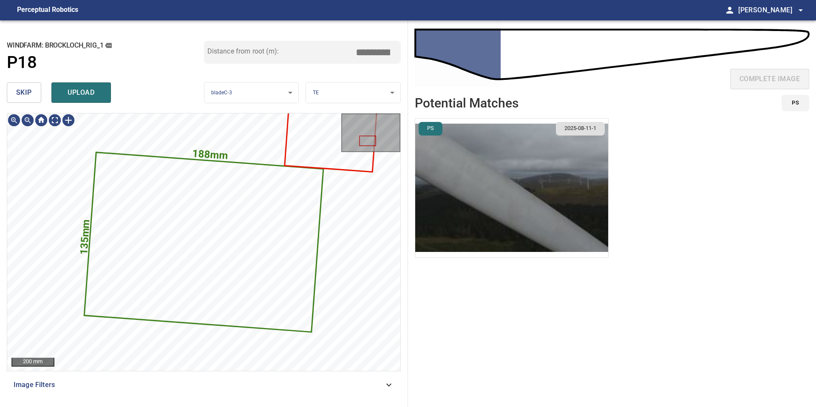
click at [18, 95] on span "skip" at bounding box center [24, 93] width 16 height 12
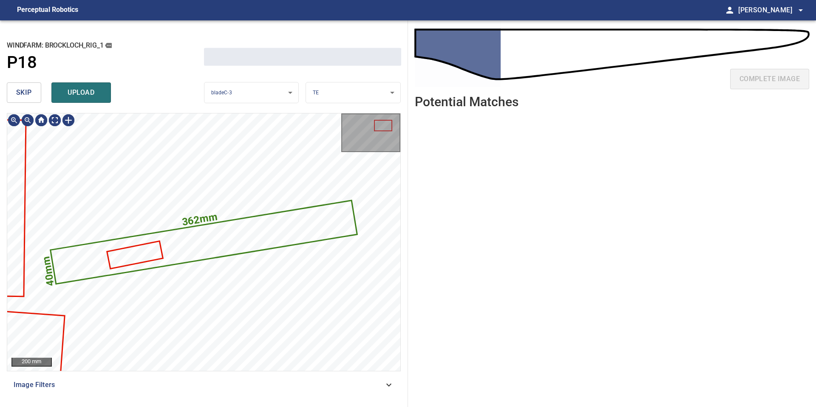
click at [18, 95] on span "skip" at bounding box center [24, 93] width 16 height 12
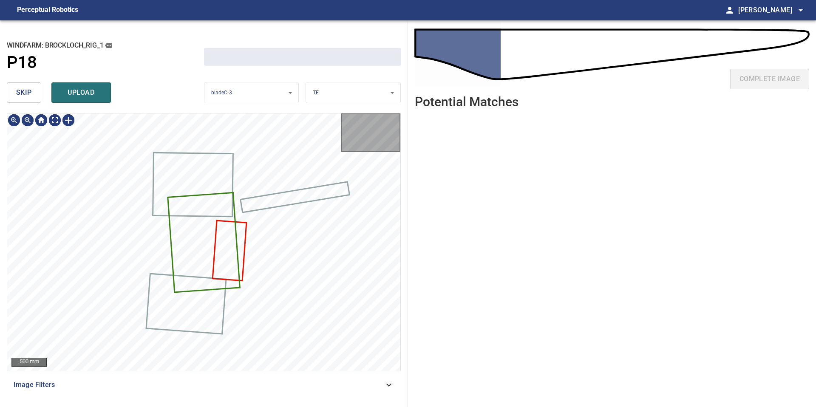
click at [18, 95] on span "skip" at bounding box center [24, 93] width 16 height 12
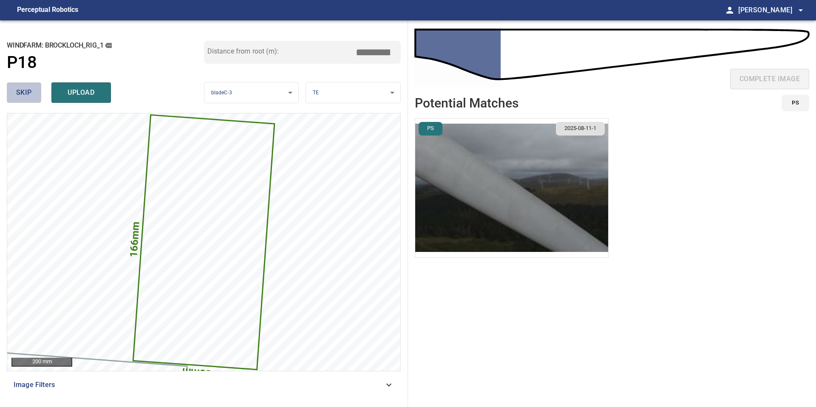
click at [28, 96] on span "skip" at bounding box center [24, 93] width 16 height 12
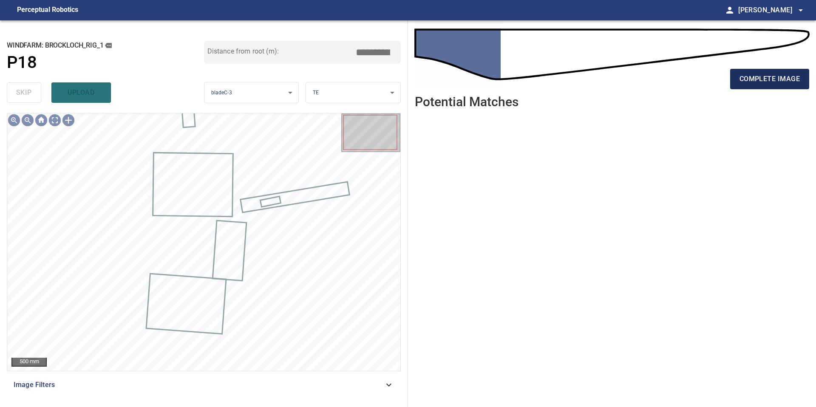
click at [765, 71] on button "complete image" at bounding box center [769, 79] width 79 height 20
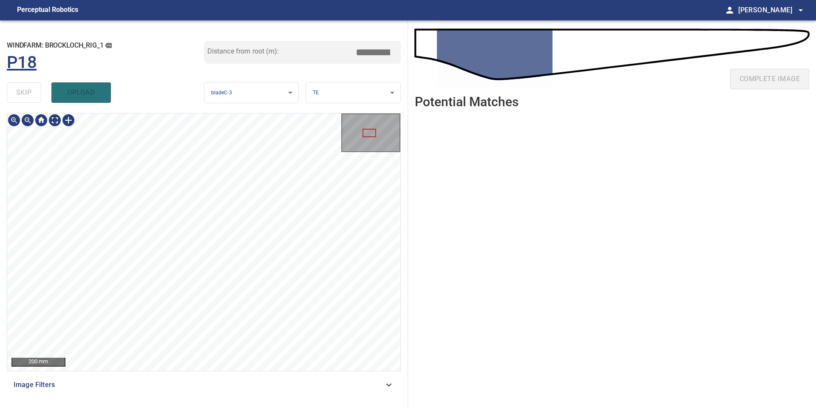
click at [169, 60] on div "**********" at bounding box center [204, 213] width 408 height 387
click at [201, 78] on div "**********" at bounding box center [204, 213] width 408 height 387
click at [113, 407] on div "**********" at bounding box center [204, 213] width 408 height 387
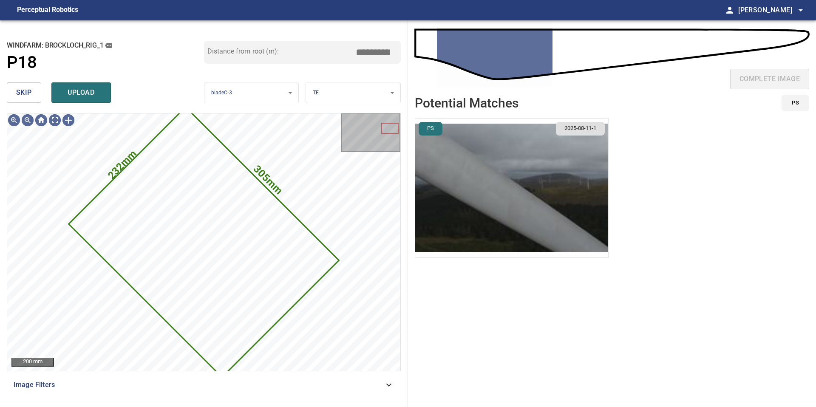
click at [35, 97] on button "skip" at bounding box center [24, 92] width 34 height 20
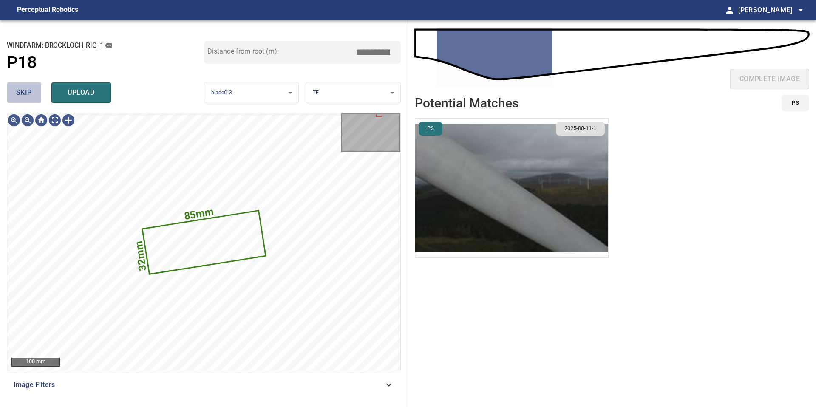
click at [35, 97] on button "skip" at bounding box center [24, 92] width 34 height 20
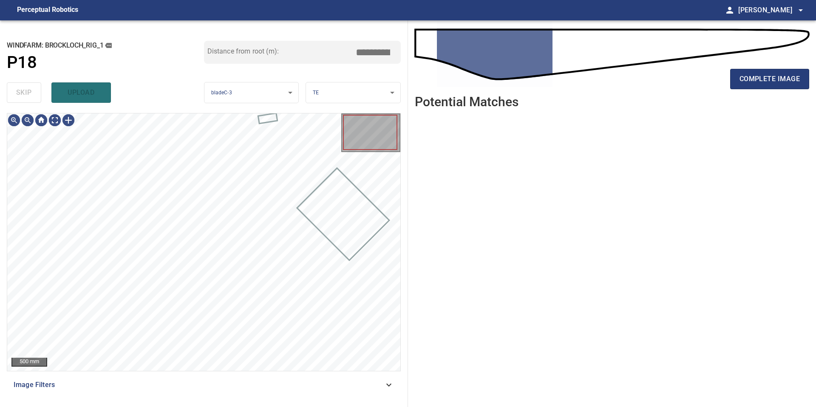
click at [35, 97] on div "skip upload" at bounding box center [105, 92] width 197 height 27
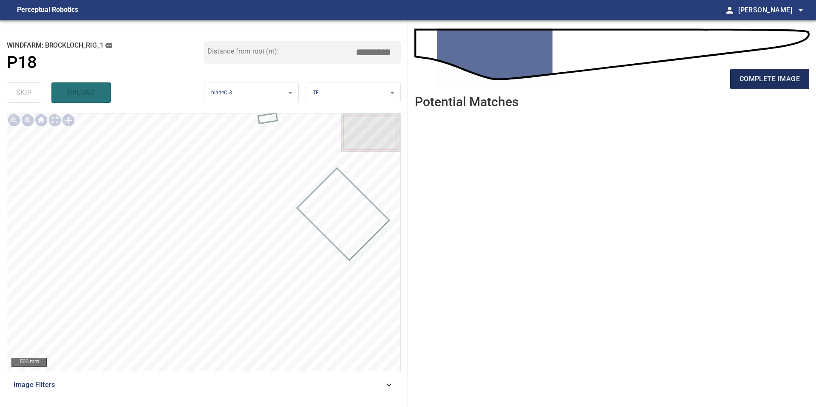
click at [769, 74] on span "complete image" at bounding box center [769, 79] width 60 height 12
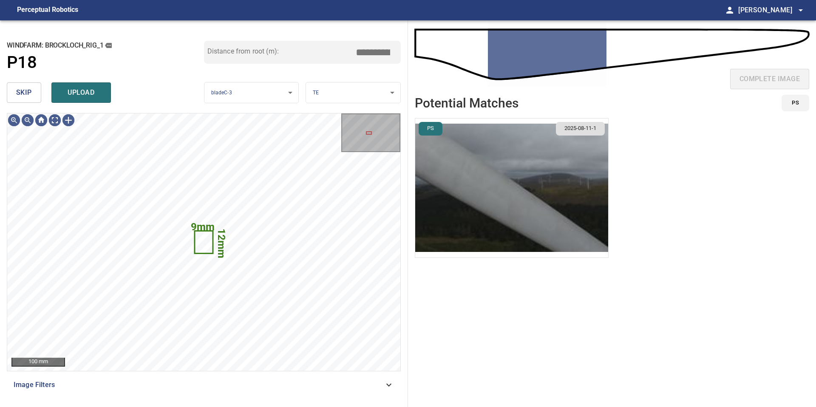
click at [22, 90] on span "skip" at bounding box center [24, 93] width 16 height 12
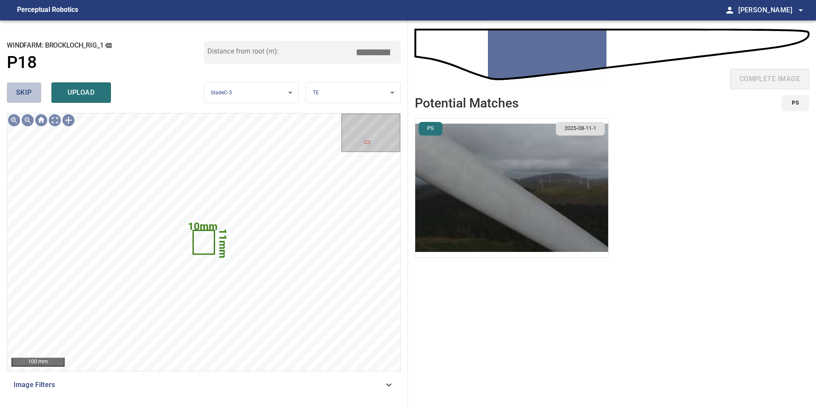
click at [22, 90] on span "skip" at bounding box center [24, 93] width 16 height 12
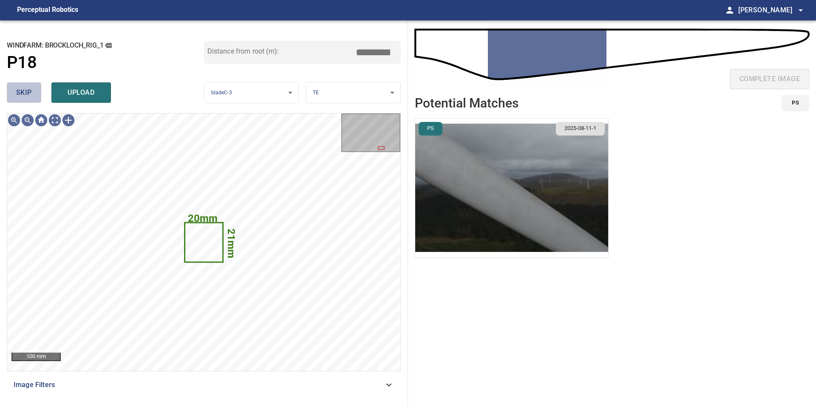
click at [22, 90] on span "skip" at bounding box center [24, 93] width 16 height 12
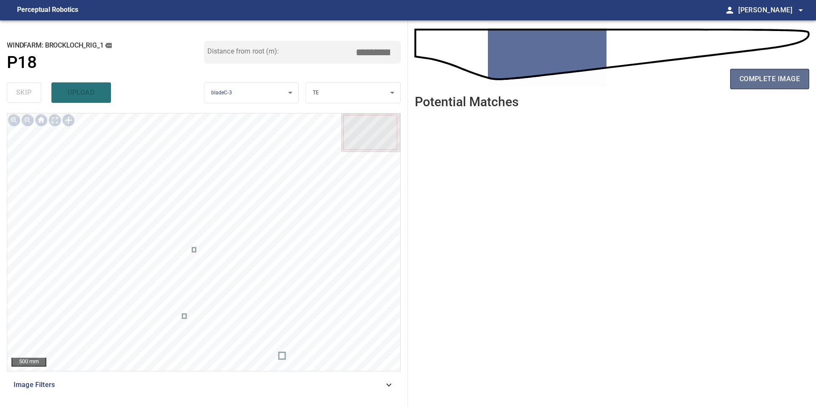
click at [756, 85] on button "complete image" at bounding box center [769, 79] width 79 height 20
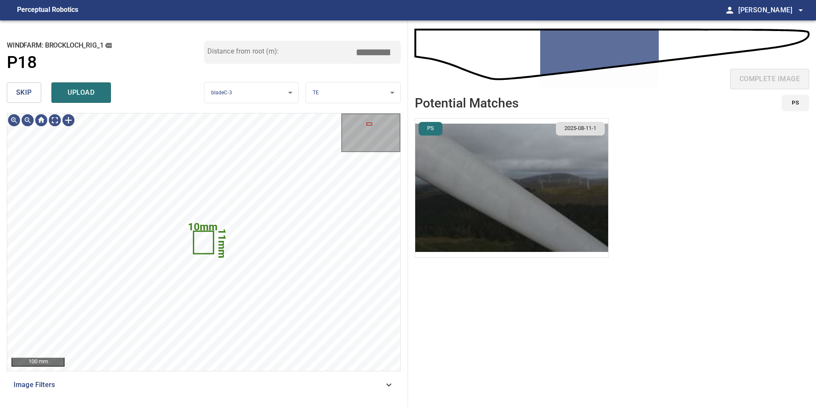
click at [20, 90] on span "skip" at bounding box center [24, 93] width 16 height 12
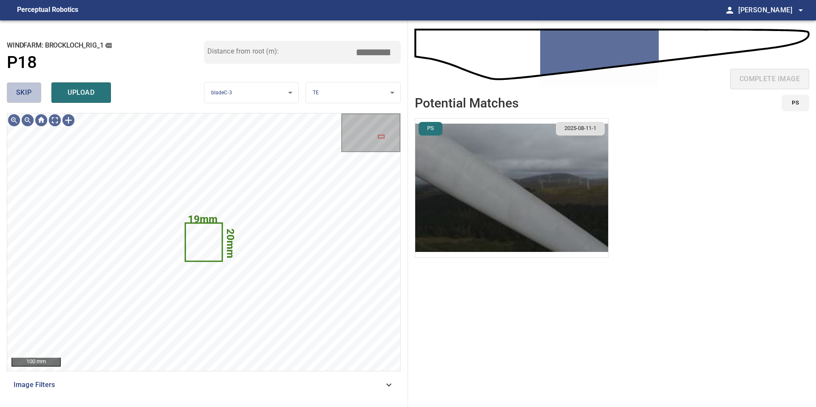
click at [20, 90] on span "skip" at bounding box center [24, 93] width 16 height 12
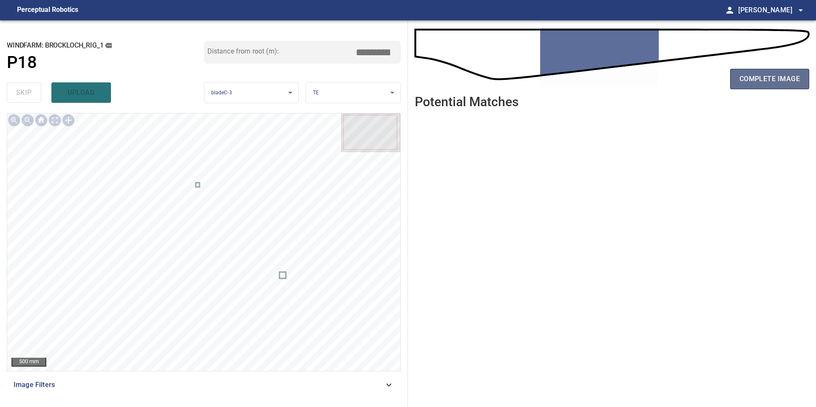
click at [756, 80] on span "complete image" at bounding box center [769, 79] width 60 height 12
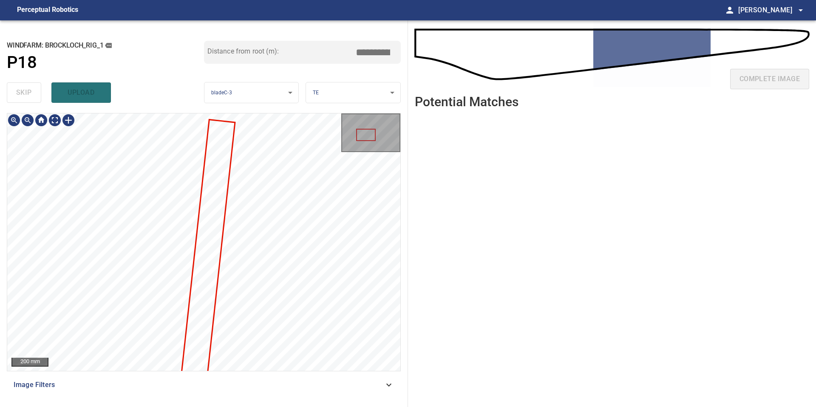
click at [160, 70] on div "**********" at bounding box center [204, 213] width 408 height 387
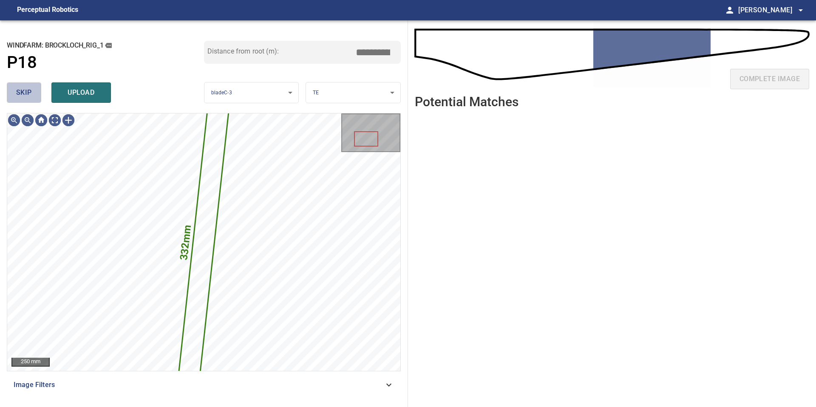
click at [28, 97] on span "skip" at bounding box center [24, 93] width 16 height 12
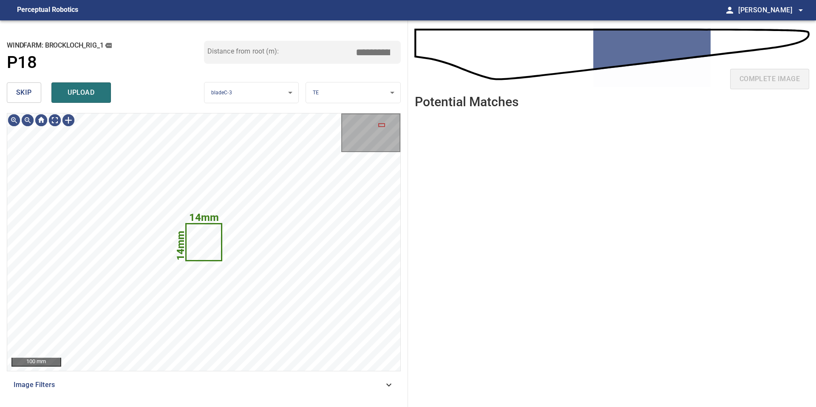
click at [28, 97] on span "skip" at bounding box center [24, 93] width 16 height 12
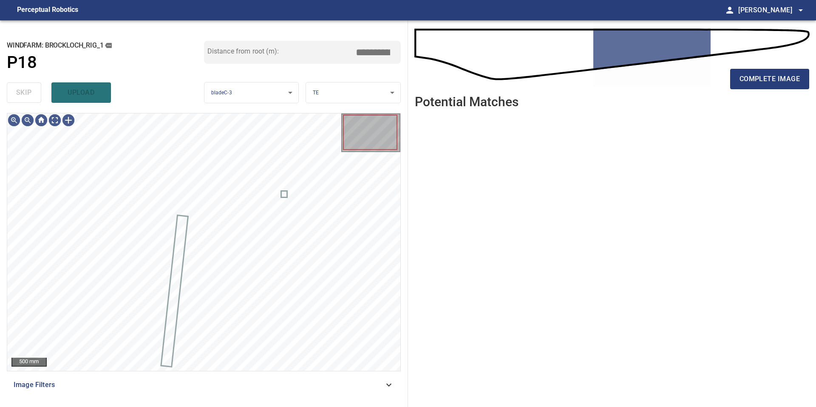
click at [28, 97] on div "skip upload" at bounding box center [105, 92] width 197 height 27
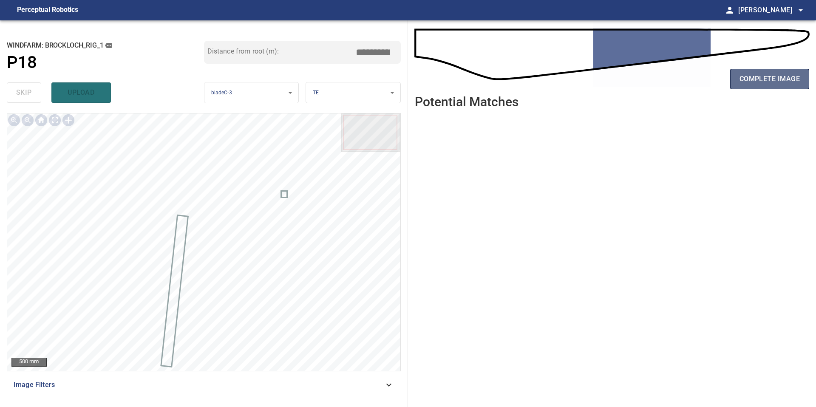
click at [752, 76] on span "complete image" at bounding box center [769, 79] width 60 height 12
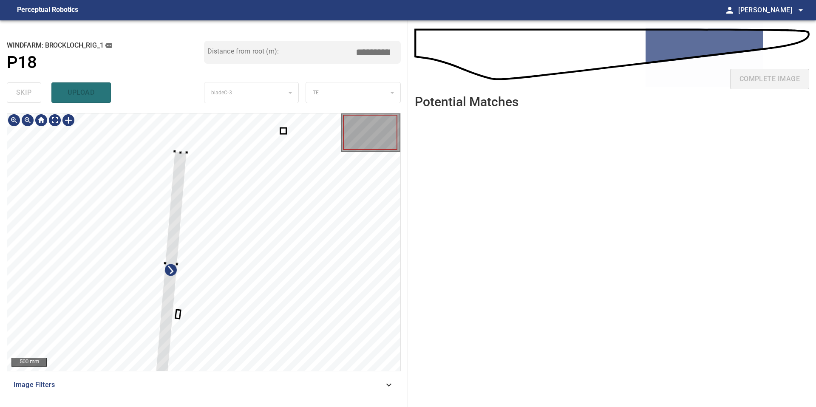
click at [177, 153] on div at bounding box center [171, 263] width 31 height 223
click at [182, 151] on div at bounding box center [182, 151] width 3 height 3
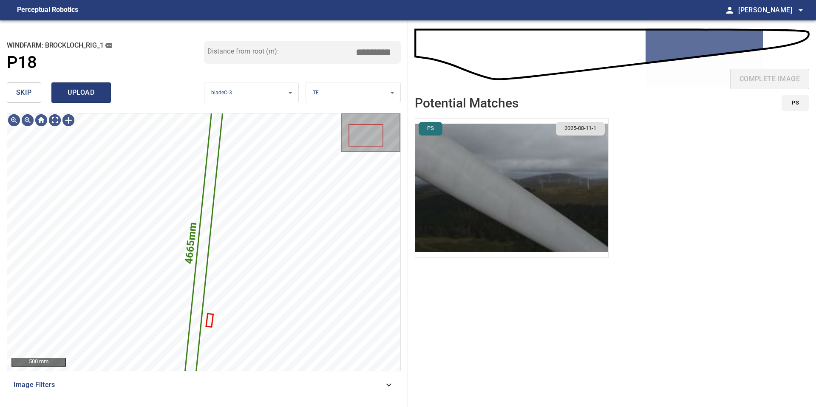
click at [78, 96] on span "upload" at bounding box center [81, 93] width 41 height 12
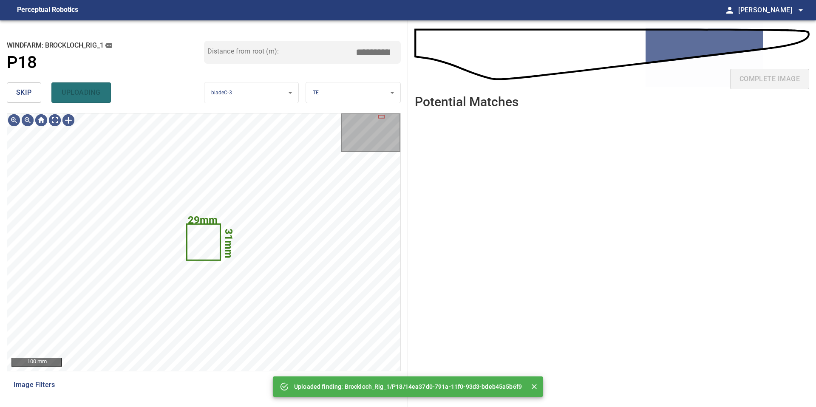
click at [29, 95] on span "skip" at bounding box center [24, 93] width 16 height 12
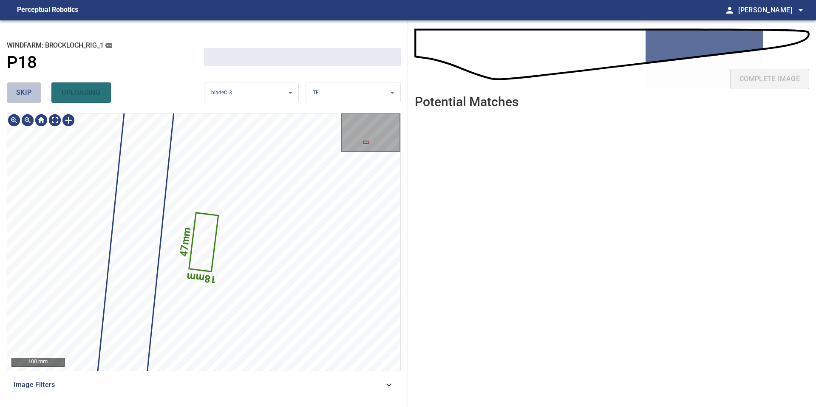
click at [29, 95] on span "skip" at bounding box center [24, 93] width 16 height 12
click at [29, 95] on div "skip uploading" at bounding box center [105, 92] width 197 height 27
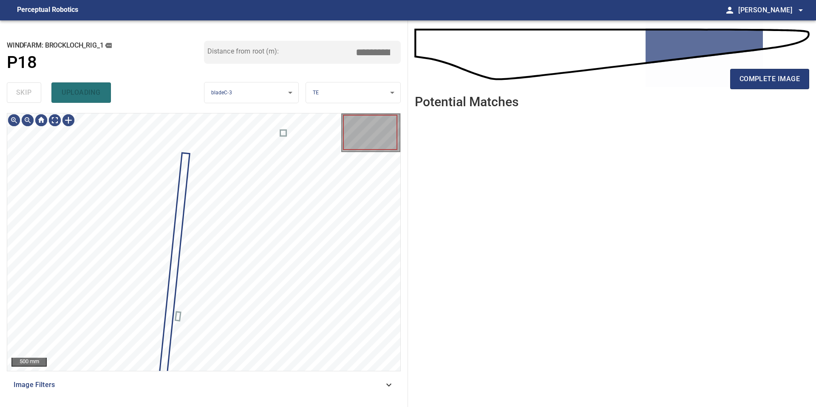
click at [29, 95] on div "skip uploading" at bounding box center [105, 92] width 197 height 27
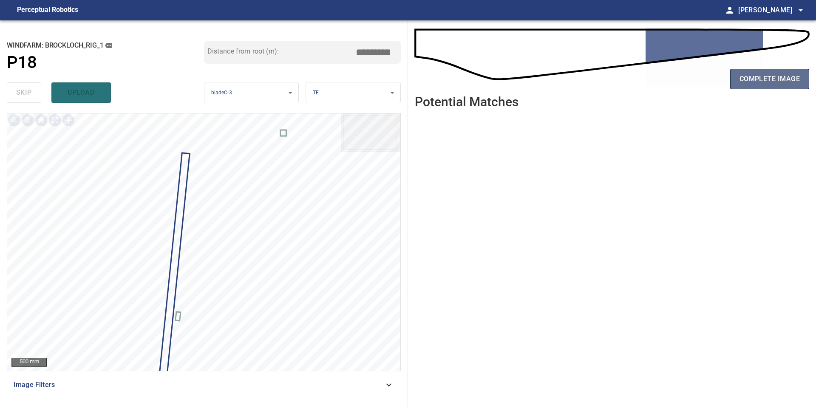
click at [744, 75] on span "complete image" at bounding box center [769, 79] width 60 height 12
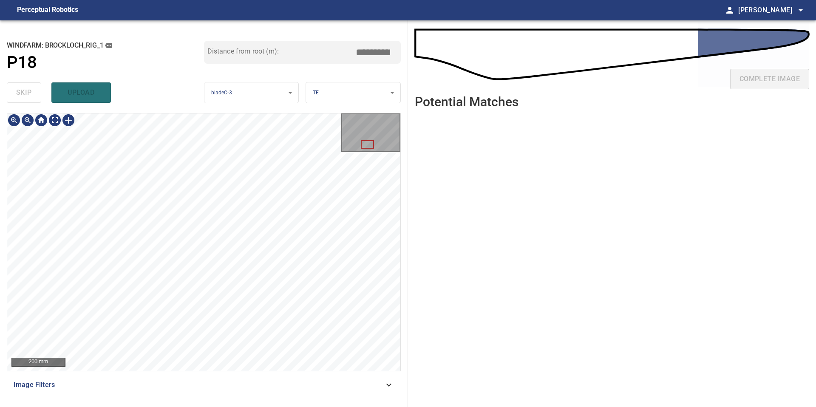
click at [180, 407] on div "**********" at bounding box center [204, 213] width 408 height 387
click at [189, 371] on div "200 mm" at bounding box center [204, 242] width 394 height 258
click at [198, 254] on div at bounding box center [203, 241] width 393 height 257
click at [188, 178] on div at bounding box center [192, 148] width 17 height 73
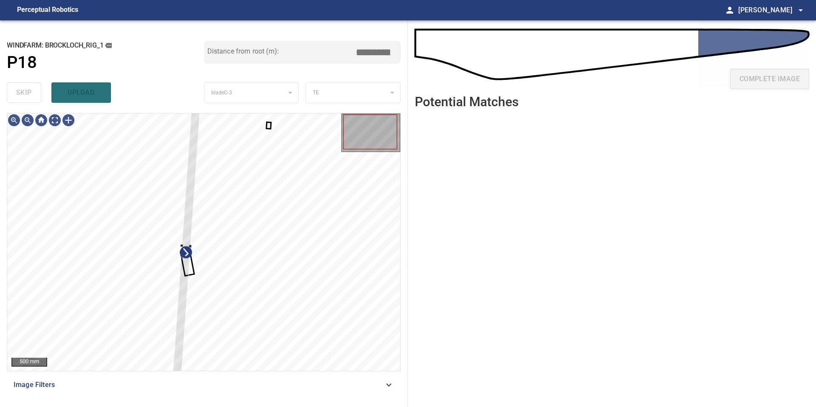
click at [187, 382] on div "500 mm Image Filters" at bounding box center [204, 256] width 394 height 287
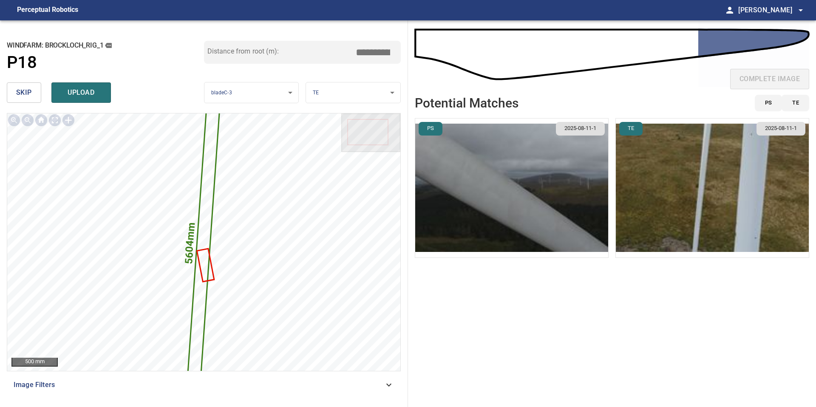
click at [725, 184] on img "button" at bounding box center [712, 188] width 193 height 139
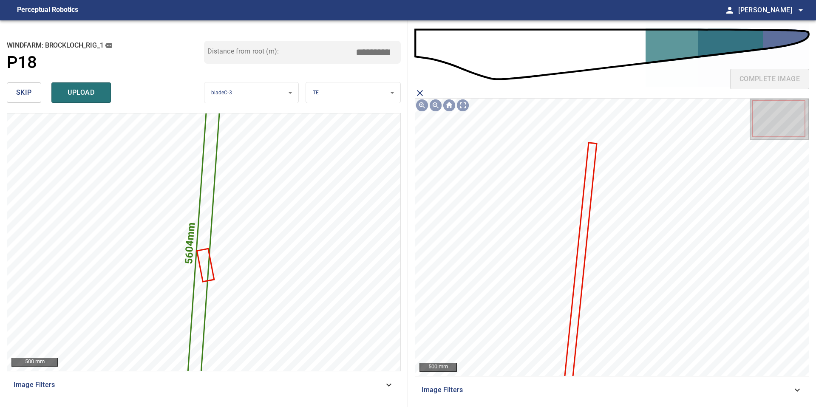
click at [585, 186] on icon at bounding box center [580, 262] width 31 height 237
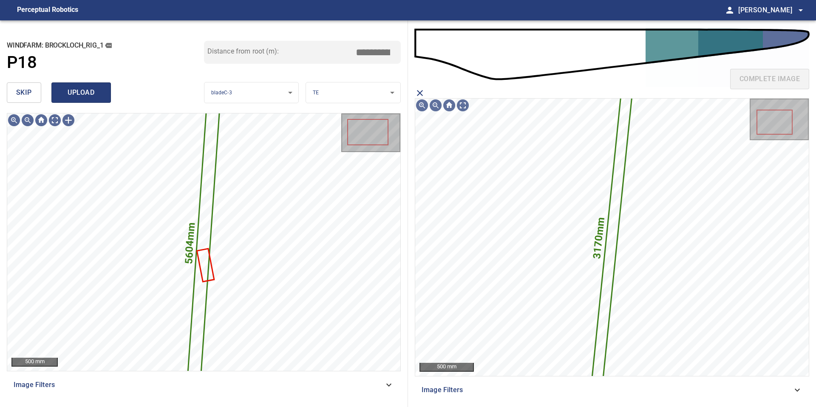
click at [76, 86] on button "upload" at bounding box center [80, 92] width 59 height 20
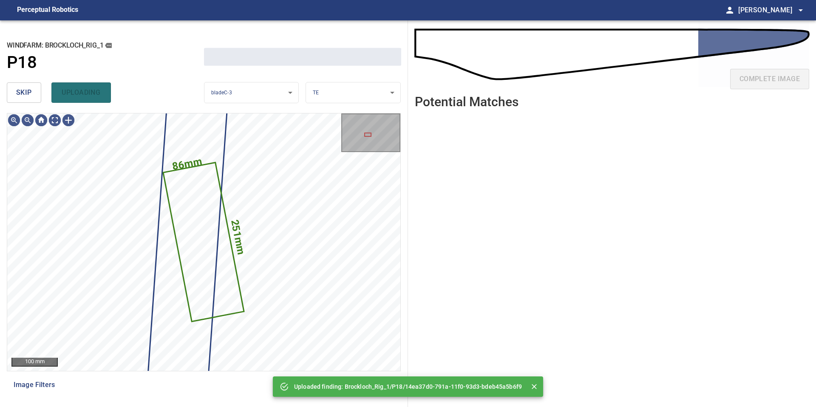
click at [26, 95] on span "skip" at bounding box center [24, 93] width 16 height 12
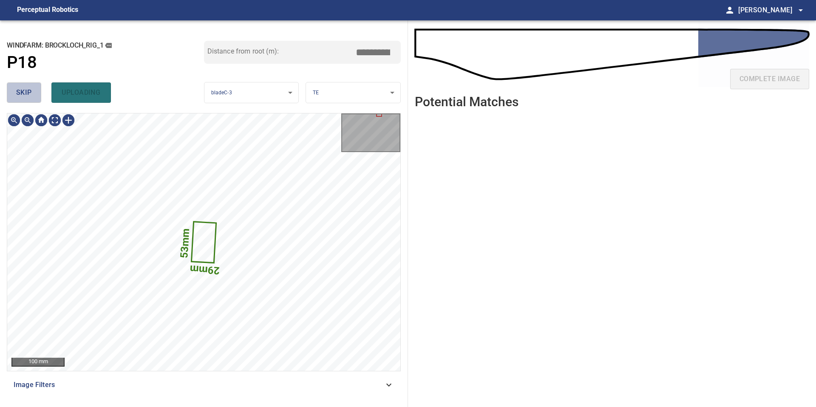
click at [26, 95] on span "skip" at bounding box center [24, 93] width 16 height 12
click at [26, 95] on div "skip uploading" at bounding box center [105, 92] width 197 height 27
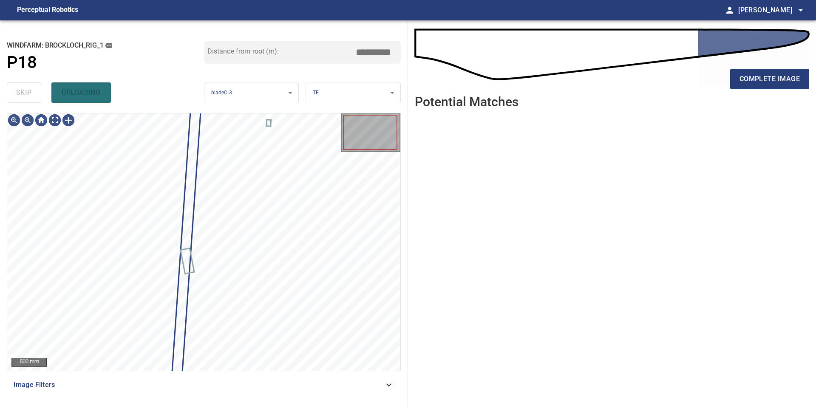
click at [26, 95] on div "skip uploading" at bounding box center [105, 92] width 197 height 27
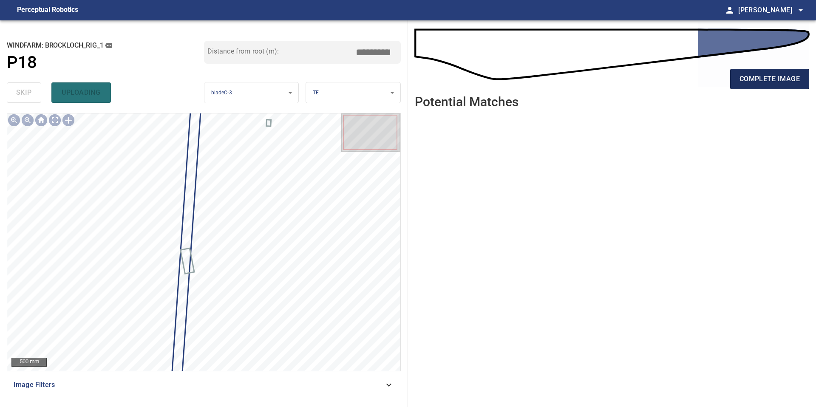
click at [761, 79] on span "complete image" at bounding box center [769, 79] width 60 height 12
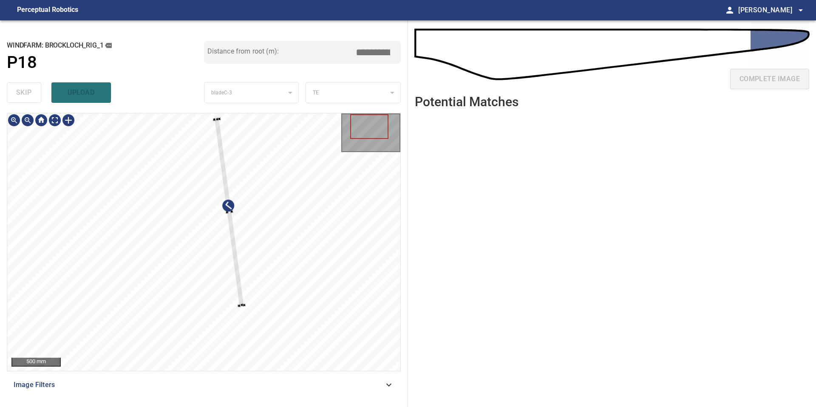
click at [239, 310] on div at bounding box center [203, 241] width 393 height 257
click at [198, 302] on div at bounding box center [203, 241] width 393 height 257
click at [204, 344] on div at bounding box center [209, 225] width 23 height 238
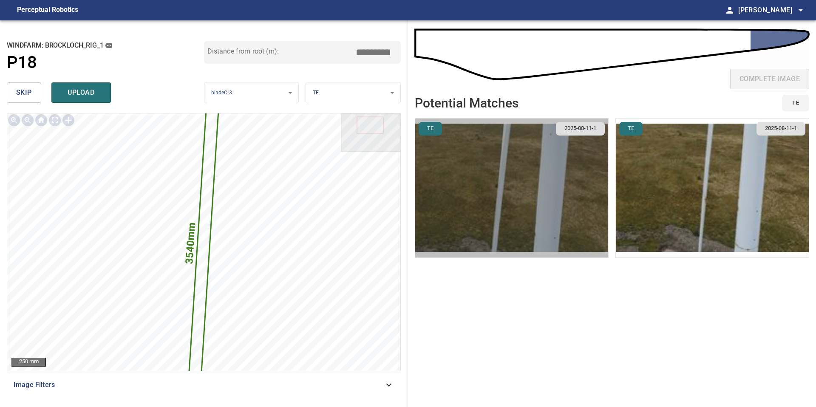
click at [515, 185] on img "button" at bounding box center [511, 188] width 193 height 139
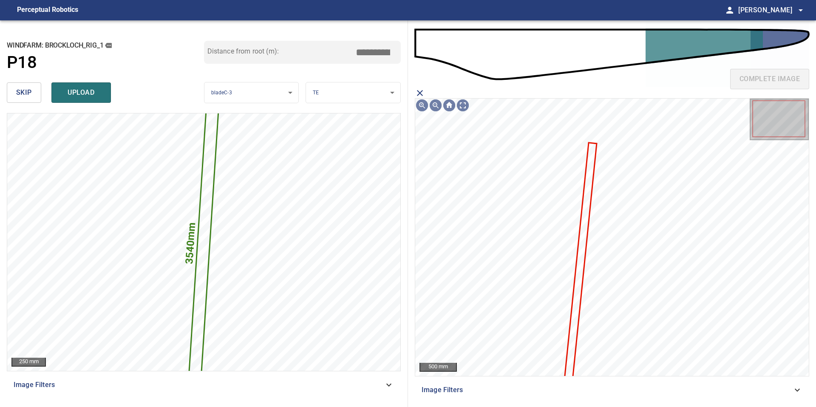
click at [587, 183] on icon at bounding box center [580, 262] width 31 height 237
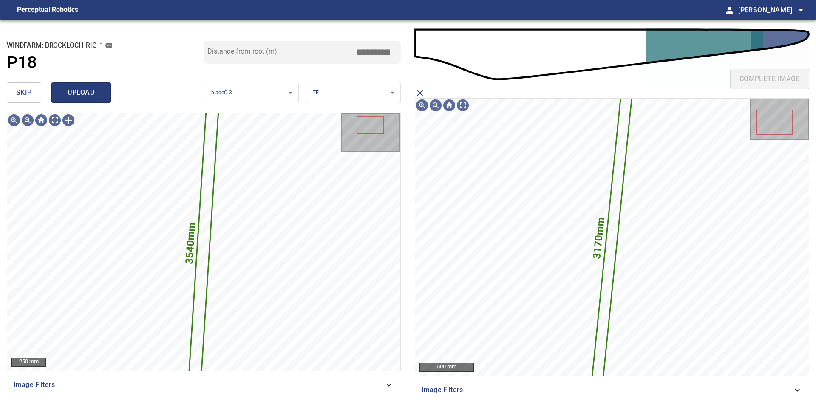
click at [78, 92] on span "upload" at bounding box center [81, 93] width 41 height 12
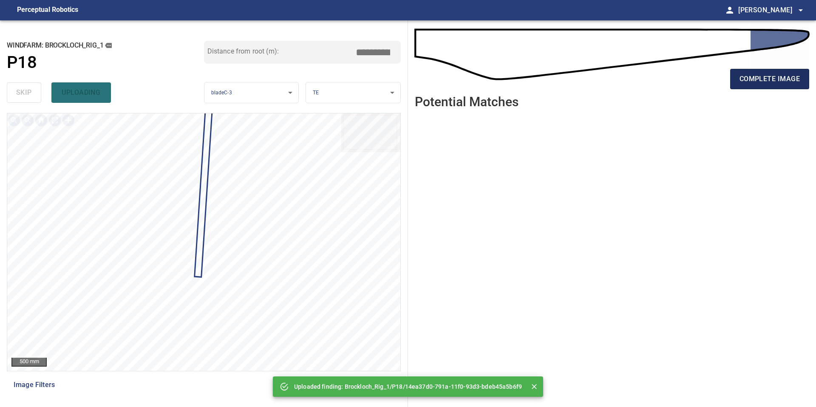
click at [767, 79] on span "complete image" at bounding box center [769, 79] width 60 height 12
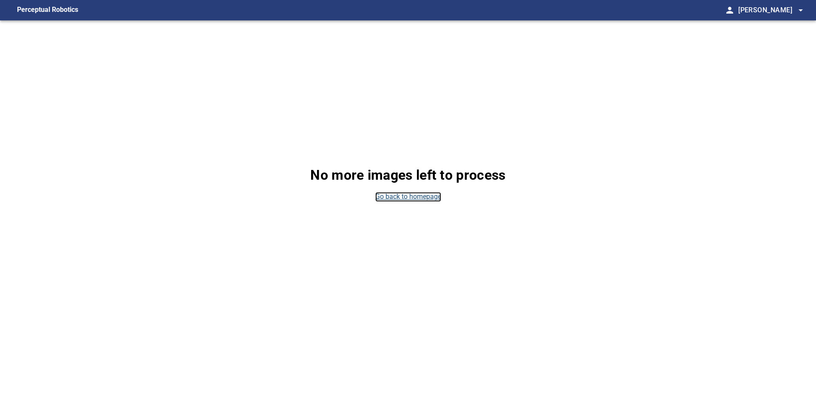
click at [424, 199] on link "Go back to homepage" at bounding box center [408, 197] width 66 height 10
